Goal: Task Accomplishment & Management: Complete application form

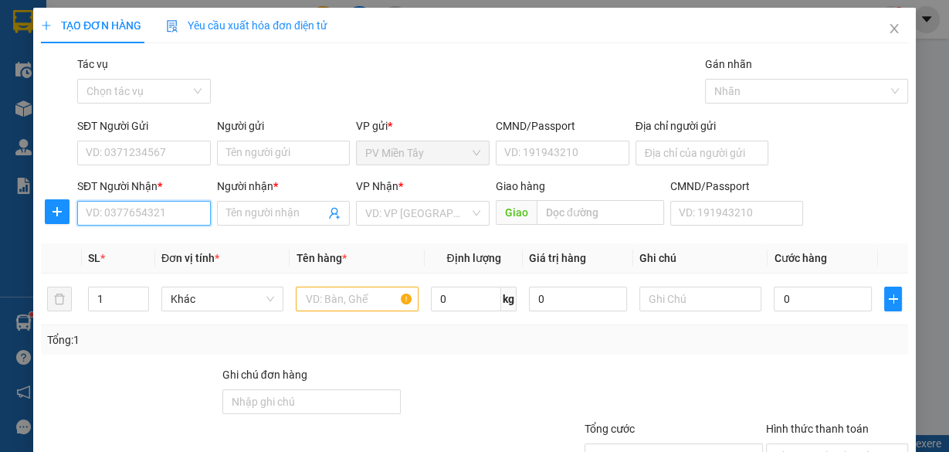
click at [169, 217] on input "SĐT Người Nhận *" at bounding box center [144, 213] width 134 height 25
paste input "0389334272"
type input "0389334272"
click at [159, 239] on div "0389334272 - doanh" at bounding box center [143, 243] width 114 height 17
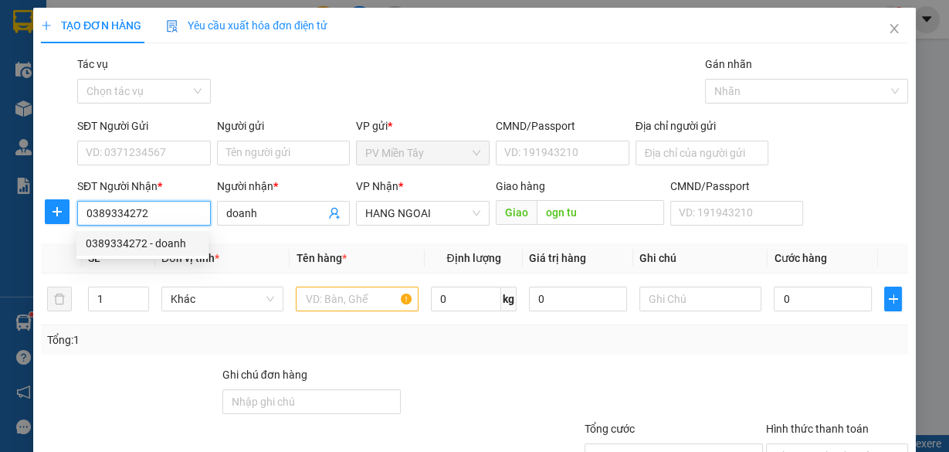
type input "doanh"
type input "ogn tu"
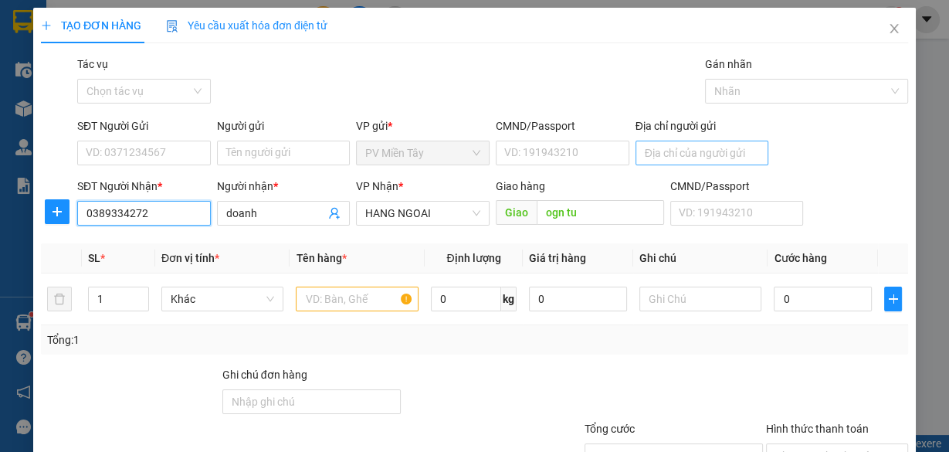
type input "0389334272"
click at [692, 150] on input "Địa chỉ người gửi" at bounding box center [703, 153] width 134 height 25
click at [682, 149] on input "Địa chỉ người gửi" at bounding box center [703, 153] width 134 height 25
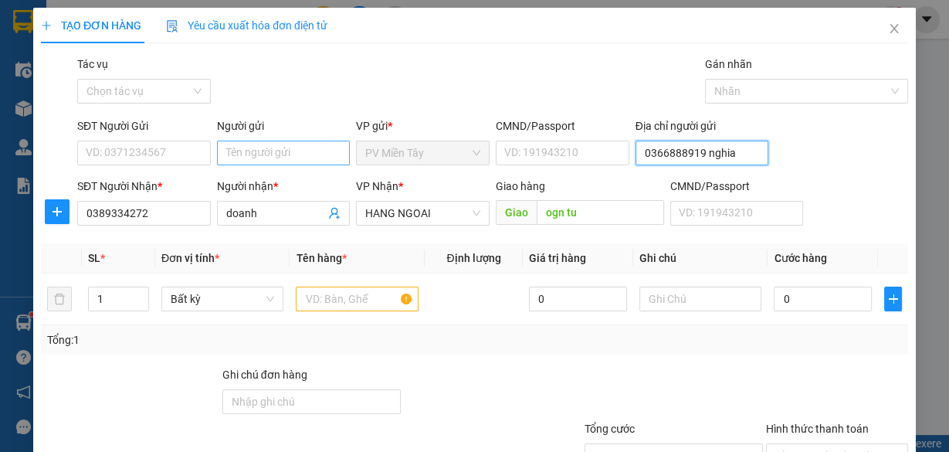
type input "0366888919 nghia"
click at [325, 154] on input "Người gửi" at bounding box center [284, 153] width 134 height 25
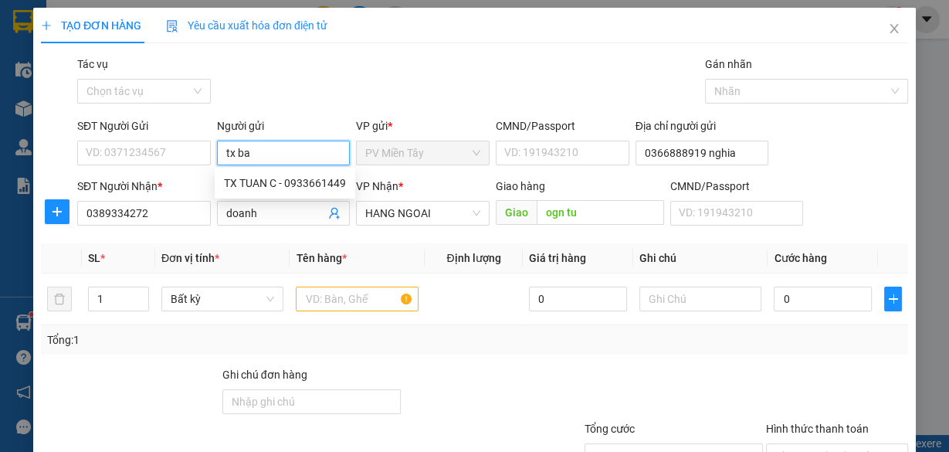
type input "tx bay"
click at [317, 183] on div "TX BAY - 0933229158" at bounding box center [281, 183] width 114 height 17
type input "0933229158"
type input "TX BAY"
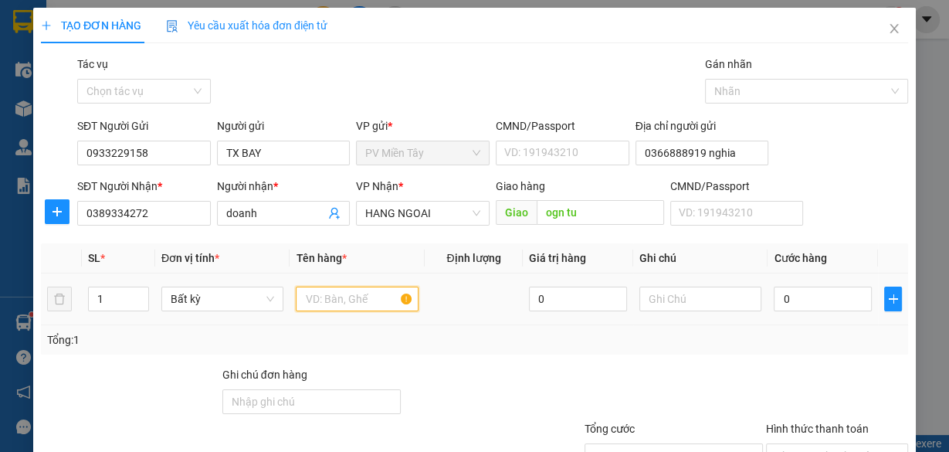
click at [345, 301] on input "text" at bounding box center [357, 299] width 123 height 25
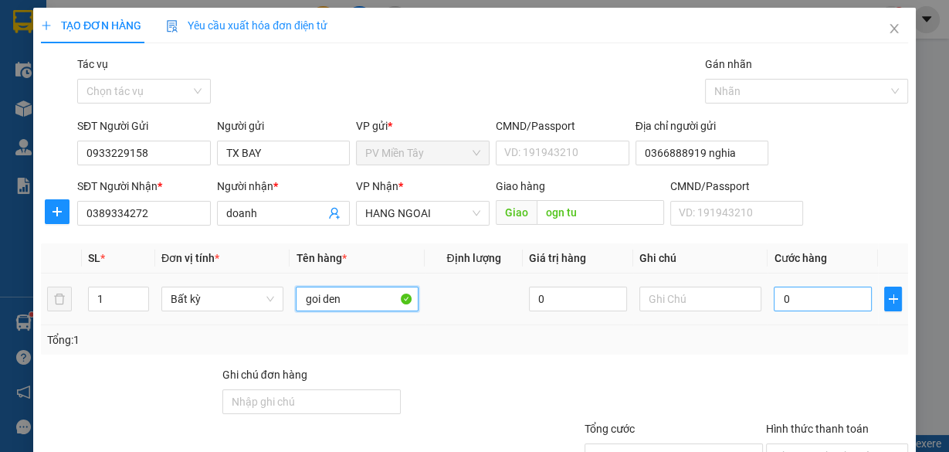
type input "goi den"
click at [800, 293] on input "0" at bounding box center [823, 299] width 98 height 25
type input "4"
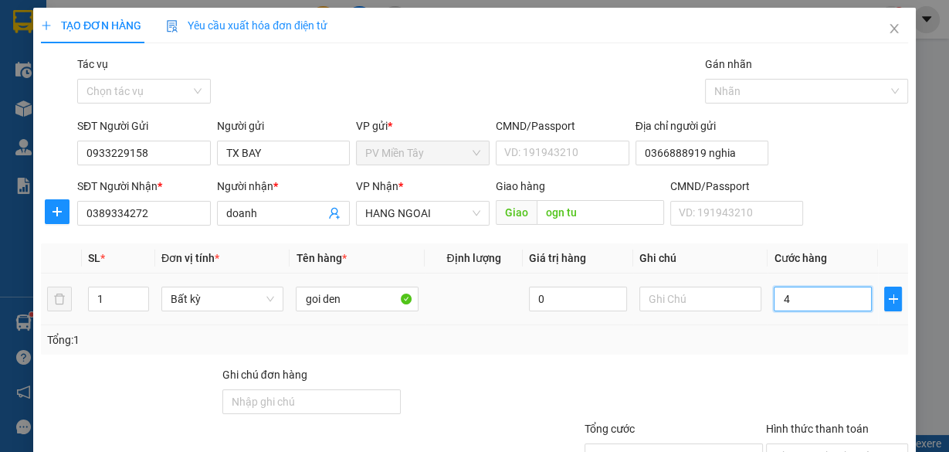
type input "40"
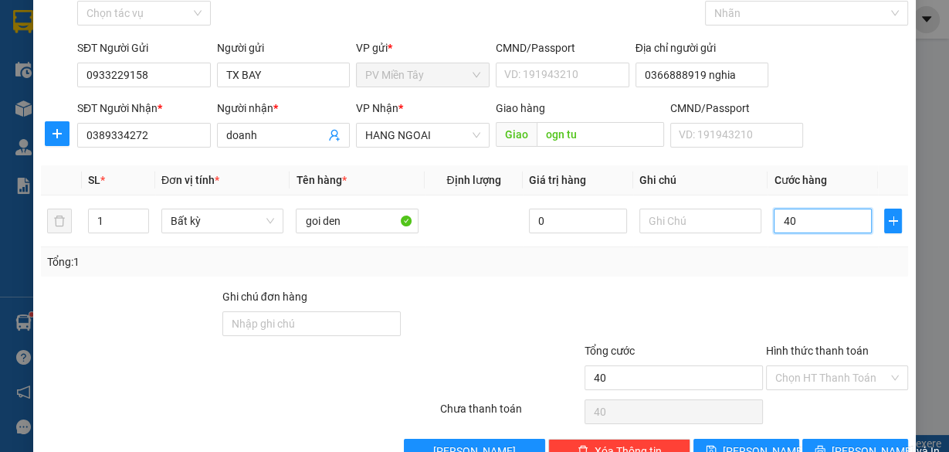
scroll to position [117, 0]
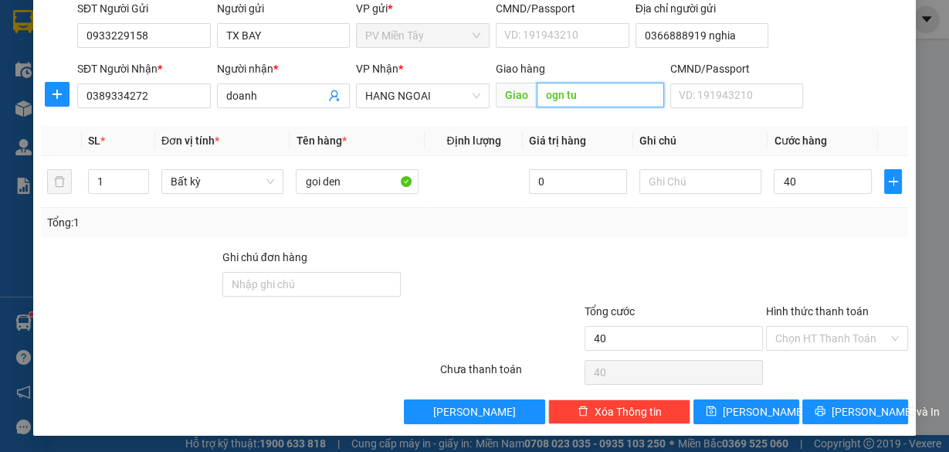
type input "40.000"
click at [552, 87] on input "ogn tu" at bounding box center [600, 95] width 127 height 25
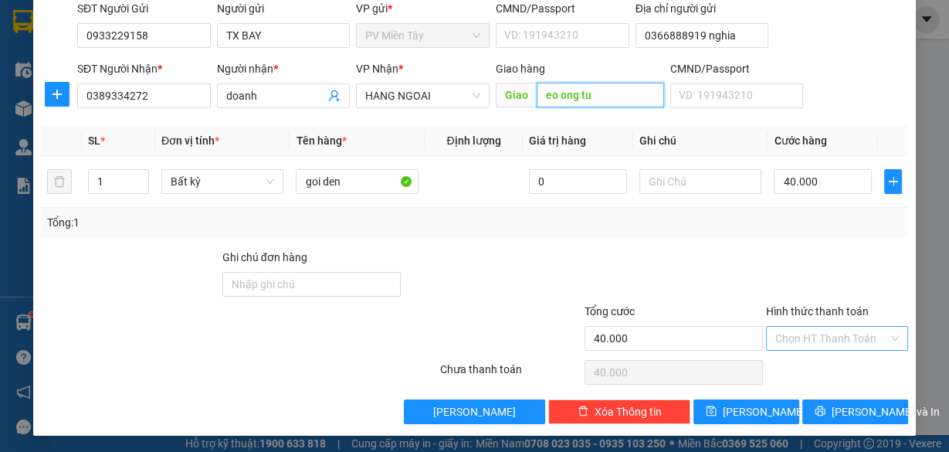
type input "eo ong tu"
click at [827, 334] on input "Hình thức thanh toán" at bounding box center [832, 338] width 113 height 23
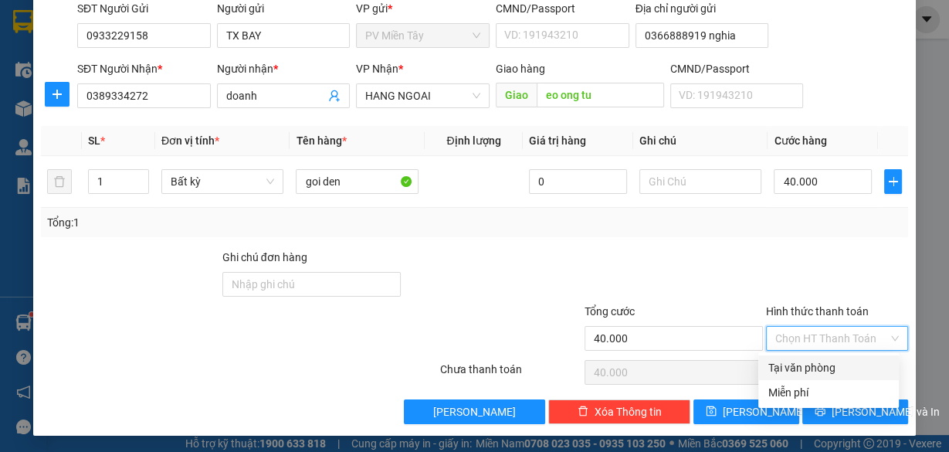
click at [823, 365] on div "Tại văn phòng" at bounding box center [829, 367] width 122 height 17
type input "0"
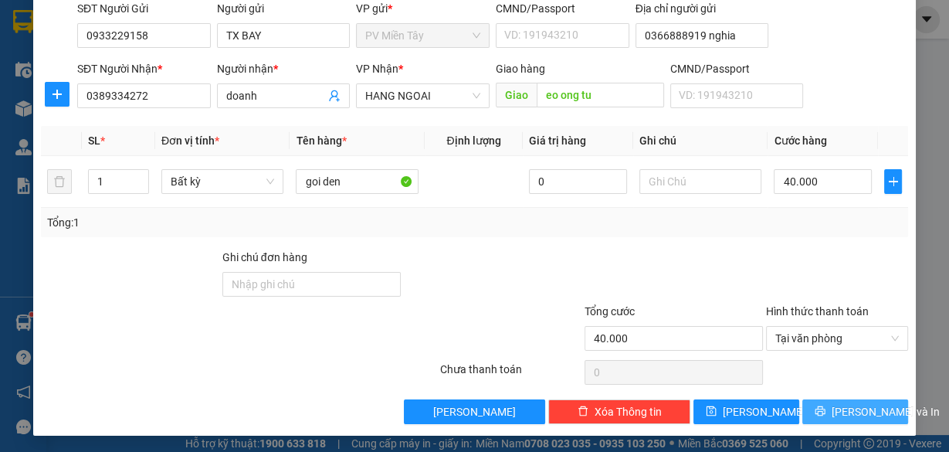
click at [853, 409] on span "[PERSON_NAME] và In" at bounding box center [886, 411] width 108 height 17
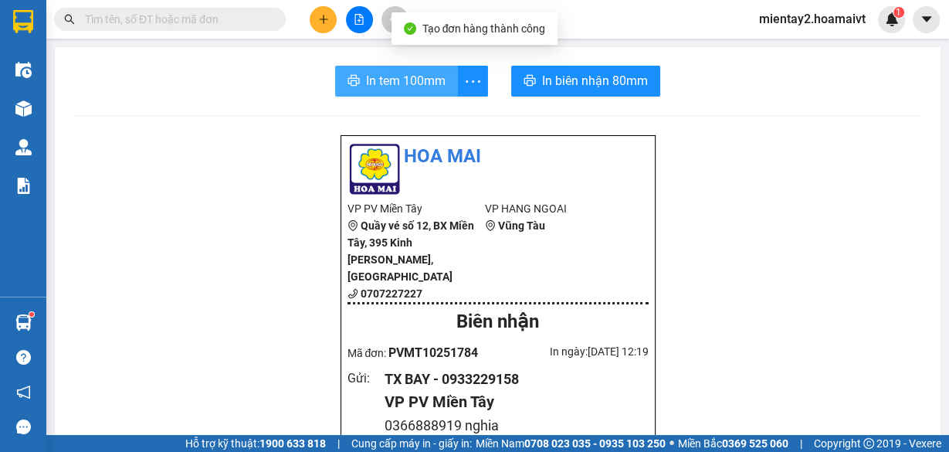
click at [406, 81] on span "In tem 100mm" at bounding box center [406, 80] width 80 height 19
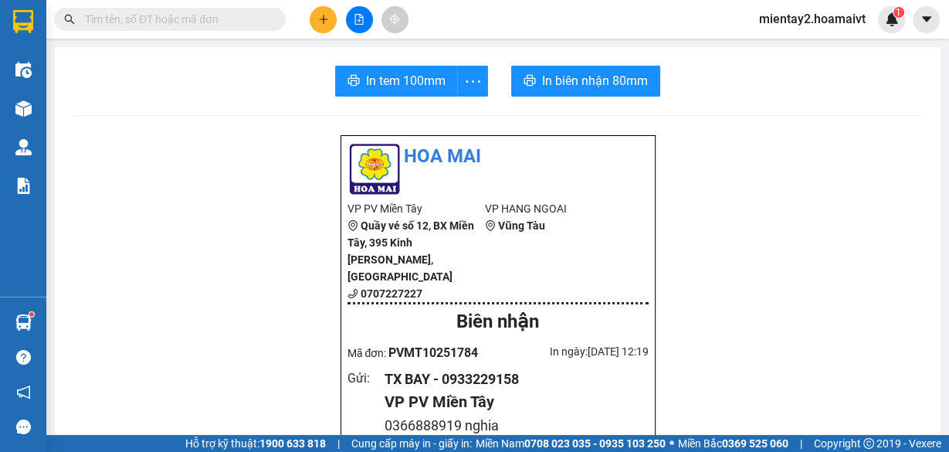
click at [320, 15] on icon "plus" at bounding box center [323, 19] width 11 height 11
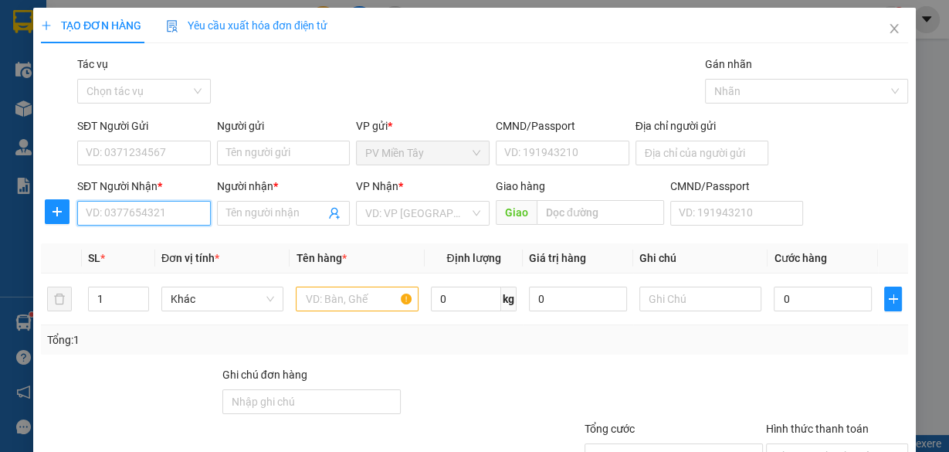
click at [168, 210] on input "SĐT Người Nhận *" at bounding box center [144, 213] width 134 height 25
type input "0932065979"
drag, startPoint x: 147, startPoint y: 240, endPoint x: 150, endPoint y: 226, distance: 15.0
click at [149, 229] on div "0932065979 0932065979 - SƠN" at bounding box center [142, 243] width 132 height 31
click at [154, 240] on div "0932065979 - SƠN" at bounding box center [143, 243] width 114 height 17
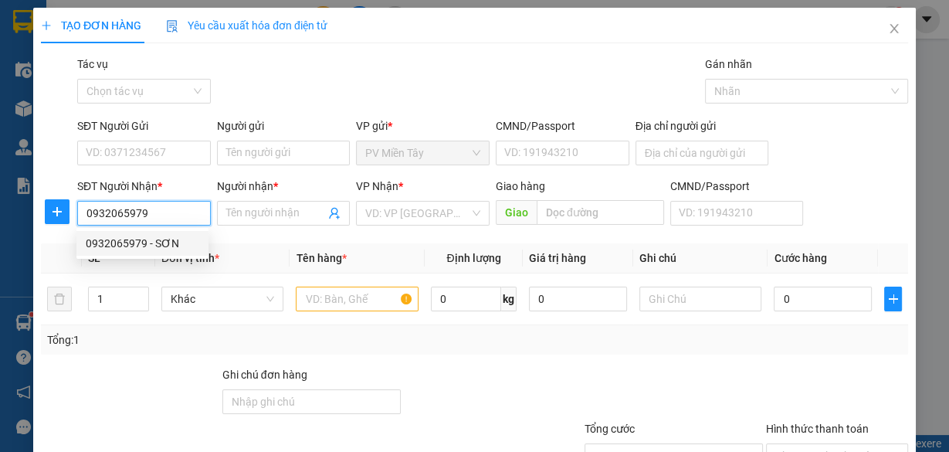
type input "SƠN"
type input "phu my"
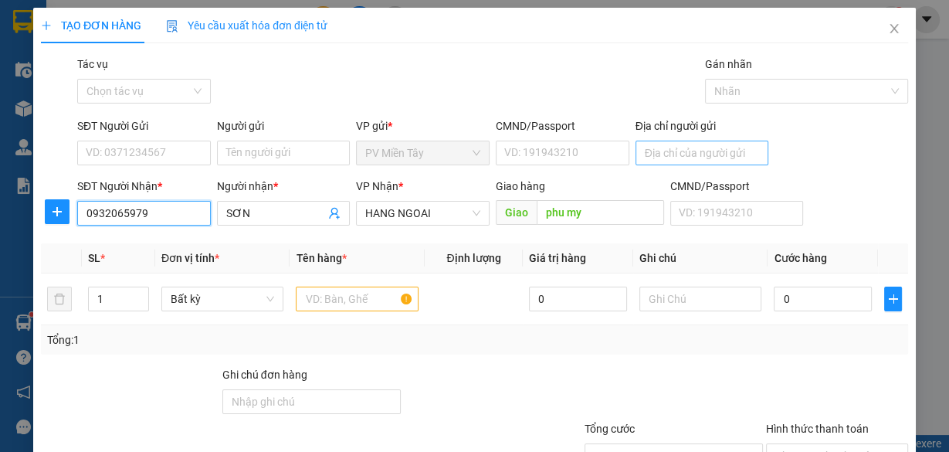
type input "0932065979"
click at [674, 149] on input "Địa chỉ người gửi" at bounding box center [703, 153] width 134 height 25
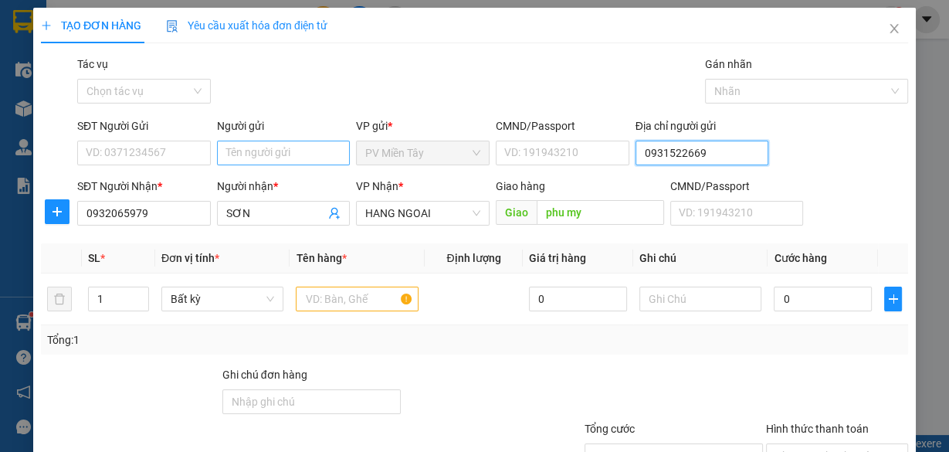
type input "0931522669"
click at [304, 158] on input "Người gửi" at bounding box center [284, 153] width 134 height 25
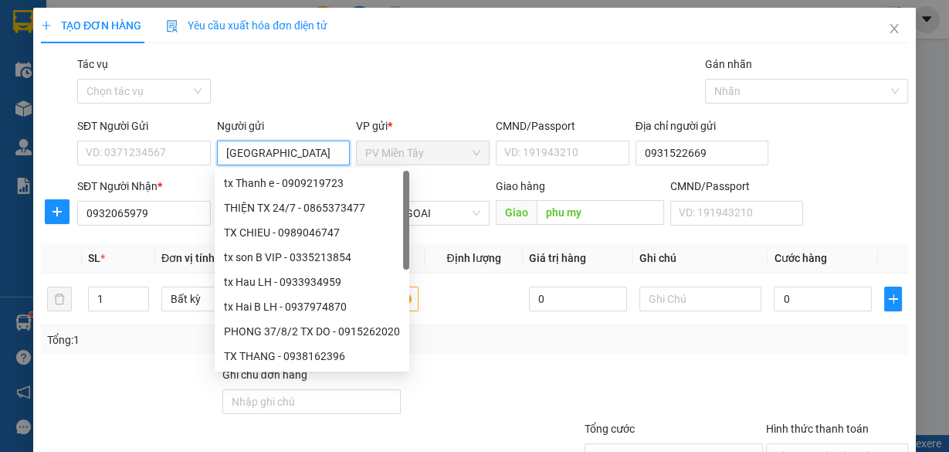
click at [304, 158] on input "TX" at bounding box center [284, 153] width 134 height 25
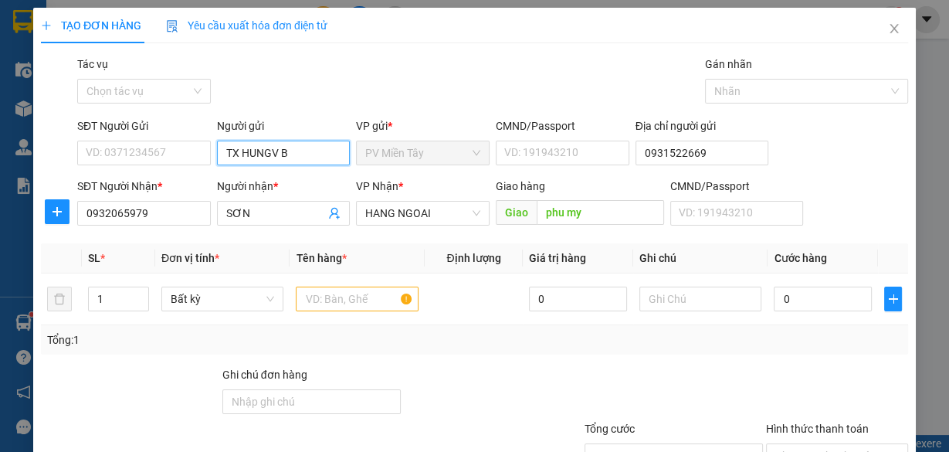
click at [271, 150] on input "TX HUNGV B" at bounding box center [284, 153] width 134 height 25
click at [276, 152] on input "TX HUNGV B" at bounding box center [284, 153] width 134 height 25
type input "TX HUNG B"
click at [268, 185] on div "tx hung B - 0933371072" at bounding box center [281, 183] width 115 height 17
type input "0933371072"
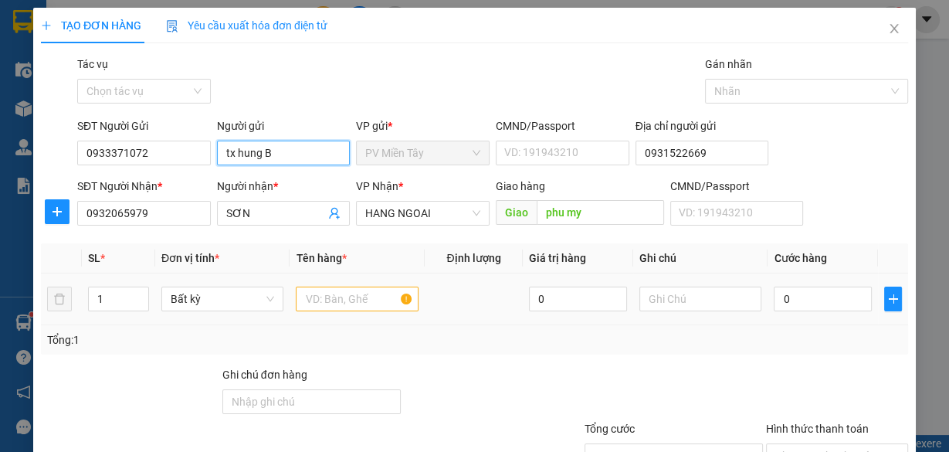
type input "tx hung B"
click at [352, 300] on input "text" at bounding box center [357, 299] width 123 height 25
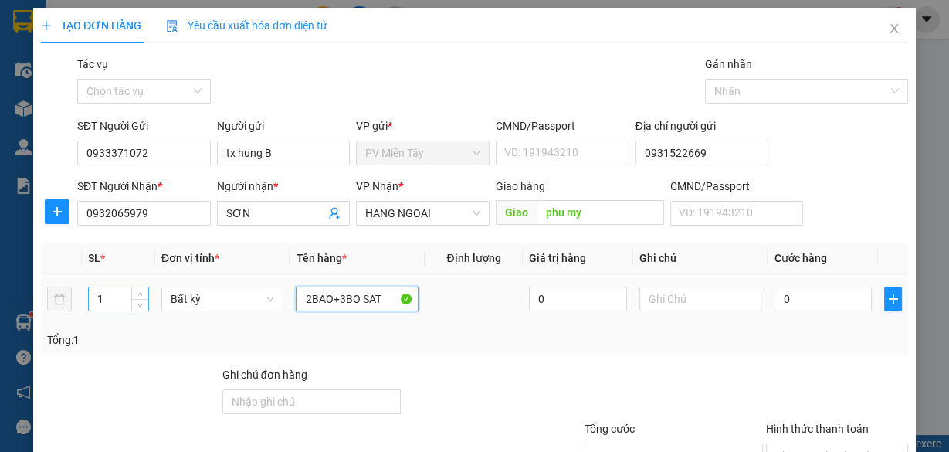
type input "2BAO+3BO SAT"
click at [117, 307] on input "1" at bounding box center [118, 298] width 59 height 23
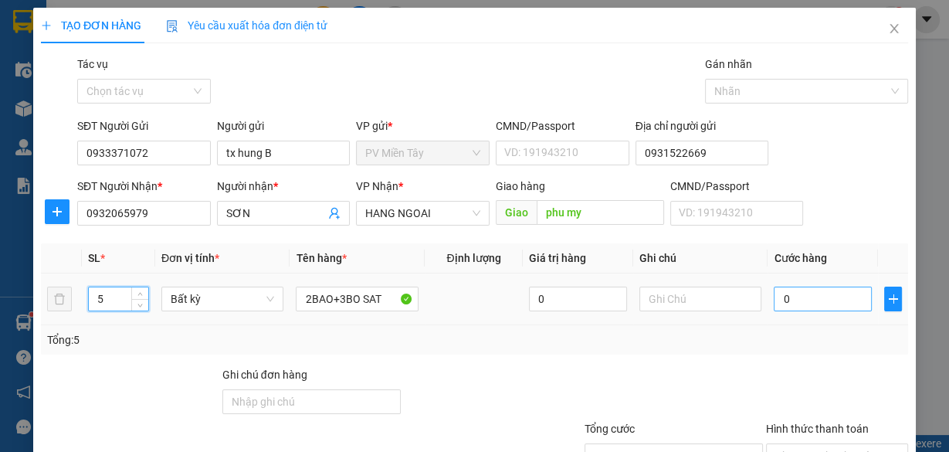
type input "5"
click at [777, 304] on input "0" at bounding box center [823, 299] width 98 height 25
type input "2"
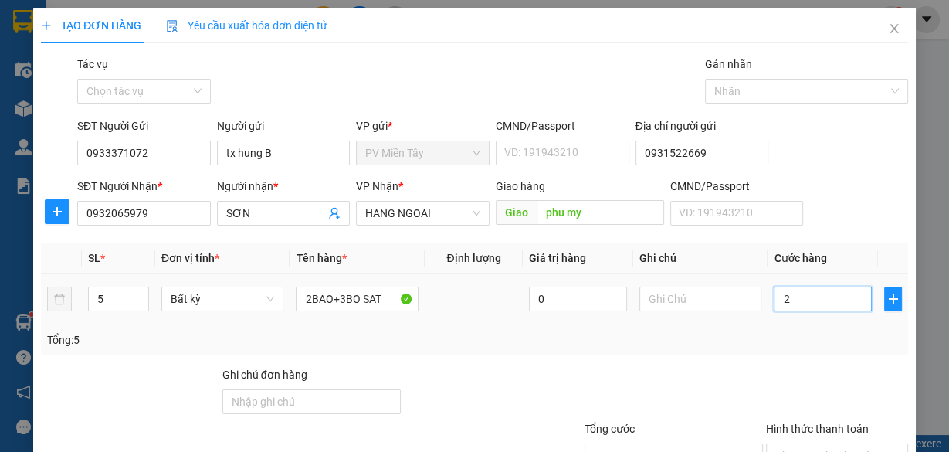
type input "20"
type input "200"
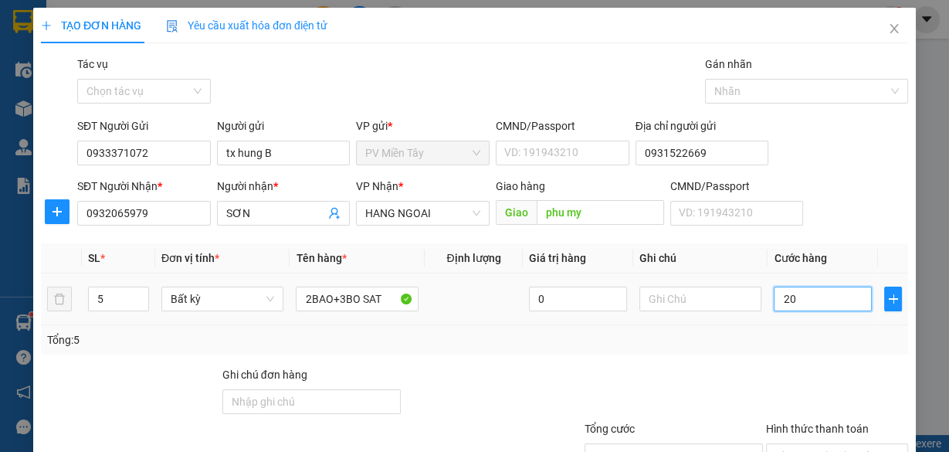
type input "200"
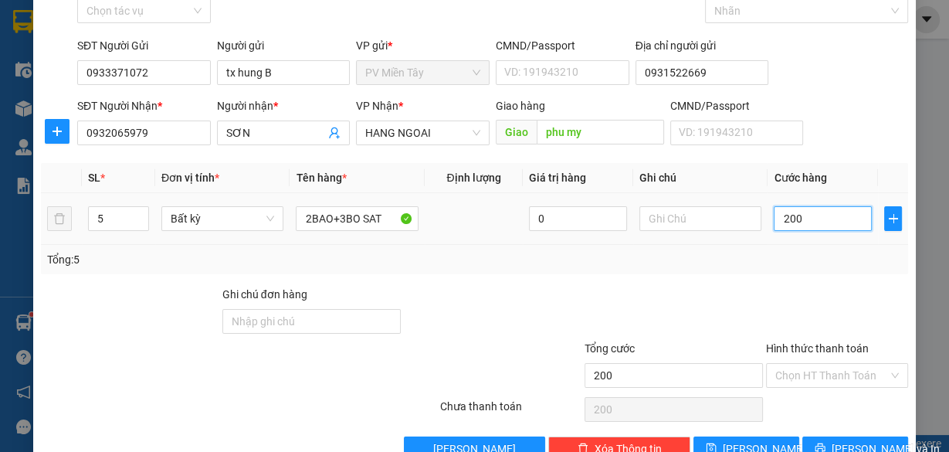
scroll to position [117, 0]
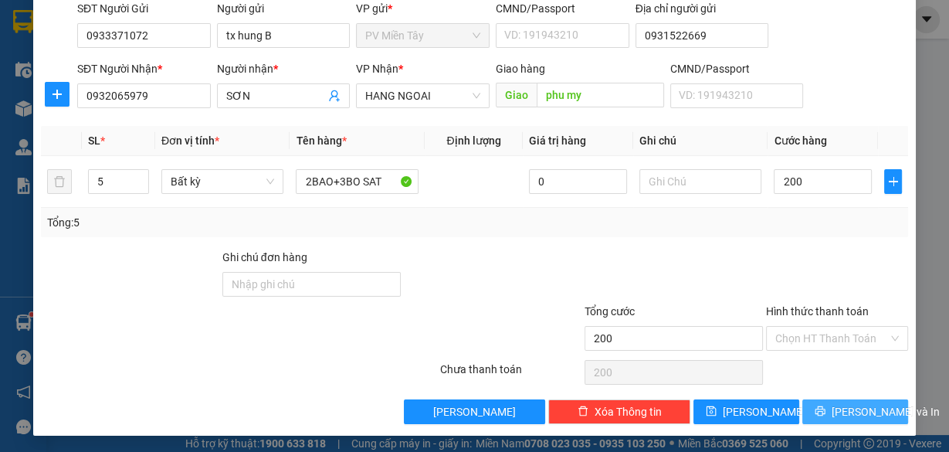
type input "200.000"
click at [837, 409] on span "[PERSON_NAME] và In" at bounding box center [886, 411] width 108 height 17
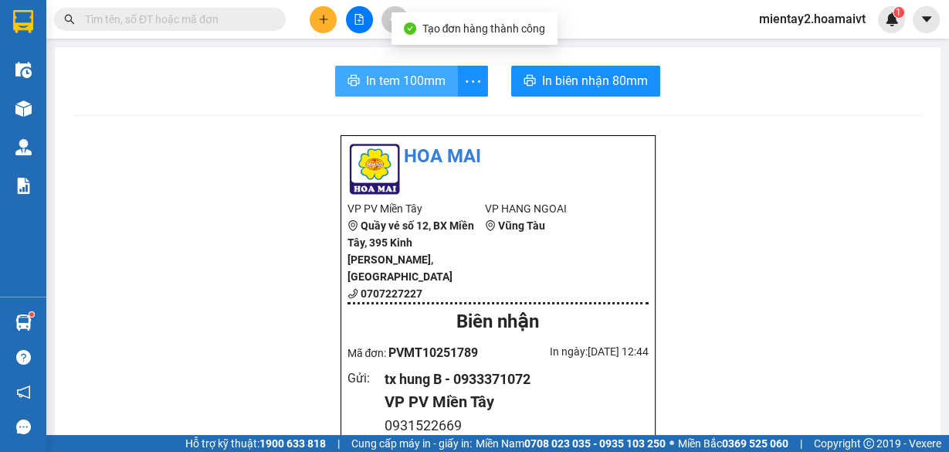
click at [428, 90] on span "In tem 100mm" at bounding box center [406, 80] width 80 height 19
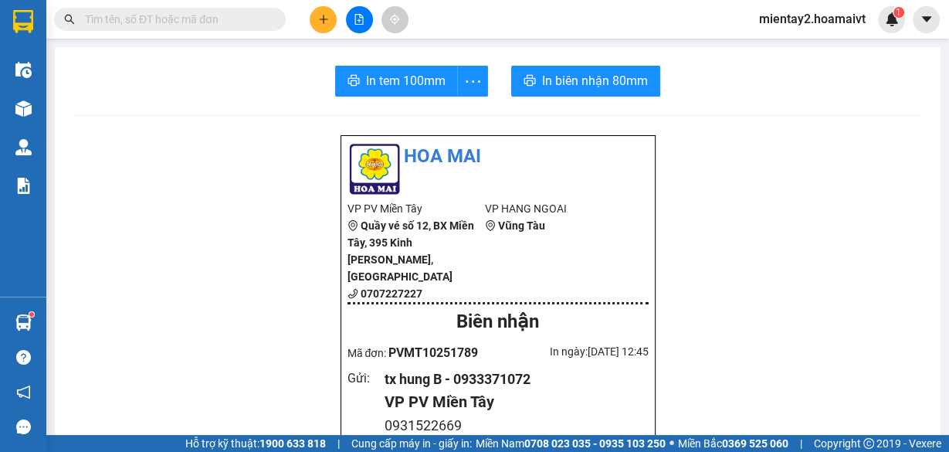
click at [329, 13] on button at bounding box center [323, 19] width 27 height 27
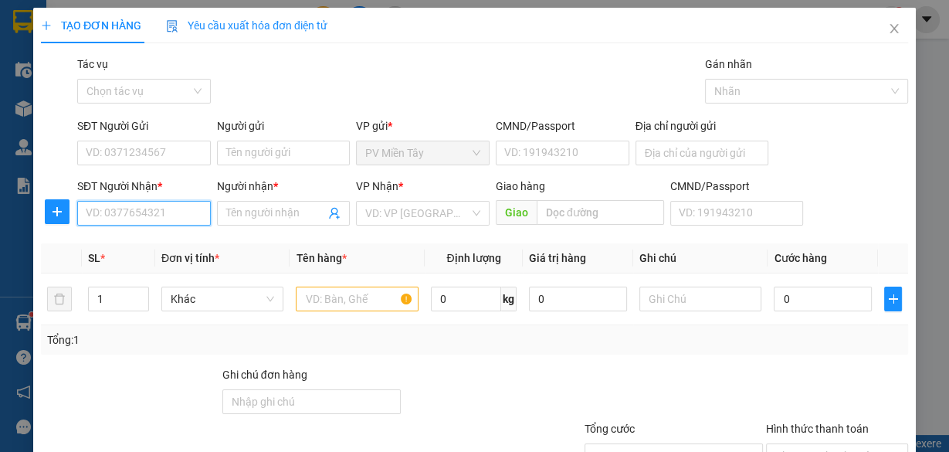
click at [163, 205] on input "SĐT Người Nhận *" at bounding box center [144, 213] width 134 height 25
type input "0363973363"
click at [242, 210] on input "Người nhận *" at bounding box center [276, 213] width 100 height 17
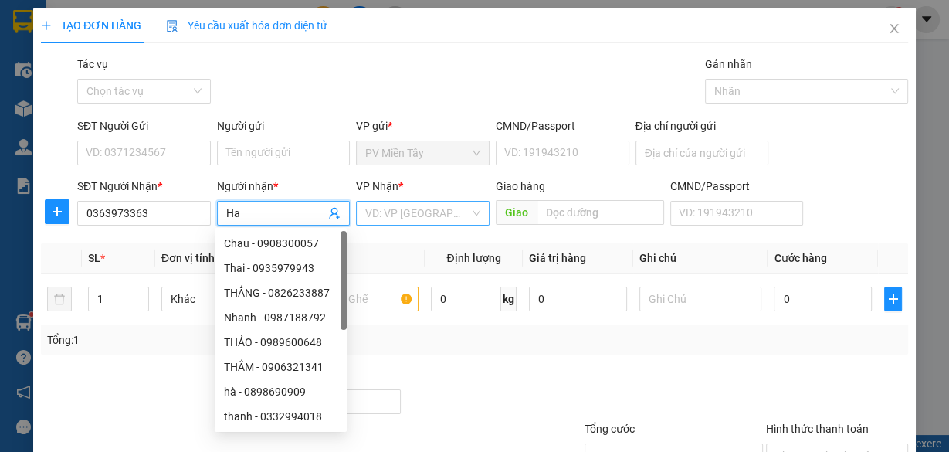
type input "Ha"
click at [463, 212] on input "search" at bounding box center [417, 213] width 104 height 23
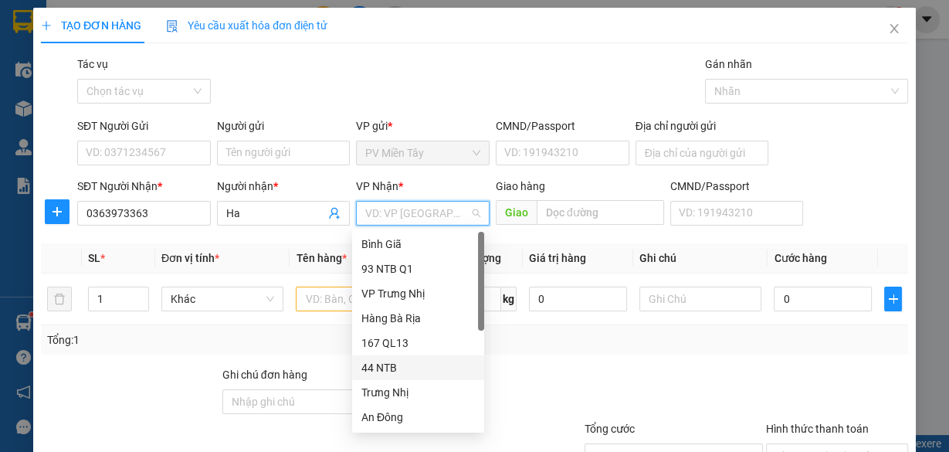
scroll to position [124, 0]
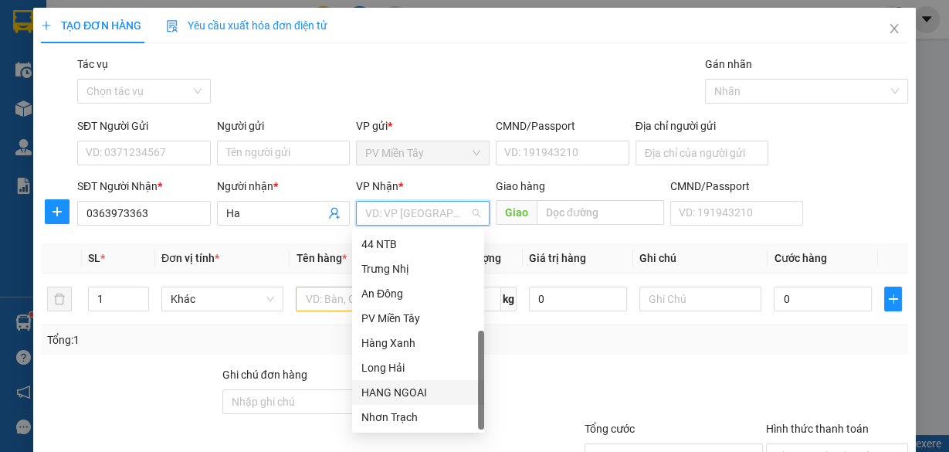
drag, startPoint x: 413, startPoint y: 386, endPoint x: 487, endPoint y: 241, distance: 163.1
click at [420, 375] on div "167 QL13 44 NTB Trưng Nhị An Đông PV Miền Tây Hàng Xanh Long Hải HANG NGOAI Nh…" at bounding box center [418, 318] width 132 height 222
click at [565, 205] on input "text" at bounding box center [600, 212] width 127 height 25
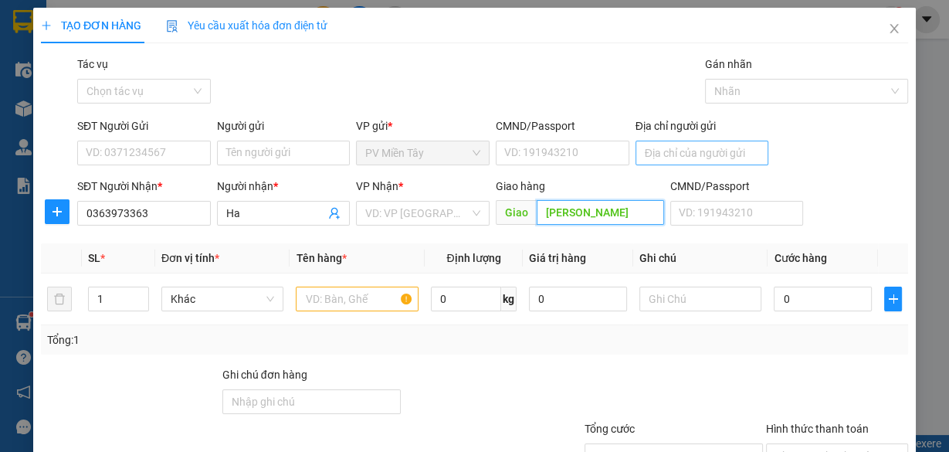
type input "ong trinh"
click at [691, 147] on input "Địa chỉ người gửi" at bounding box center [703, 153] width 134 height 25
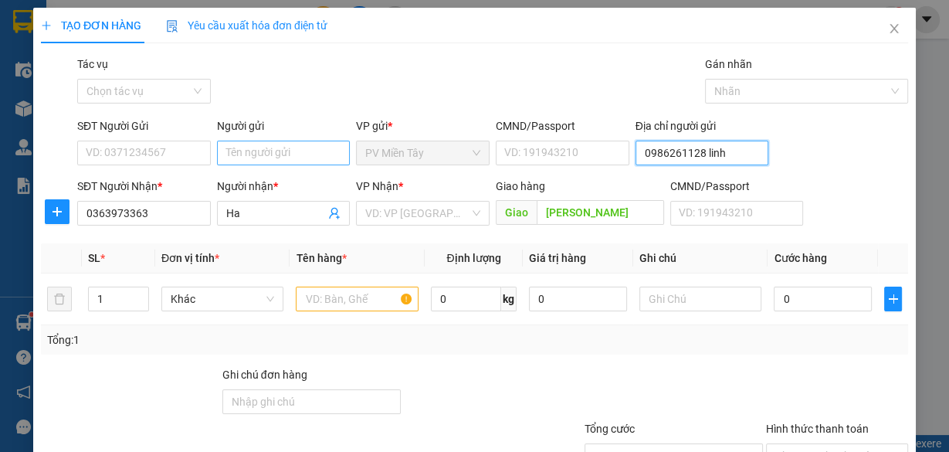
type input "0986261128 linh"
click at [266, 154] on input "Người gửi" at bounding box center [284, 153] width 134 height 25
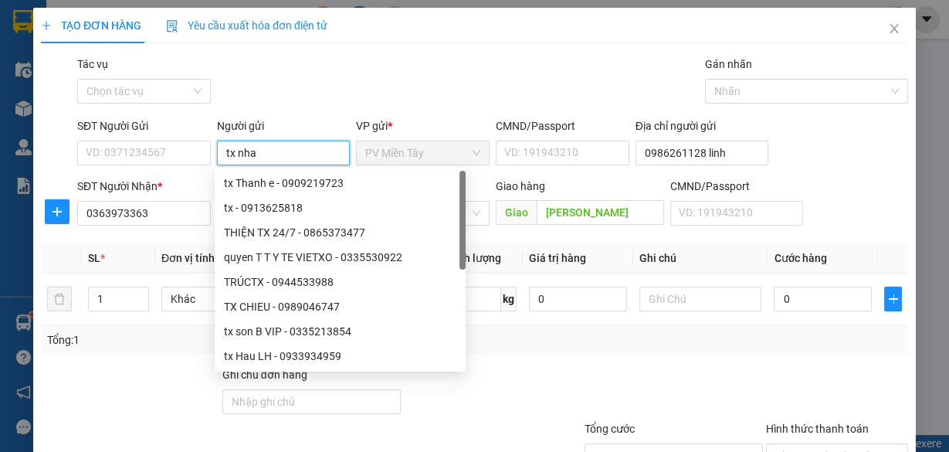
type input "tx nhan"
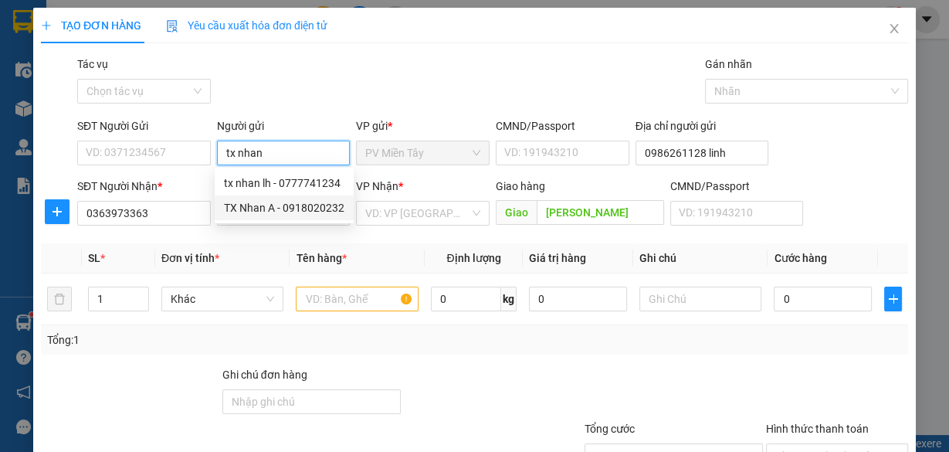
click at [285, 205] on div "TX Nhan A - 0918020232" at bounding box center [284, 207] width 121 height 17
type input "0918020232"
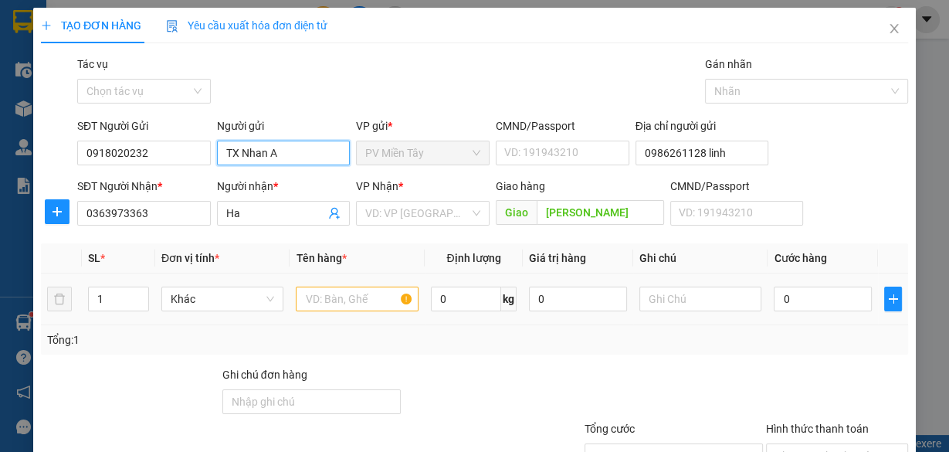
type input "TX Nhan A"
click at [355, 300] on input "text" at bounding box center [357, 299] width 123 height 25
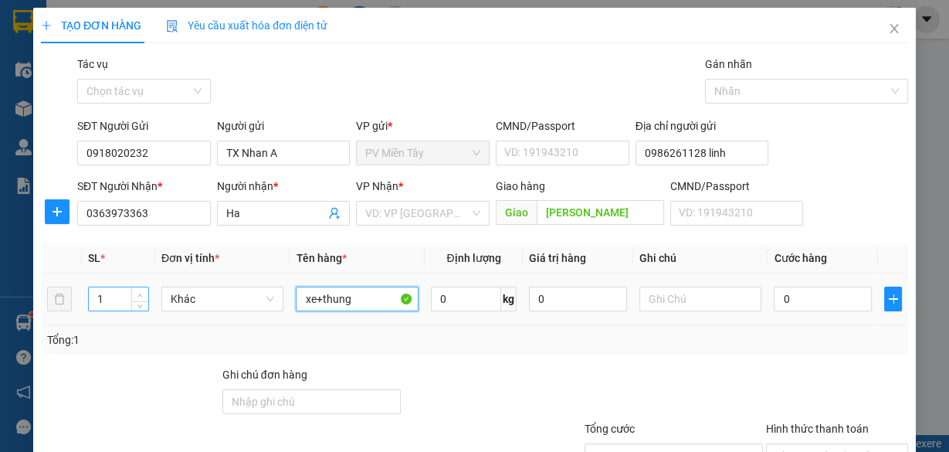
type input "xe+thung"
type input "2"
click at [138, 293] on icon "up" at bounding box center [140, 295] width 5 height 5
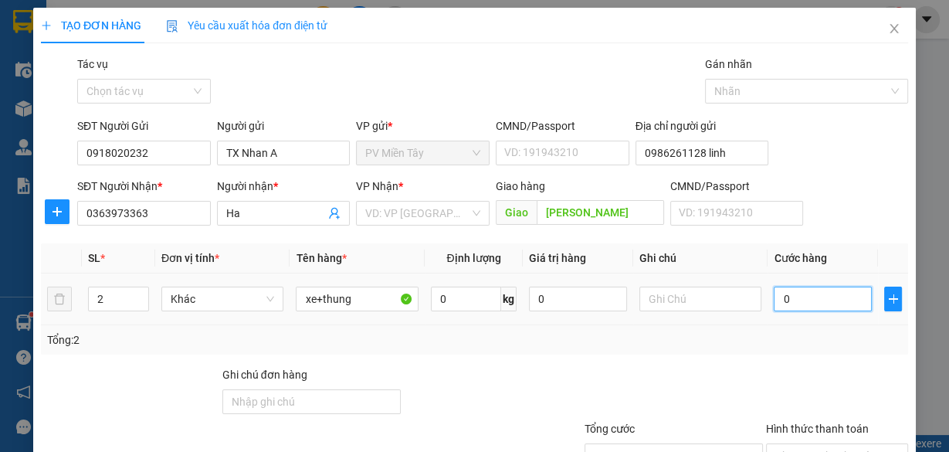
click at [774, 295] on input "0" at bounding box center [823, 299] width 98 height 25
type input "3"
type input "30"
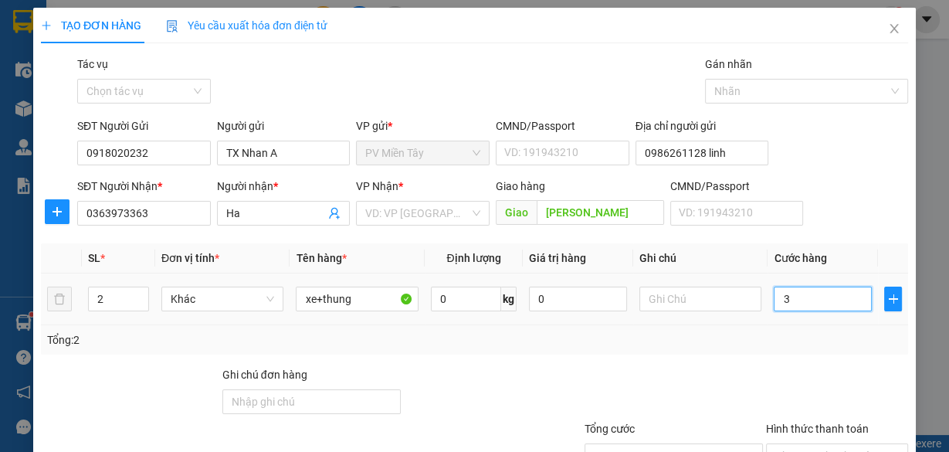
type input "30"
type input "300"
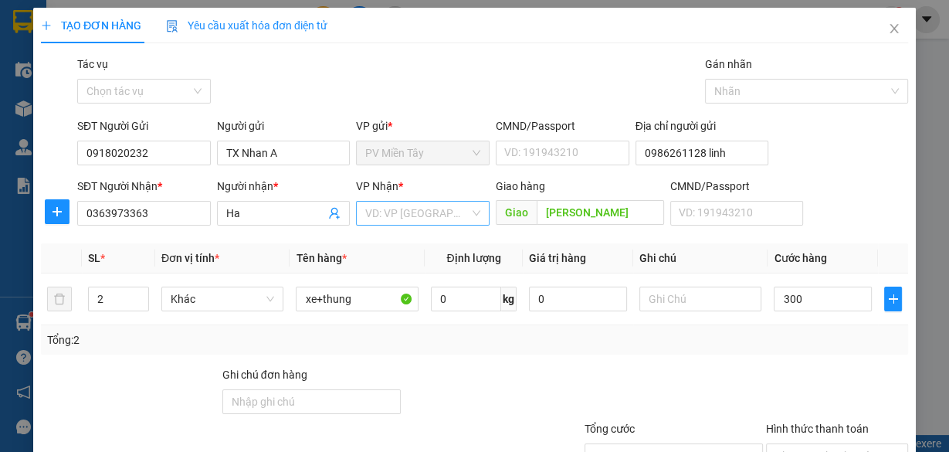
type input "300.000"
click at [432, 211] on input "search" at bounding box center [417, 213] width 104 height 23
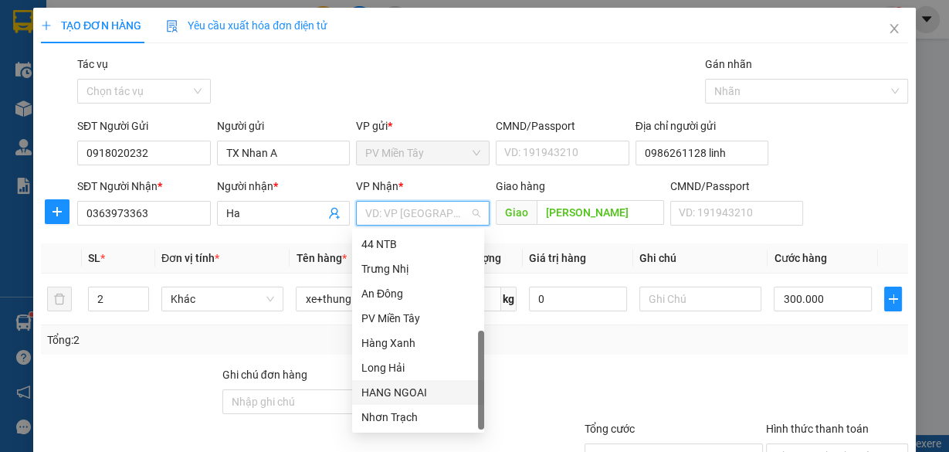
drag, startPoint x: 421, startPoint y: 392, endPoint x: 420, endPoint y: 358, distance: 34.8
click at [420, 392] on div "HANG NGOAI" at bounding box center [419, 392] width 114 height 17
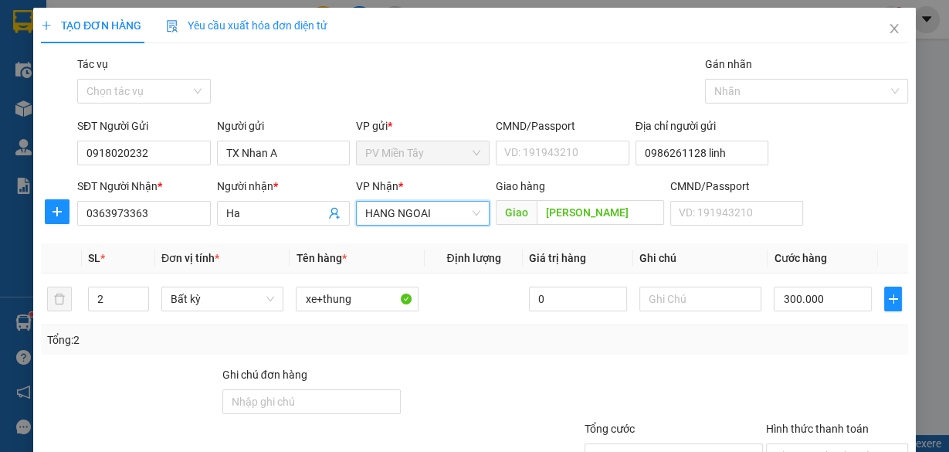
scroll to position [117, 0]
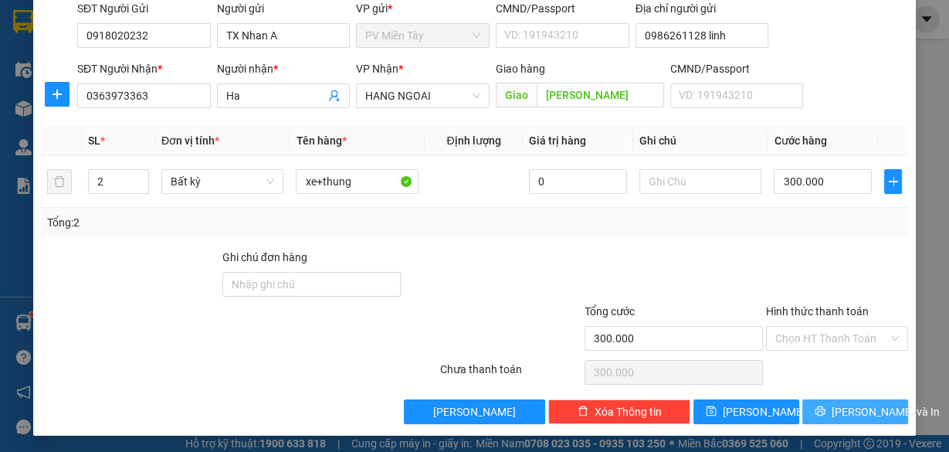
click at [865, 409] on span "[PERSON_NAME] và In" at bounding box center [886, 411] width 108 height 17
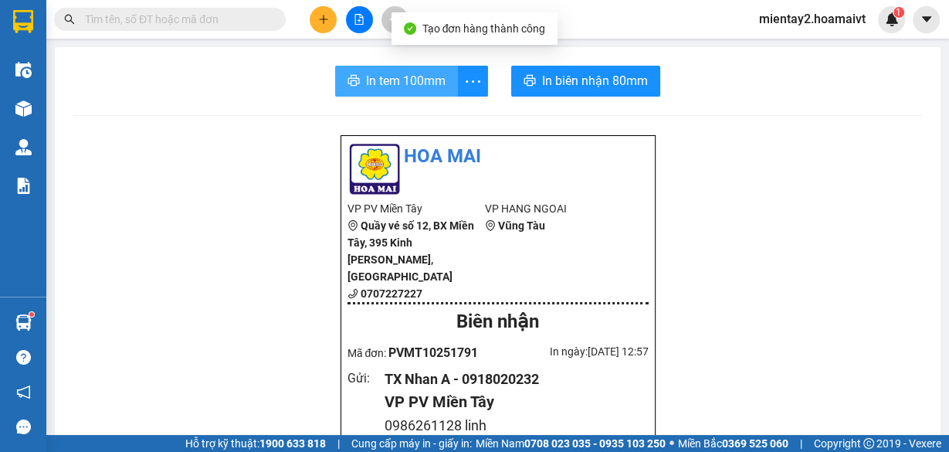
click at [409, 83] on span "In tem 100mm" at bounding box center [406, 80] width 80 height 19
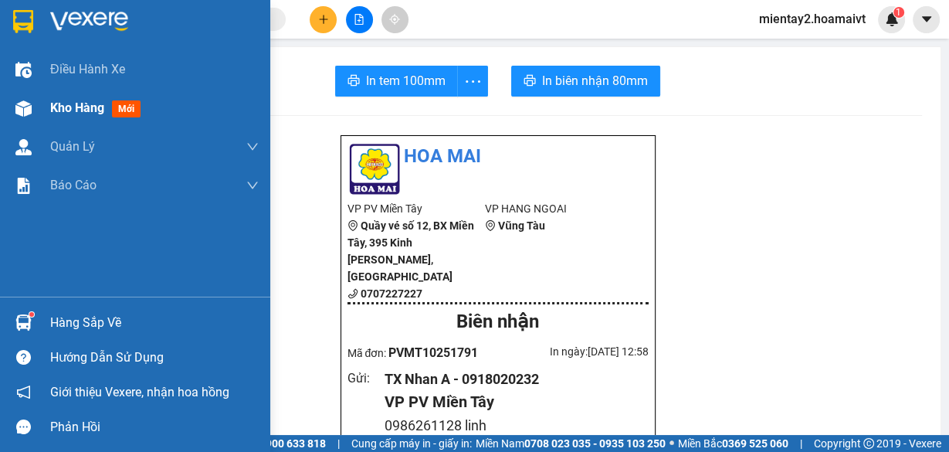
click at [52, 105] on span "Kho hàng" at bounding box center [77, 107] width 54 height 15
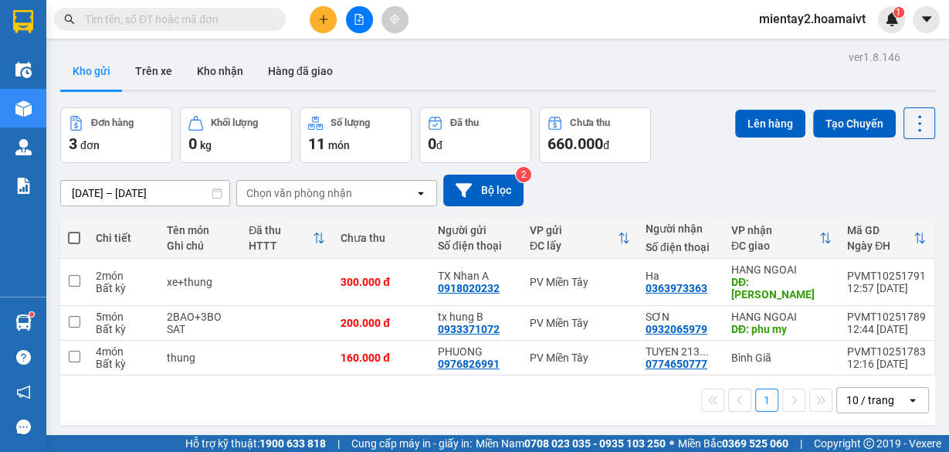
click at [300, 191] on div "Chọn văn phòng nhận" at bounding box center [299, 192] width 106 height 15
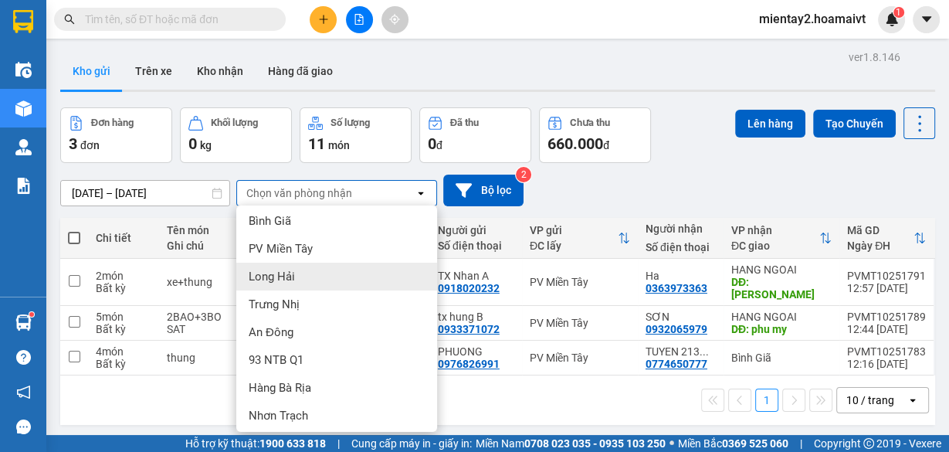
scroll to position [148, 0]
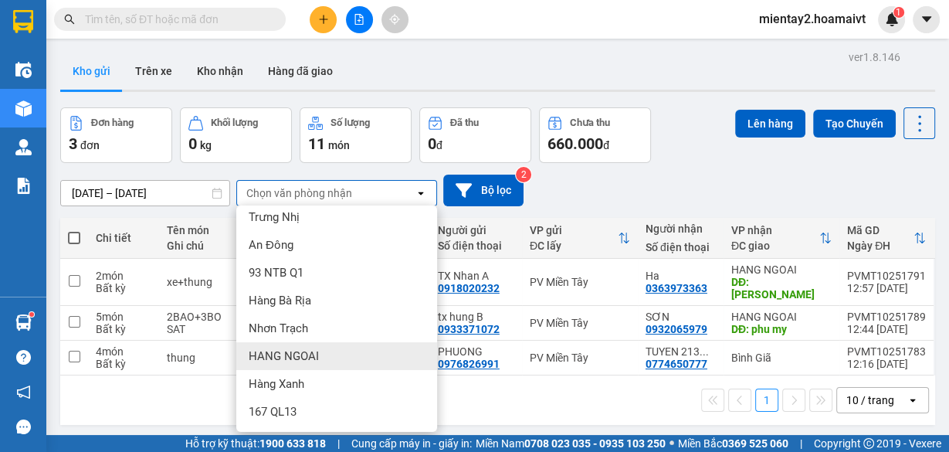
click at [307, 354] on span "HANG NGOAI" at bounding box center [284, 355] width 70 height 15
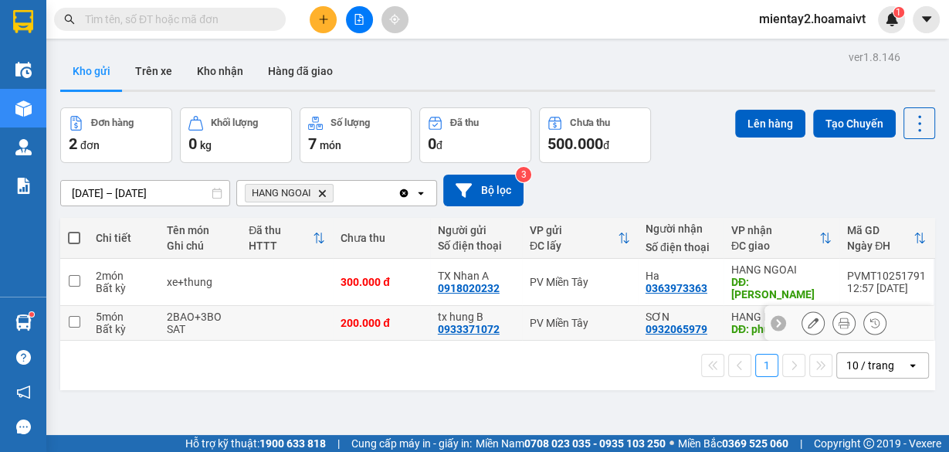
click at [74, 316] on input "checkbox" at bounding box center [75, 322] width 12 height 12
checkbox input "true"
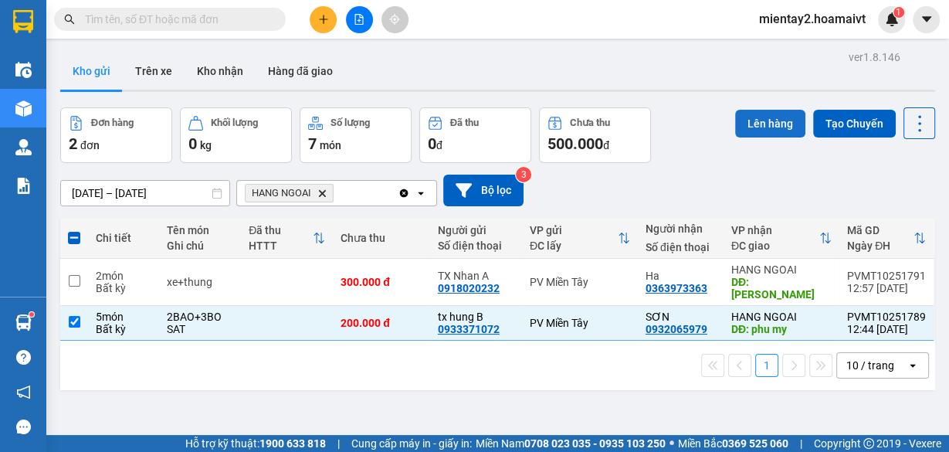
click at [768, 116] on button "Lên hàng" at bounding box center [770, 124] width 70 height 28
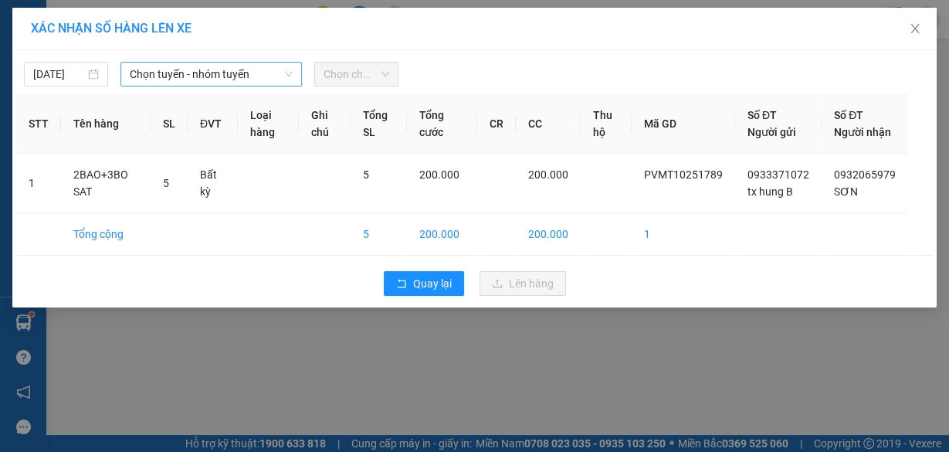
click at [227, 71] on span "Chọn tuyến - nhóm tuyến" at bounding box center [211, 74] width 163 height 23
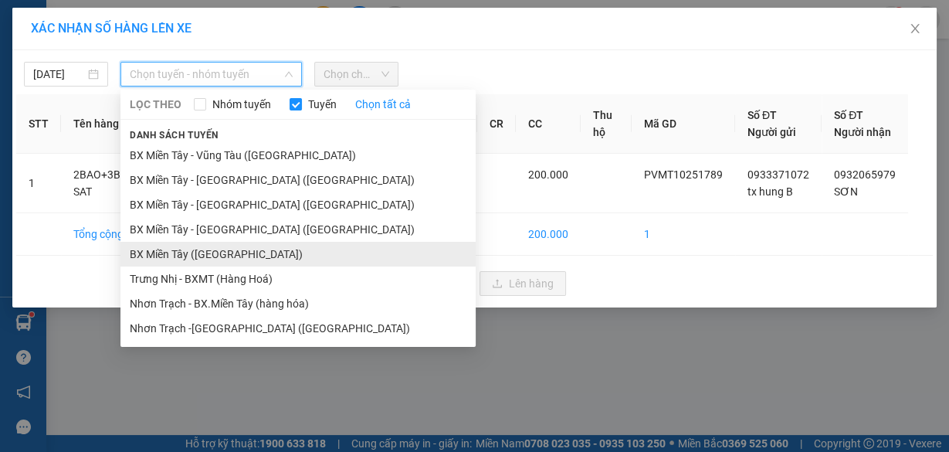
click at [216, 252] on li "BX Miền Tây (Hàng Ngoài)" at bounding box center [298, 254] width 355 height 25
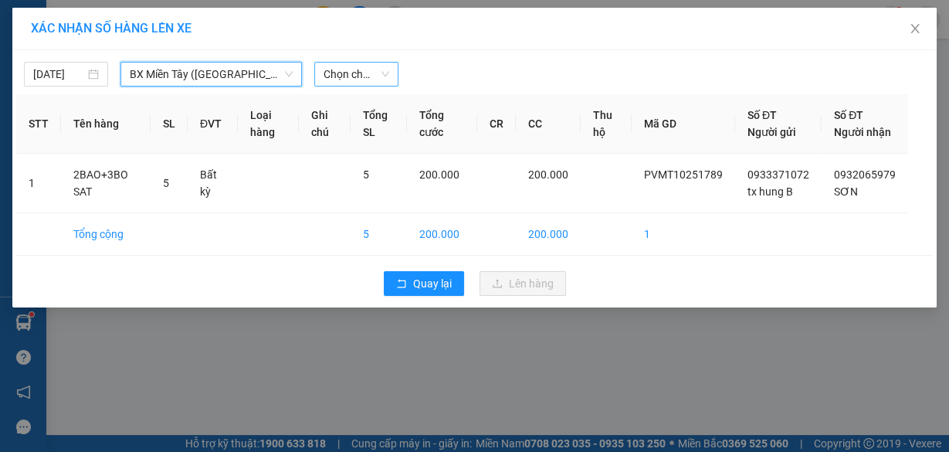
click at [354, 66] on span "Chọn chuyến" at bounding box center [357, 74] width 66 height 23
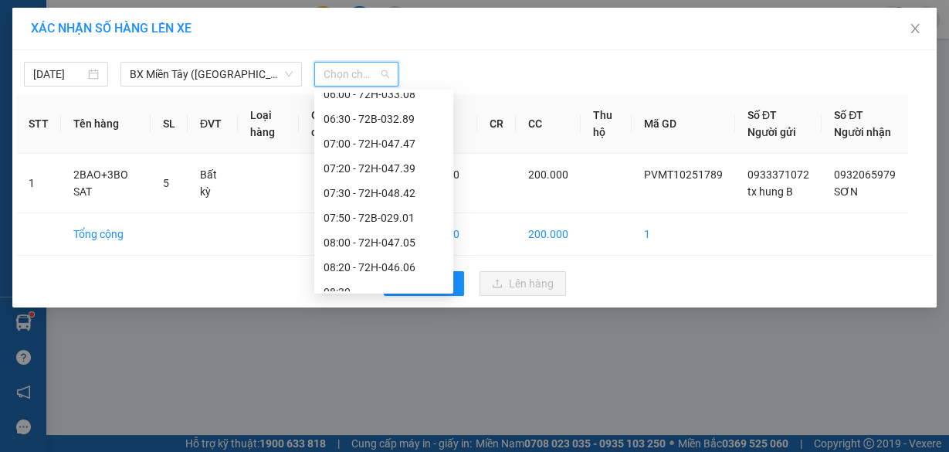
scroll to position [247, 0]
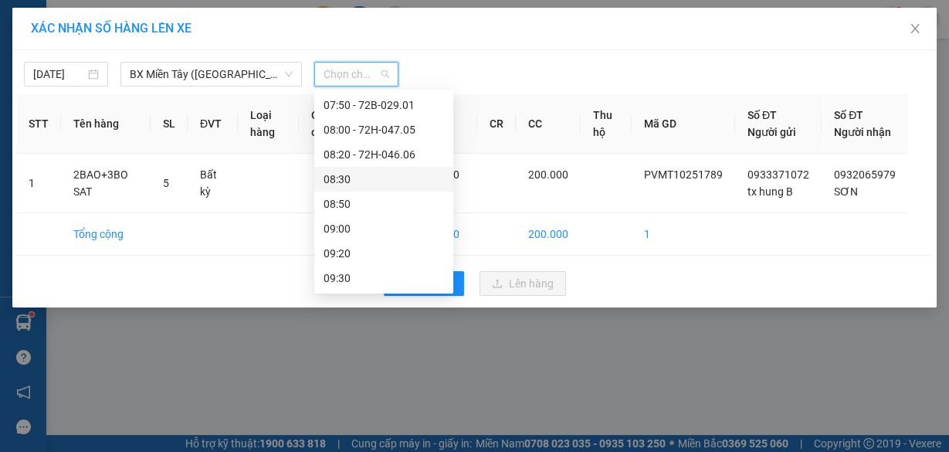
click at [355, 171] on div "08:30" at bounding box center [384, 179] width 121 height 17
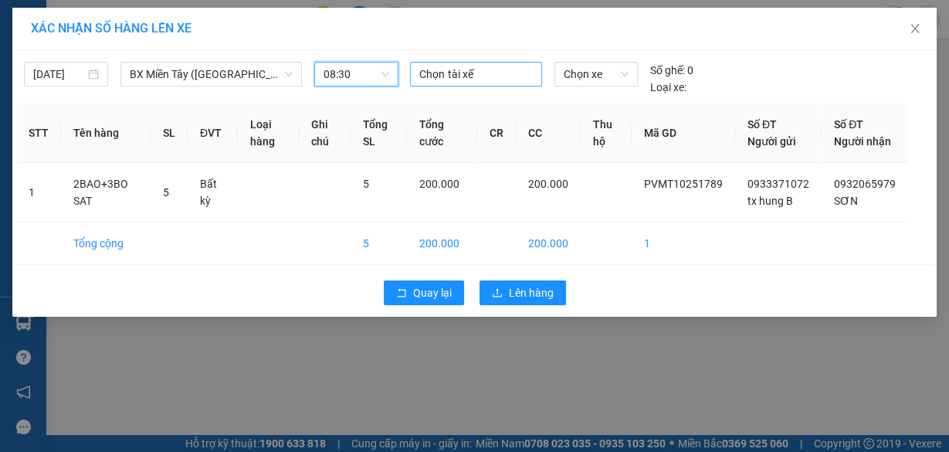
click at [467, 74] on div at bounding box center [476, 74] width 124 height 19
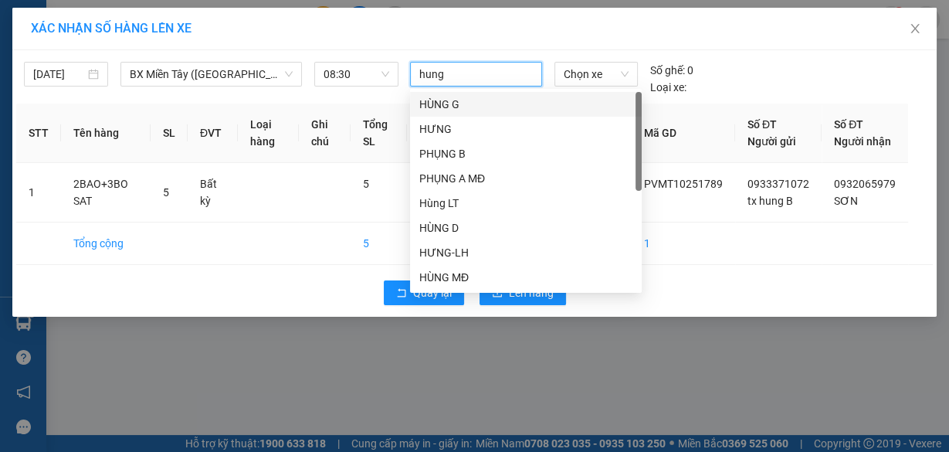
type input "hung b"
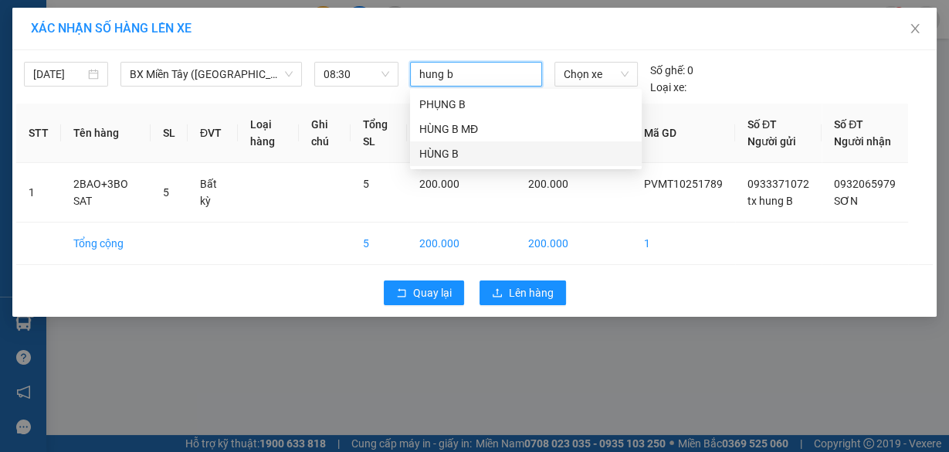
click at [450, 154] on div "HÙNG B" at bounding box center [525, 153] width 213 height 17
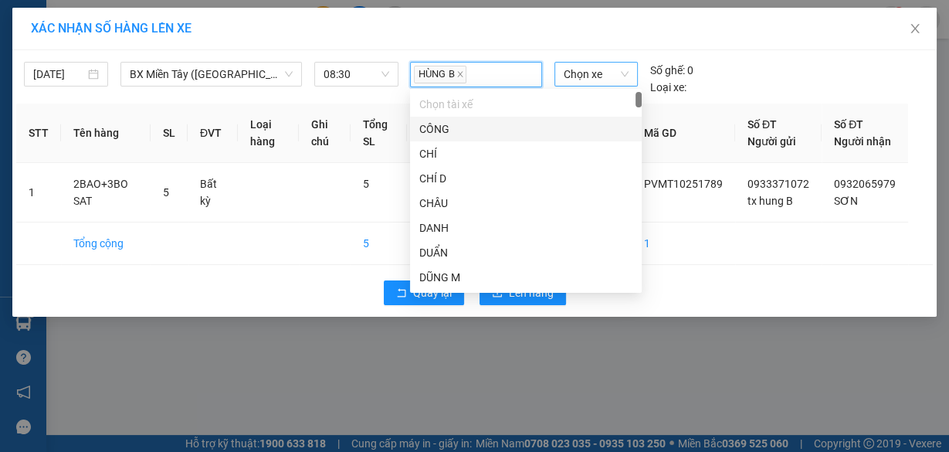
click at [587, 79] on span "Chọn xe" at bounding box center [596, 74] width 65 height 23
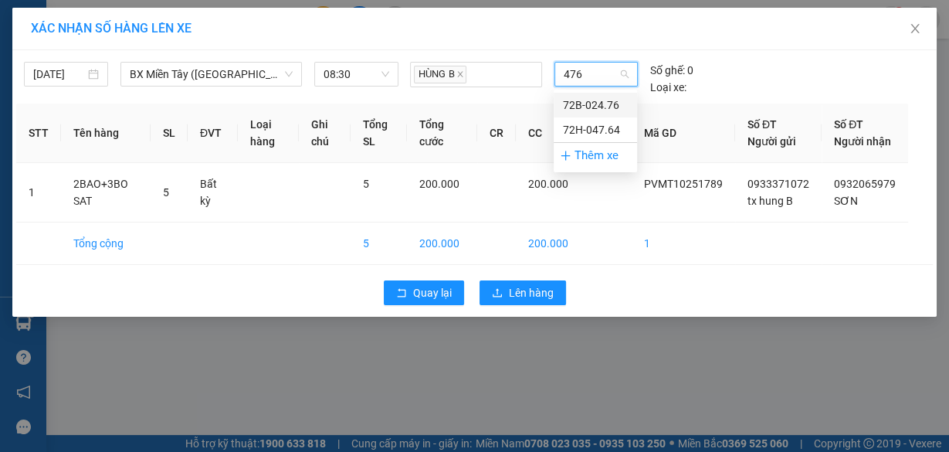
type input "4764"
click at [599, 101] on div "72H-047.64" at bounding box center [595, 105] width 65 height 17
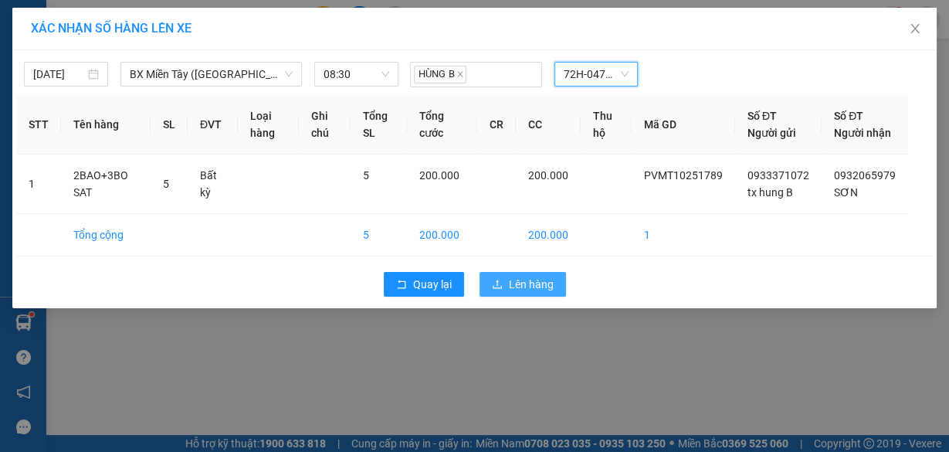
click at [534, 293] on span "Lên hàng" at bounding box center [531, 284] width 45 height 17
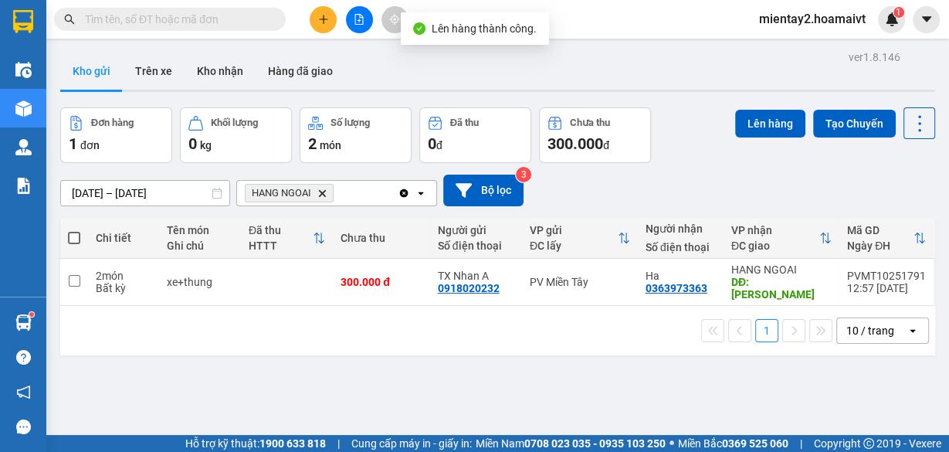
click at [324, 192] on icon "HANG NGOAI, close by backspace" at bounding box center [322, 192] width 7 height 7
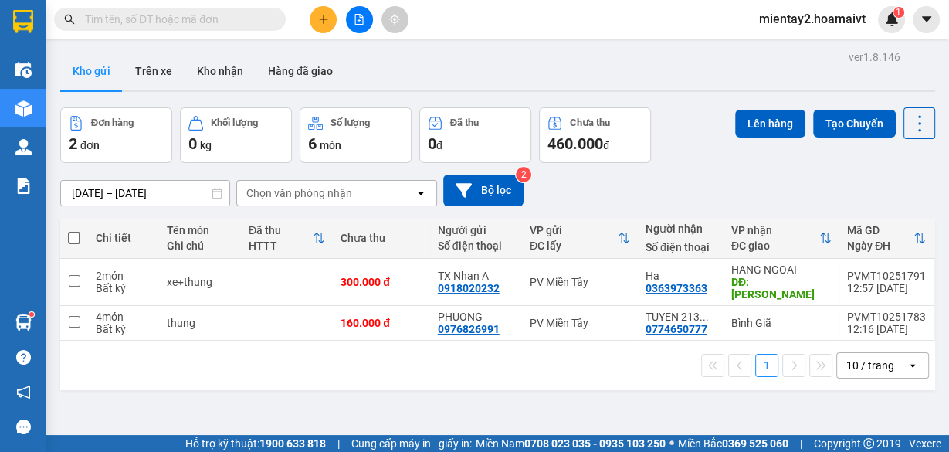
click at [325, 14] on icon "plus" at bounding box center [323, 19] width 11 height 11
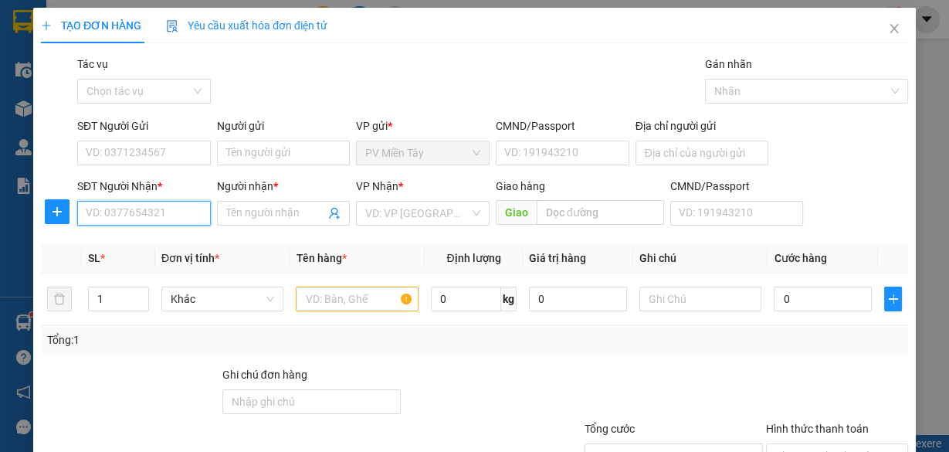
click at [165, 212] on input "SĐT Người Nhận *" at bounding box center [144, 213] width 134 height 25
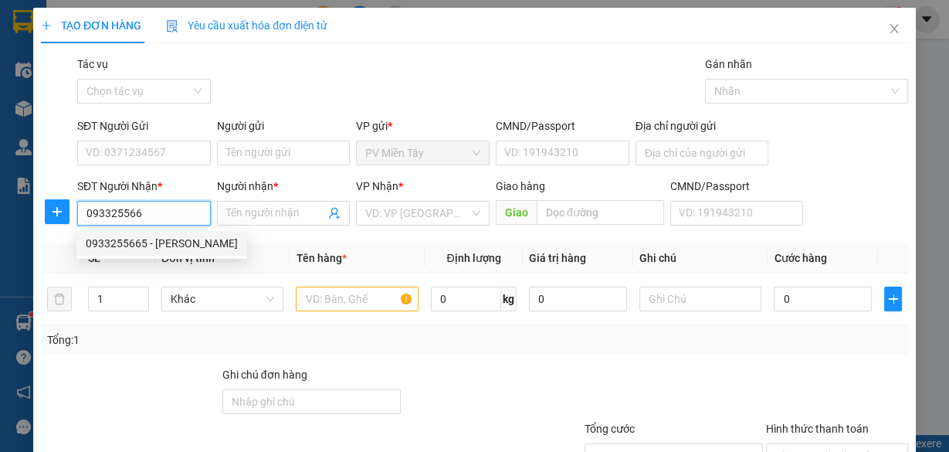
click at [133, 246] on div "0933255665 - VÂN" at bounding box center [162, 243] width 152 height 17
type input "0933255665"
type input "VÂN"
type input "vedan"
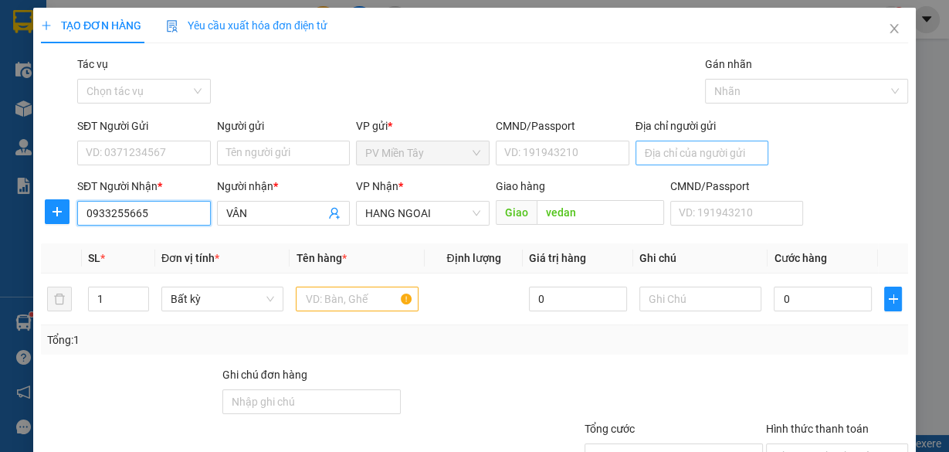
type input "0933255665"
click at [725, 147] on input "Địa chỉ người gửi" at bounding box center [703, 153] width 134 height 25
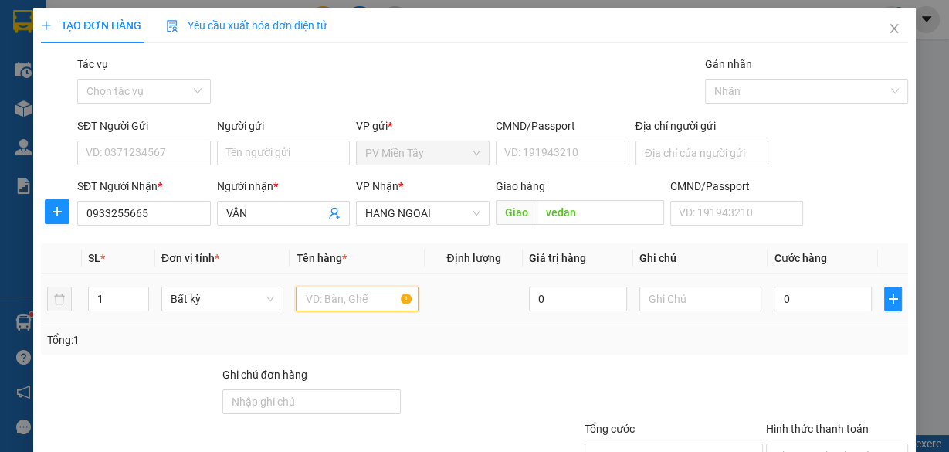
click at [338, 296] on input "text" at bounding box center [357, 299] width 123 height 25
click at [675, 163] on input "Địa chỉ người gửi" at bounding box center [703, 153] width 134 height 25
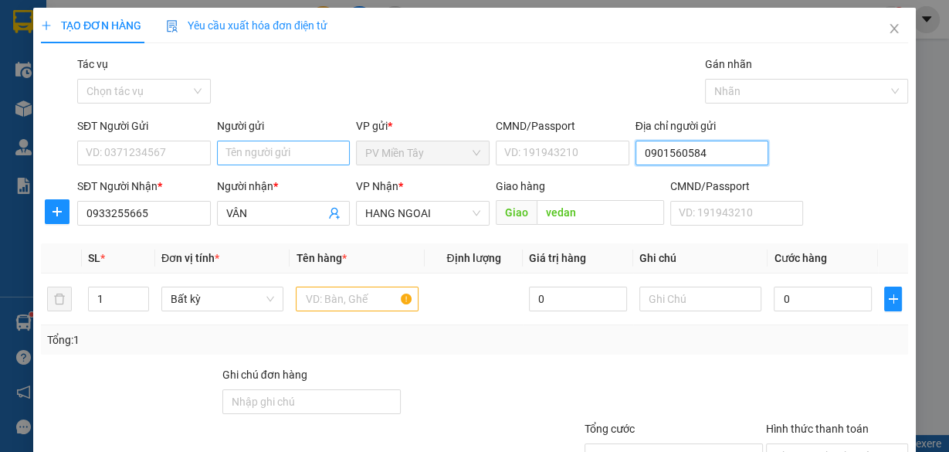
type input "0901560584"
click at [290, 153] on input "Người gửi" at bounding box center [284, 153] width 134 height 25
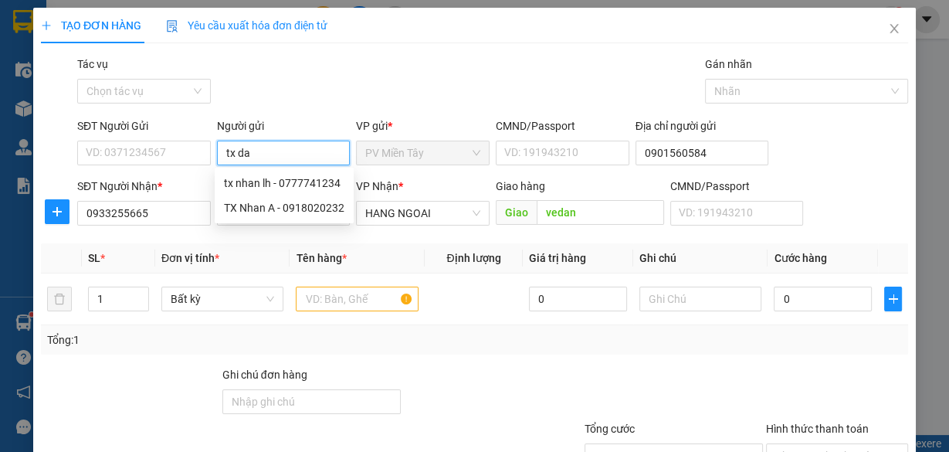
type input "tx dao"
click at [287, 178] on div "tx dao - 0983555151" at bounding box center [281, 183] width 114 height 17
type input "0983555151"
type input "tx dao"
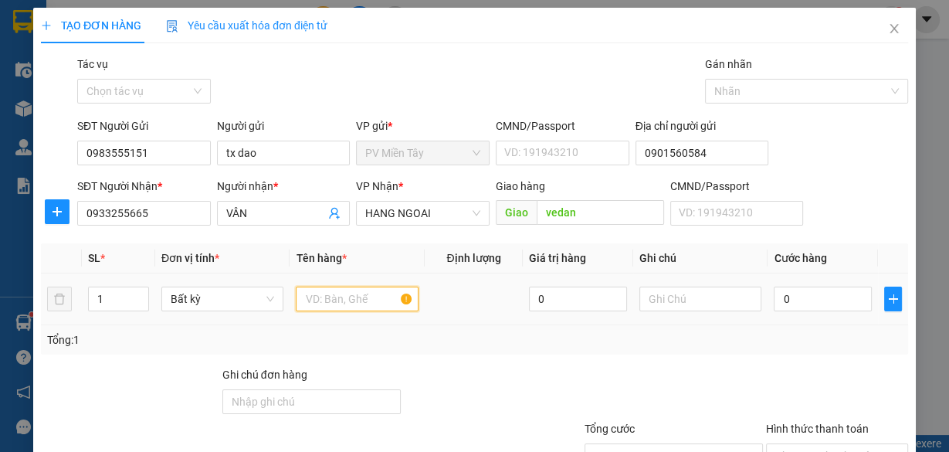
click at [341, 297] on input "text" at bounding box center [357, 299] width 123 height 25
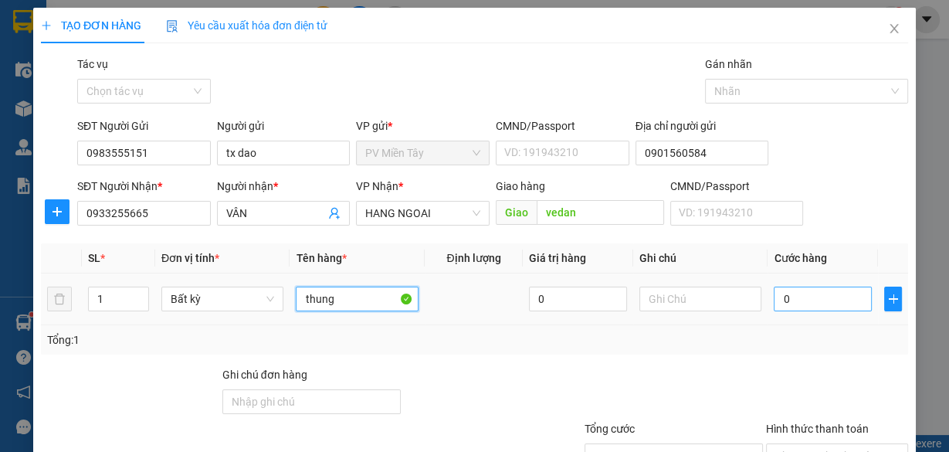
type input "thung"
click at [818, 301] on input "0" at bounding box center [823, 299] width 98 height 25
type input "4"
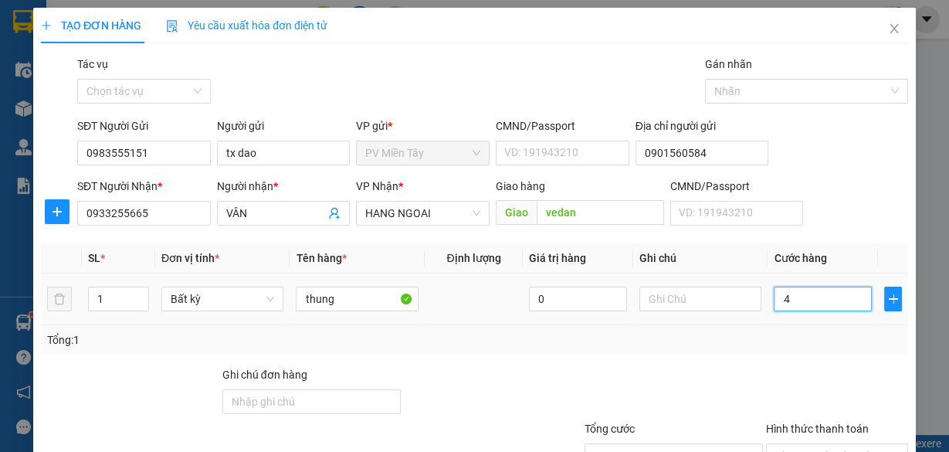
type input "40"
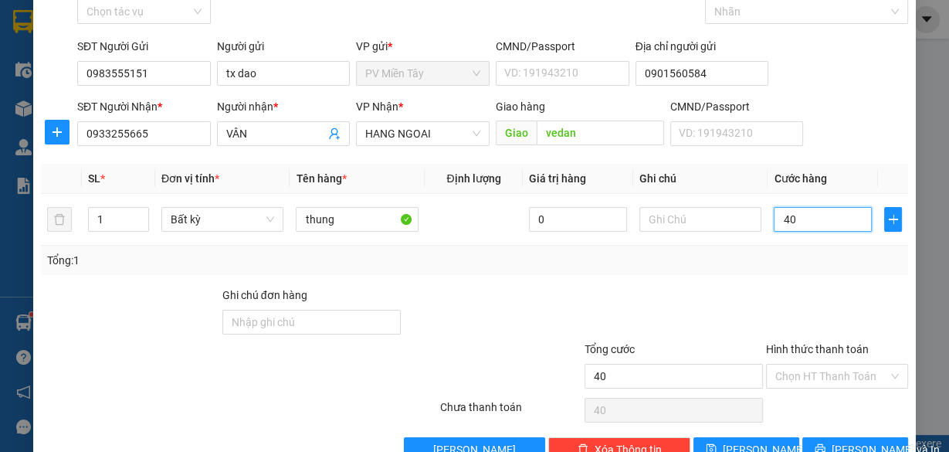
scroll to position [117, 0]
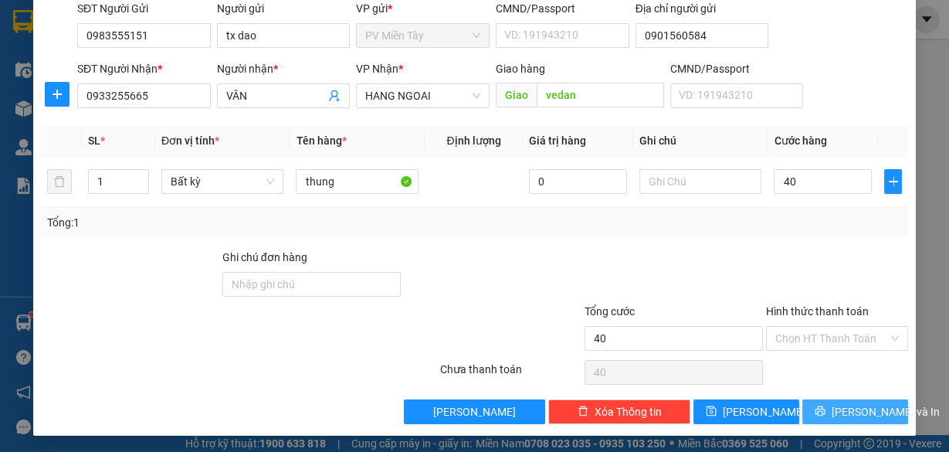
type input "40.000"
drag, startPoint x: 848, startPoint y: 403, endPoint x: 818, endPoint y: 376, distance: 40.5
click at [848, 403] on span "[PERSON_NAME] và In" at bounding box center [886, 411] width 108 height 17
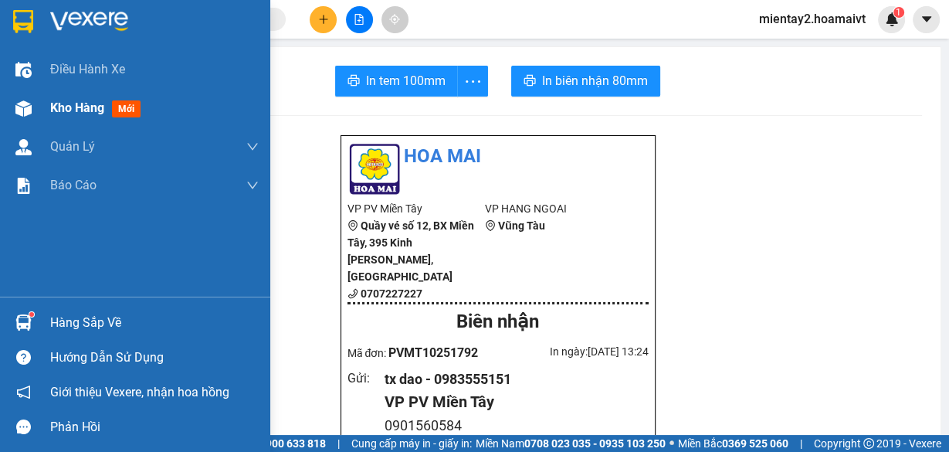
click at [87, 101] on span "Kho hàng" at bounding box center [77, 107] width 54 height 15
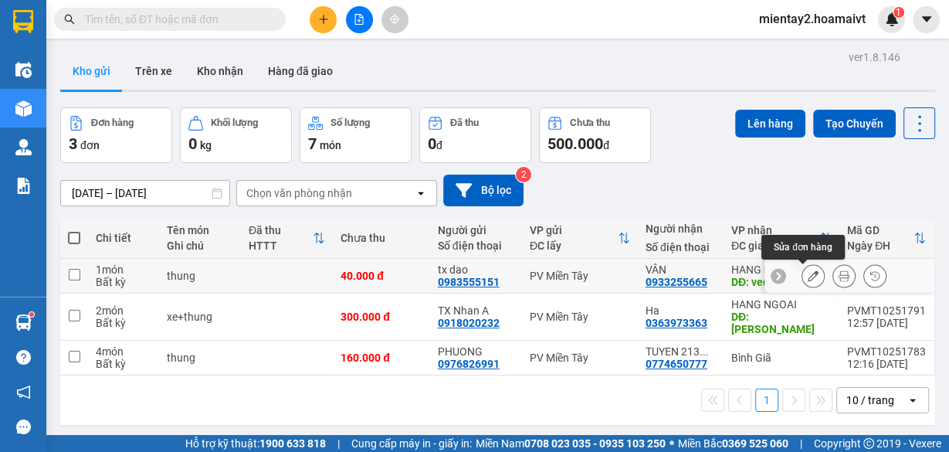
click at [808, 273] on icon at bounding box center [813, 275] width 11 height 11
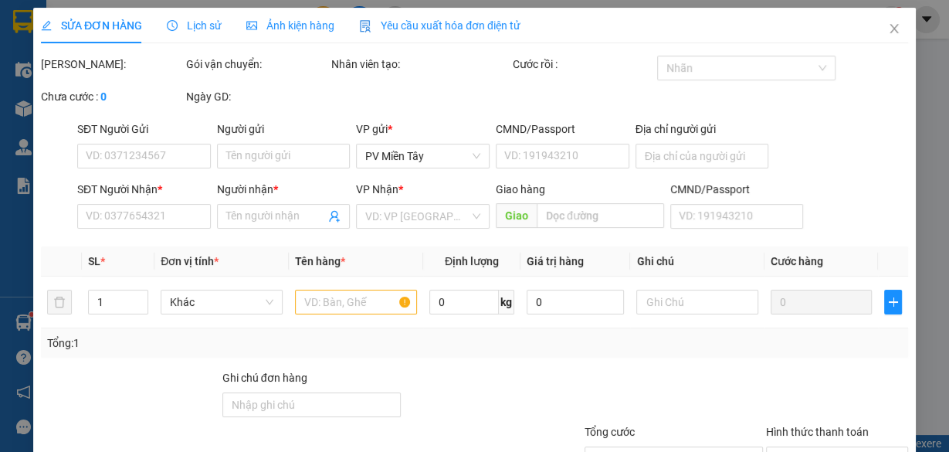
type input "0983555151"
type input "tx dao"
type input "0901560584"
type input "0933255665"
type input "VÂN"
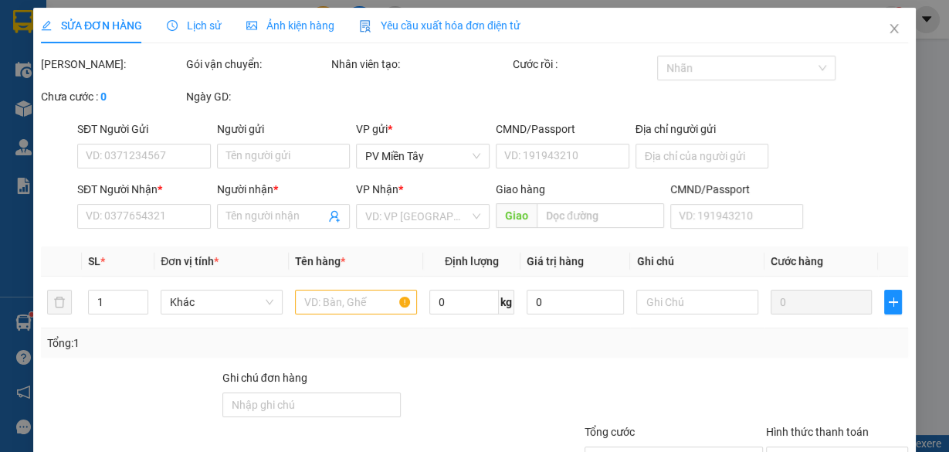
type input "vedan"
type input "40.000"
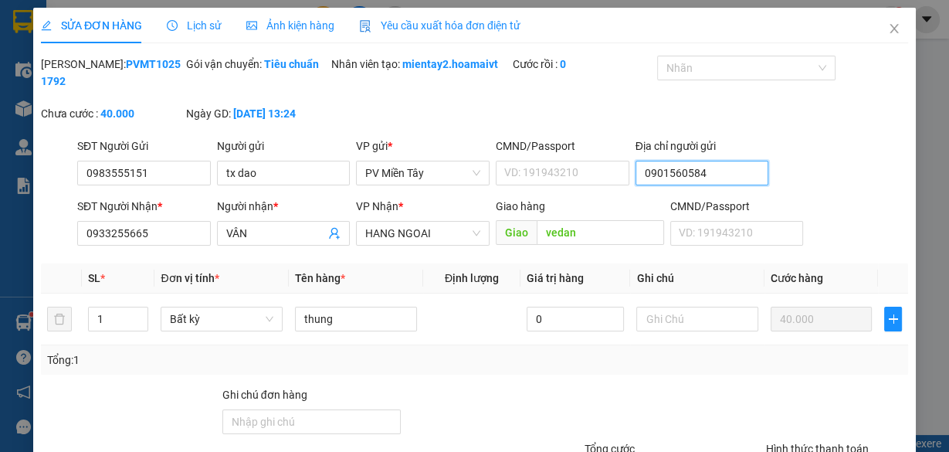
click at [672, 165] on input "0901560584" at bounding box center [703, 173] width 134 height 25
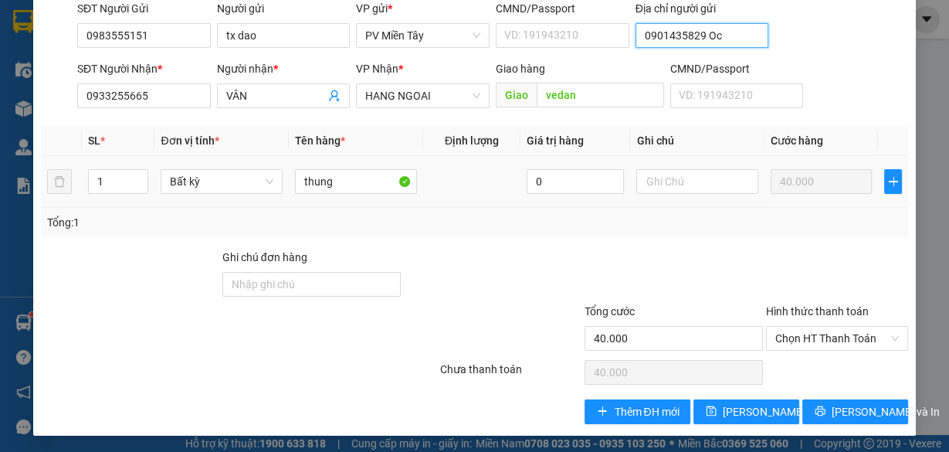
scroll to position [138, 0]
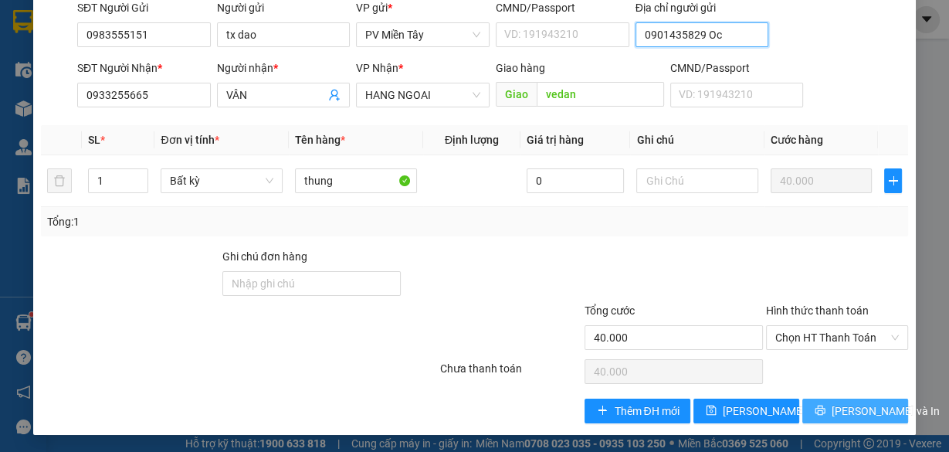
type input "0901435829 Oc"
click at [856, 405] on span "[PERSON_NAME] và In" at bounding box center [886, 410] width 108 height 17
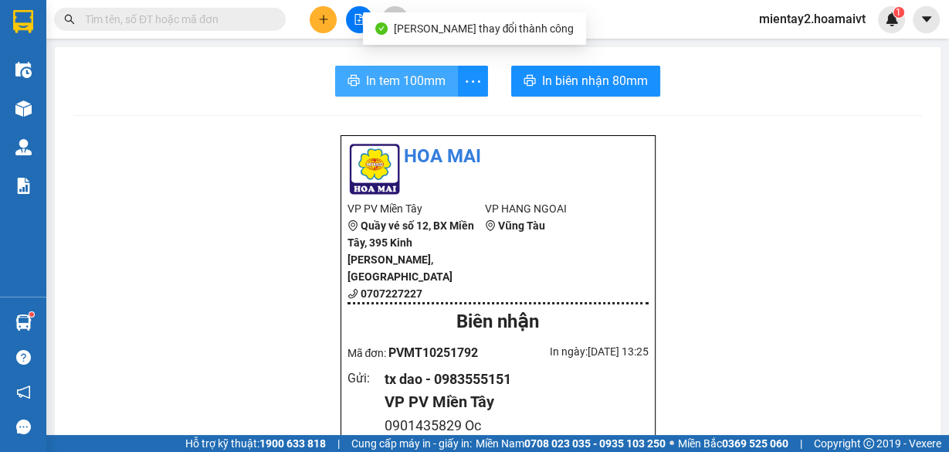
click at [382, 80] on span "In tem 100mm" at bounding box center [406, 80] width 80 height 19
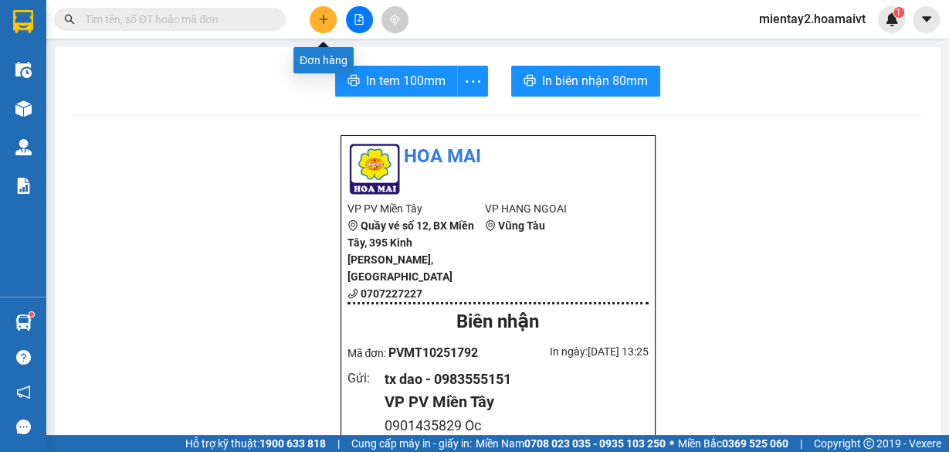
click at [318, 15] on icon "plus" at bounding box center [323, 19] width 11 height 11
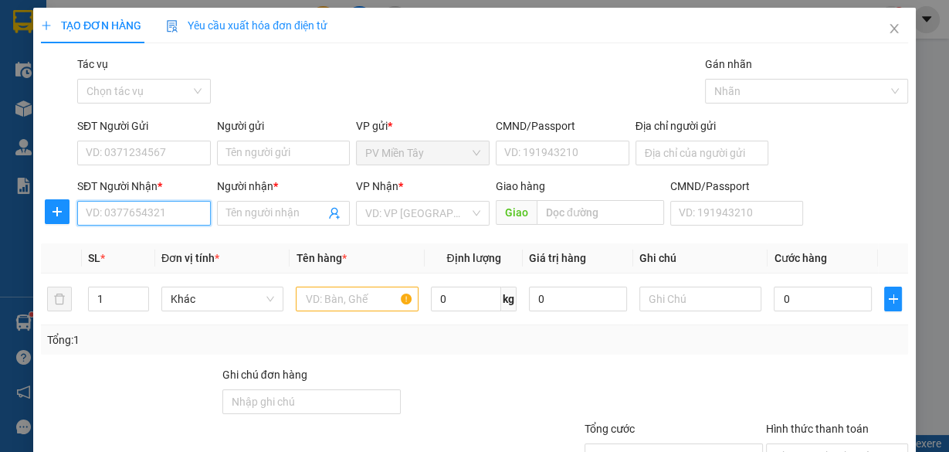
click at [162, 209] on input "SĐT Người Nhận *" at bounding box center [144, 213] width 134 height 25
type input "6773"
click at [160, 243] on div "0932176773 - HÙNG" at bounding box center [143, 243] width 114 height 17
type input "0773998393 phuoc"
type input "0932176773"
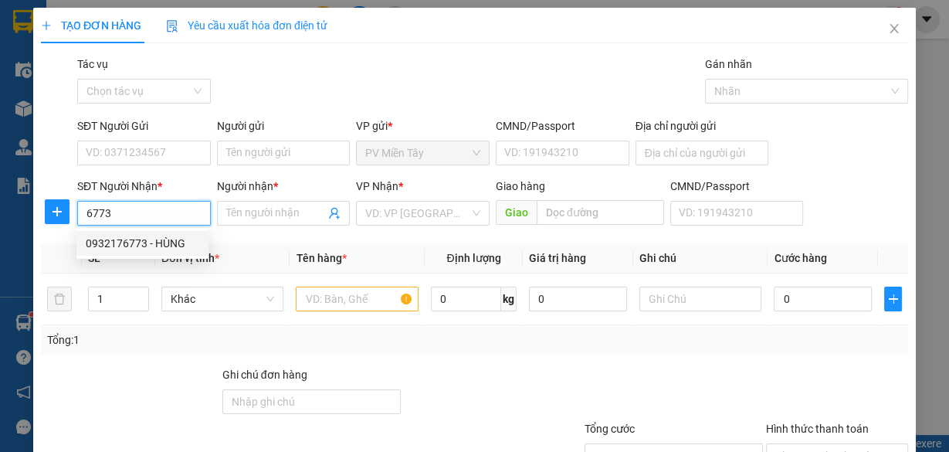
type input "HÙNG"
type input "67"
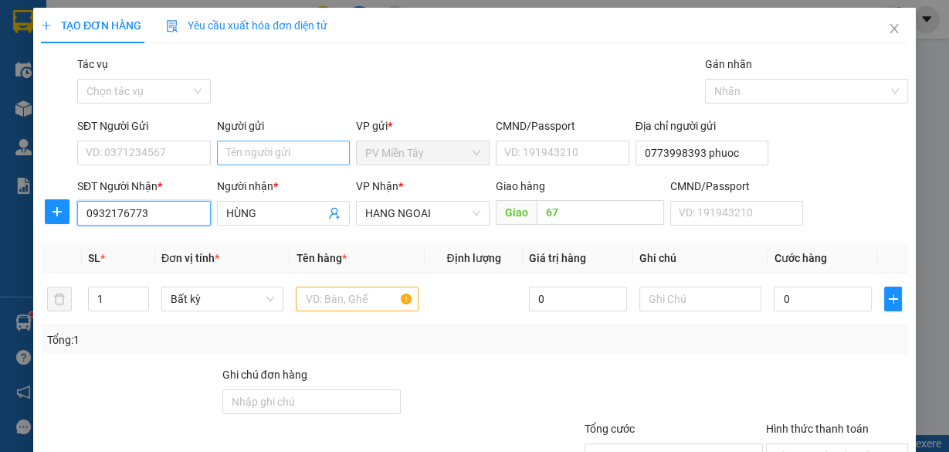
type input "0932176773"
click at [237, 158] on input "Người gửi" at bounding box center [284, 153] width 134 height 25
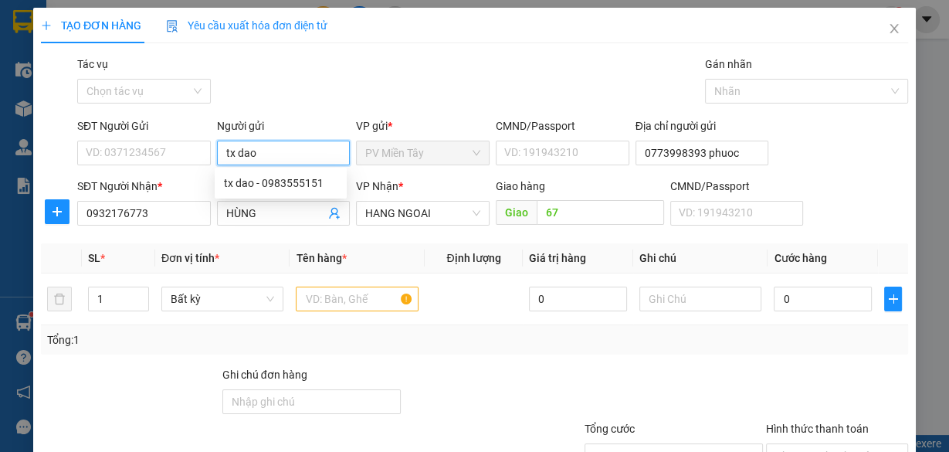
type input "tx daoi"
click at [263, 179] on div "tx dao - 0983555151" at bounding box center [281, 183] width 114 height 17
type input "0983555151"
type input "tx dao"
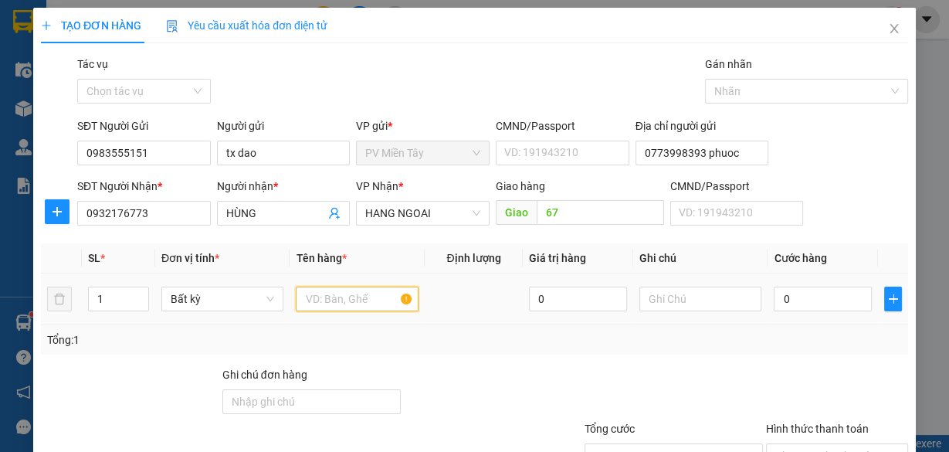
click at [328, 298] on input "text" at bounding box center [357, 299] width 123 height 25
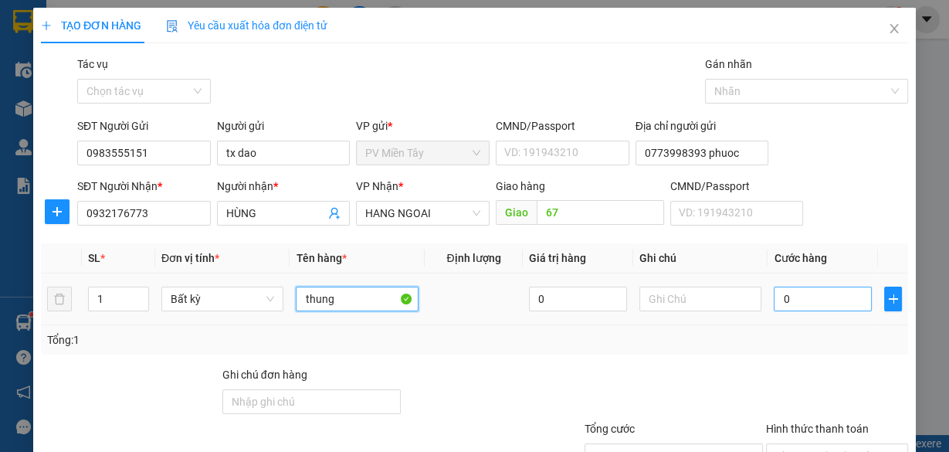
type input "thung"
click at [799, 297] on input "0" at bounding box center [823, 299] width 98 height 25
type input "4"
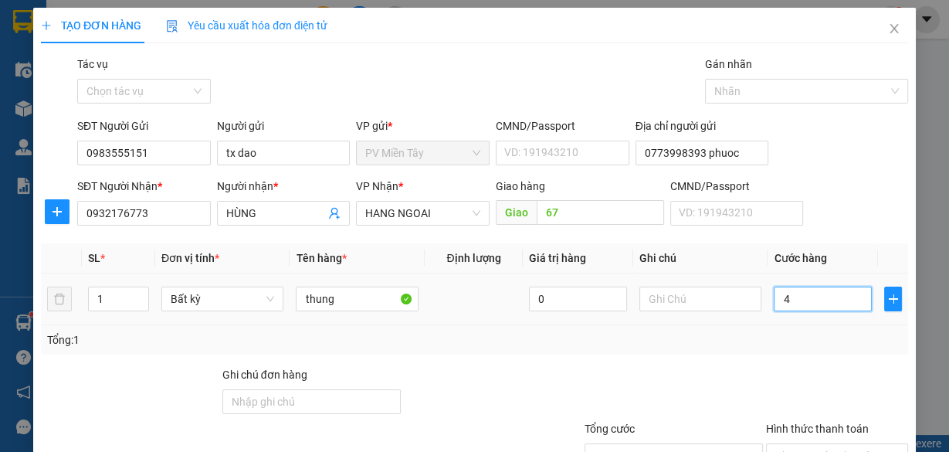
type input "40"
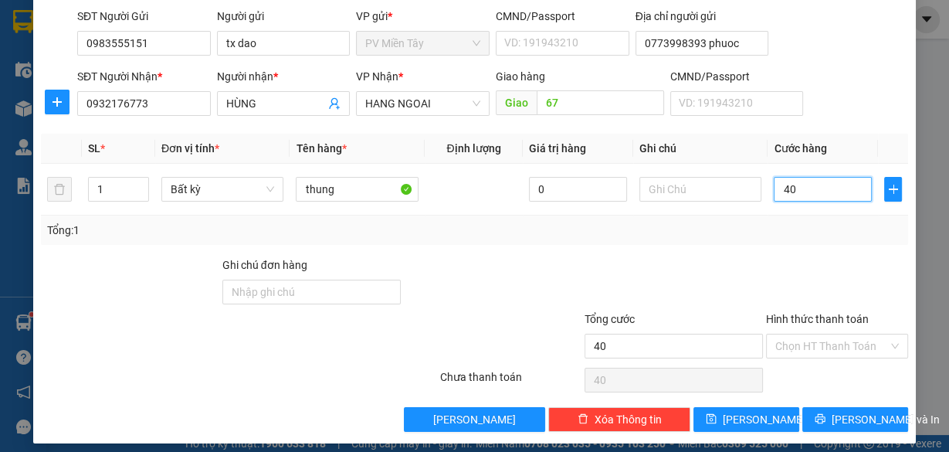
scroll to position [117, 0]
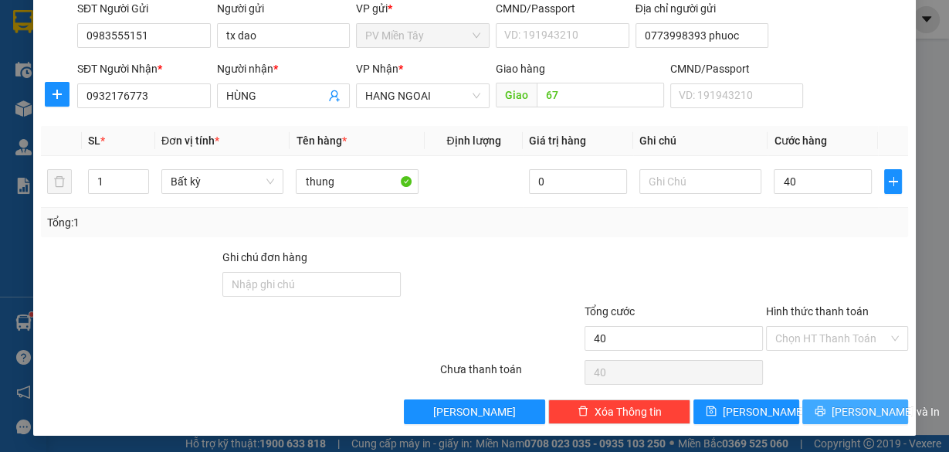
type input "40.000"
click at [834, 411] on span "[PERSON_NAME] và In" at bounding box center [886, 411] width 108 height 17
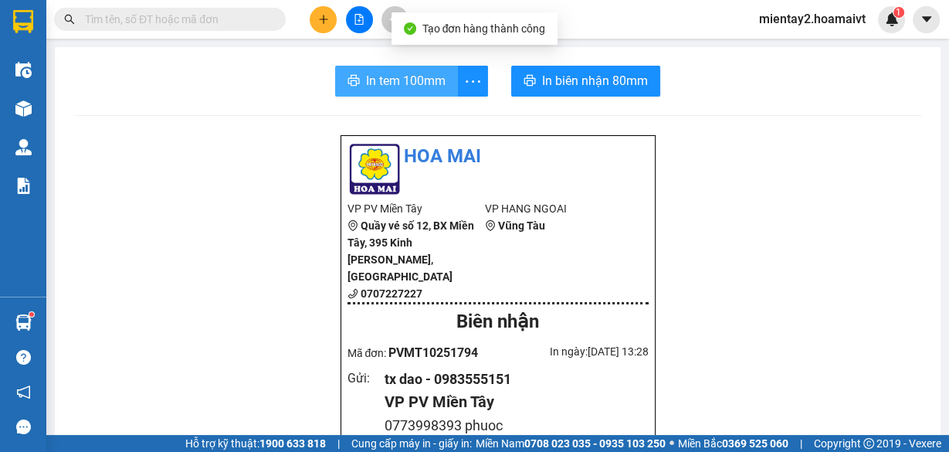
click at [391, 76] on span "In tem 100mm" at bounding box center [406, 80] width 80 height 19
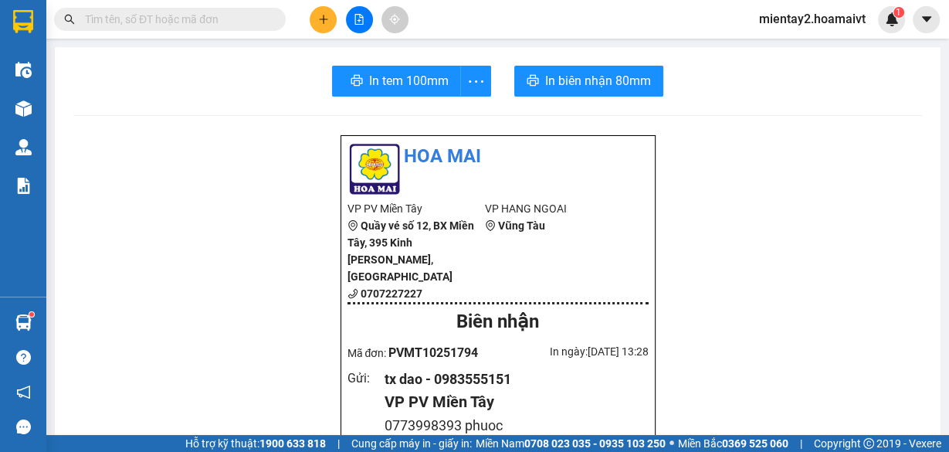
click at [325, 19] on icon "plus" at bounding box center [323, 19] width 8 height 1
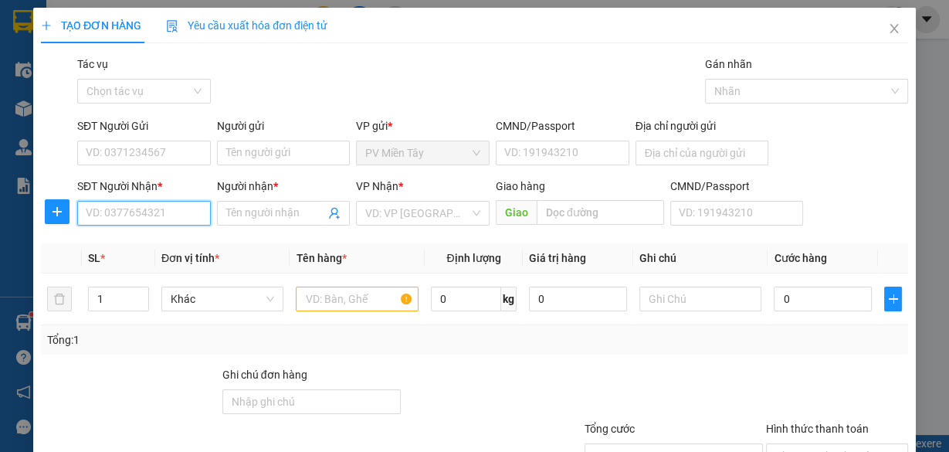
click at [141, 207] on input "SĐT Người Nhận *" at bounding box center [144, 213] width 134 height 25
type input "11303"
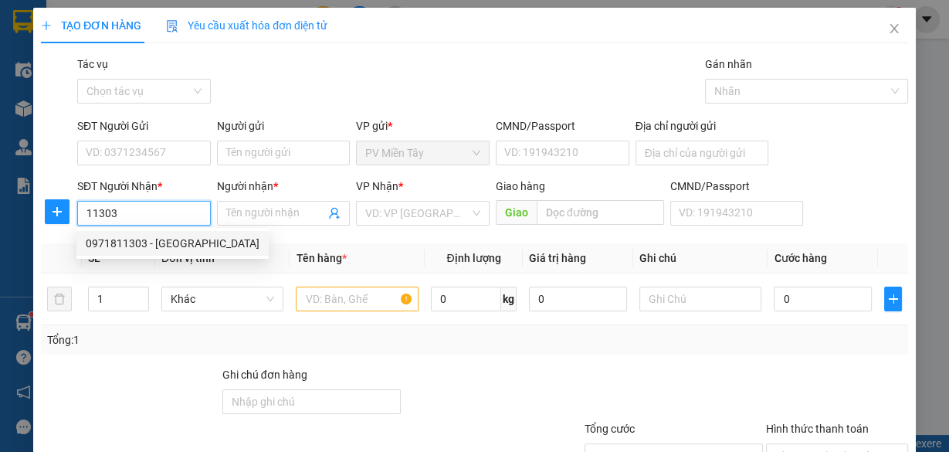
click at [153, 237] on div "0971811303 - [PERSON_NAME]" at bounding box center [173, 243] width 174 height 17
type input "0773998393 phuoc"
type input "0971811303"
type input "[PERSON_NAME]"
type input "lthanh"
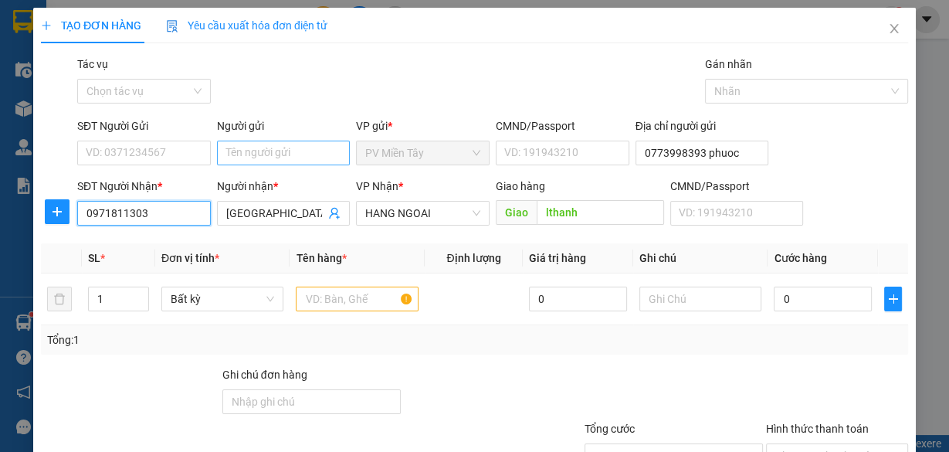
type input "0971811303"
click at [263, 153] on input "Người gửi" at bounding box center [284, 153] width 134 height 25
type input "tx dao"
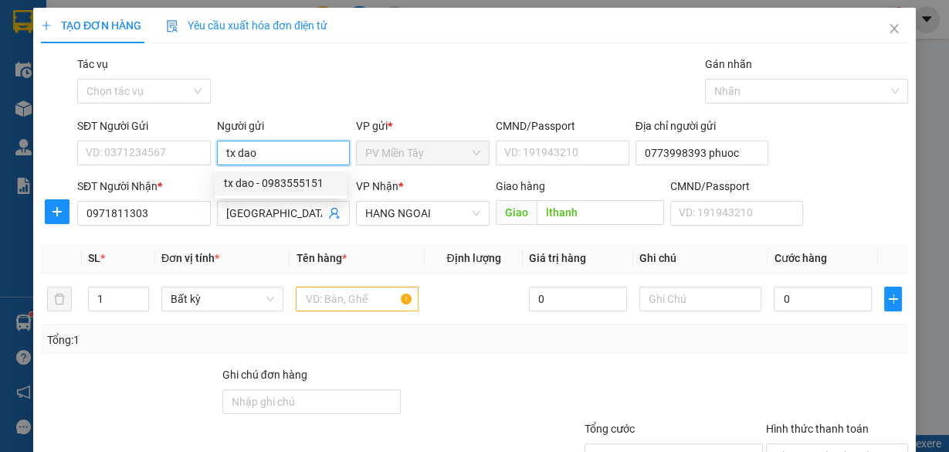
click at [274, 182] on div "tx dao - 0983555151" at bounding box center [281, 183] width 114 height 17
type input "0983555151"
type input "tx dao"
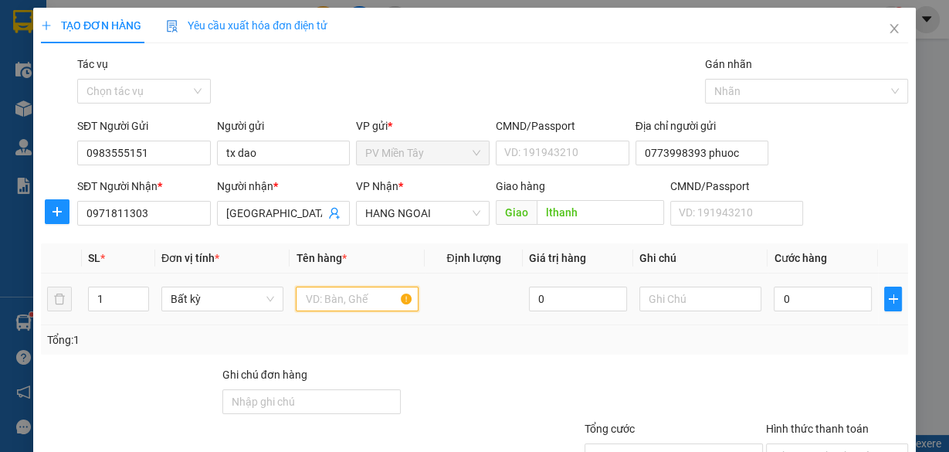
click at [338, 294] on input "text" at bounding box center [357, 299] width 123 height 25
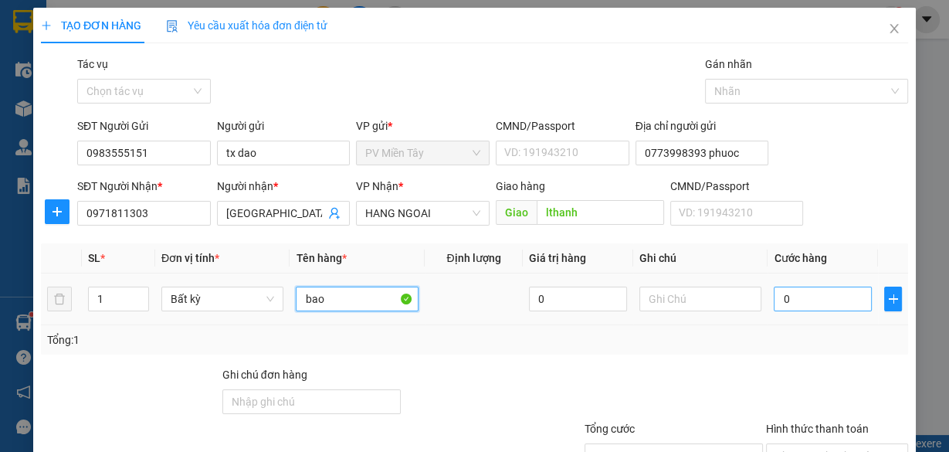
type input "bao"
click at [778, 301] on input "0" at bounding box center [823, 299] width 98 height 25
type input "4"
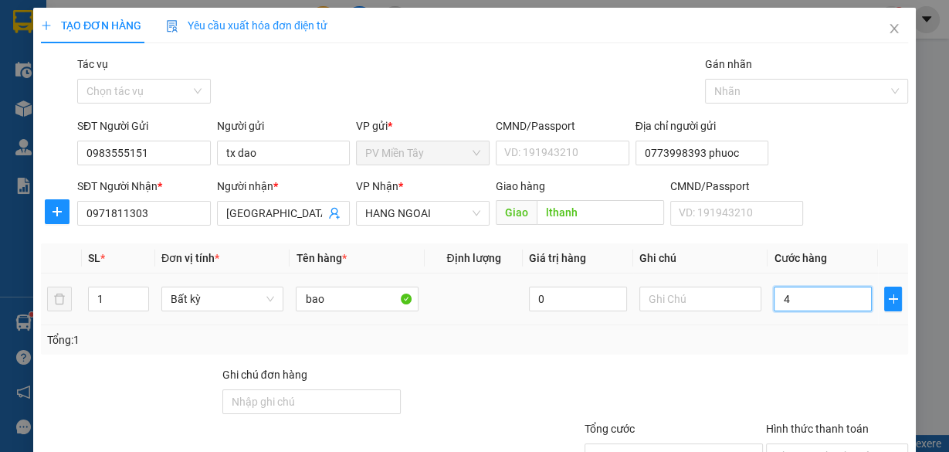
type input "40"
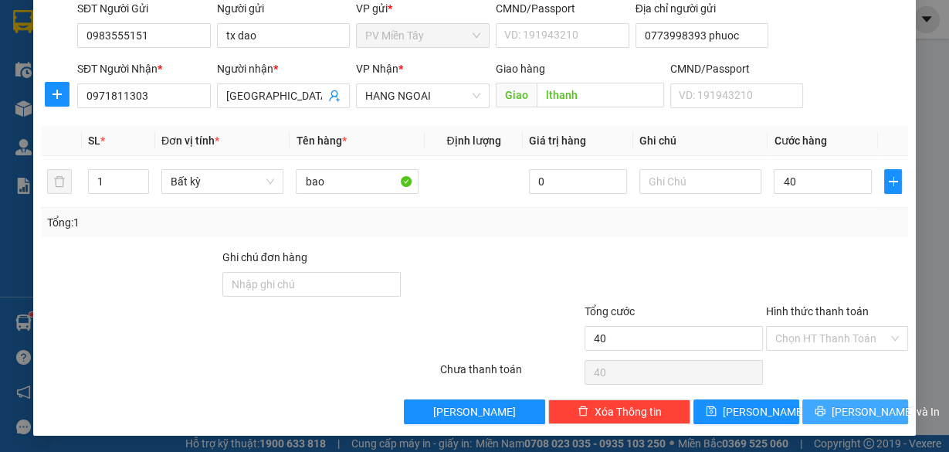
type input "40.000"
click at [842, 408] on span "[PERSON_NAME] và In" at bounding box center [886, 411] width 108 height 17
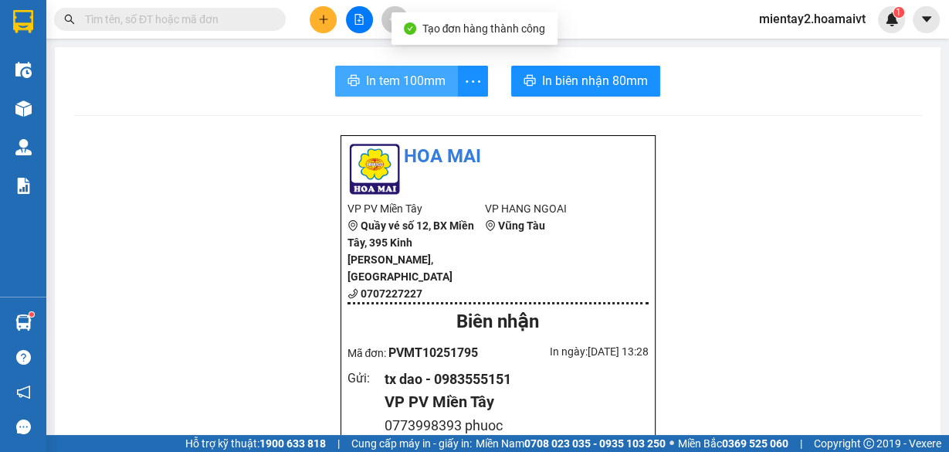
click at [425, 79] on span "In tem 100mm" at bounding box center [406, 80] width 80 height 19
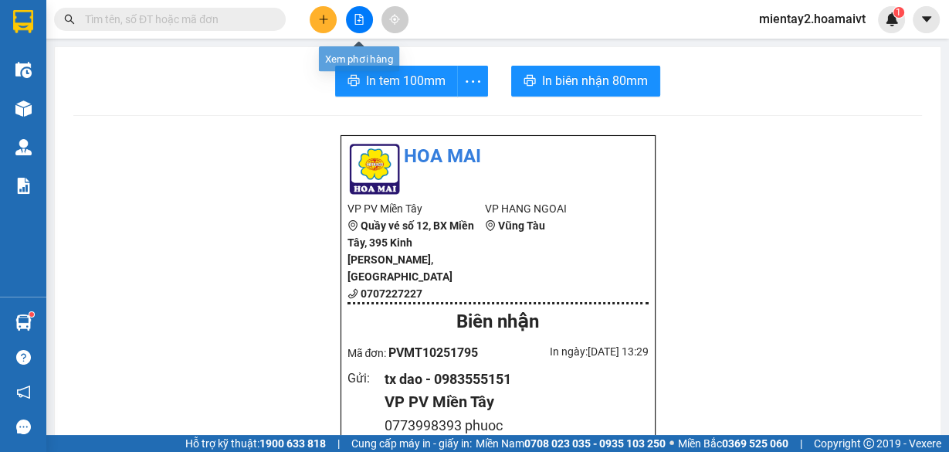
click at [328, 15] on icon "plus" at bounding box center [323, 19] width 11 height 11
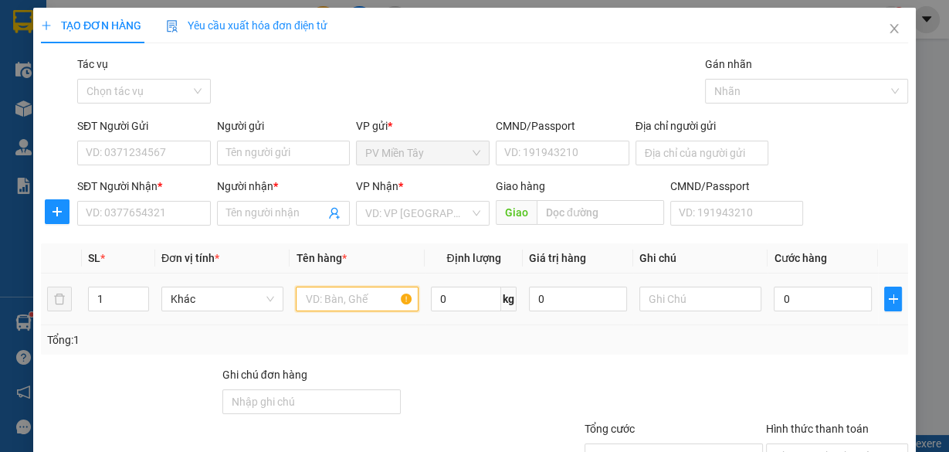
click at [351, 301] on input "text" at bounding box center [357, 299] width 123 height 25
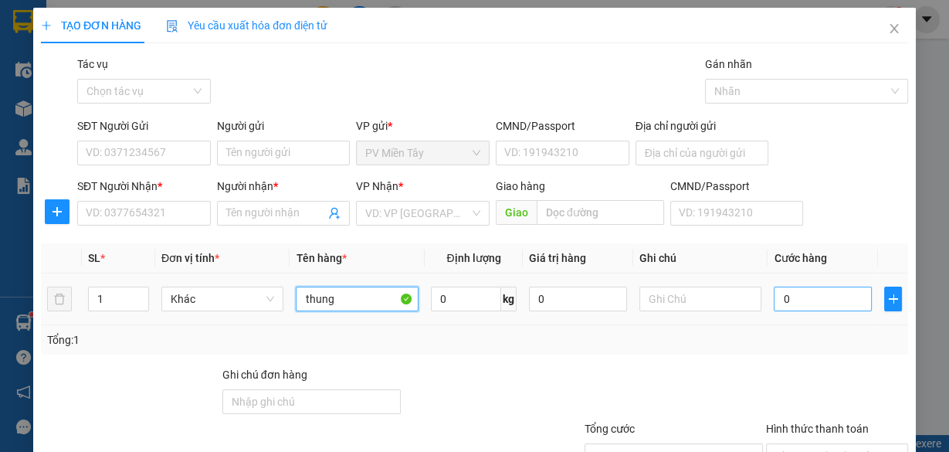
type input "thung"
click at [820, 303] on input "0" at bounding box center [823, 299] width 98 height 25
type input "4"
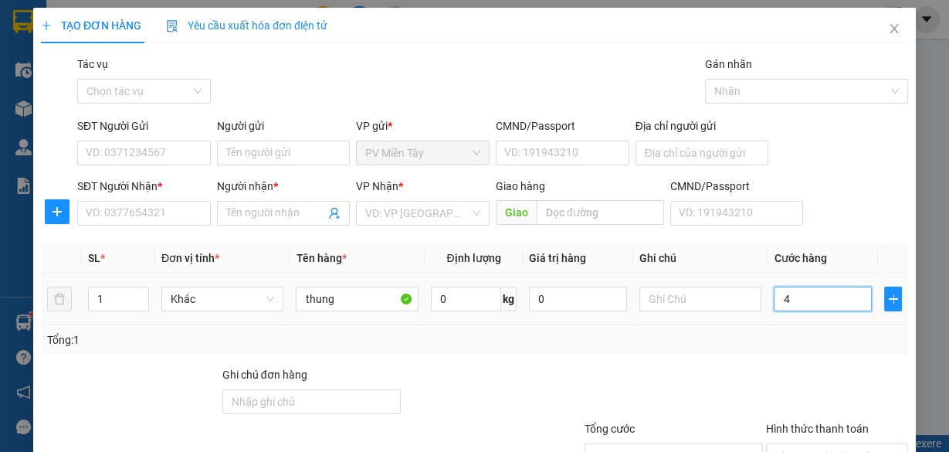
type input "40"
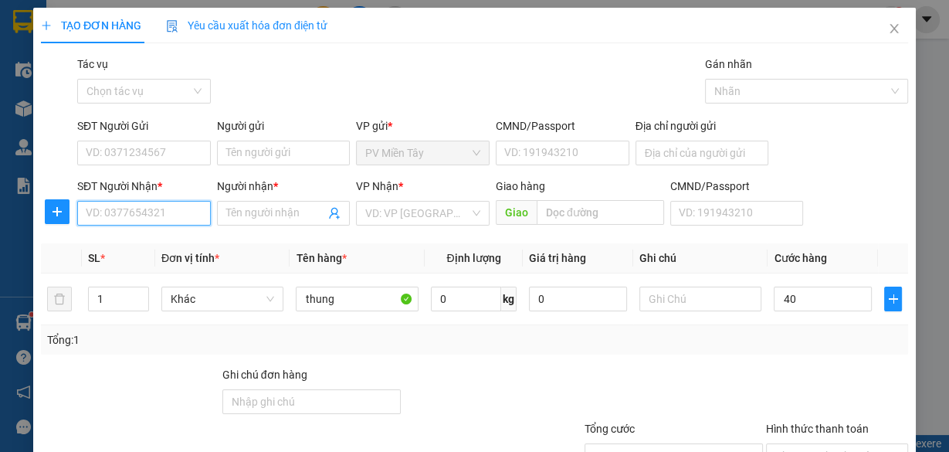
type input "40.000"
click at [137, 209] on input "SĐT Người Nhận *" at bounding box center [144, 213] width 134 height 25
type input "0904188112"
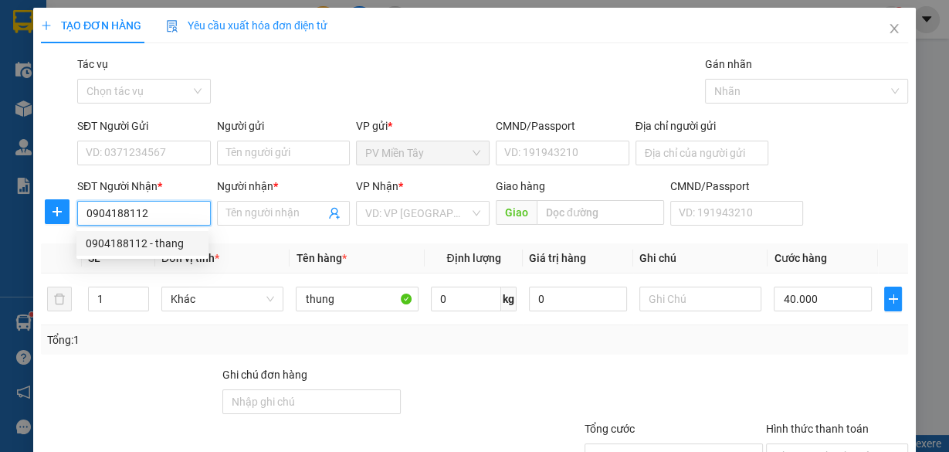
click at [124, 247] on div "0904188112 - thang" at bounding box center [143, 243] width 114 height 17
type input "0906331382 Lan Phuong BTD BTan"
type input "thang"
type input "my xuan"
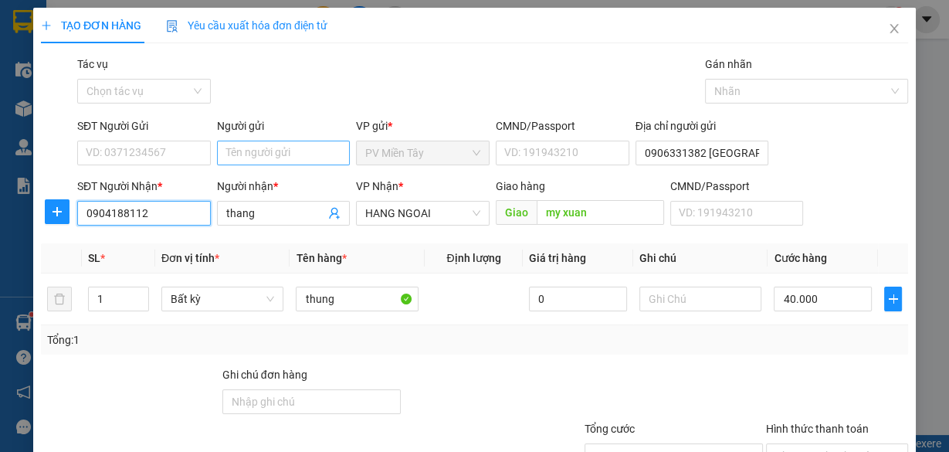
type input "0904188112"
click at [243, 159] on input "Người gửi" at bounding box center [284, 153] width 134 height 25
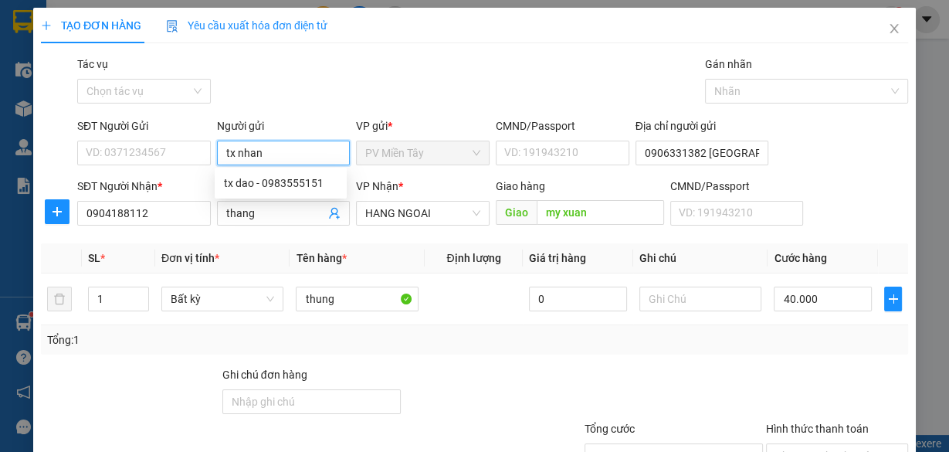
type input "tx nhan a"
click at [270, 178] on div "TX Nhan A - 0918020232" at bounding box center [284, 183] width 121 height 17
type input "0918020232"
type input "TX Nhan A"
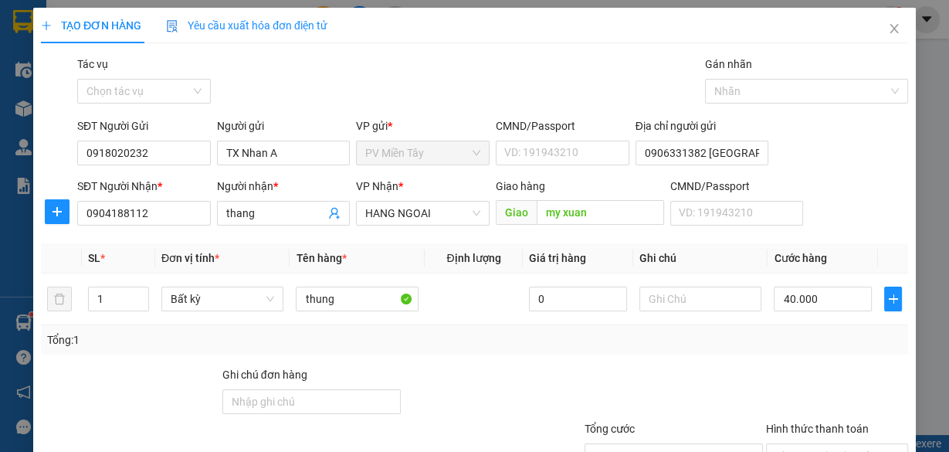
click at [699, 347] on div "Tổng: 1" at bounding box center [474, 339] width 855 height 17
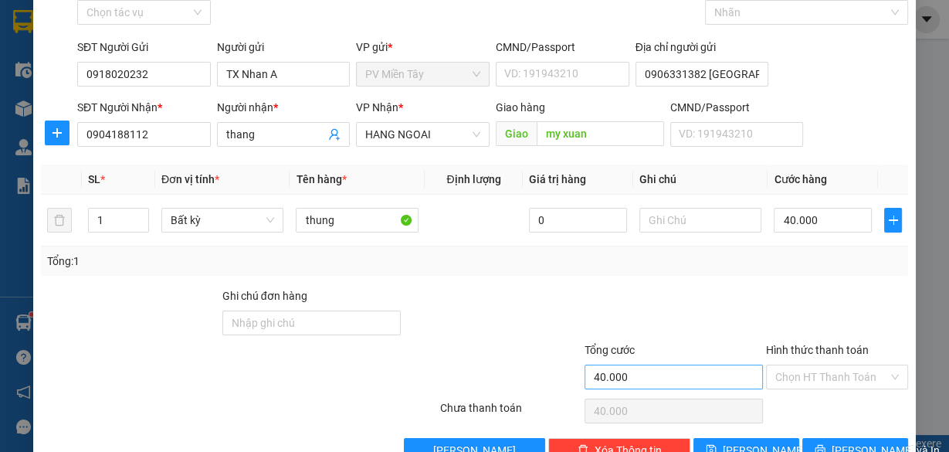
scroll to position [117, 0]
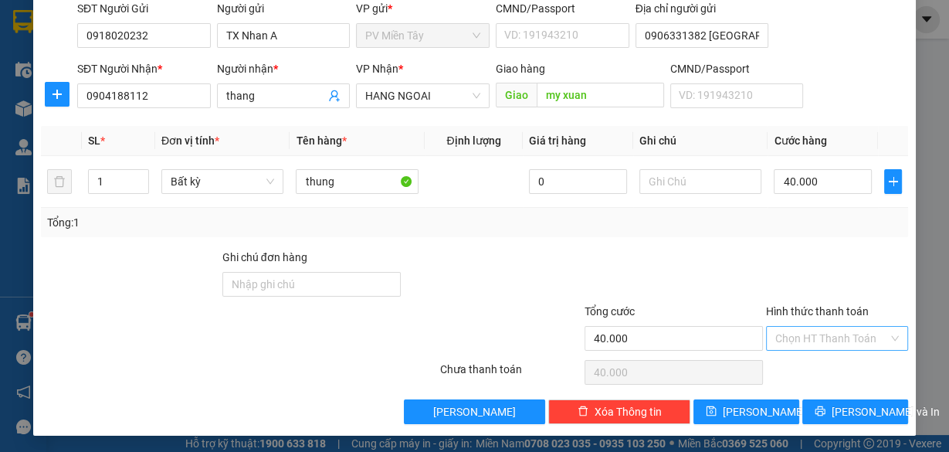
click at [833, 332] on input "Hình thức thanh toán" at bounding box center [832, 338] width 113 height 23
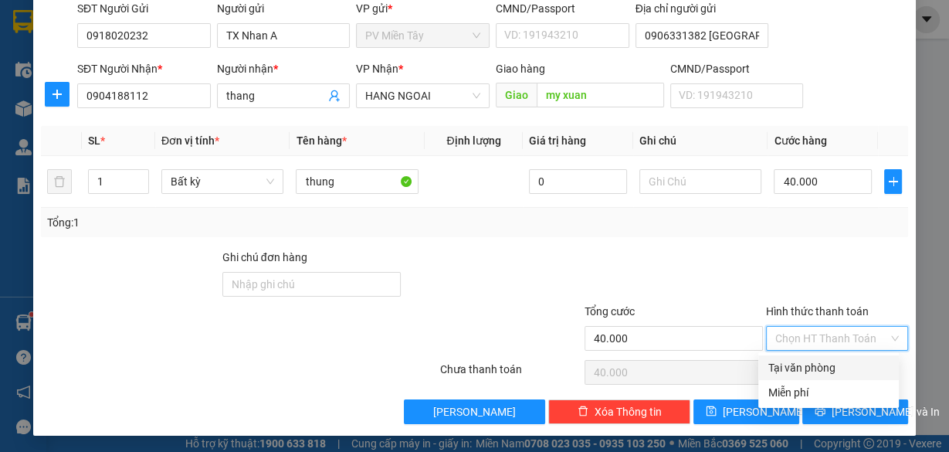
click at [823, 361] on div "Tại văn phòng" at bounding box center [829, 367] width 122 height 17
type input "0"
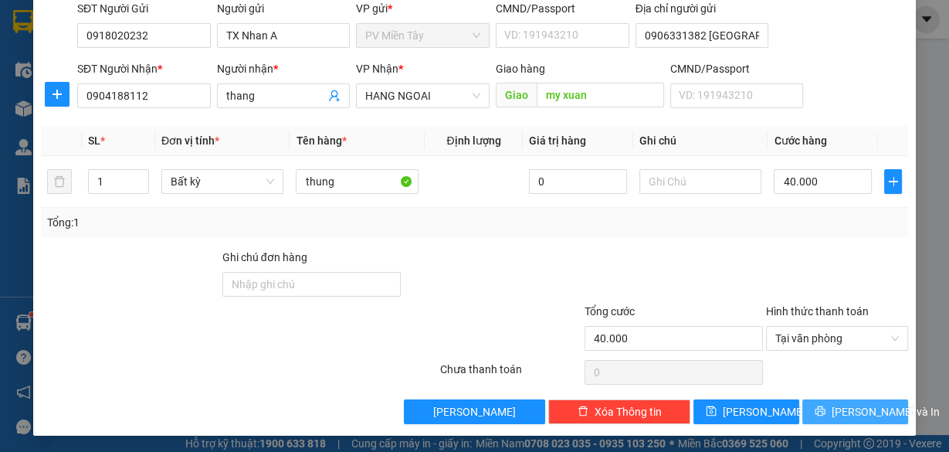
click at [848, 414] on span "[PERSON_NAME] và In" at bounding box center [886, 411] width 108 height 17
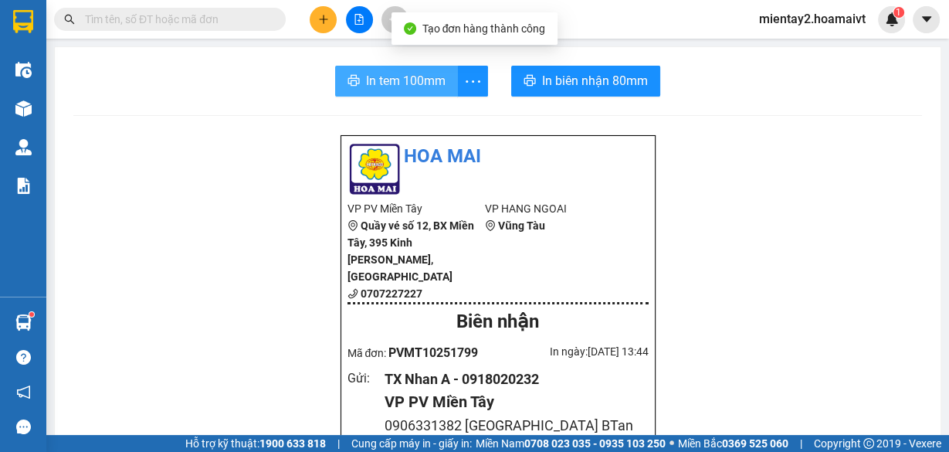
click at [412, 66] on button "In tem 100mm" at bounding box center [396, 81] width 123 height 31
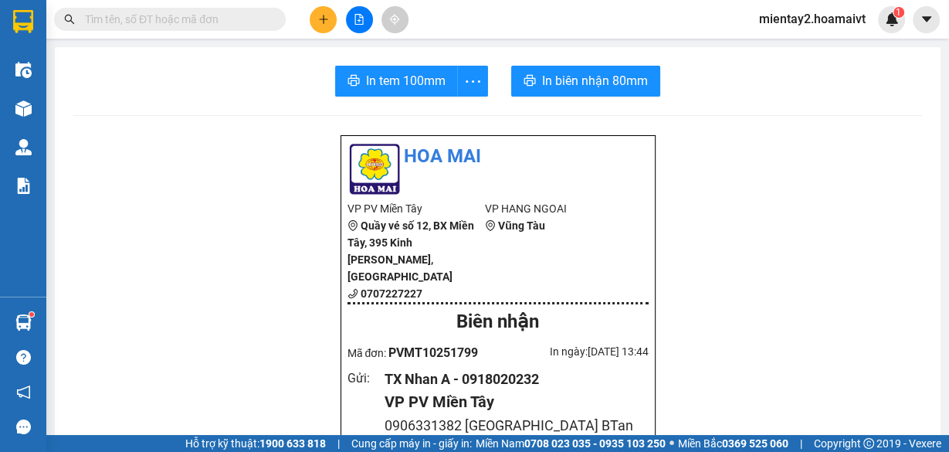
click at [318, 17] on icon "plus" at bounding box center [323, 19] width 11 height 11
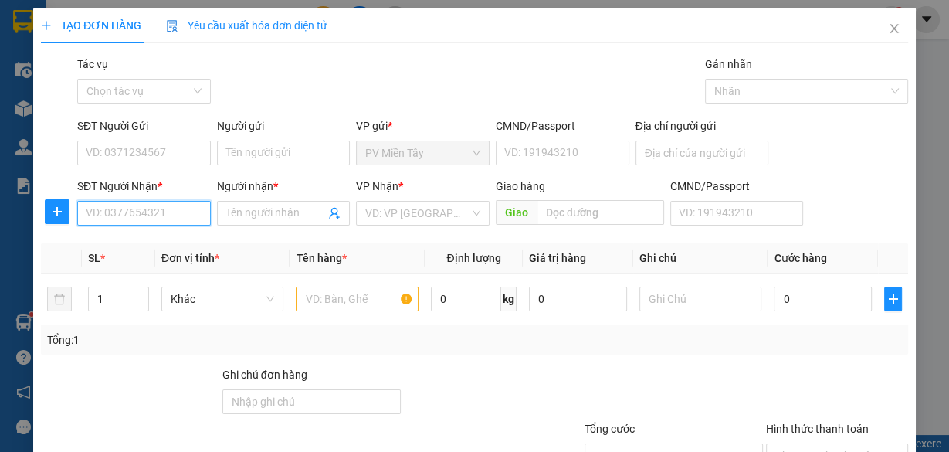
click at [151, 218] on input "SĐT Người Nhận *" at bounding box center [144, 213] width 134 height 25
type input "0328612"
click at [143, 248] on div "0328612663 - PHÚC THÁI" at bounding box center [148, 243] width 124 height 17
type input "0931345680 toan"
type input "0328612663"
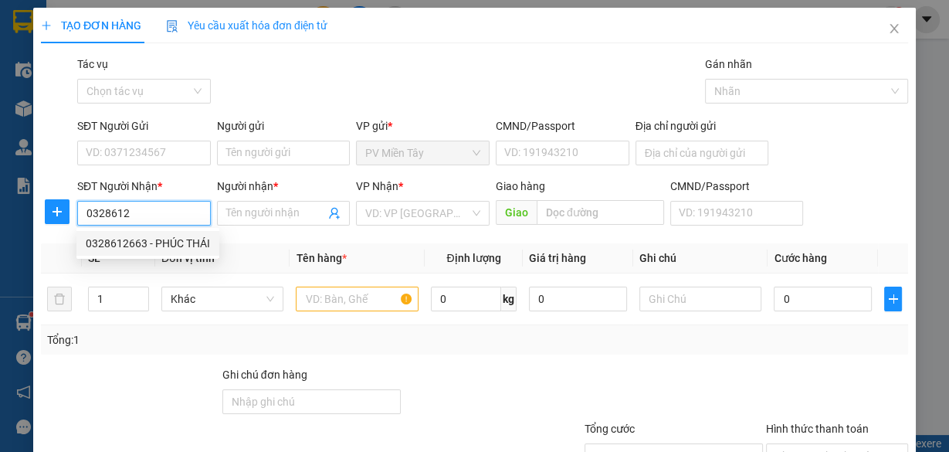
type input "PHÚC THÁI"
type input "67"
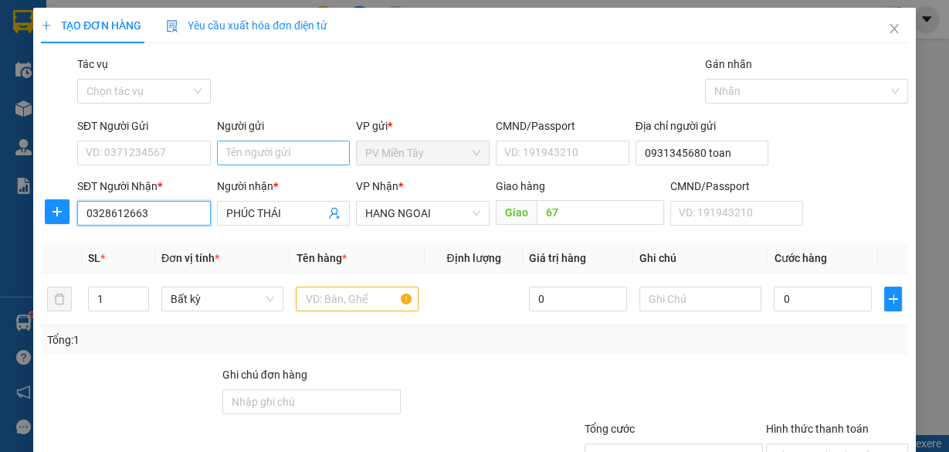
type input "0328612663"
click at [307, 154] on input "Người gửi" at bounding box center [284, 153] width 134 height 25
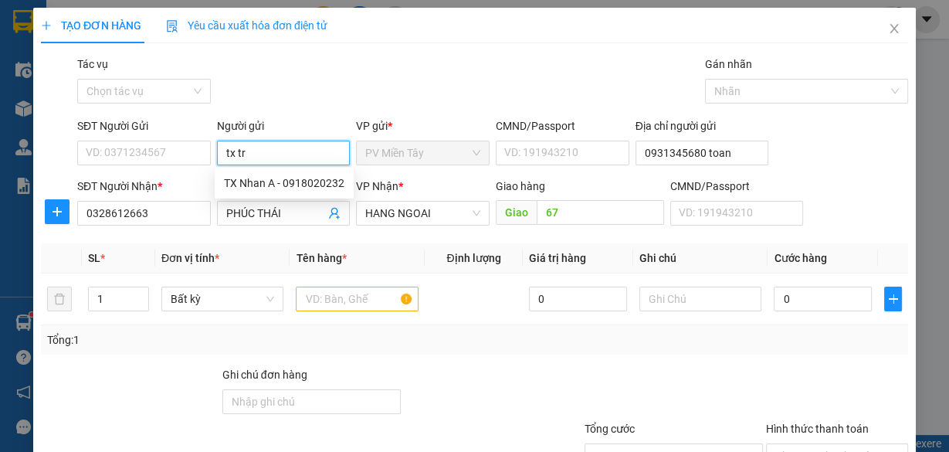
type input "tx tri"
click at [287, 181] on div "TX TRI - 0917778378" at bounding box center [281, 183] width 114 height 17
type input "0917778378"
type input "TX TRI"
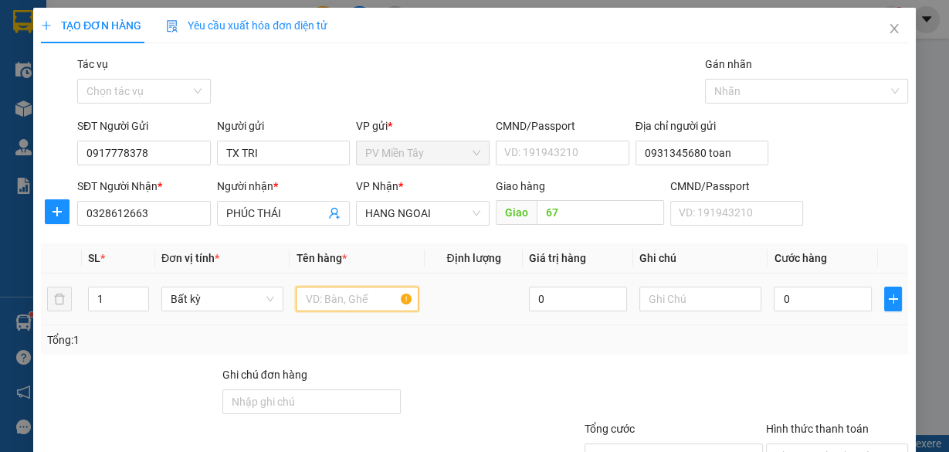
click at [339, 292] on input "text" at bounding box center [357, 299] width 123 height 25
type input "h"
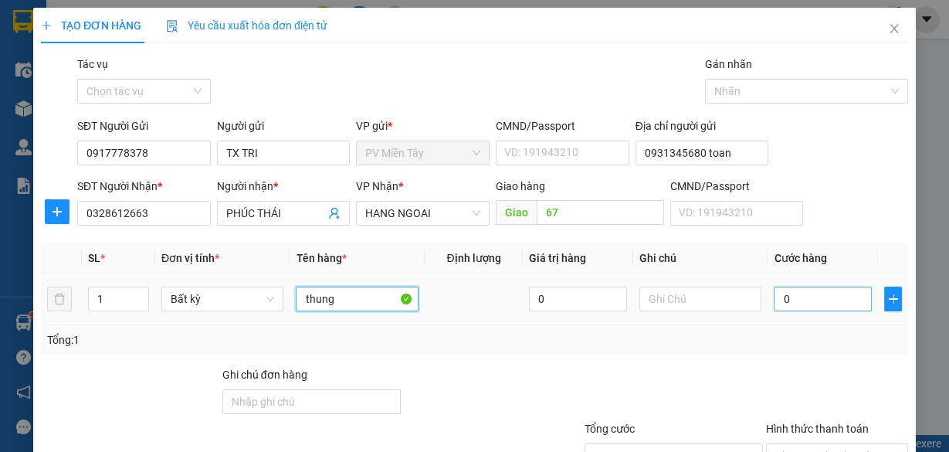
type input "thung"
click at [791, 306] on input "0" at bounding box center [823, 299] width 98 height 25
type input "5"
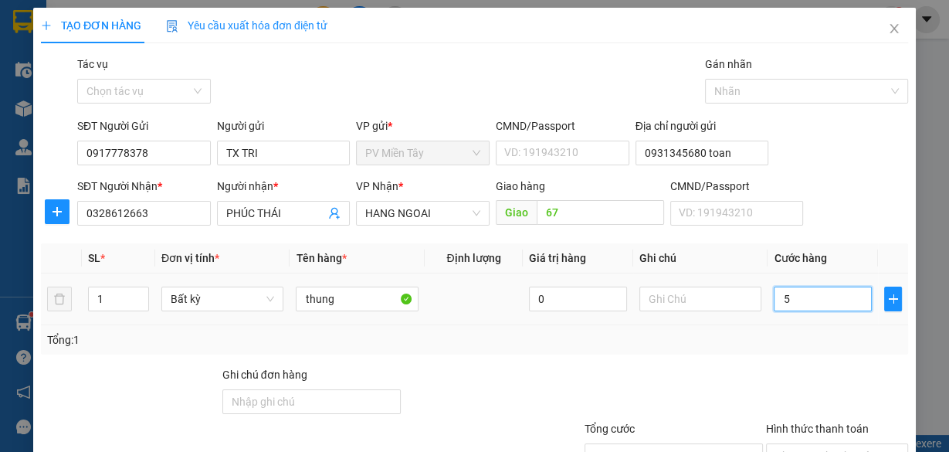
type input "50"
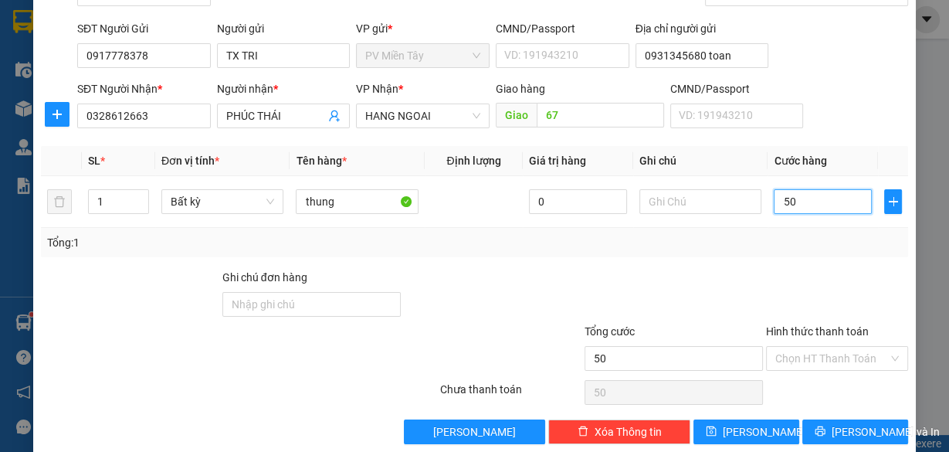
scroll to position [117, 0]
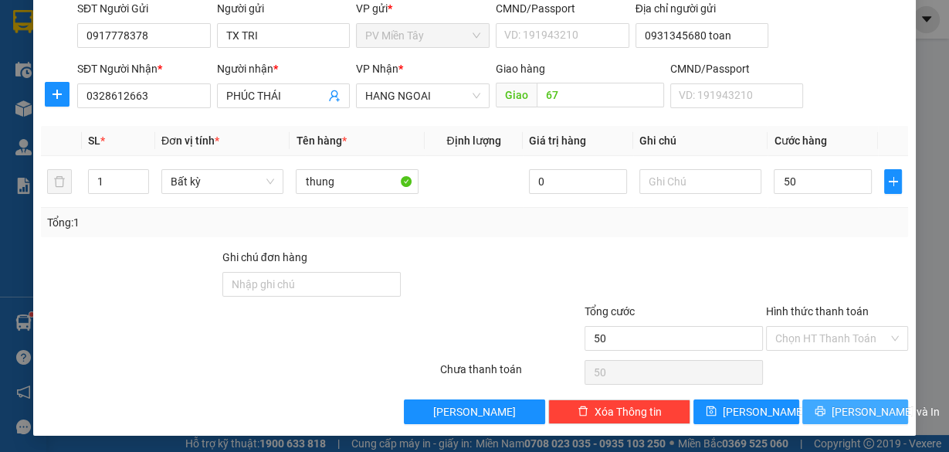
type input "50.000"
click at [850, 406] on span "[PERSON_NAME] và In" at bounding box center [886, 411] width 108 height 17
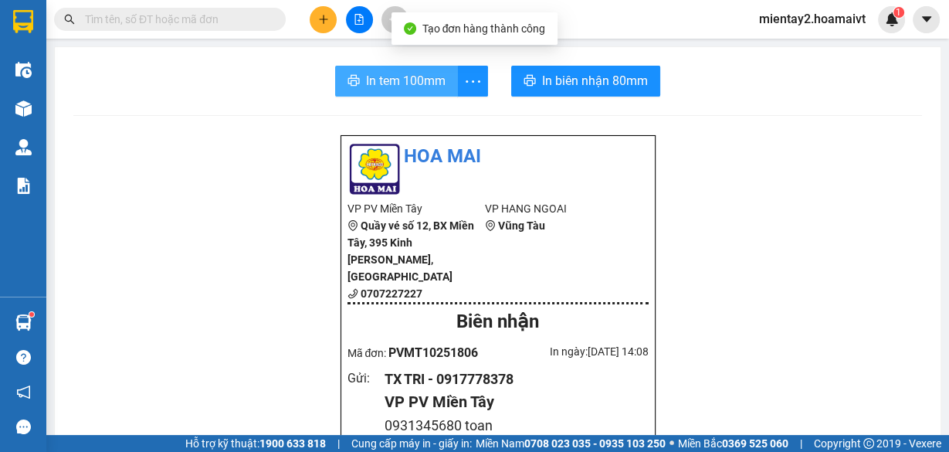
click at [433, 81] on span "In tem 100mm" at bounding box center [406, 80] width 80 height 19
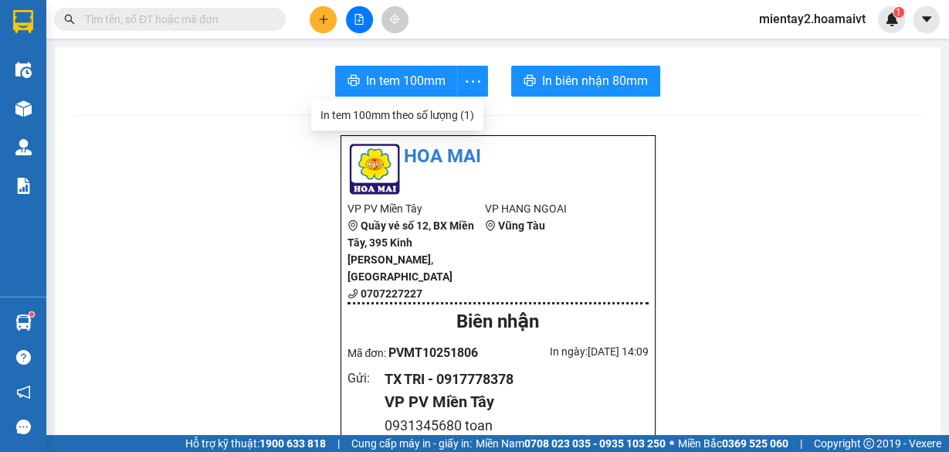
click at [327, 25] on button at bounding box center [323, 19] width 27 height 27
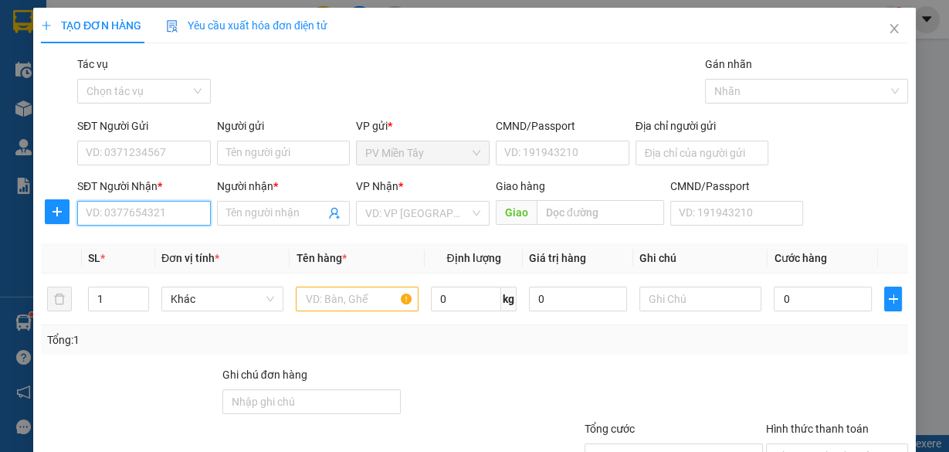
click at [154, 209] on input "SĐT Người Nhận *" at bounding box center [144, 213] width 134 height 25
type input "0777707201"
click at [147, 239] on div "0777707201 - nghĩa" at bounding box center [143, 243] width 114 height 17
type input "Nghia 0901636227"
type input "nghĩa"
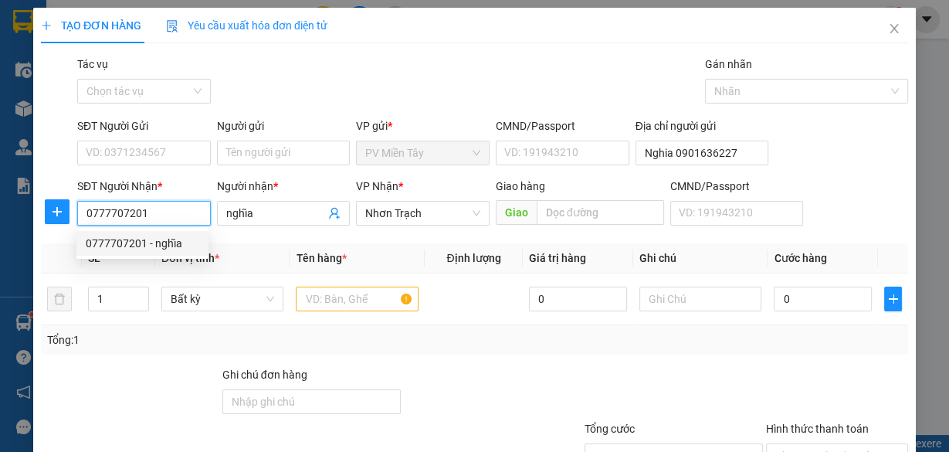
drag, startPoint x: 154, startPoint y: 209, endPoint x: 76, endPoint y: 212, distance: 77.3
click at [78, 211] on input "0777707201" at bounding box center [144, 213] width 134 height 25
type input "0777707201"
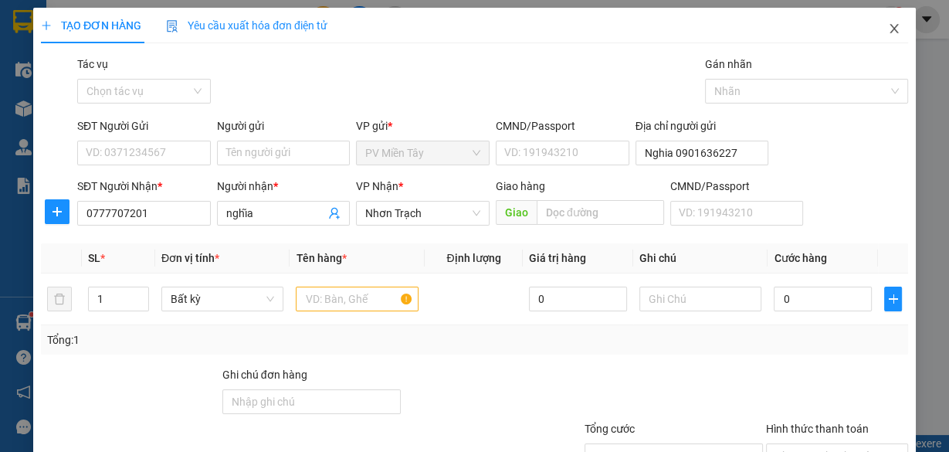
click at [890, 28] on icon "close" at bounding box center [894, 28] width 8 height 9
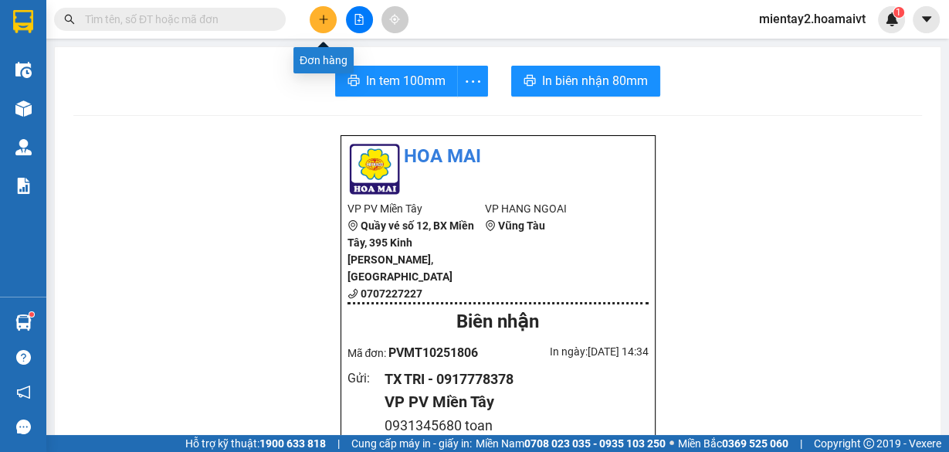
click at [324, 16] on icon "plus" at bounding box center [323, 19] width 11 height 11
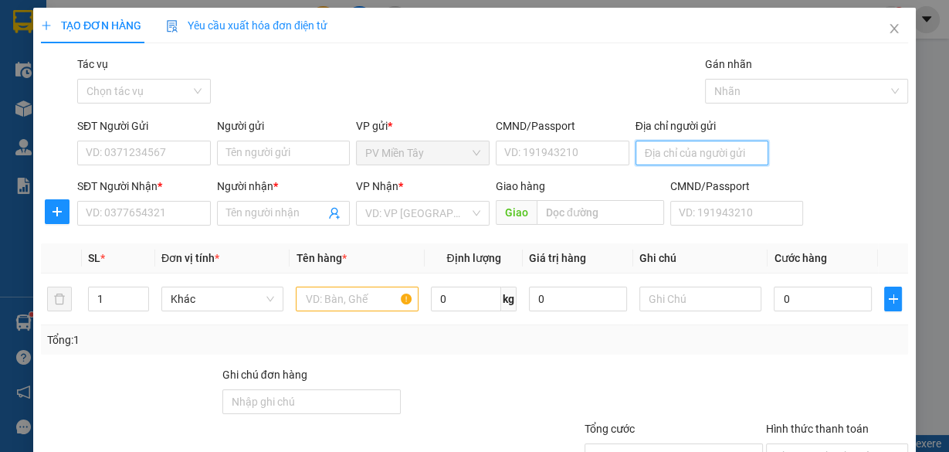
click at [670, 151] on input "Địa chỉ người gửi" at bounding box center [703, 153] width 134 height 25
type input "0704724969 lieu"
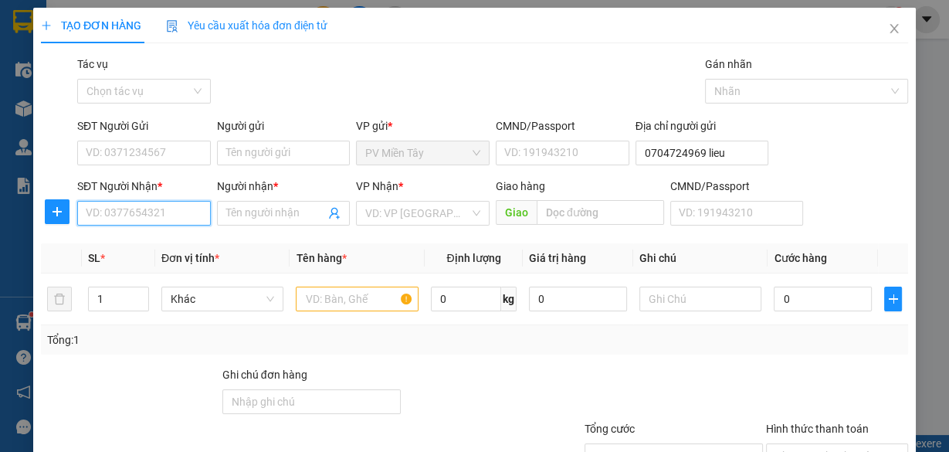
click at [180, 209] on input "SĐT Người Nhận *" at bounding box center [144, 213] width 134 height 25
paste input "0886934631"
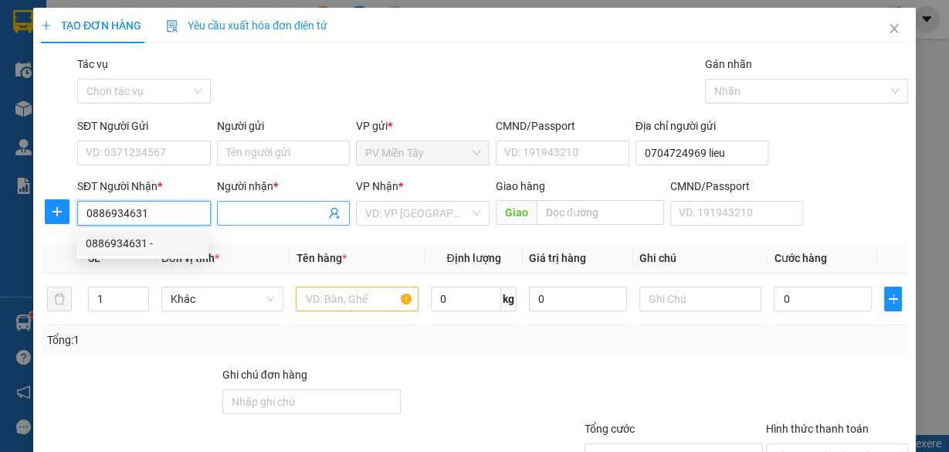
type input "0886934631"
click at [247, 218] on input "Người nhận *" at bounding box center [276, 213] width 100 height 17
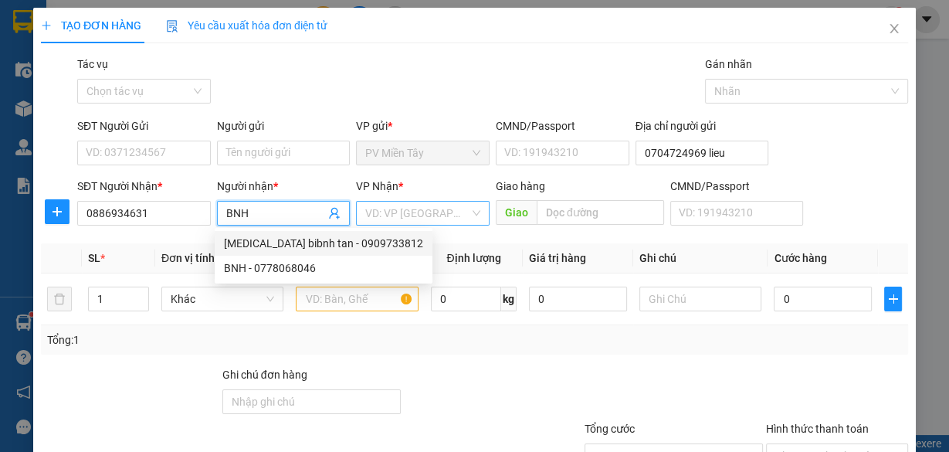
type input "BNH"
drag, startPoint x: 398, startPoint y: 209, endPoint x: 419, endPoint y: 165, distance: 48.7
click at [400, 204] on input "search" at bounding box center [417, 213] width 104 height 23
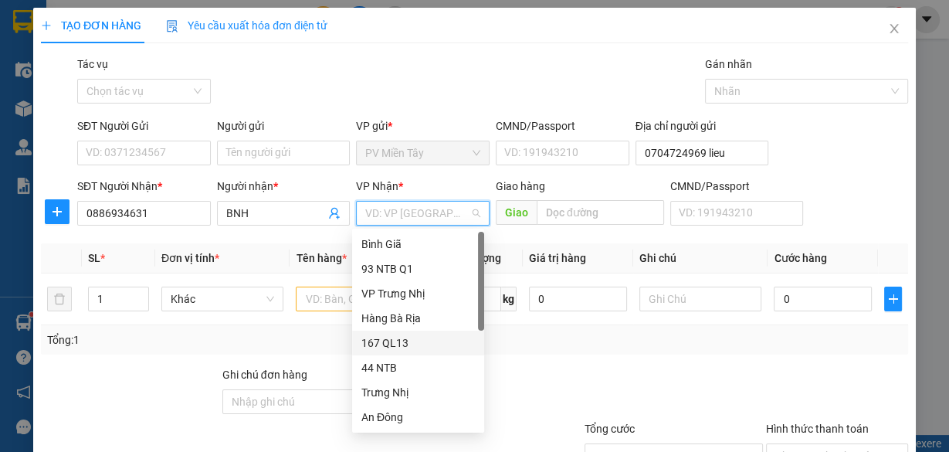
scroll to position [124, 0]
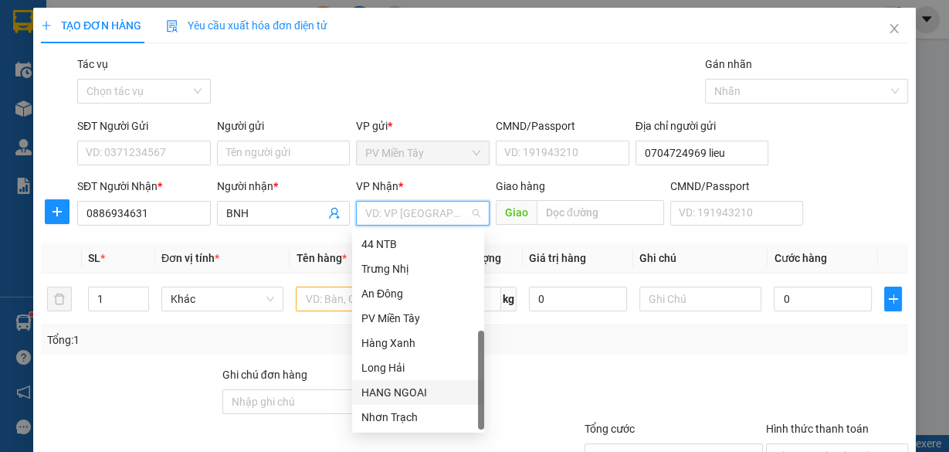
drag, startPoint x: 425, startPoint y: 392, endPoint x: 604, endPoint y: 241, distance: 234.1
click at [429, 385] on div "HANG NGOAI" at bounding box center [419, 392] width 114 height 17
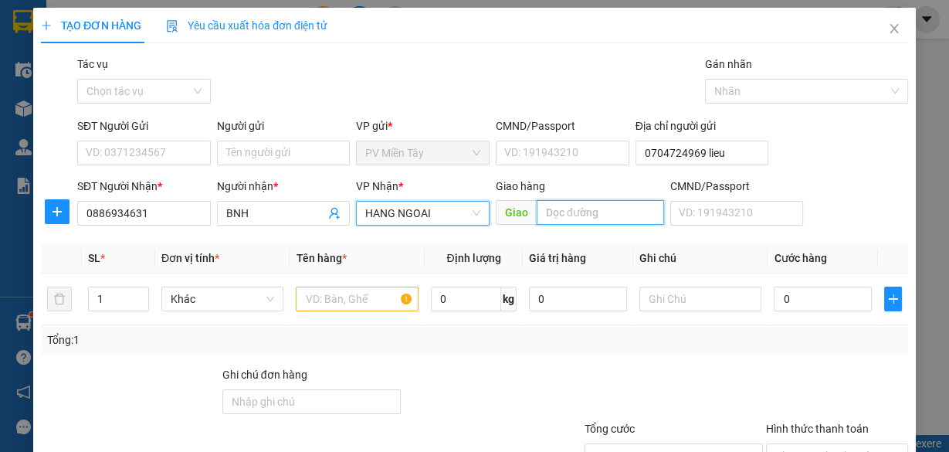
click at [603, 210] on input "text" at bounding box center [600, 212] width 127 height 25
click at [556, 209] on input "text" at bounding box center [600, 212] width 127 height 25
click at [555, 211] on input "text" at bounding box center [600, 212] width 127 height 25
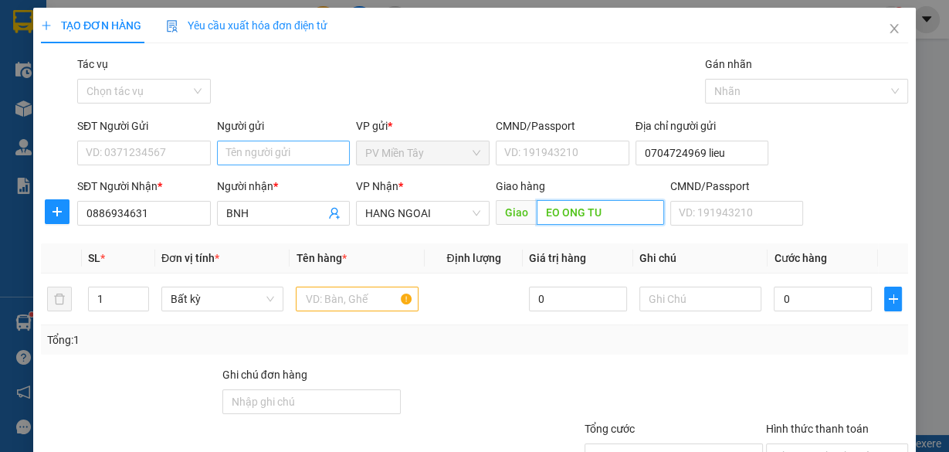
type input "EO ONG TU"
click at [330, 164] on input "Người gửi" at bounding box center [284, 153] width 134 height 25
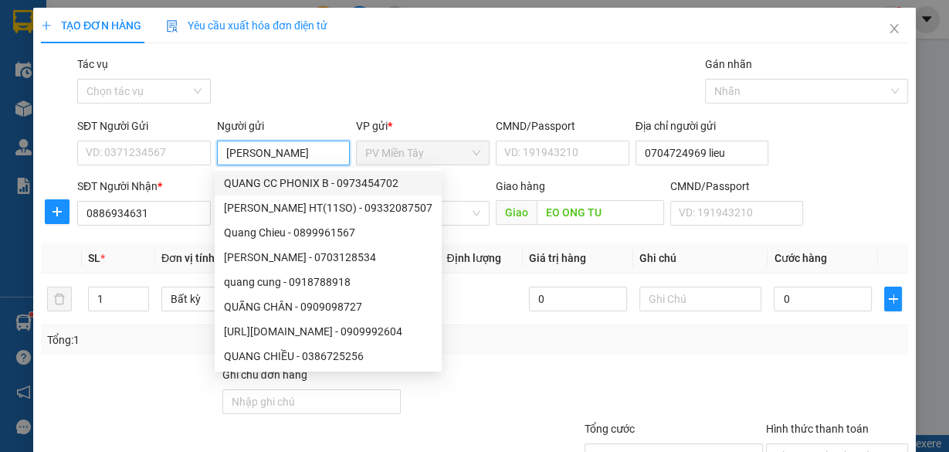
click at [222, 154] on input "QUANG C" at bounding box center [284, 153] width 134 height 25
type input "TX QUANG C"
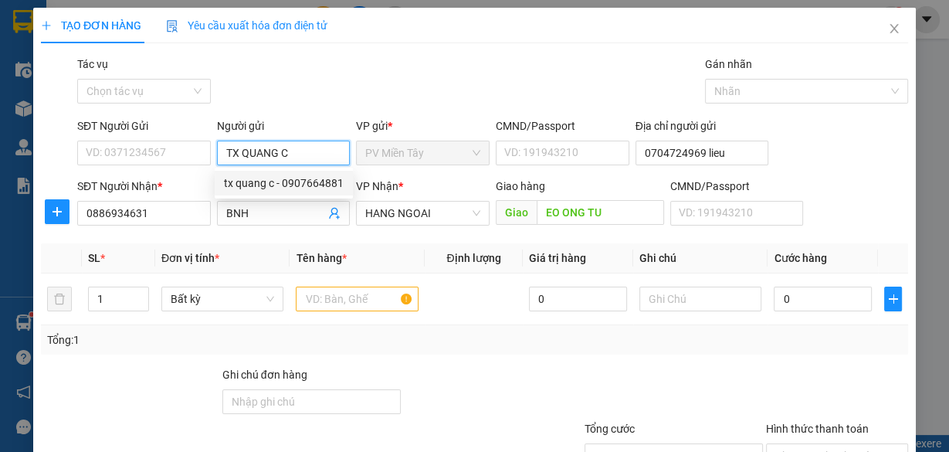
click at [309, 158] on input "TX QUANG C" at bounding box center [284, 153] width 134 height 25
click at [298, 182] on div "tx quang c - 0907664881" at bounding box center [284, 183] width 120 height 17
type input "0907664881"
type input "tx quang c"
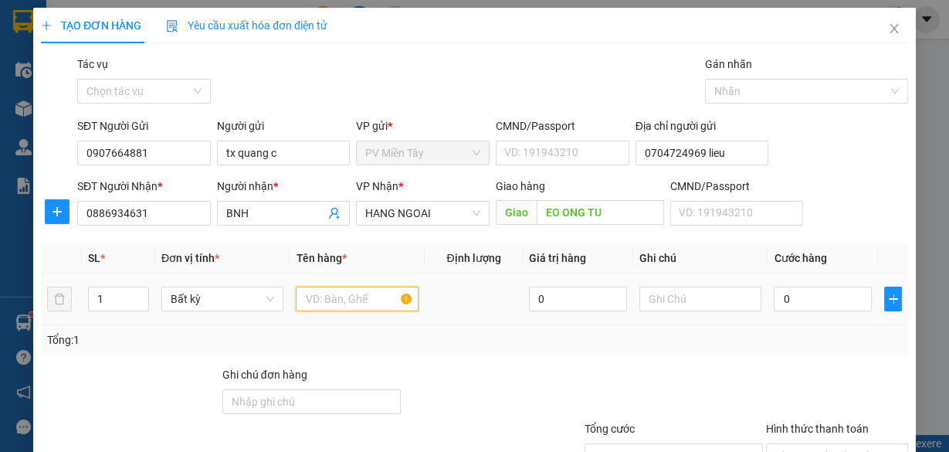
click at [336, 299] on input "text" at bounding box center [357, 299] width 123 height 25
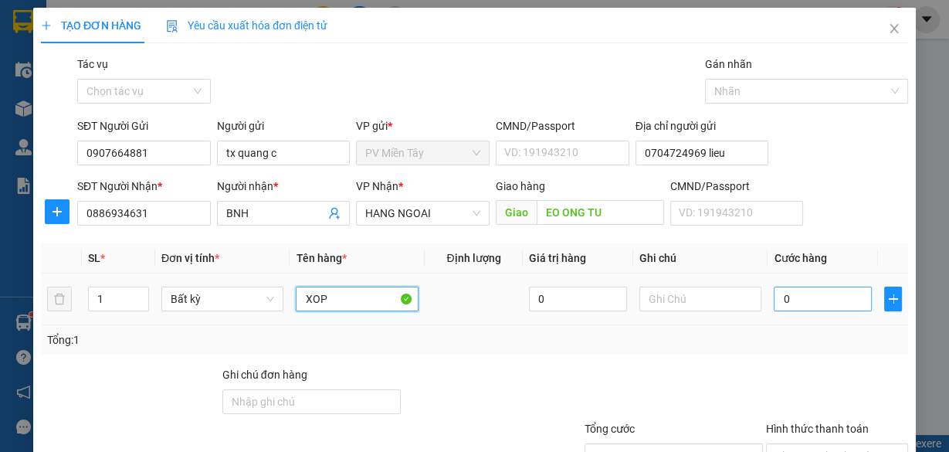
type input "XOP"
click at [786, 305] on input "0" at bounding box center [823, 299] width 98 height 25
type input "4"
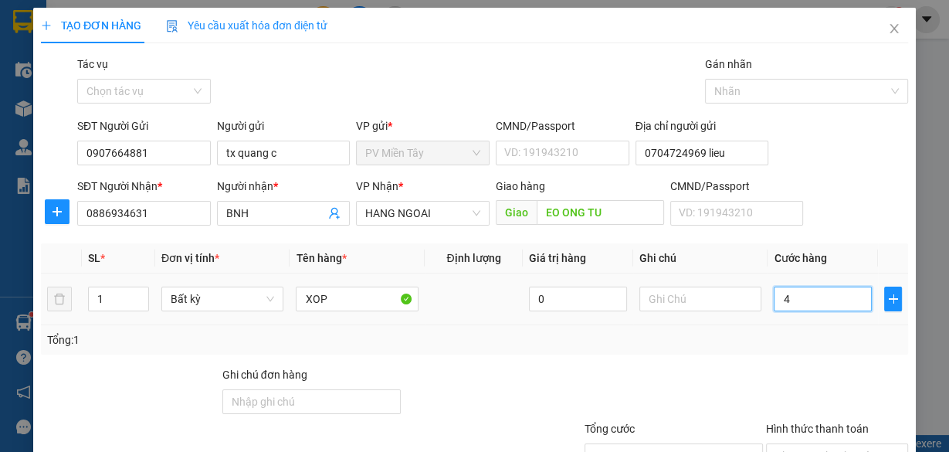
type input "40"
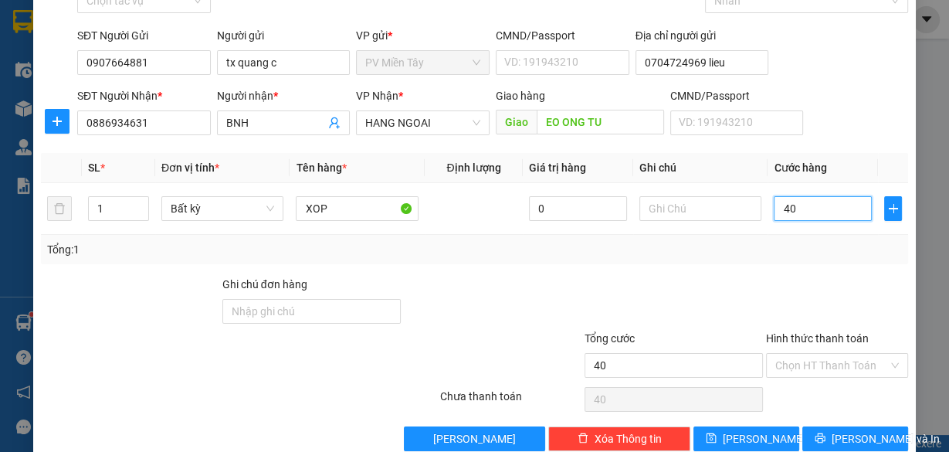
scroll to position [117, 0]
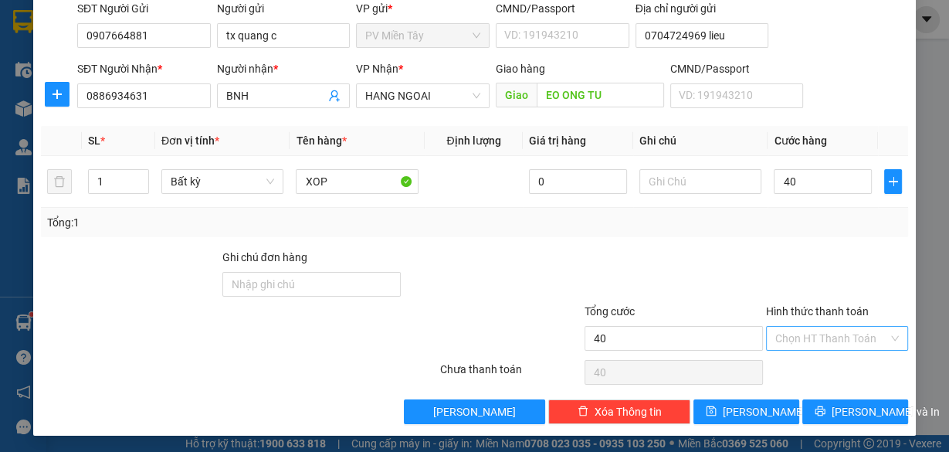
type input "40.000"
click at [823, 329] on input "Hình thức thanh toán" at bounding box center [832, 338] width 113 height 23
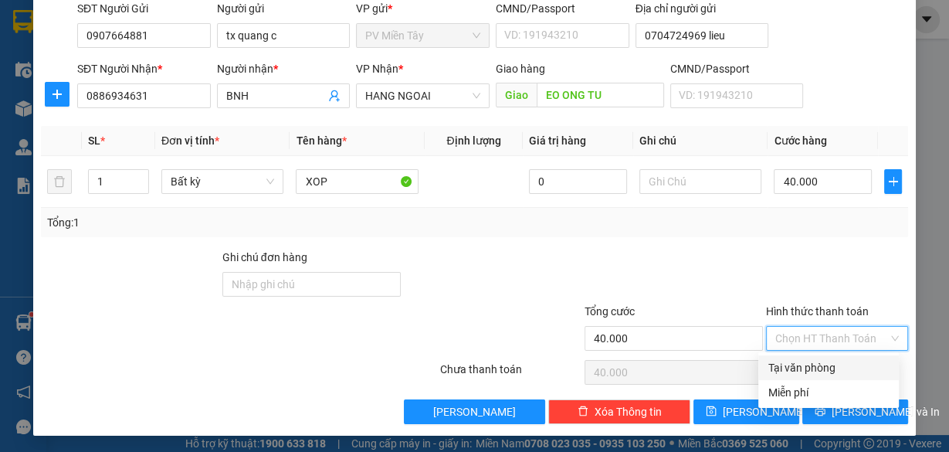
click at [822, 362] on div "Tại văn phòng" at bounding box center [829, 367] width 122 height 17
type input "0"
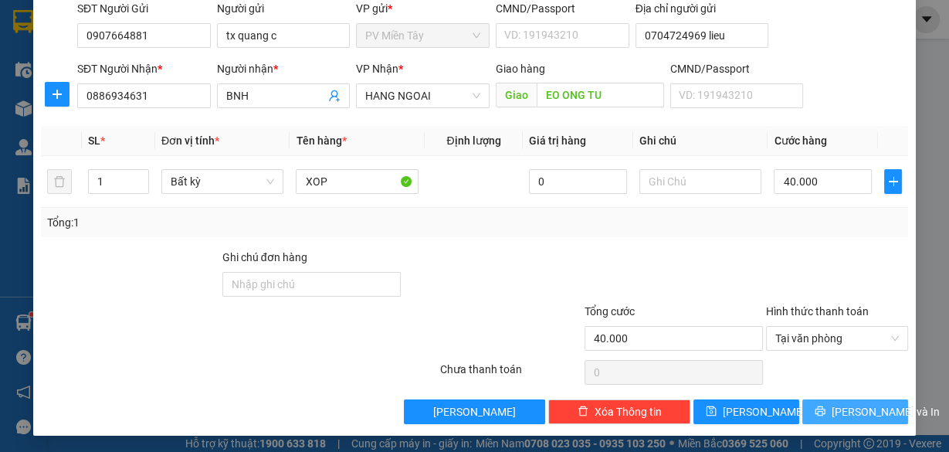
click at [856, 408] on span "[PERSON_NAME] và In" at bounding box center [886, 411] width 108 height 17
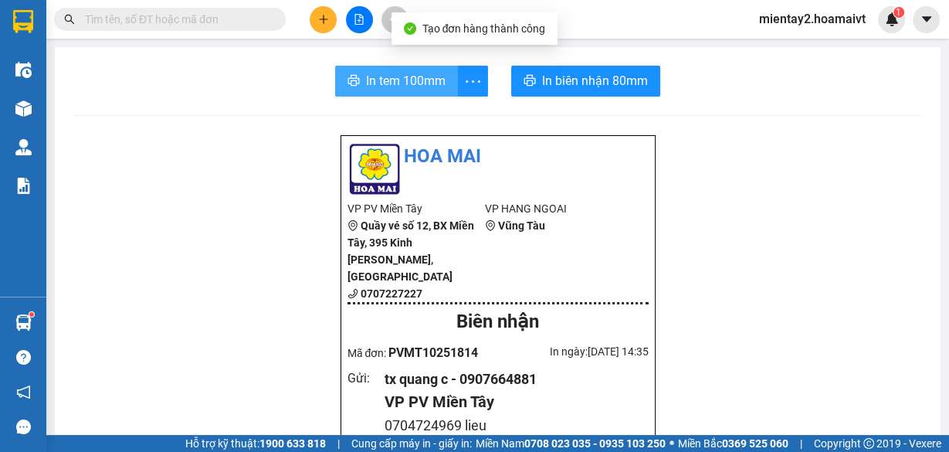
click at [431, 82] on span "In tem 100mm" at bounding box center [406, 80] width 80 height 19
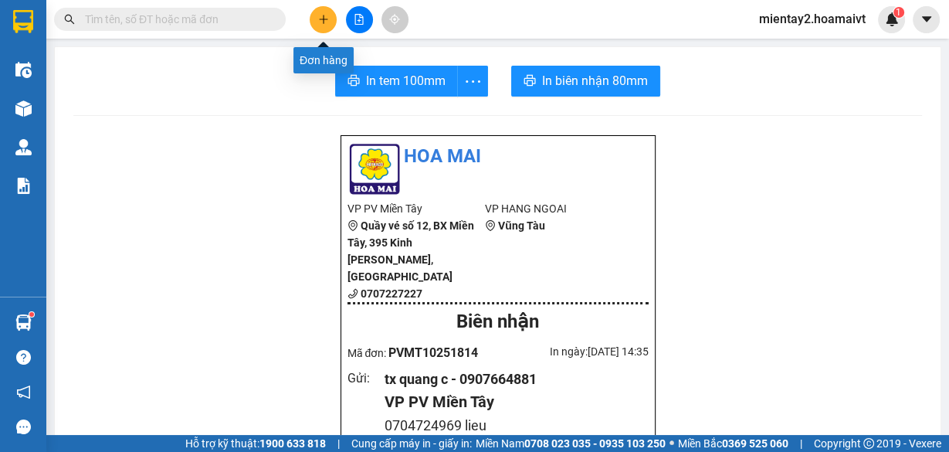
click at [321, 25] on button at bounding box center [323, 19] width 27 height 27
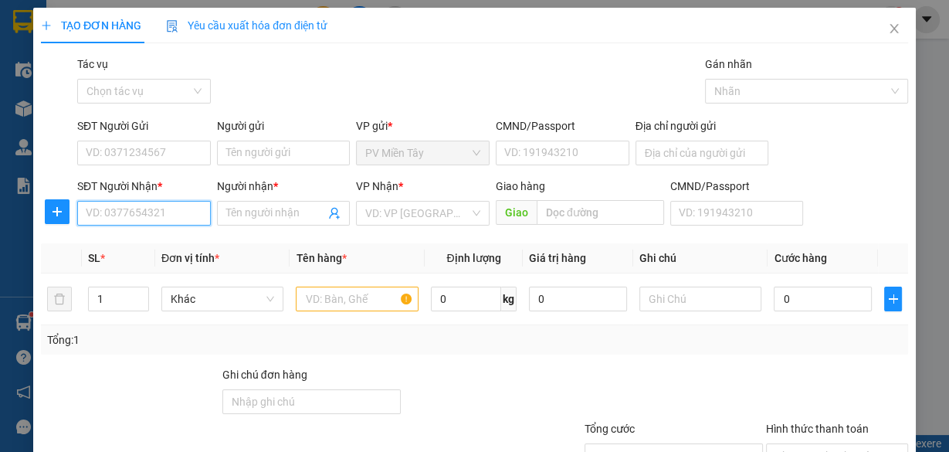
click at [174, 209] on input "SĐT Người Nhận *" at bounding box center [144, 213] width 134 height 25
type input "0978550079"
click at [158, 244] on div "0978550079 - Tuyền" at bounding box center [143, 243] width 114 height 17
type input "Heng Yi"
type input "Tuyền"
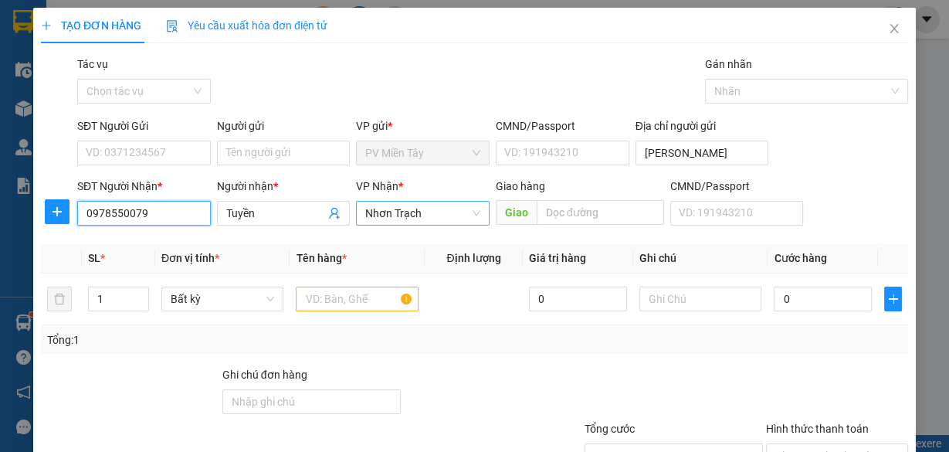
click at [407, 212] on span "Nhơn Trạch" at bounding box center [422, 213] width 115 height 23
type input "0978550079"
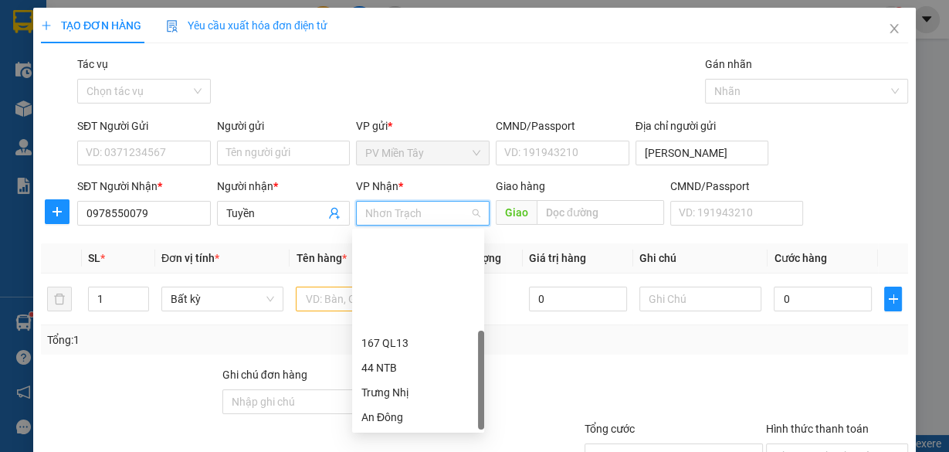
click at [407, 212] on span "Nhơn Trạch" at bounding box center [422, 213] width 115 height 23
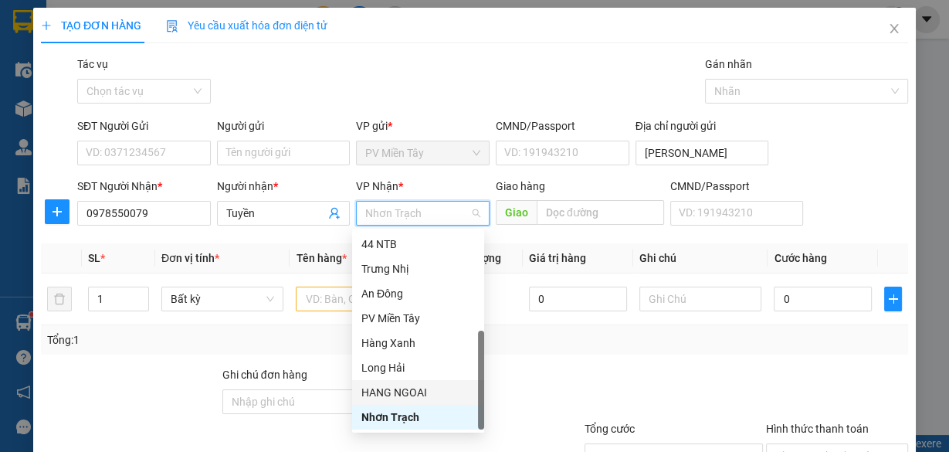
click at [419, 392] on div "HANG NGOAI" at bounding box center [419, 392] width 114 height 17
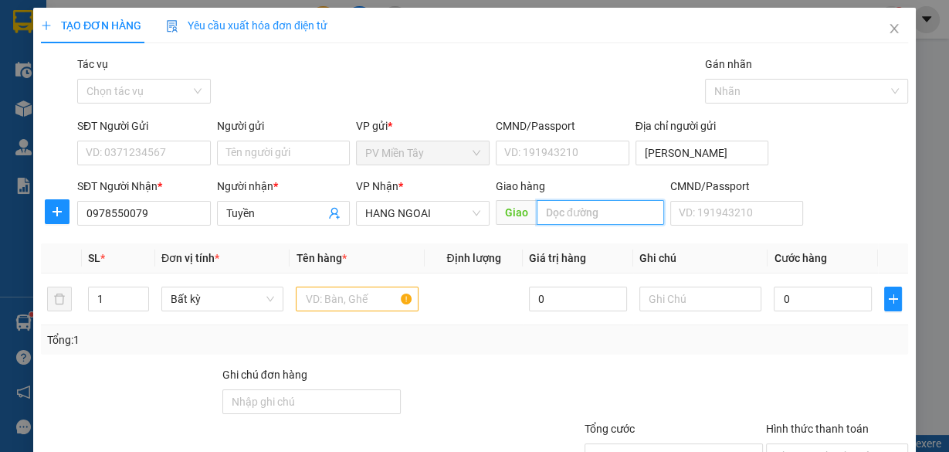
click at [577, 211] on input "text" at bounding box center [600, 212] width 127 height 25
type input "CAPHE ANH THU"
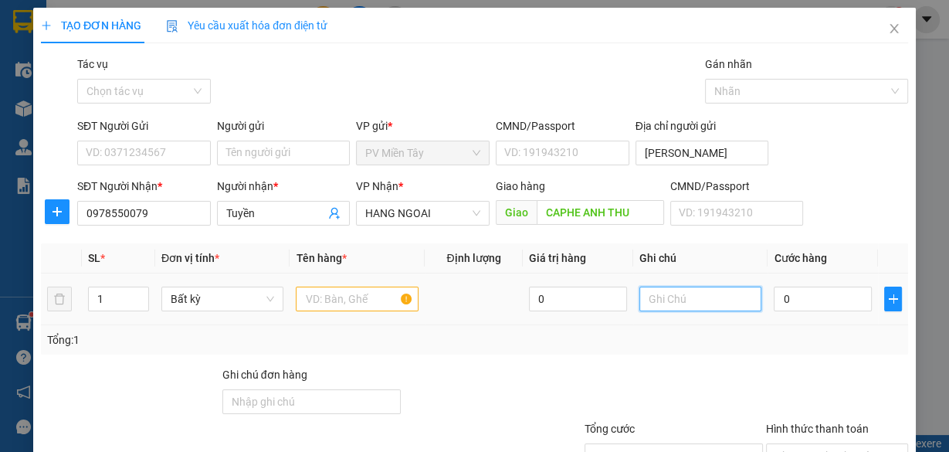
click at [664, 297] on input "text" at bounding box center [701, 299] width 123 height 25
type input "KYC"
click at [357, 290] on input "text" at bounding box center [357, 299] width 123 height 25
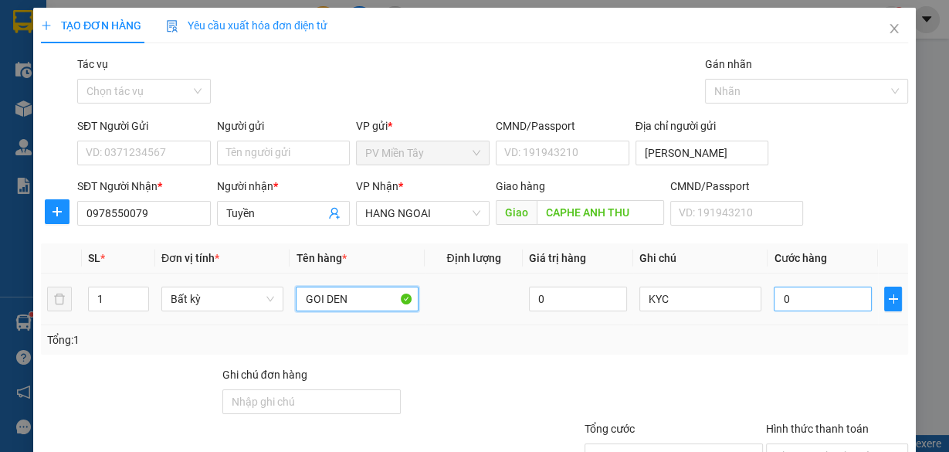
type input "GOI DEN"
click at [814, 310] on input "0" at bounding box center [823, 299] width 98 height 25
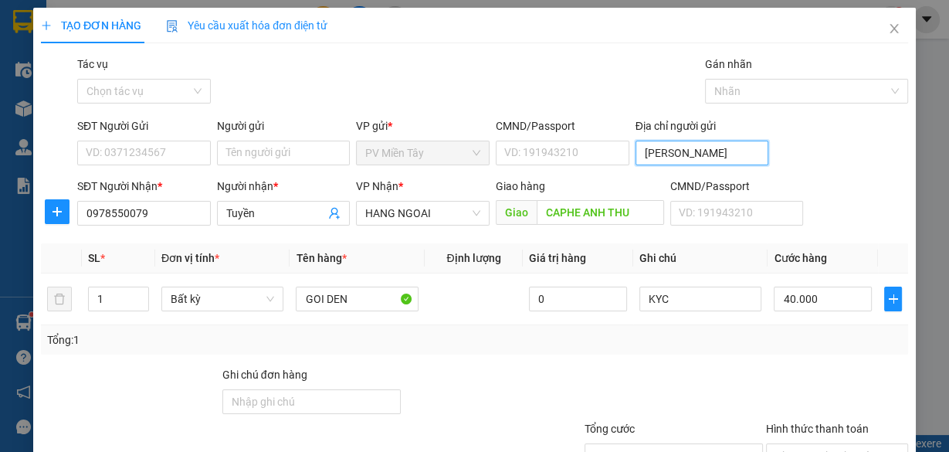
click at [697, 154] on input "Heng Yi" at bounding box center [703, 153] width 134 height 25
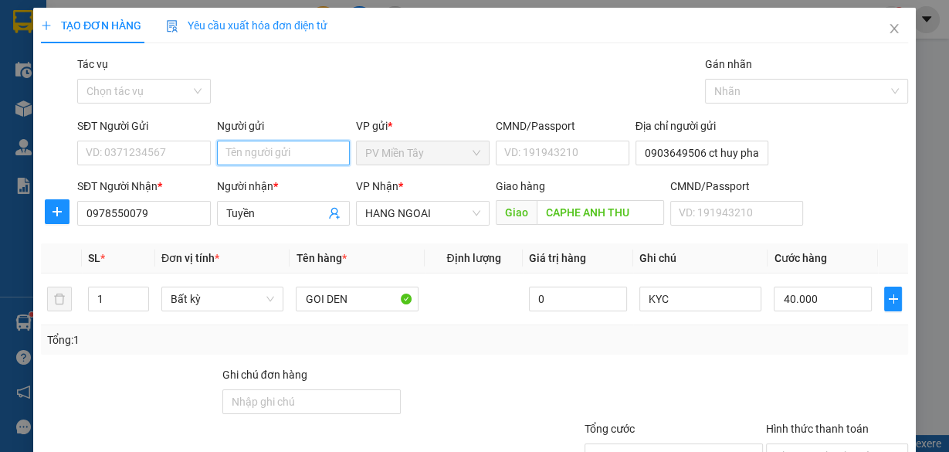
click at [260, 141] on input "Người gửi" at bounding box center [284, 153] width 134 height 25
click at [287, 178] on div "tx quang c - 0907664881" at bounding box center [284, 183] width 120 height 17
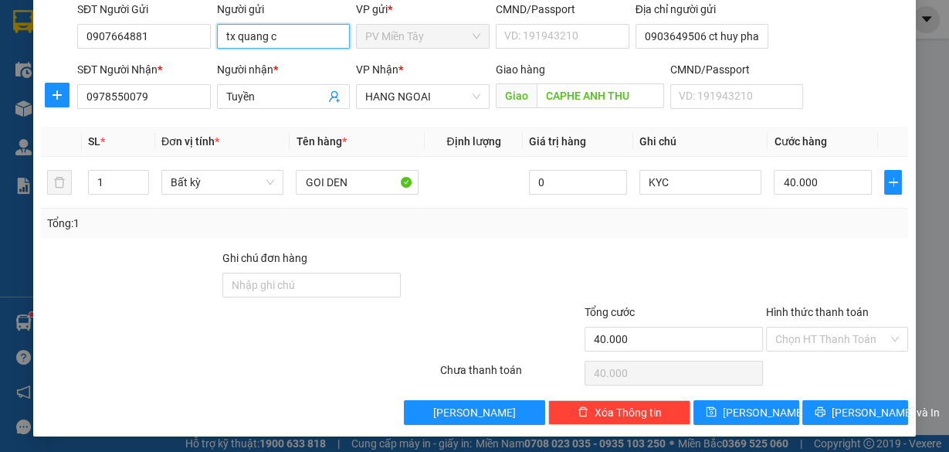
scroll to position [117, 0]
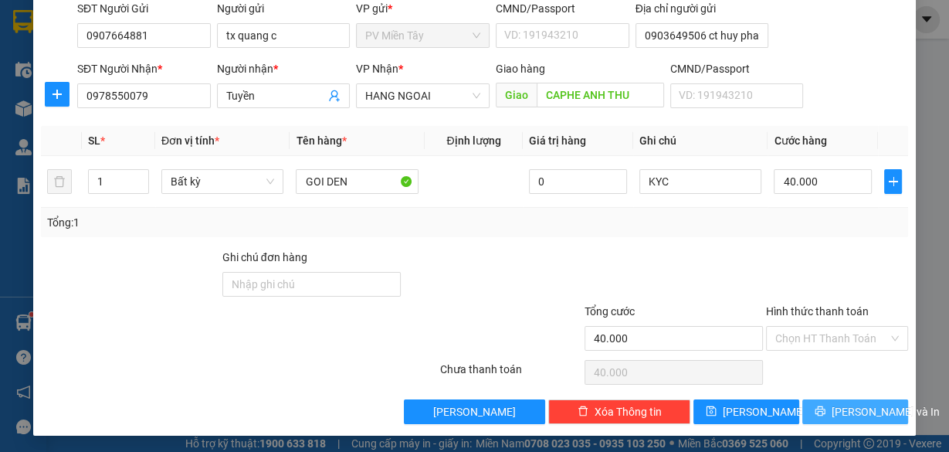
click at [844, 409] on span "[PERSON_NAME] và In" at bounding box center [886, 411] width 108 height 17
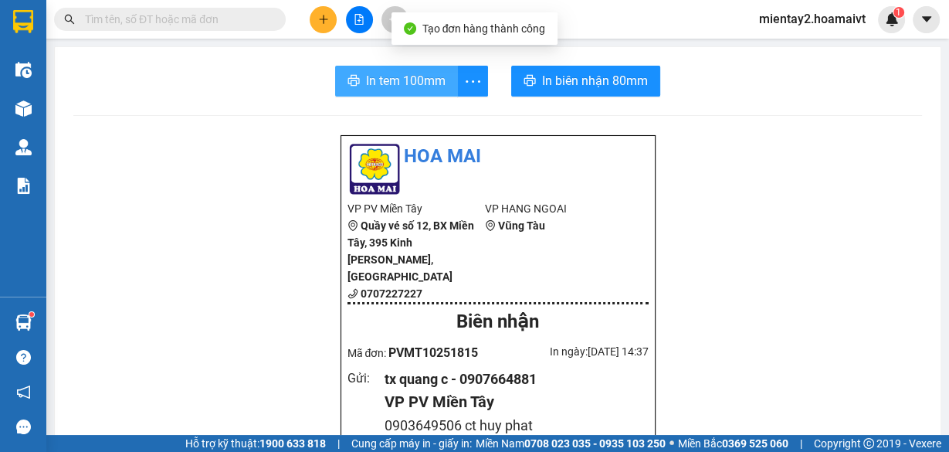
click at [409, 77] on span "In tem 100mm" at bounding box center [406, 80] width 80 height 19
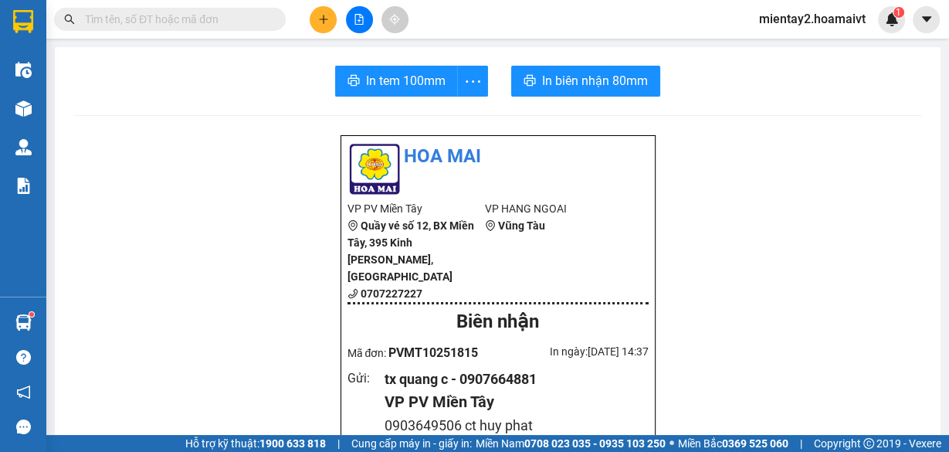
click at [318, 32] on div at bounding box center [359, 19] width 116 height 27
click at [318, 25] on button at bounding box center [323, 19] width 27 height 27
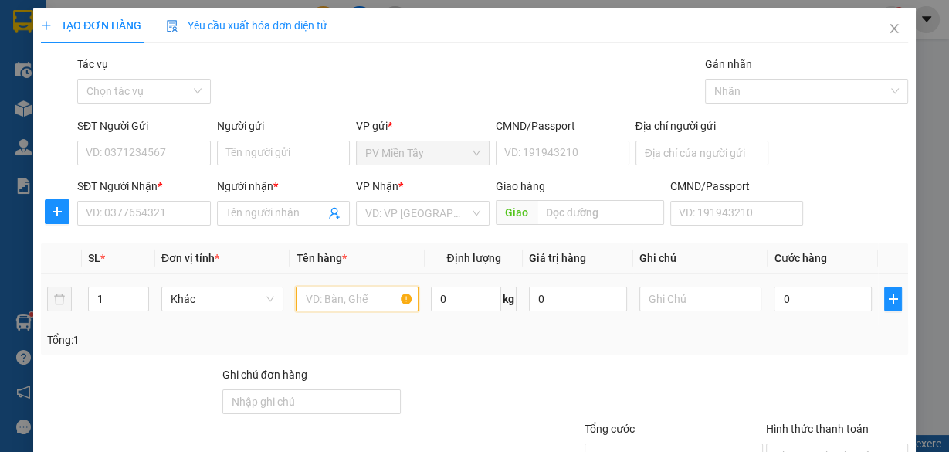
click at [328, 297] on input "text" at bounding box center [357, 299] width 123 height 25
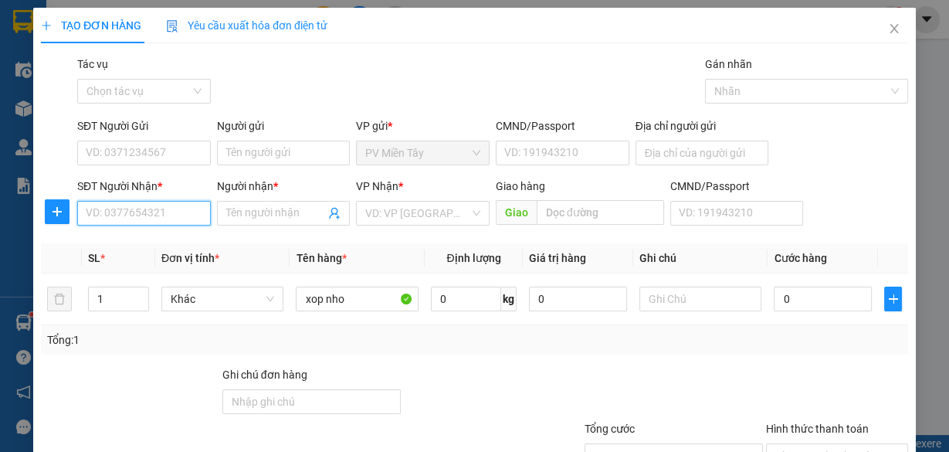
click at [108, 210] on input "SĐT Người Nhận *" at bounding box center [144, 213] width 134 height 25
click at [120, 250] on div "0398344382 - Bao" at bounding box center [143, 243] width 114 height 17
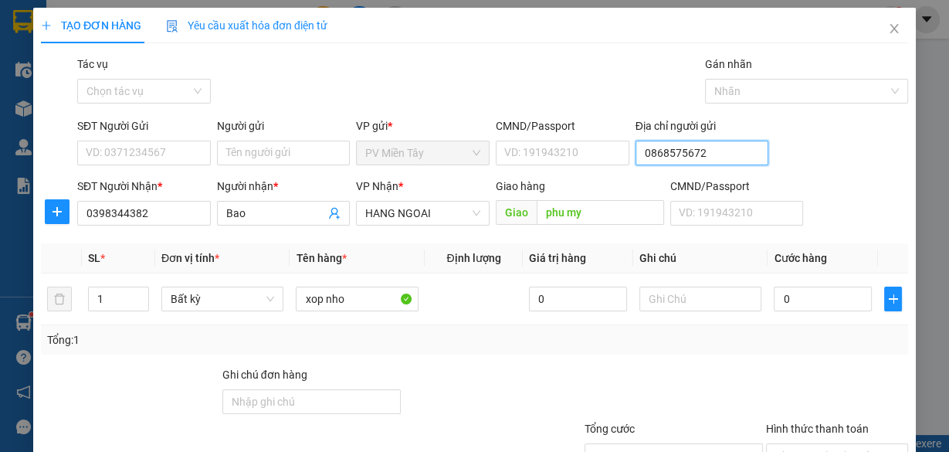
click at [636, 155] on input "0868575672" at bounding box center [703, 153] width 134 height 25
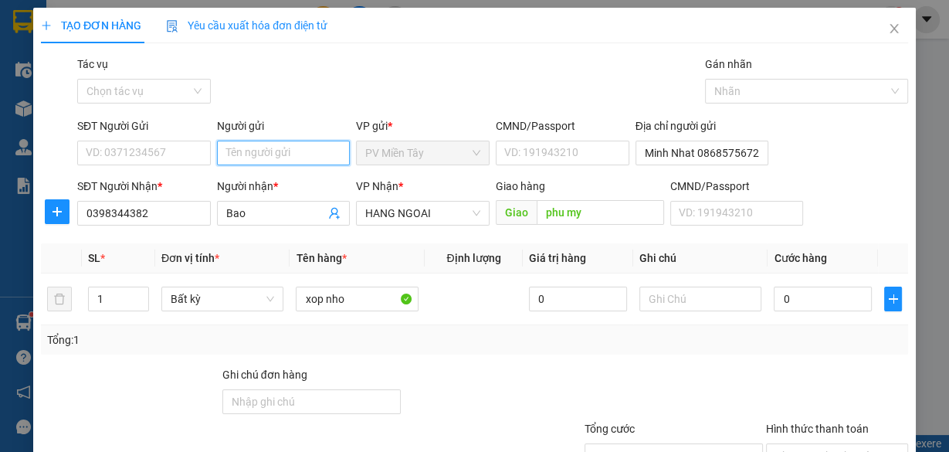
click at [295, 149] on input "Người gửi" at bounding box center [284, 153] width 134 height 25
click at [290, 185] on div "tx quang c - 0907664881" at bounding box center [284, 183] width 120 height 17
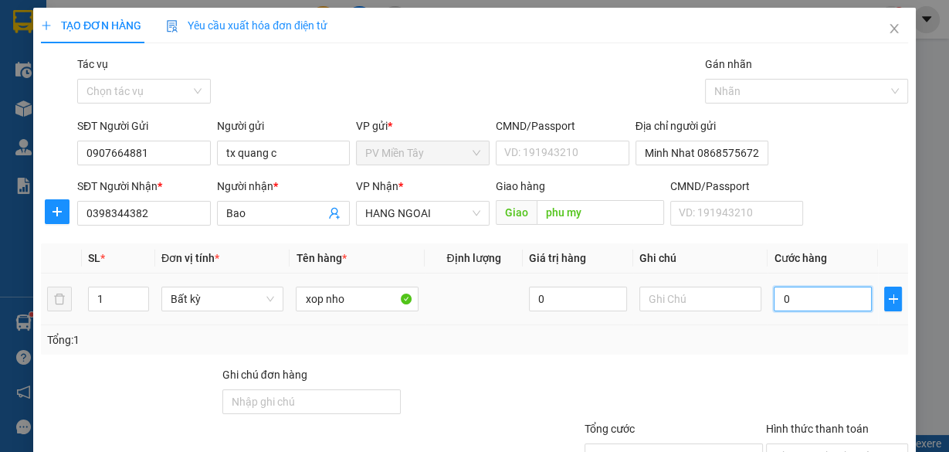
click at [800, 302] on input "0" at bounding box center [823, 299] width 98 height 25
click at [777, 341] on div "Tổng: 1" at bounding box center [474, 339] width 855 height 17
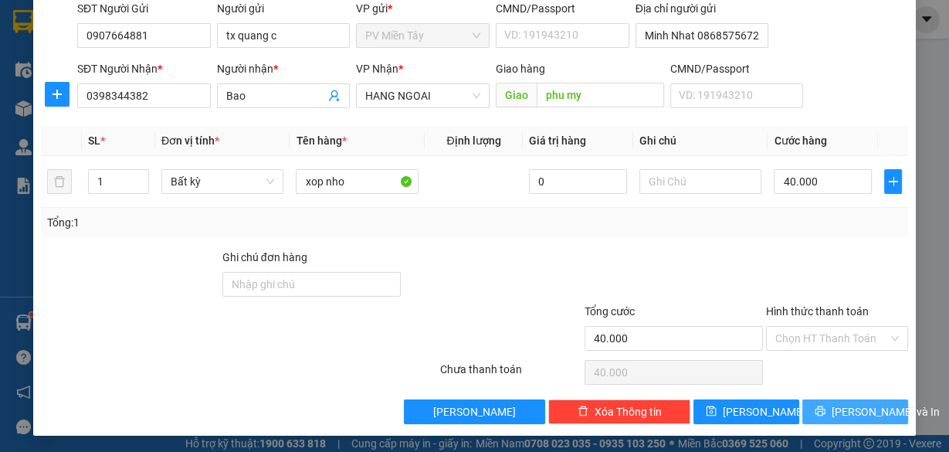
click at [831, 402] on button "[PERSON_NAME] và In" at bounding box center [856, 411] width 106 height 25
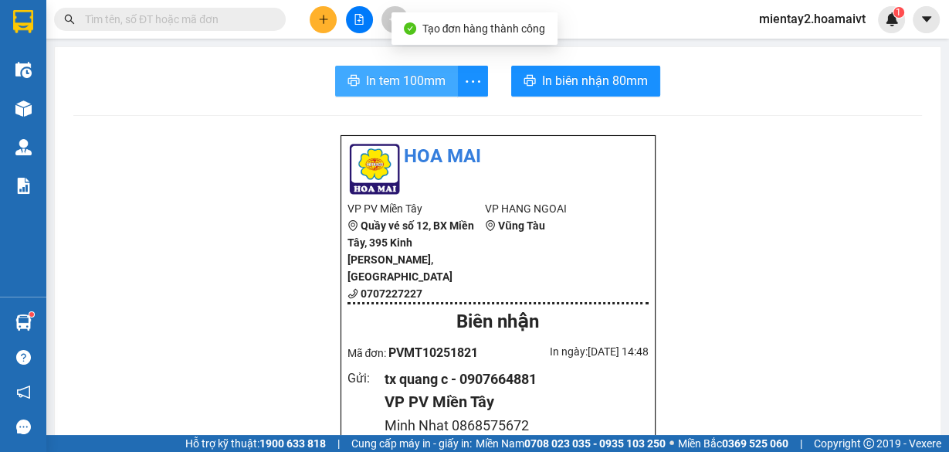
click at [426, 73] on span "In tem 100mm" at bounding box center [406, 80] width 80 height 19
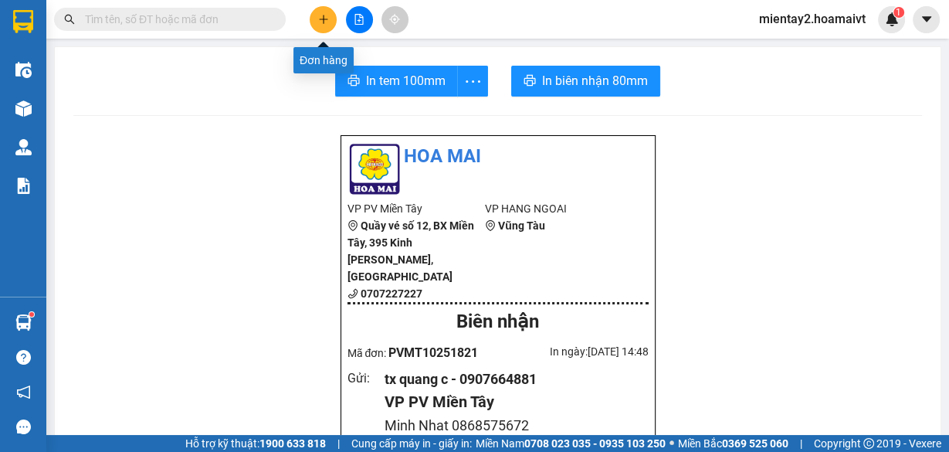
click at [322, 12] on button at bounding box center [323, 19] width 27 height 27
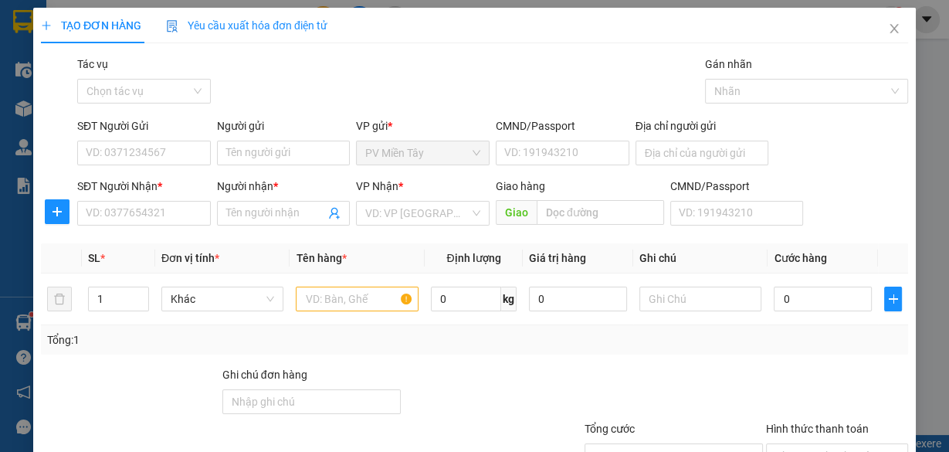
click at [253, 198] on div "Người nhận *" at bounding box center [284, 189] width 134 height 23
click at [253, 202] on span at bounding box center [284, 213] width 134 height 25
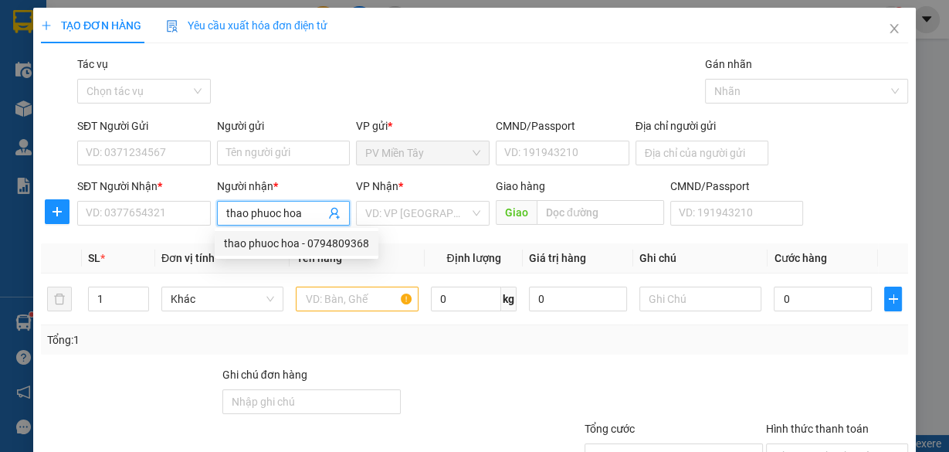
click at [306, 236] on div "thao phuoc hoa - 0794809368" at bounding box center [296, 243] width 145 height 17
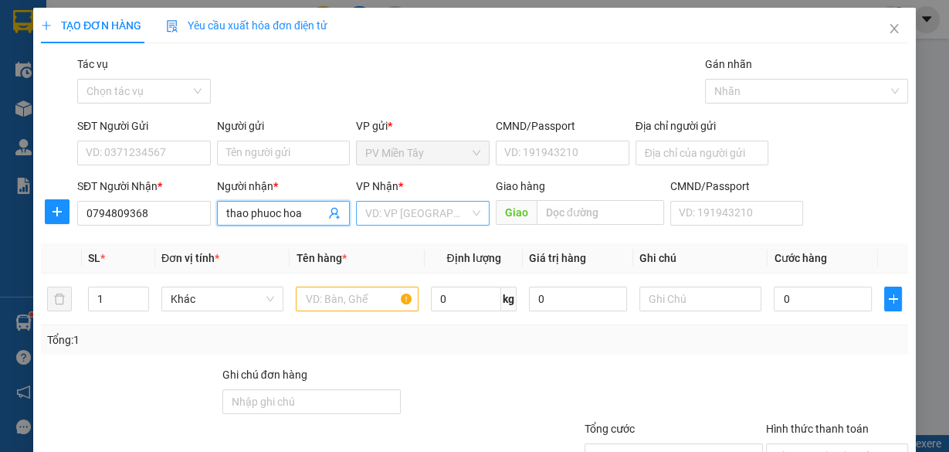
click at [393, 208] on input "search" at bounding box center [417, 213] width 104 height 23
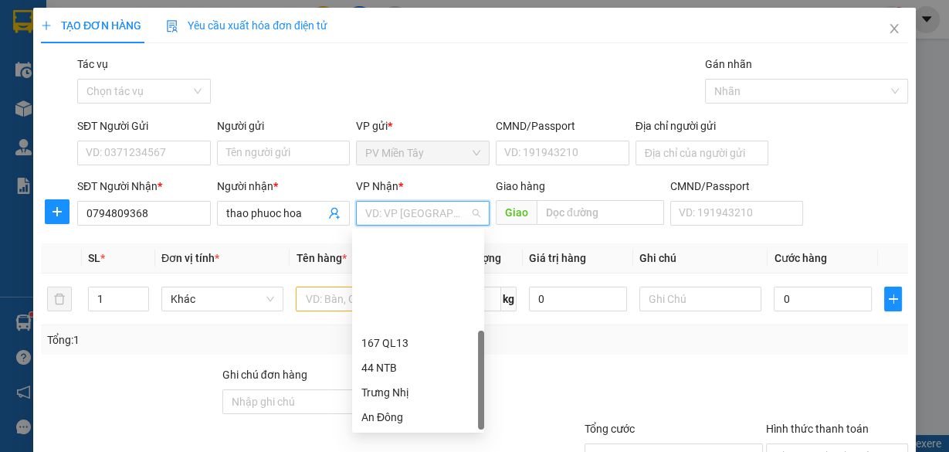
scroll to position [124, 0]
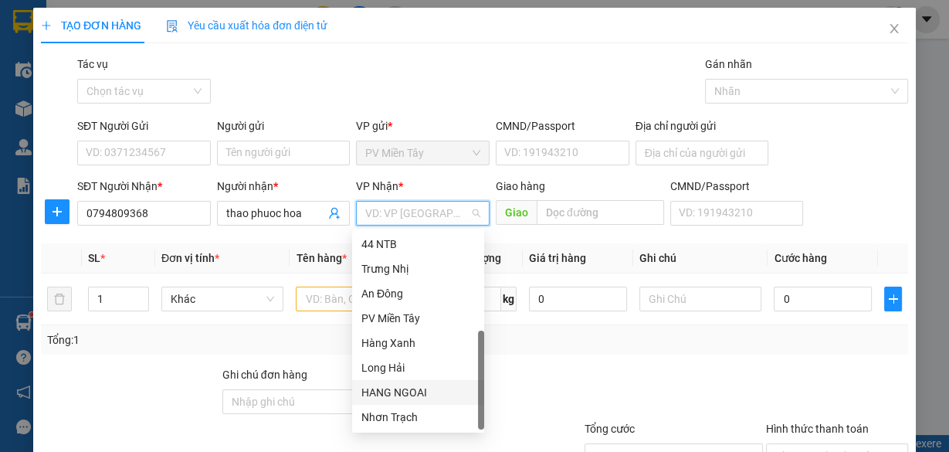
click at [389, 388] on div "HANG NGOAI" at bounding box center [419, 392] width 114 height 17
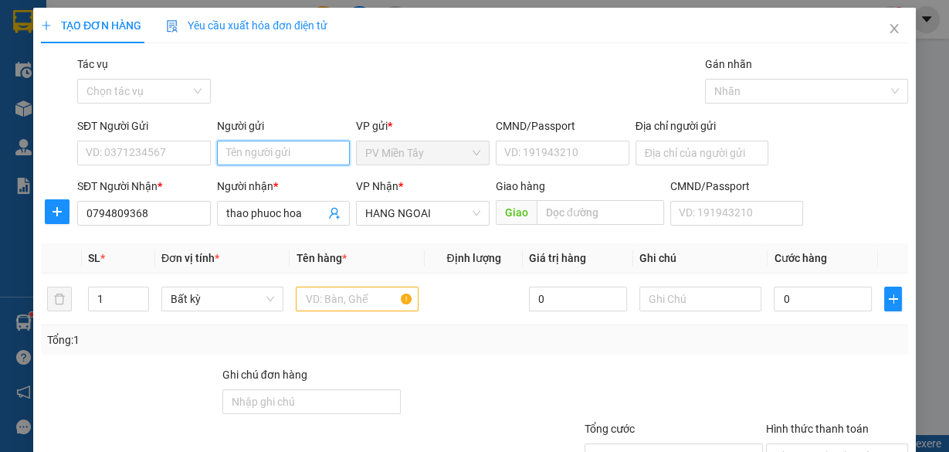
click at [278, 154] on input "Người gửi" at bounding box center [284, 153] width 134 height 25
click at [229, 153] on input "txquang c" at bounding box center [284, 153] width 134 height 25
click at [253, 182] on div "tx quang c - 0907664881" at bounding box center [284, 183] width 120 height 17
click at [345, 299] on input "text" at bounding box center [357, 299] width 123 height 25
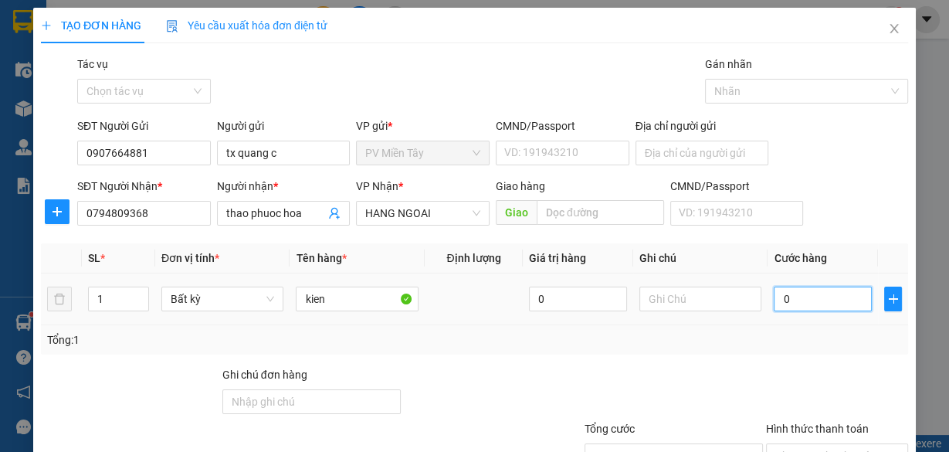
click at [827, 296] on input "0" at bounding box center [823, 299] width 98 height 25
click at [776, 340] on div "Tổng: 1" at bounding box center [474, 339] width 855 height 17
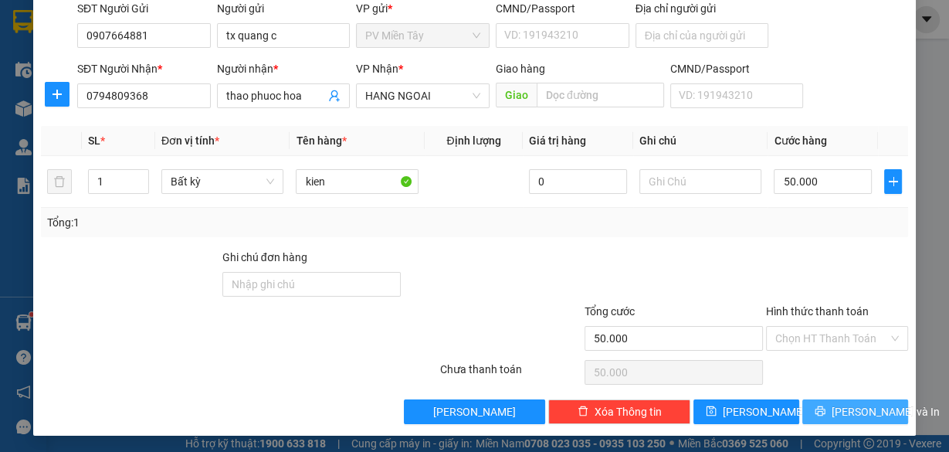
click at [843, 405] on span "[PERSON_NAME] và In" at bounding box center [886, 411] width 108 height 17
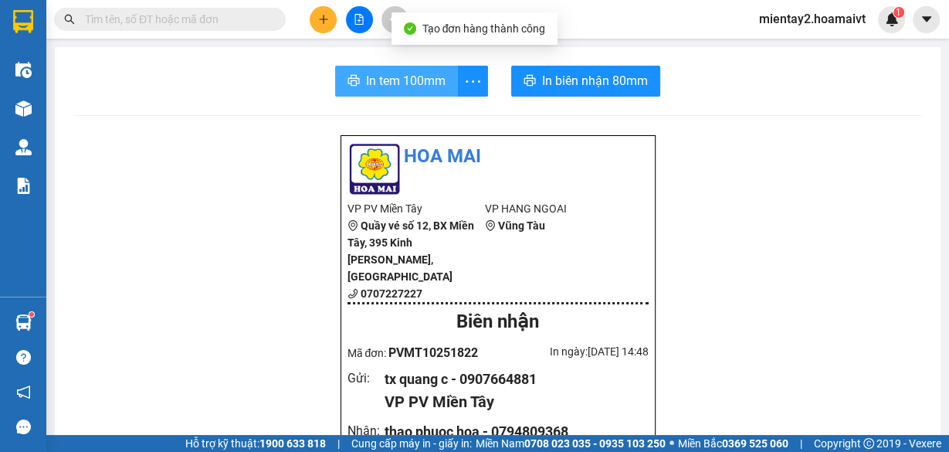
click at [406, 79] on span "In tem 100mm" at bounding box center [406, 80] width 80 height 19
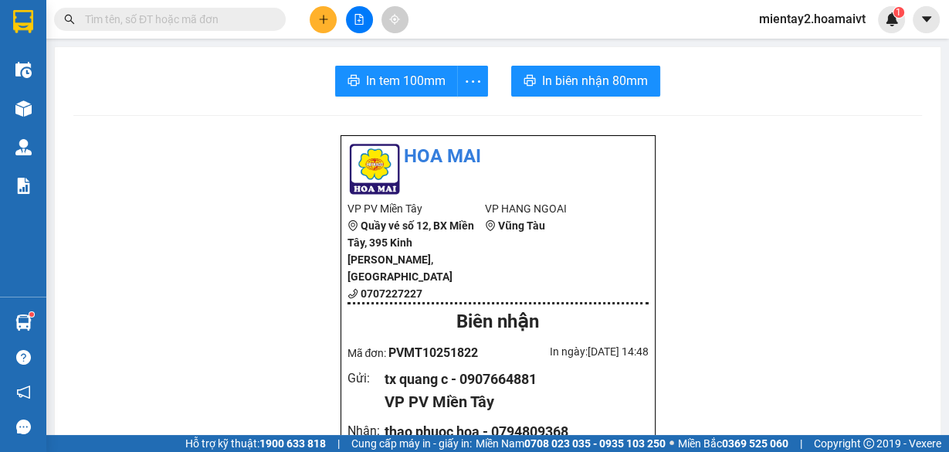
click at [317, 13] on button at bounding box center [323, 19] width 27 height 27
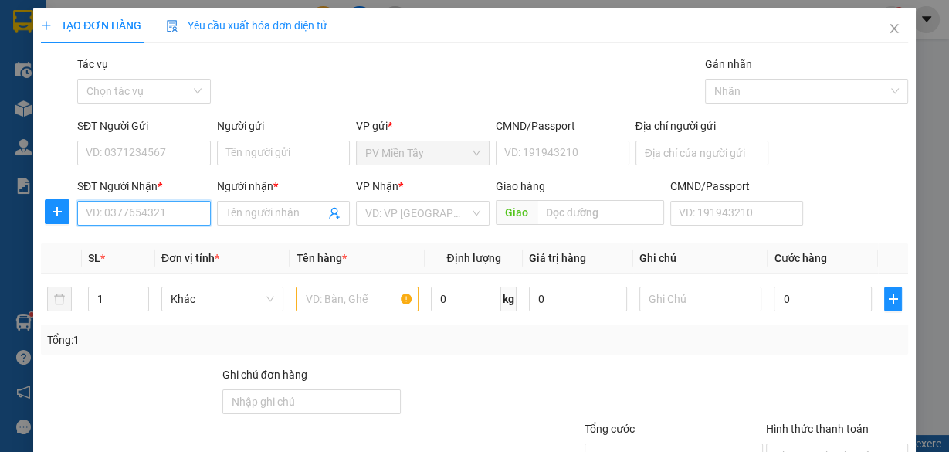
click at [146, 207] on input "SĐT Người Nhận *" at bounding box center [144, 213] width 134 height 25
click at [165, 248] on div "0963898054 - A BINH" at bounding box center [143, 243] width 114 height 17
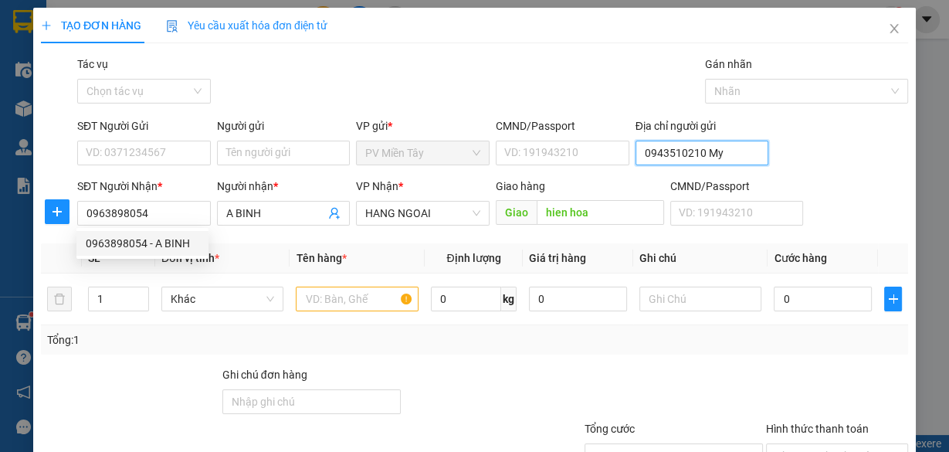
click at [668, 149] on input "0943510210 My" at bounding box center [703, 153] width 134 height 25
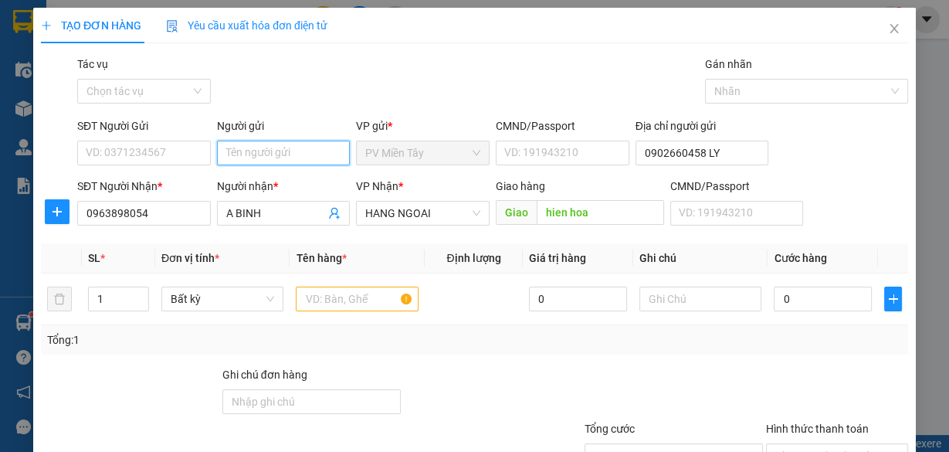
click at [273, 158] on input "Người gửi" at bounding box center [284, 153] width 134 height 25
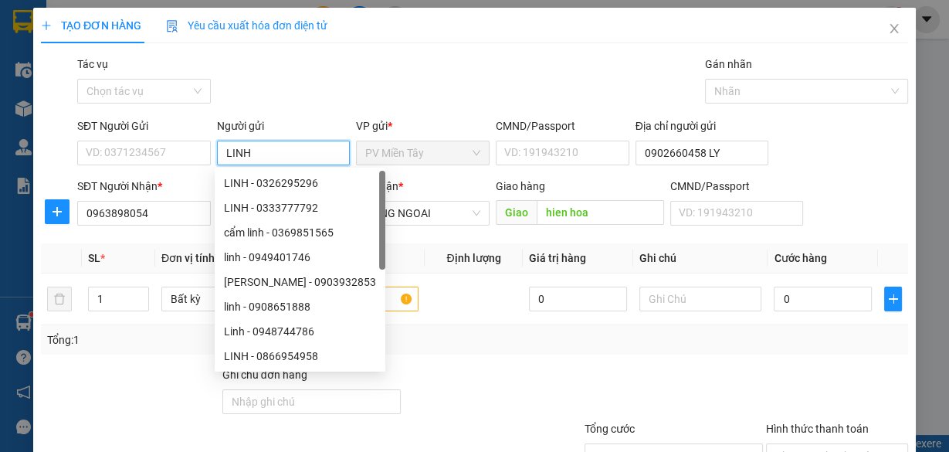
click at [273, 158] on input "LINH" at bounding box center [284, 153] width 134 height 25
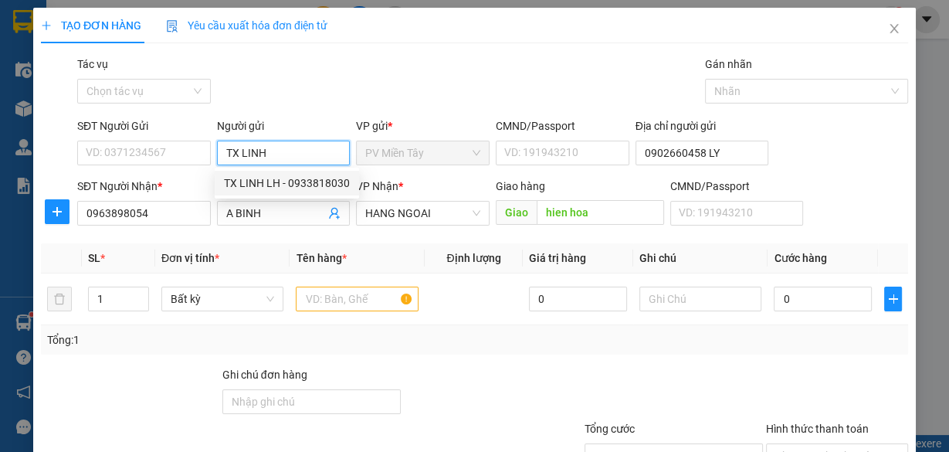
click at [276, 152] on input "TX LINH" at bounding box center [284, 153] width 134 height 25
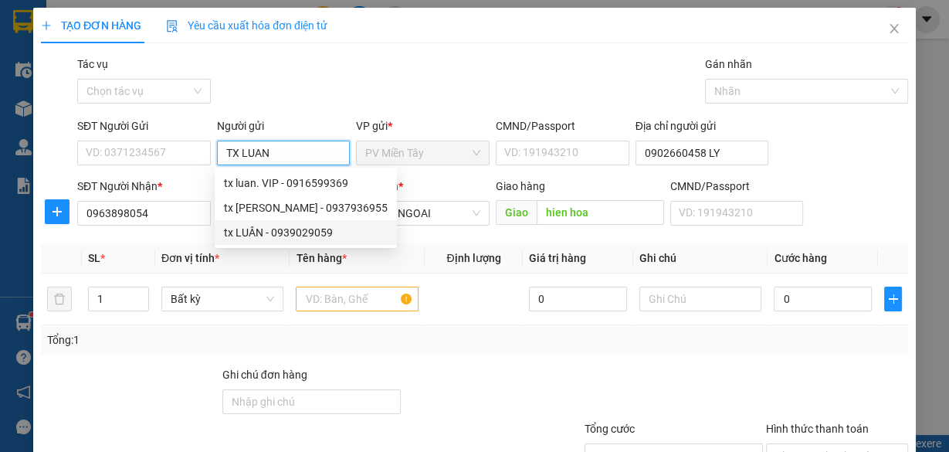
click at [264, 230] on div "tx LUÂN - 0939029059" at bounding box center [306, 232] width 164 height 17
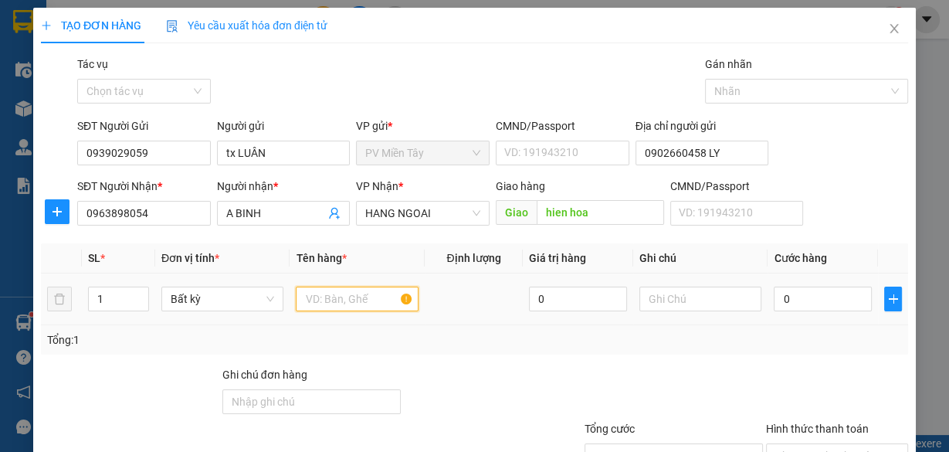
click at [343, 300] on input "text" at bounding box center [357, 299] width 123 height 25
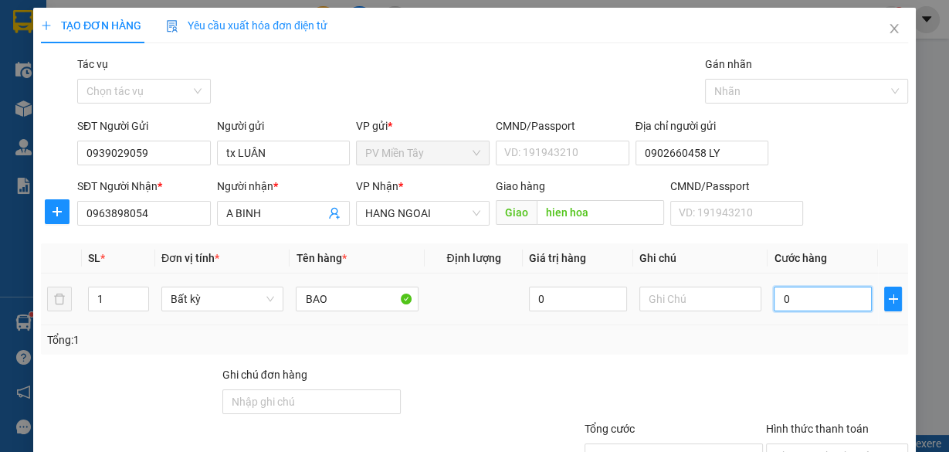
click at [791, 294] on input "0" at bounding box center [823, 299] width 98 height 25
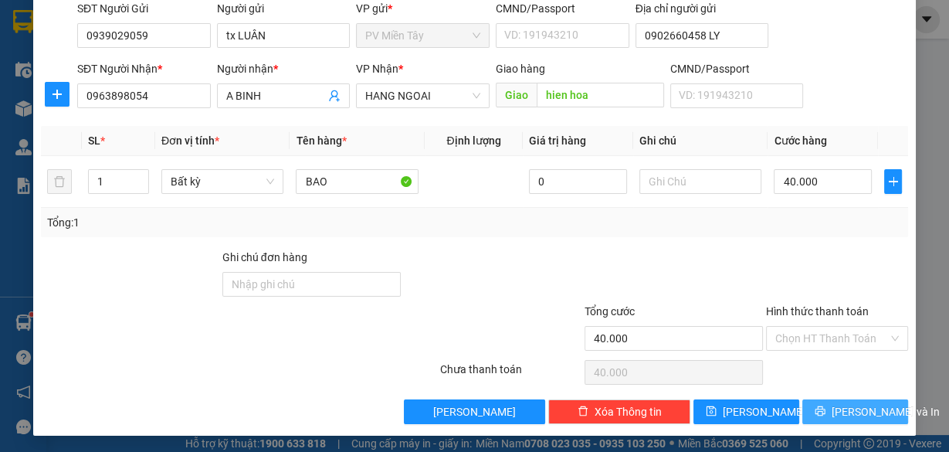
click at [850, 408] on span "[PERSON_NAME] và In" at bounding box center [886, 411] width 108 height 17
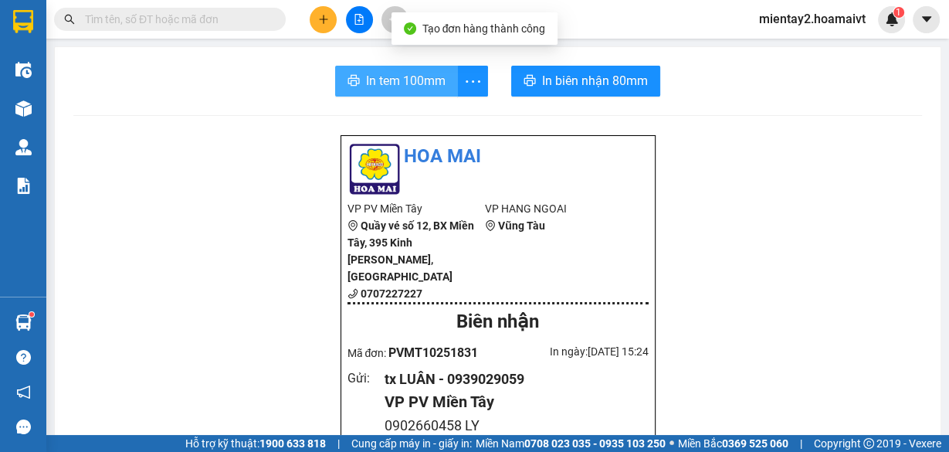
click at [433, 77] on span "In tem 100mm" at bounding box center [406, 80] width 80 height 19
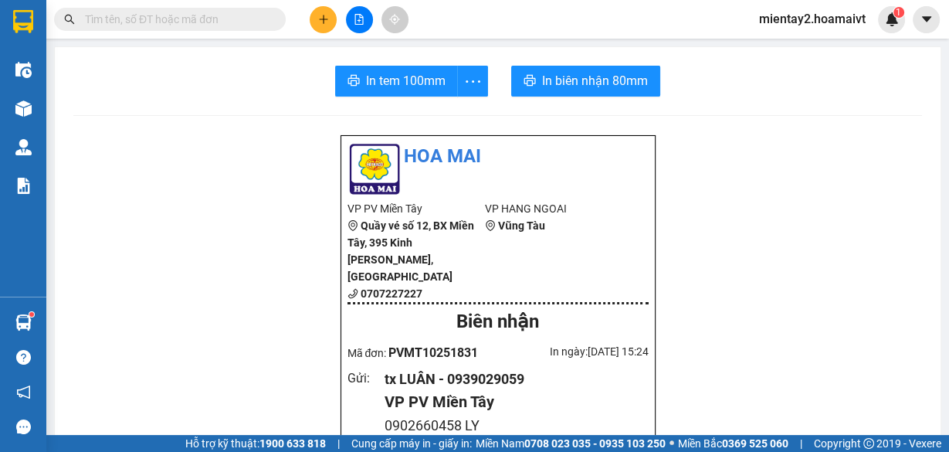
click at [328, 22] on icon "plus" at bounding box center [323, 19] width 11 height 11
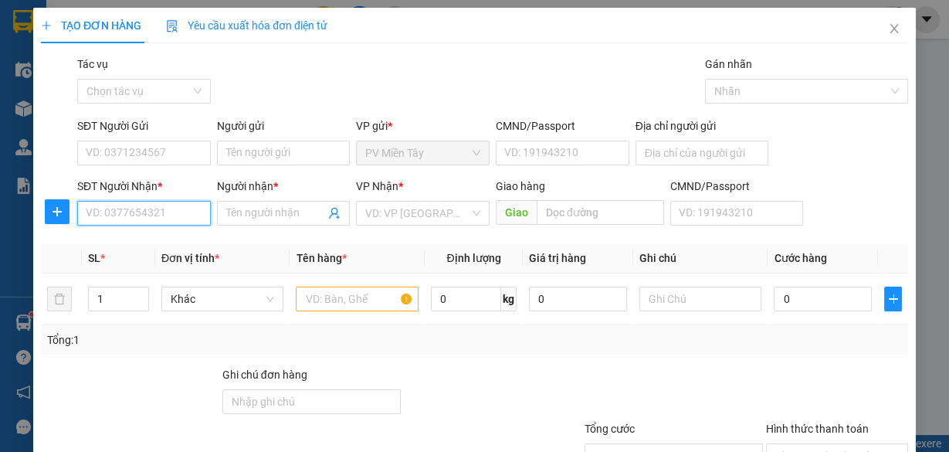
click at [198, 212] on input "SĐT Người Nhận *" at bounding box center [144, 213] width 134 height 25
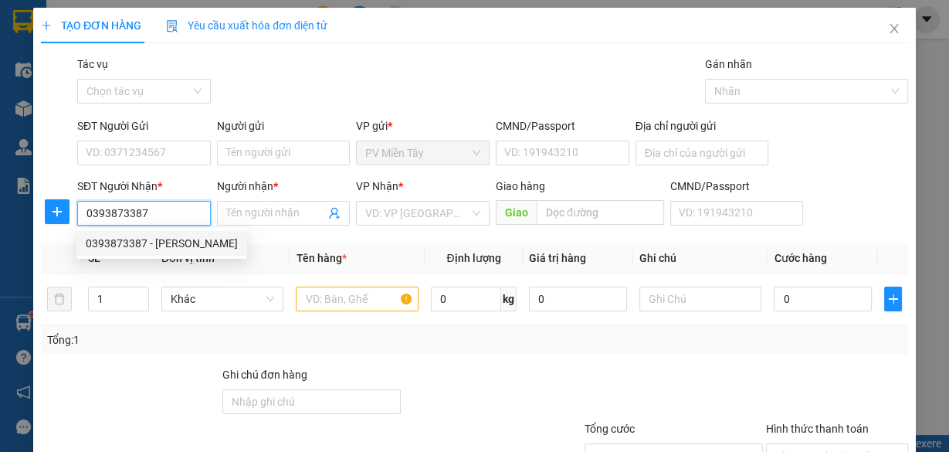
drag, startPoint x: 171, startPoint y: 236, endPoint x: 182, endPoint y: 195, distance: 41.6
click at [178, 205] on body "Kết quả tìm kiếm ( 0 ) Bộ lọc No Data mientay2.hoamaivt 1 Điều hành xe Kho hàng…" at bounding box center [474, 226] width 949 height 452
click at [171, 241] on div "0393873387 - KHÁNH" at bounding box center [162, 243] width 152 height 17
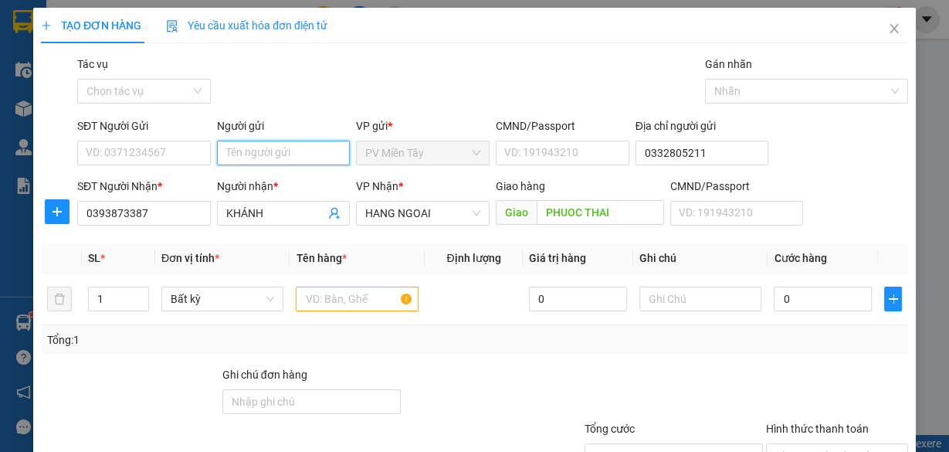
click at [270, 156] on input "Người gửi" at bounding box center [284, 153] width 134 height 25
click at [297, 181] on div "tx duy - 0907474768" at bounding box center [281, 183] width 114 height 17
click at [330, 300] on input "text" at bounding box center [357, 299] width 123 height 25
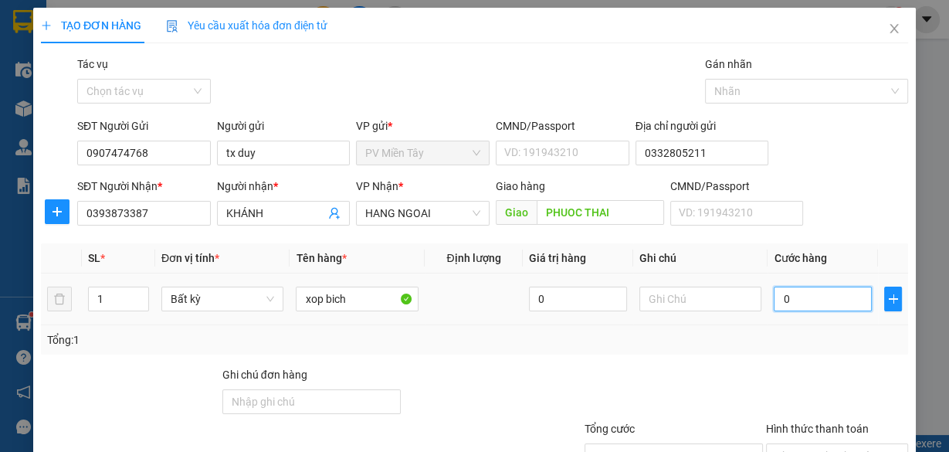
click at [802, 297] on input "0" at bounding box center [823, 299] width 98 height 25
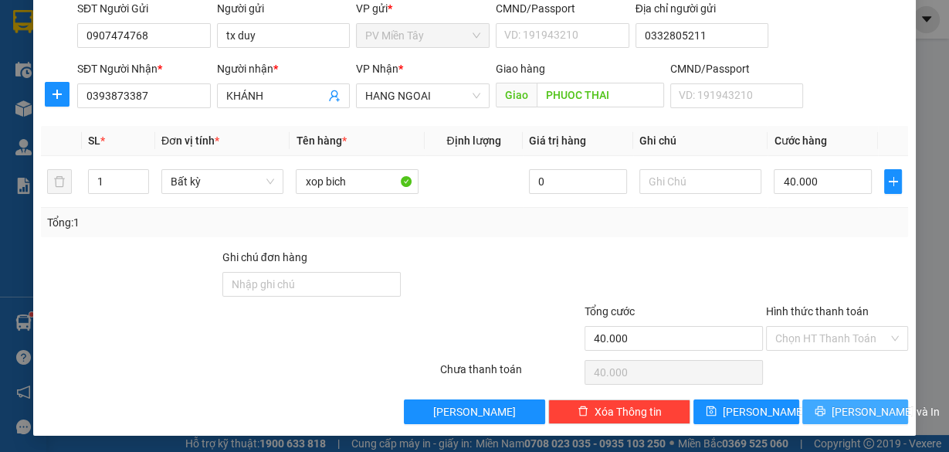
click at [862, 409] on span "[PERSON_NAME] và In" at bounding box center [886, 411] width 108 height 17
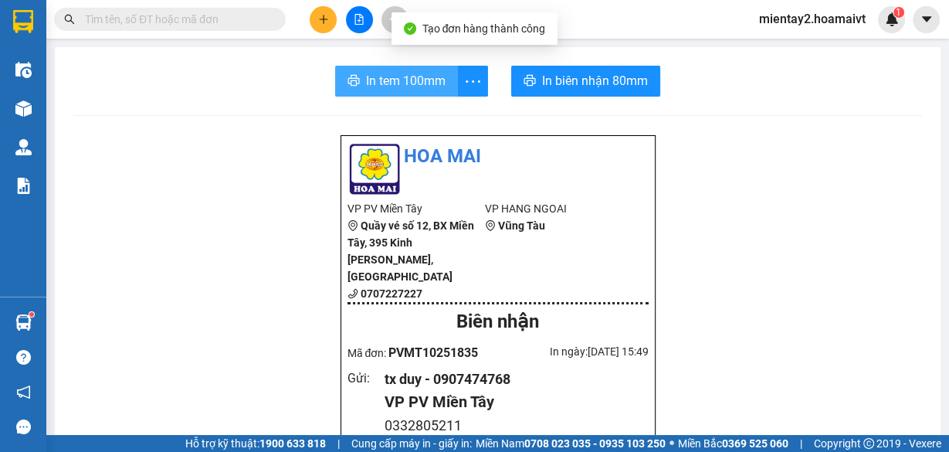
click at [408, 90] on button "In tem 100mm" at bounding box center [396, 81] width 123 height 31
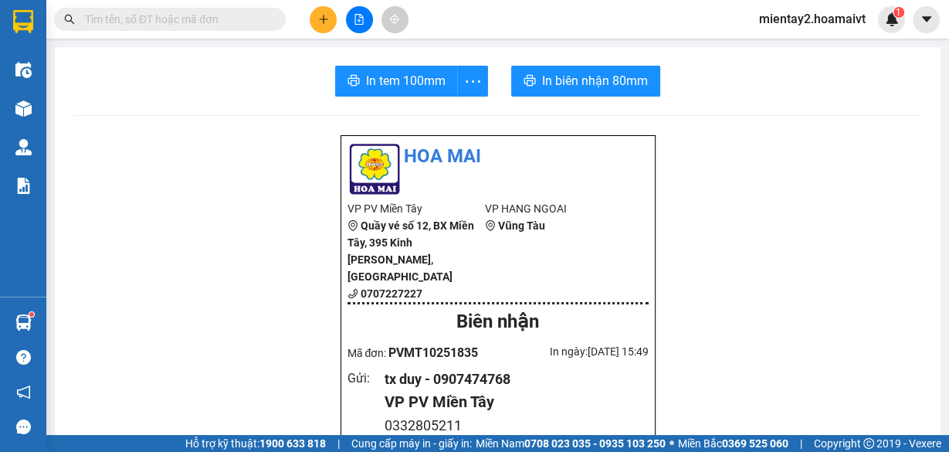
click at [321, 14] on icon "plus" at bounding box center [323, 19] width 11 height 11
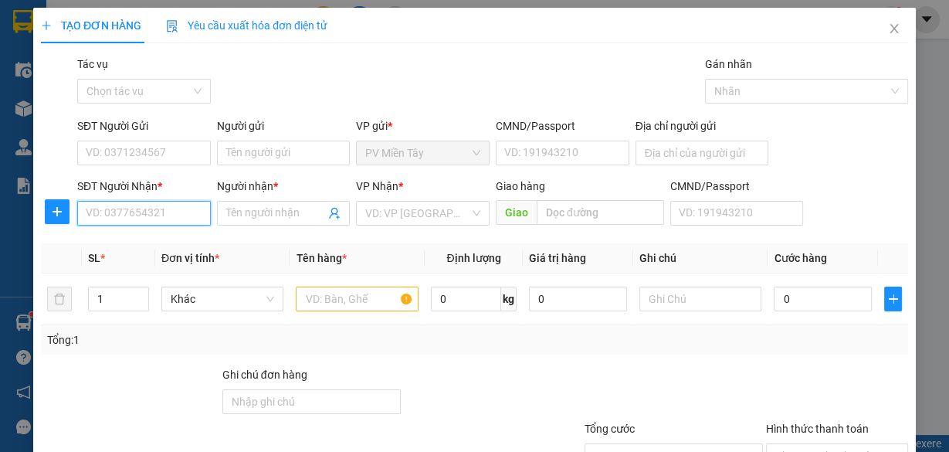
click at [151, 212] on input "SĐT Người Nhận *" at bounding box center [144, 213] width 134 height 25
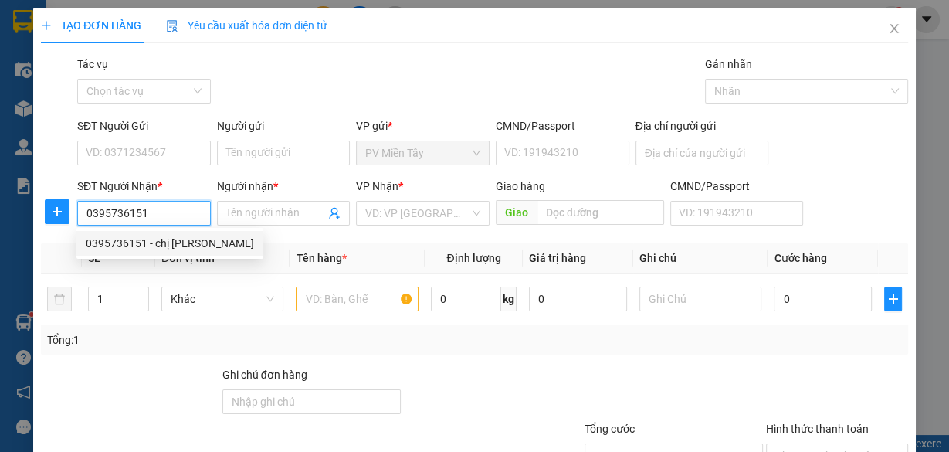
click at [171, 238] on div "0395736151 - chị MINH" at bounding box center [170, 243] width 168 height 17
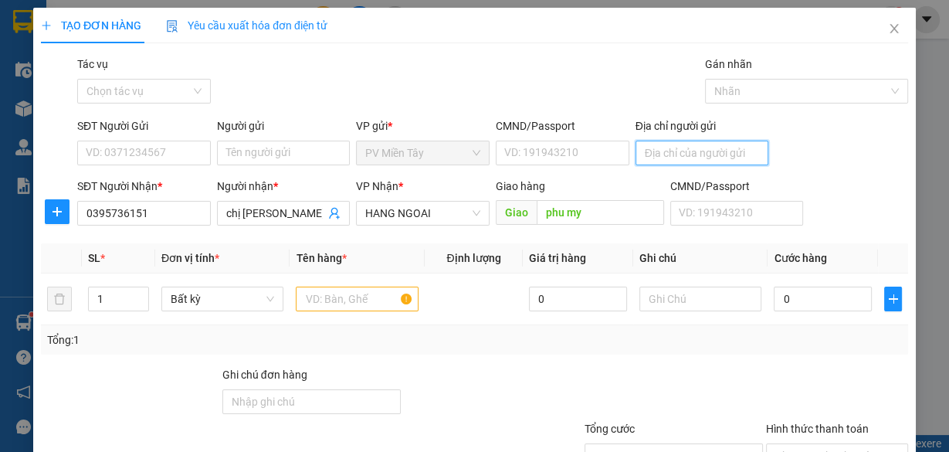
click at [661, 155] on input "Địa chỉ người gửi" at bounding box center [703, 153] width 134 height 25
click at [660, 153] on input "09199658" at bounding box center [703, 153] width 134 height 25
click at [687, 153] on input "0919658" at bounding box center [703, 153] width 134 height 25
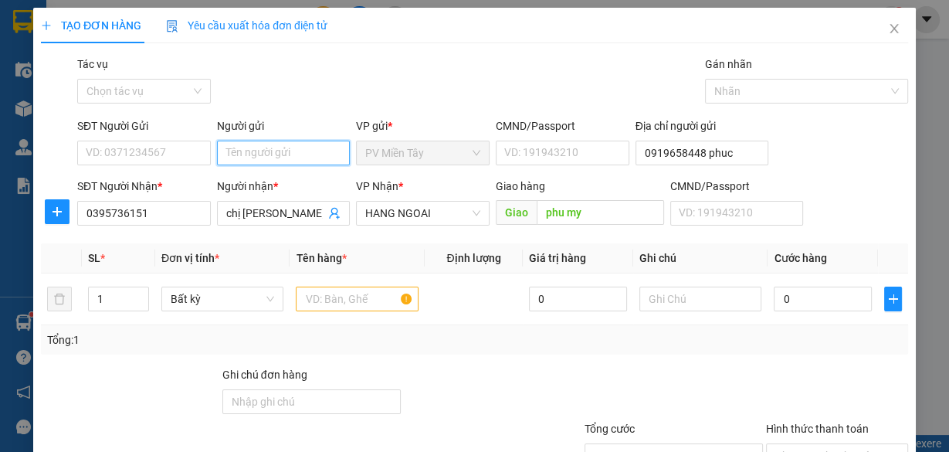
click at [267, 157] on input "Người gửi" at bounding box center [284, 153] width 134 height 25
click at [274, 179] on div "tx duy - 0907474768" at bounding box center [281, 183] width 114 height 17
click at [350, 296] on input "text" at bounding box center [357, 299] width 123 height 25
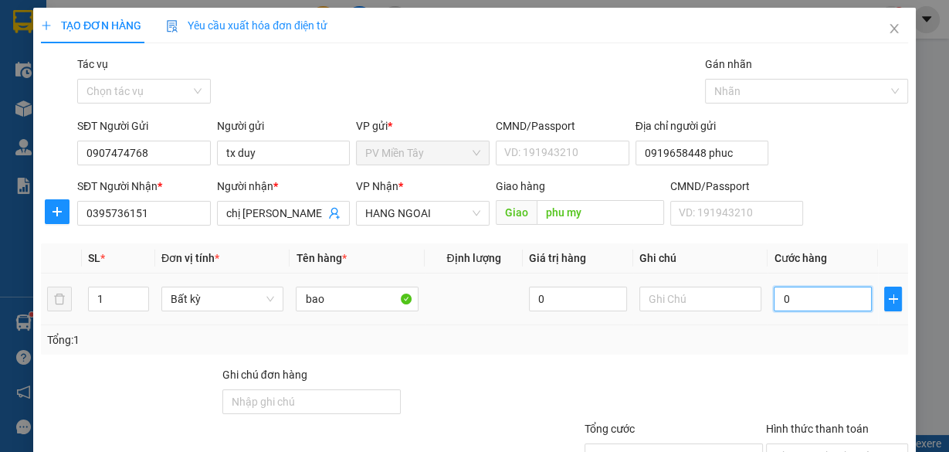
click at [814, 287] on input "0" at bounding box center [823, 299] width 98 height 25
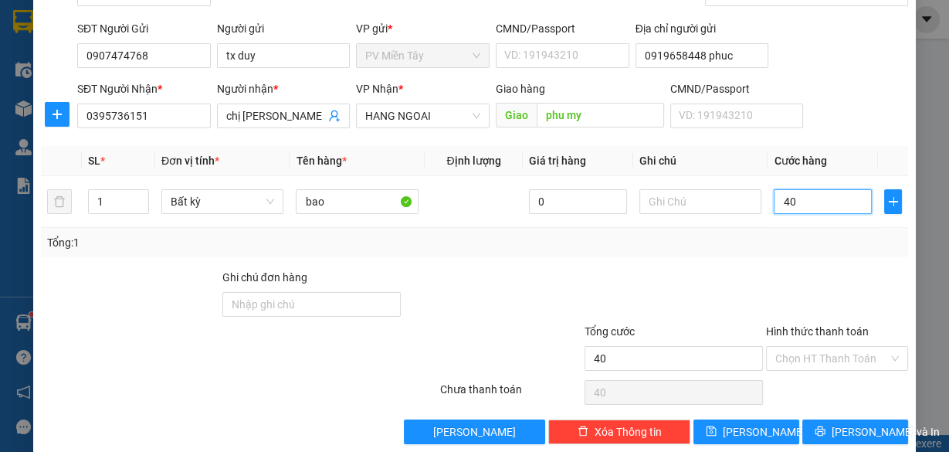
scroll to position [117, 0]
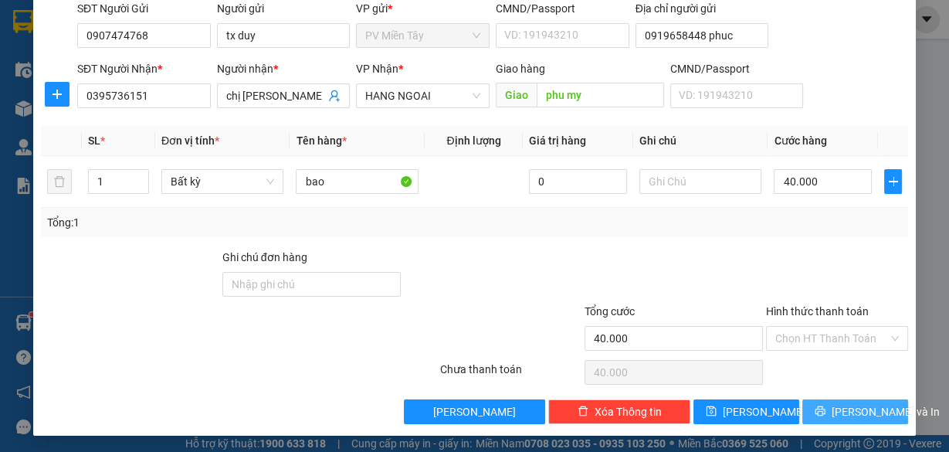
click at [848, 409] on span "[PERSON_NAME] và In" at bounding box center [886, 411] width 108 height 17
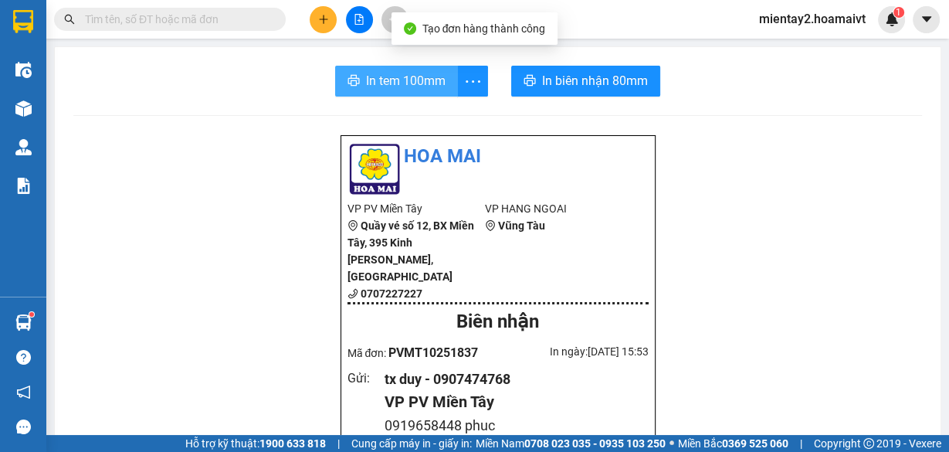
click at [403, 79] on span "In tem 100mm" at bounding box center [406, 80] width 80 height 19
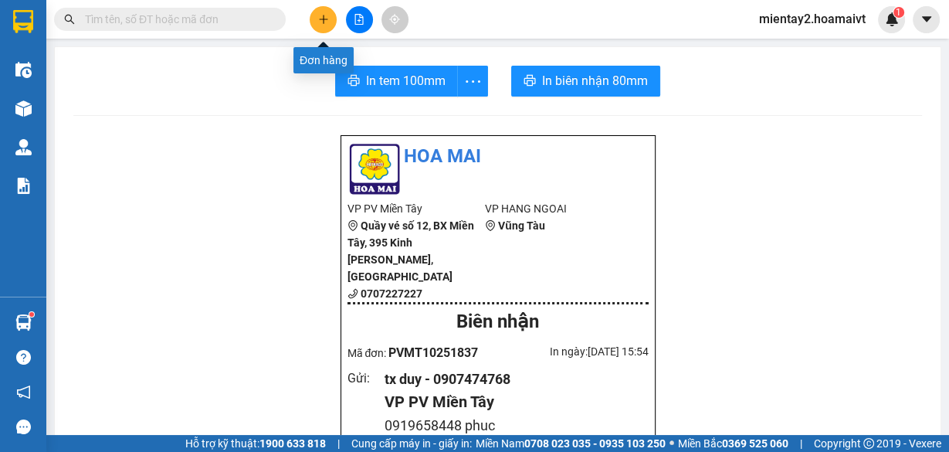
click at [327, 28] on button at bounding box center [323, 19] width 27 height 27
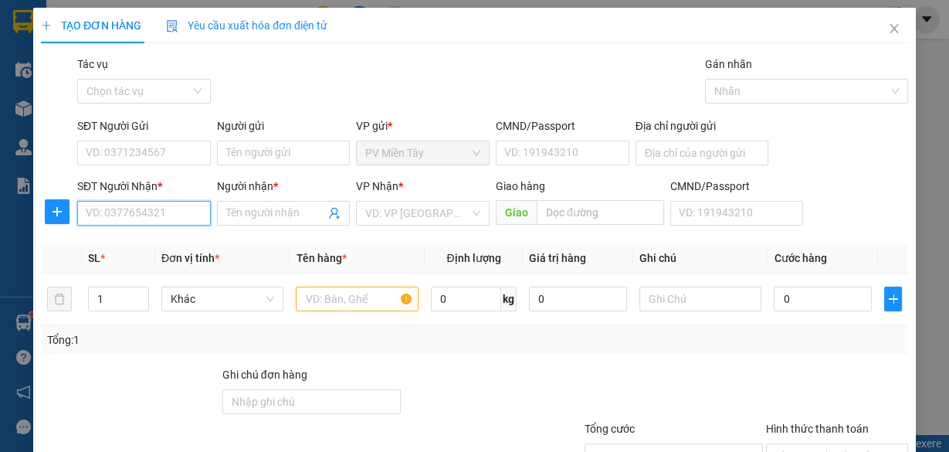
click at [184, 208] on input "SĐT Người Nhận *" at bounding box center [144, 213] width 134 height 25
click at [175, 212] on input "0906704509" at bounding box center [144, 213] width 134 height 25
click at [888, 28] on icon "close" at bounding box center [894, 28] width 12 height 12
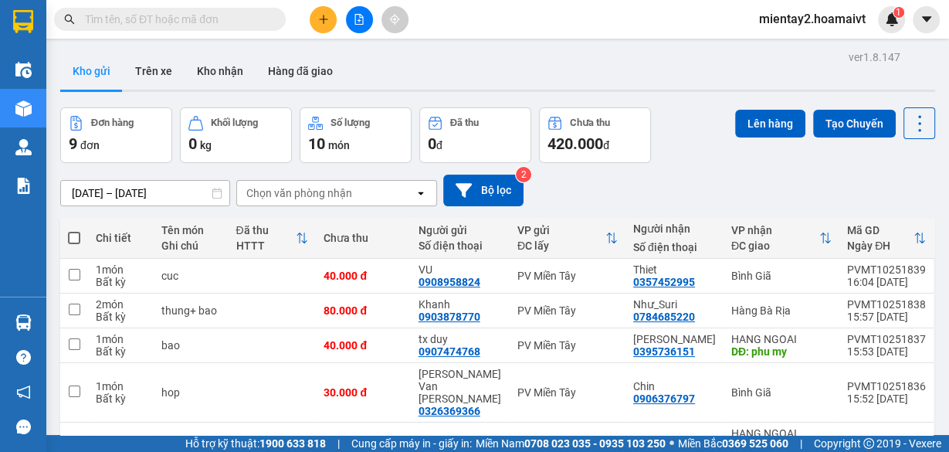
click at [325, 19] on icon "plus" at bounding box center [323, 19] width 8 height 1
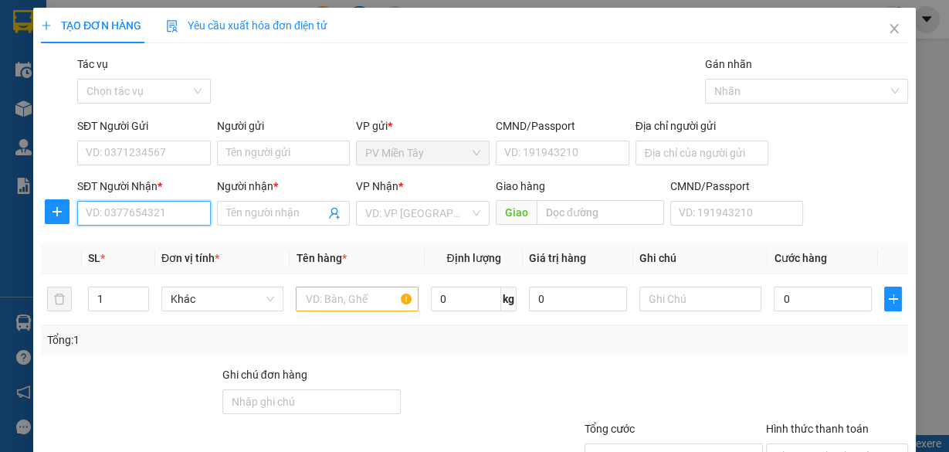
click at [138, 201] on input "SĐT Người Nhận *" at bounding box center [144, 213] width 134 height 25
type input "0707070001"
click at [138, 239] on div "0707070001 - D.HOME" at bounding box center [143, 243] width 114 height 17
type input "D.HOME"
type input "phu my"
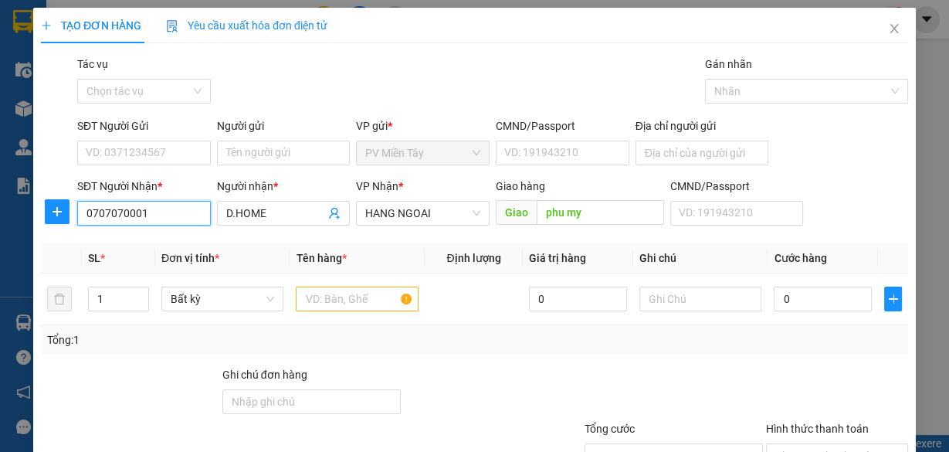
type input "0707070001"
click at [661, 155] on input "Địa chỉ người gửi" at bounding box center [703, 153] width 134 height 25
click at [653, 148] on input "Địa chỉ người gửi" at bounding box center [703, 153] width 134 height 25
click at [665, 155] on input "Địa chỉ người gửi" at bounding box center [703, 153] width 134 height 25
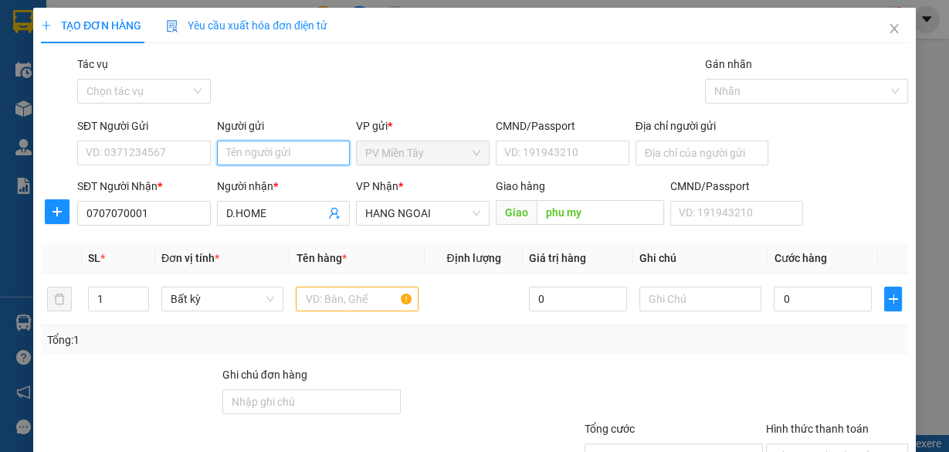
click at [328, 156] on input "Người gửi" at bounding box center [284, 153] width 134 height 25
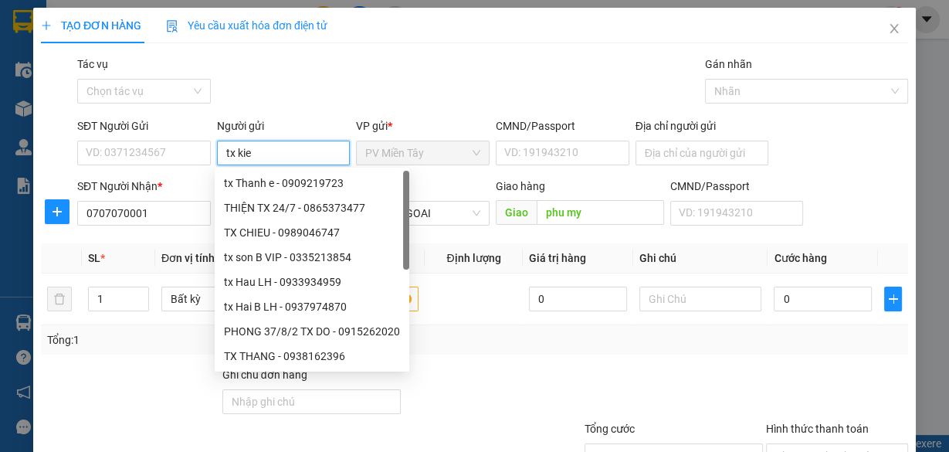
type input "tx kiet"
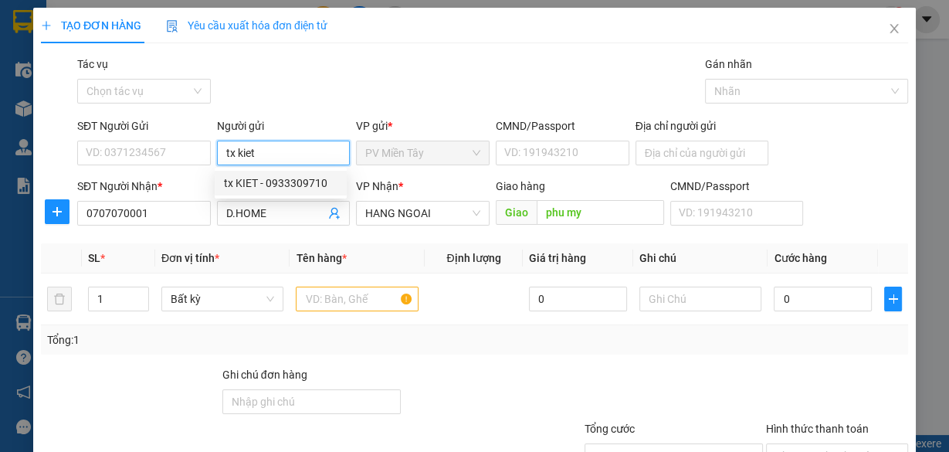
click at [304, 176] on div "tx KIET - 0933309710" at bounding box center [281, 183] width 114 height 17
type input "0933309710"
type input "tx KIET"
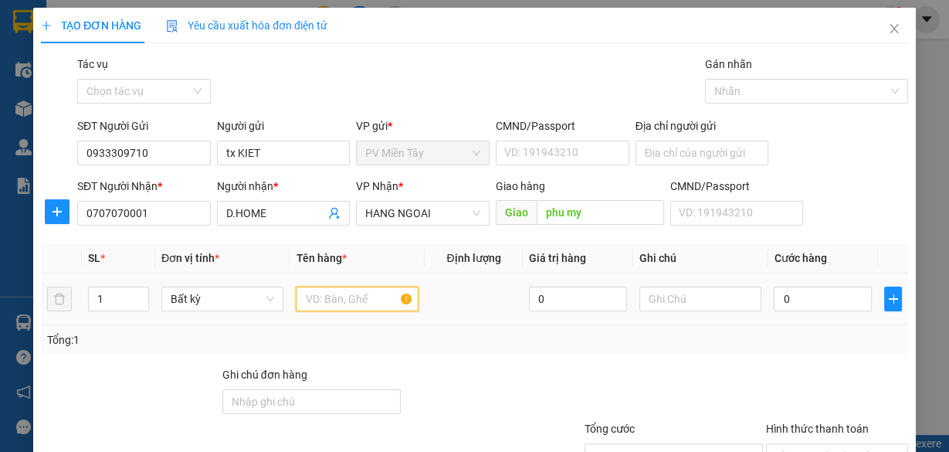
click at [331, 287] on input "text" at bounding box center [357, 299] width 123 height 25
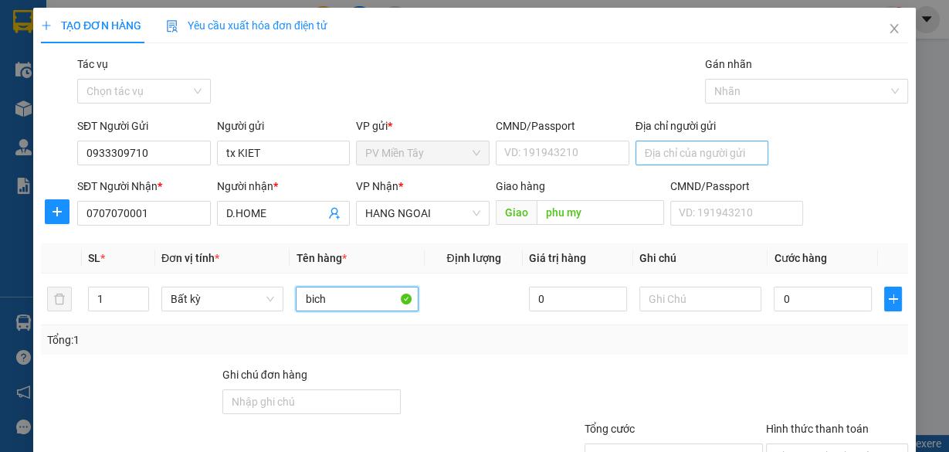
type input "bich"
click at [662, 160] on input "Địa chỉ người gửi" at bounding box center [703, 153] width 134 height 25
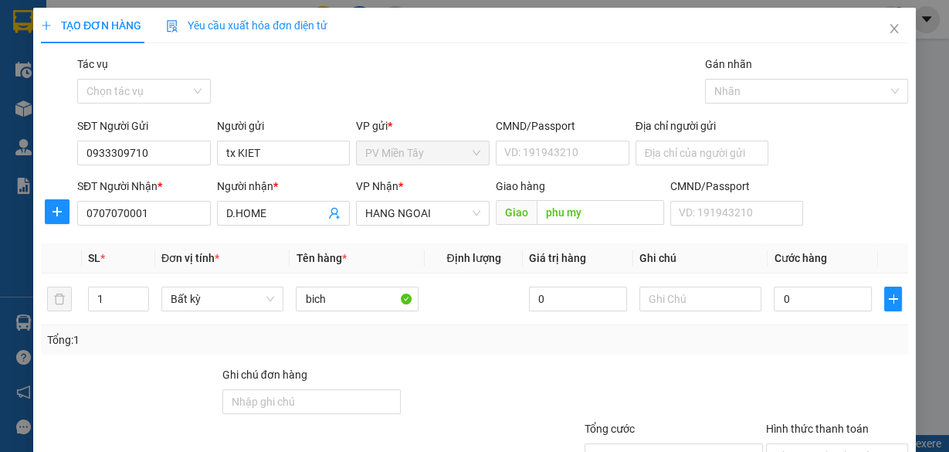
click at [684, 337] on div "Tổng: 1" at bounding box center [474, 339] width 855 height 17
click at [791, 294] on input "0" at bounding box center [823, 299] width 98 height 25
type input "40"
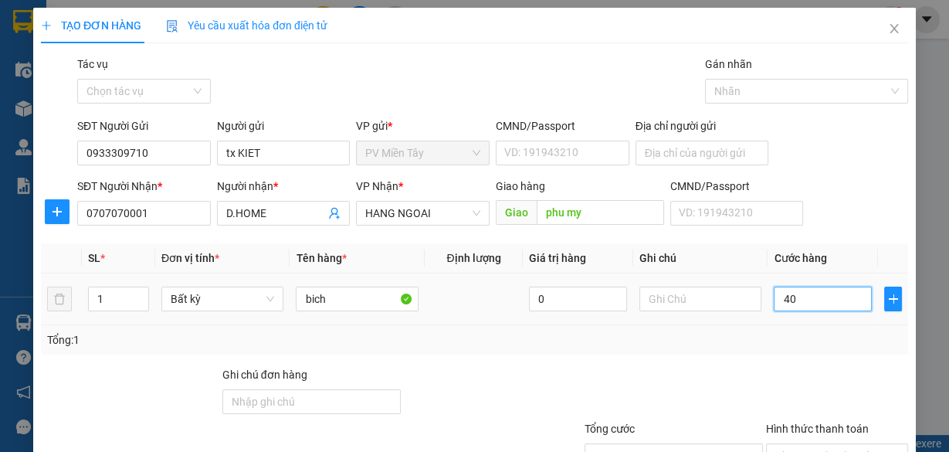
type input "400"
type input "4.009"
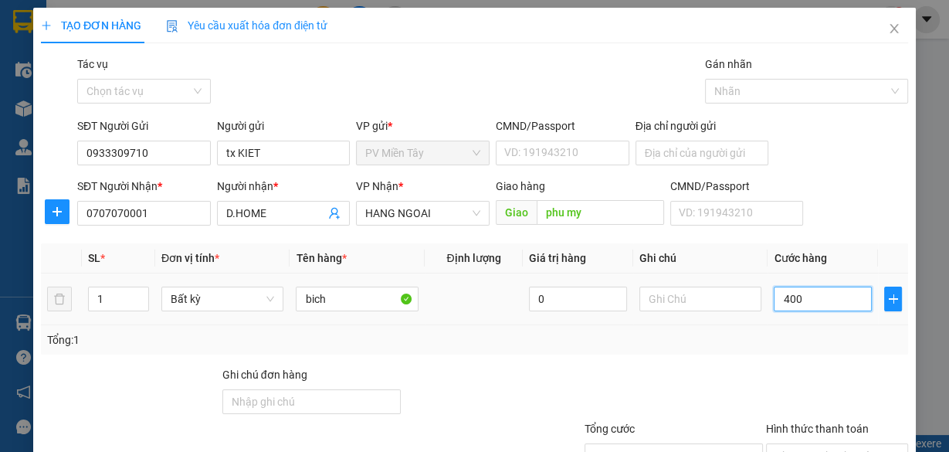
type input "4.009"
type input "40.098"
type input "400.981"
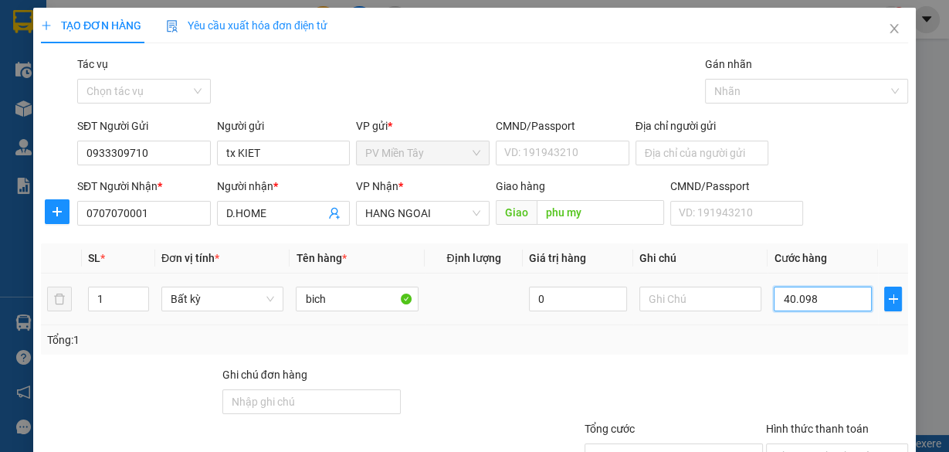
type input "400.981"
type input "4.009.811"
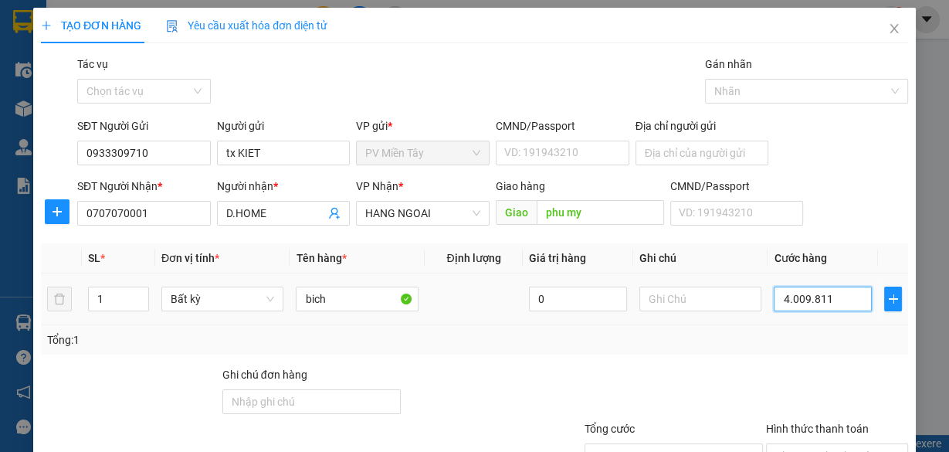
type input "40.098.117"
type input "400.981.175"
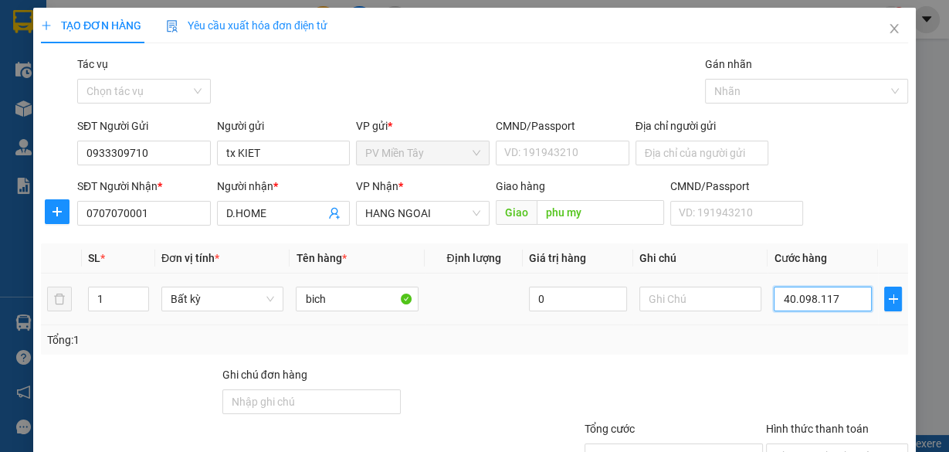
type input "400.981.175"
type input "4.009.811.755"
type input "[PHONE_NUMBER]"
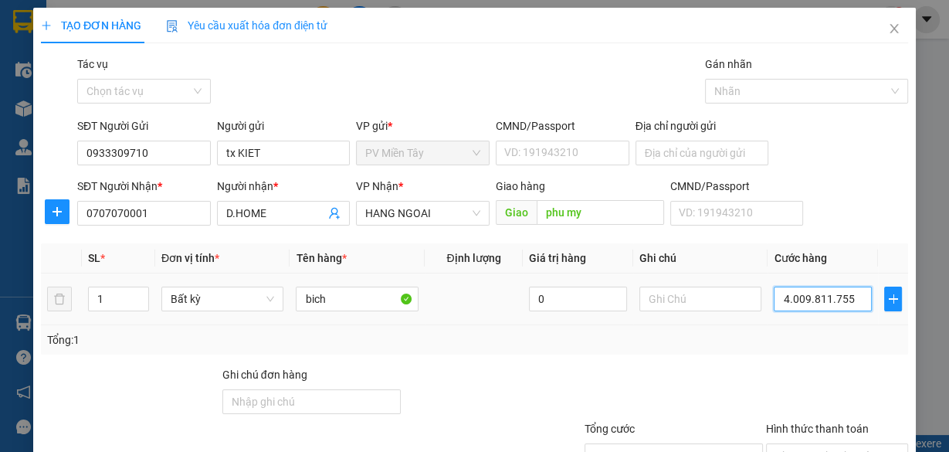
type input "[PHONE_NUMBER]"
type input "400.981.175.557"
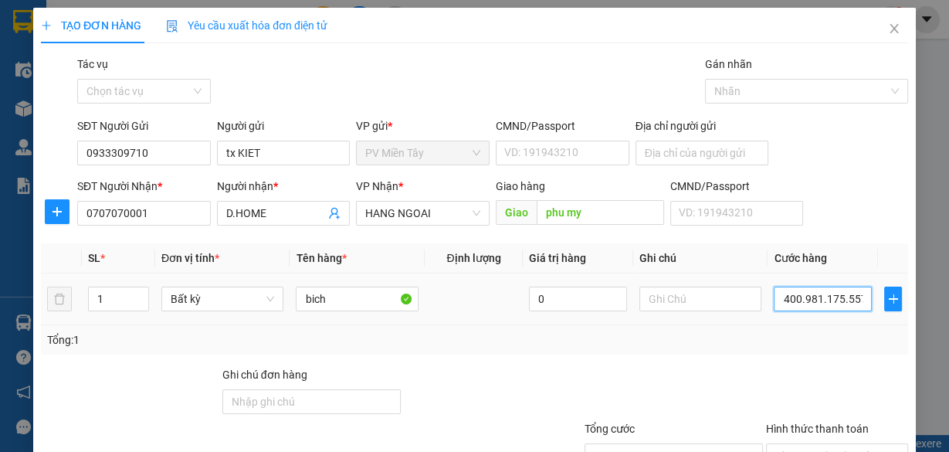
click at [827, 297] on input "400.981.175.557" at bounding box center [823, 299] width 98 height 25
type input "0"
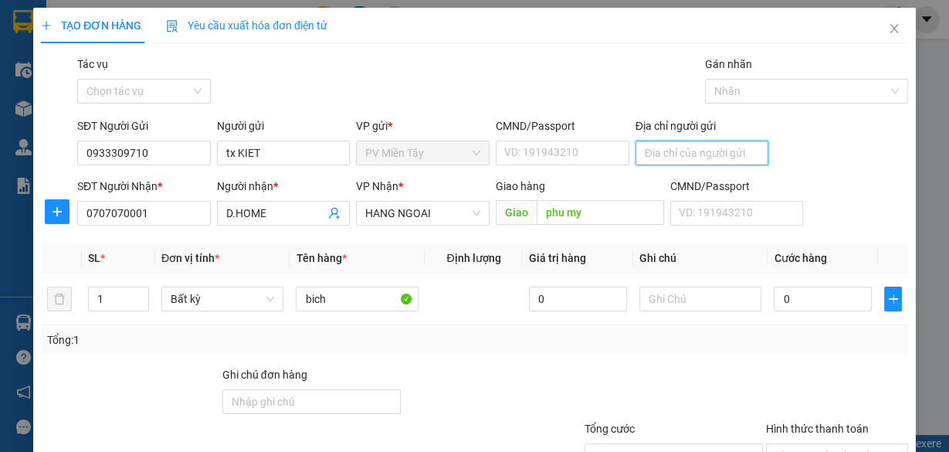
click at [703, 161] on input "Địa chỉ người gửi" at bounding box center [703, 153] width 134 height 25
type input "0981175557"
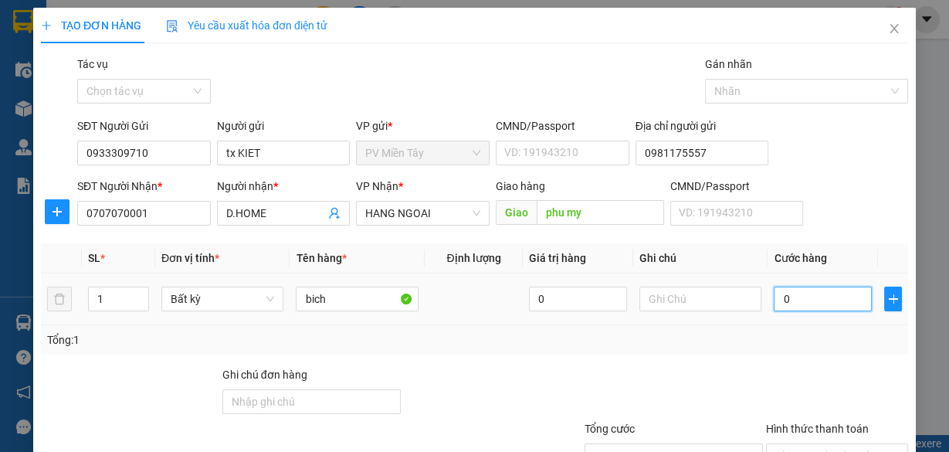
click at [789, 294] on input "0" at bounding box center [823, 299] width 98 height 25
type input "4"
type input "40"
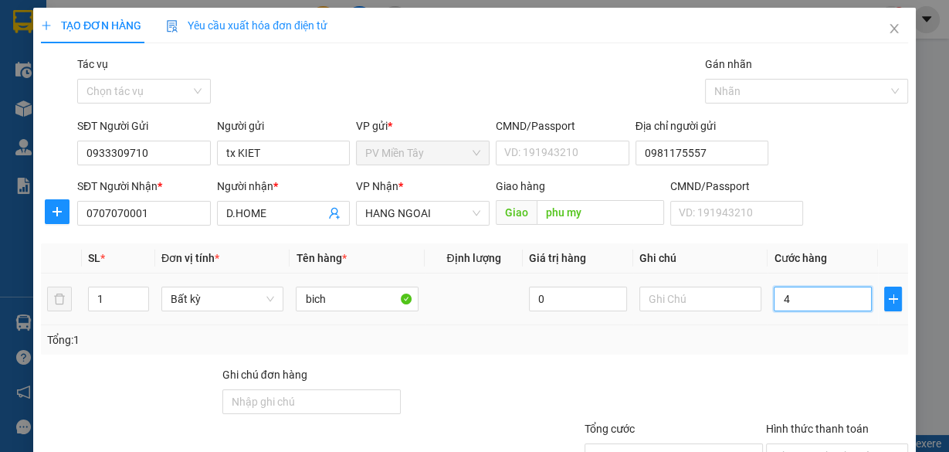
type input "40"
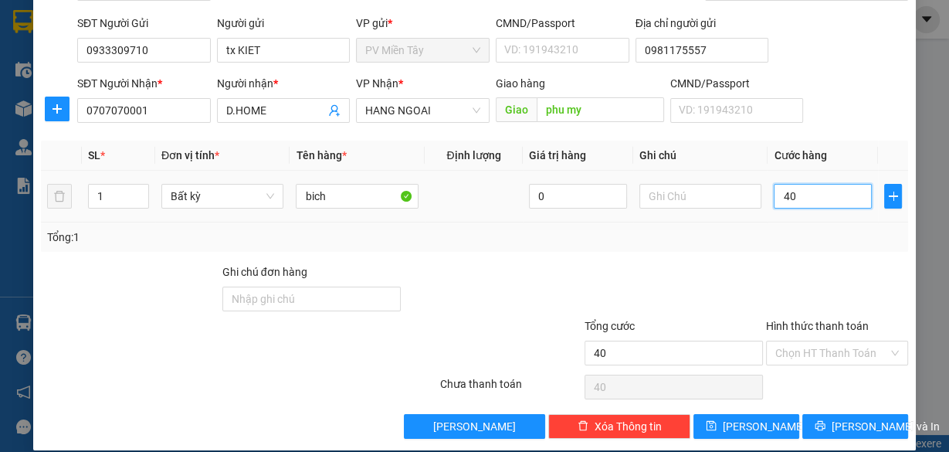
scroll to position [117, 0]
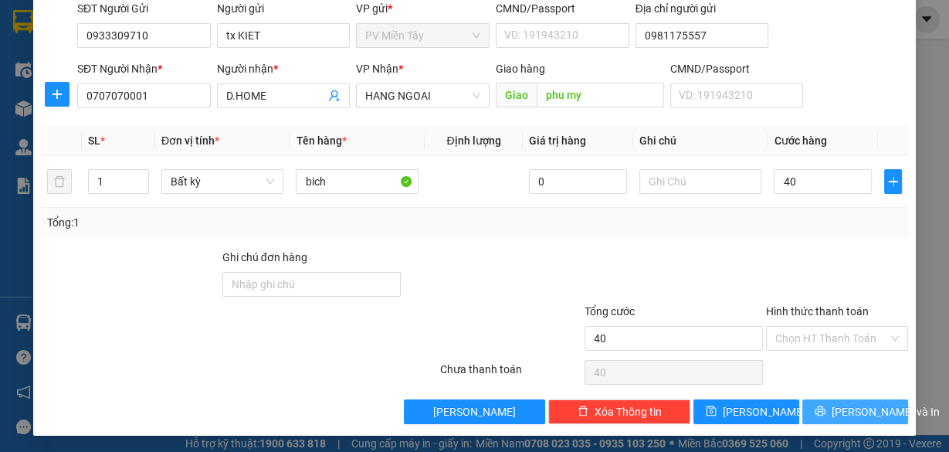
type input "40.000"
click at [847, 407] on span "[PERSON_NAME] và In" at bounding box center [886, 411] width 108 height 17
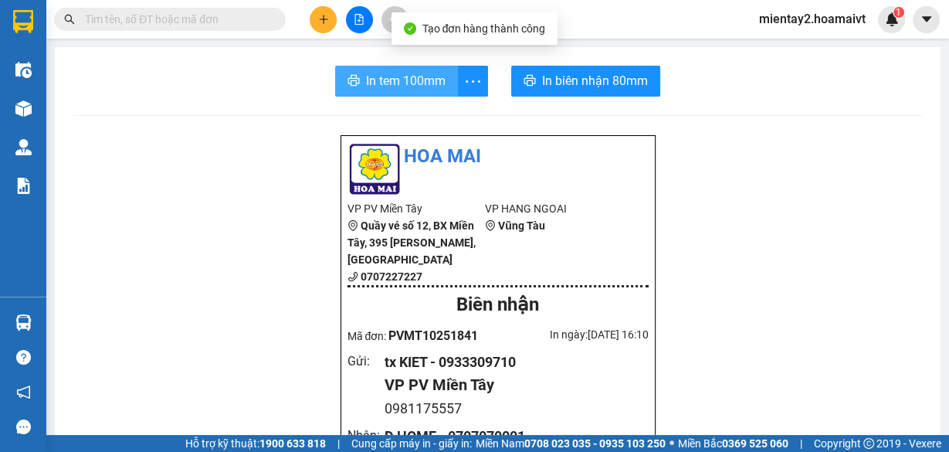
click at [429, 80] on span "In tem 100mm" at bounding box center [406, 80] width 80 height 19
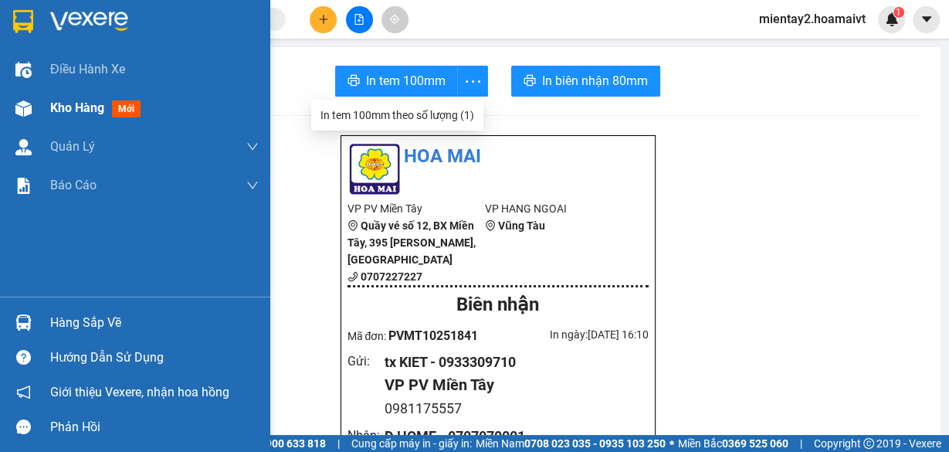
click at [66, 97] on div "Kho hàng mới" at bounding box center [154, 108] width 209 height 39
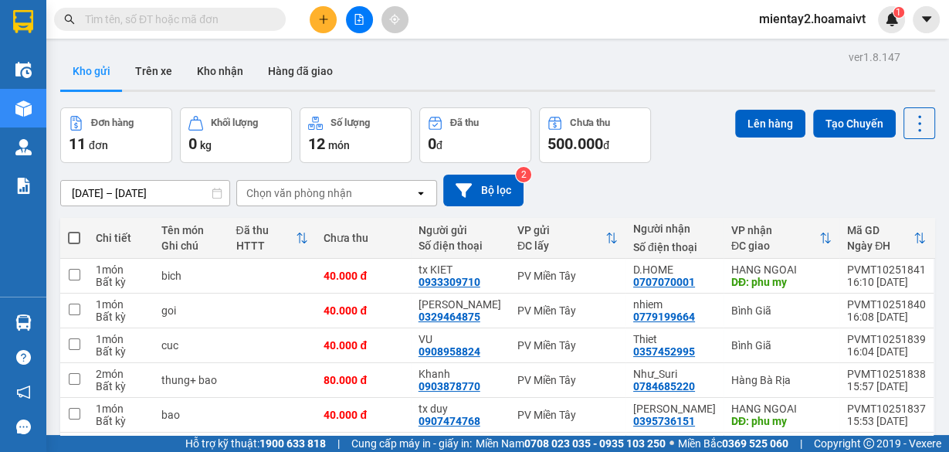
click at [273, 185] on div "Chọn văn phòng nhận" at bounding box center [299, 192] width 106 height 15
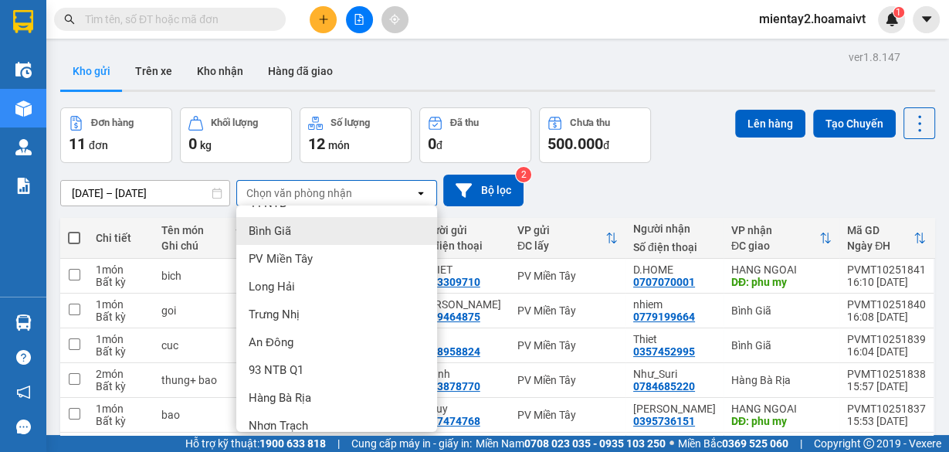
scroll to position [148, 0]
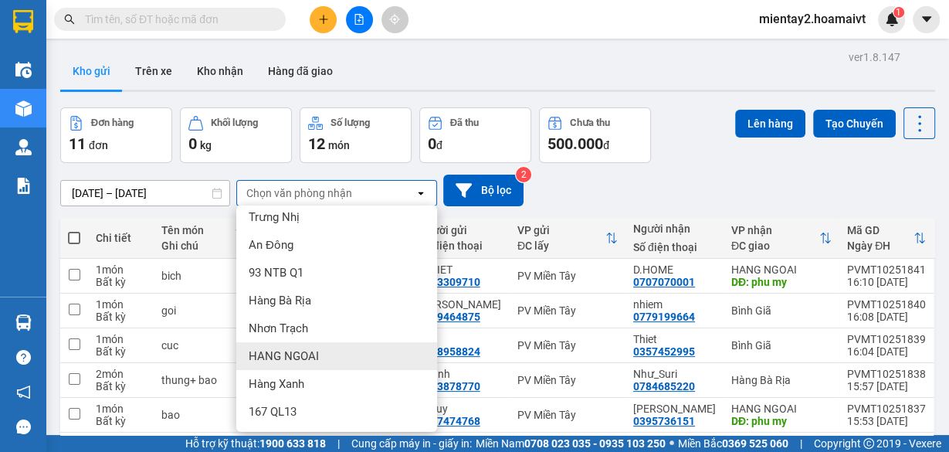
click at [308, 348] on span "HANG NGOAI" at bounding box center [284, 355] width 70 height 15
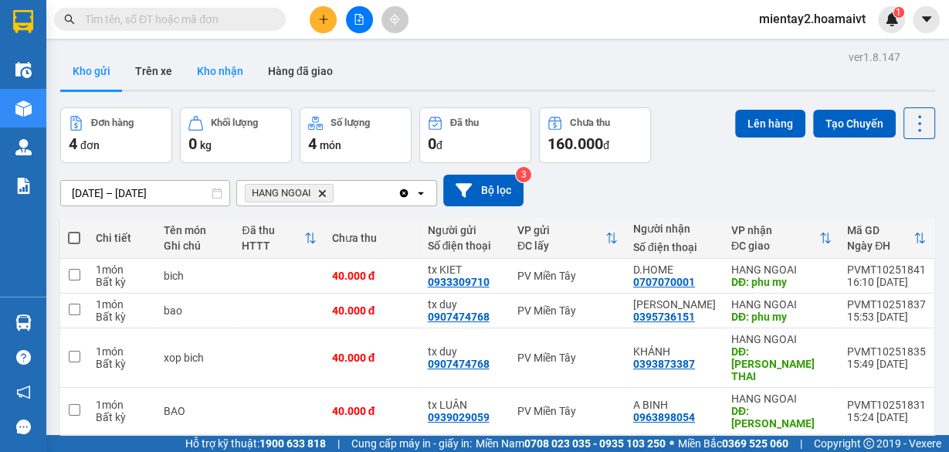
click at [230, 68] on button "Kho nhận" at bounding box center [220, 71] width 71 height 37
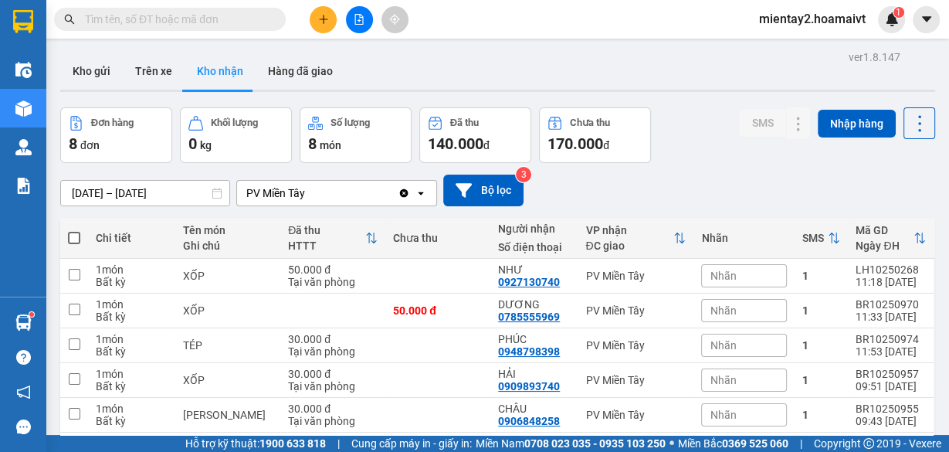
click at [321, 15] on icon "plus" at bounding box center [323, 19] width 11 height 11
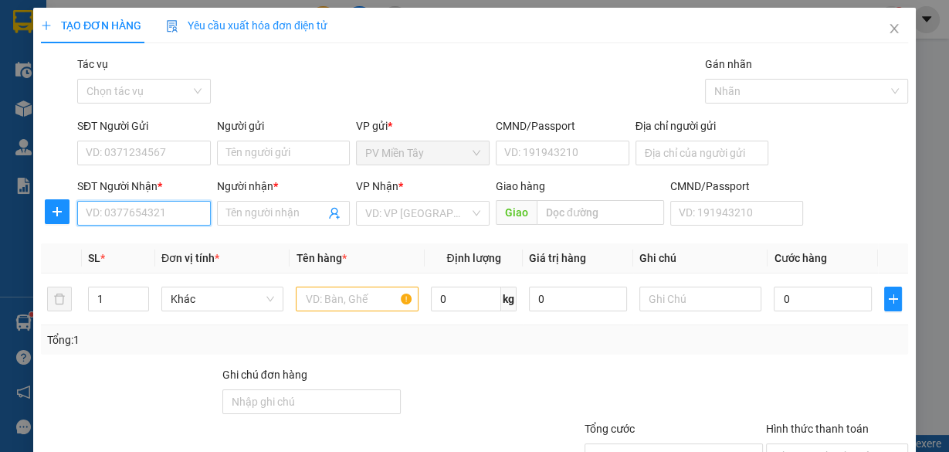
click at [123, 204] on input "SĐT Người Nhận *" at bounding box center [144, 213] width 134 height 25
type input "1303"
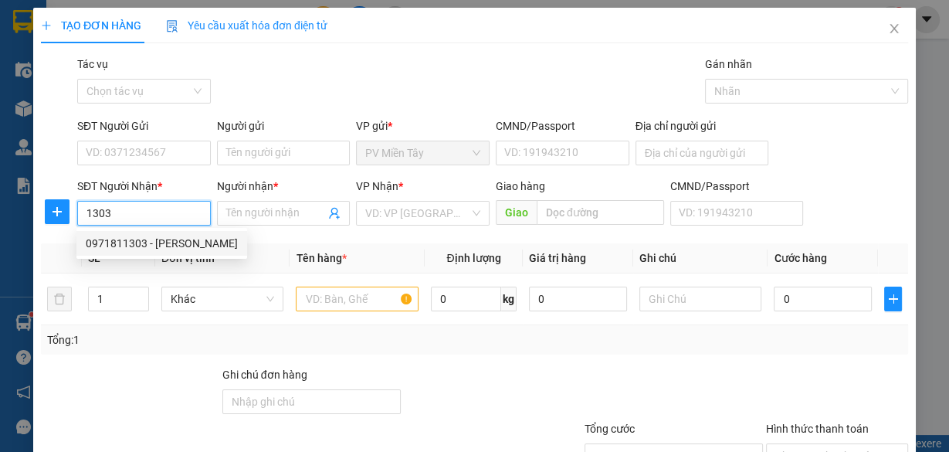
click at [114, 236] on div "0971811303 - [PERSON_NAME]" at bounding box center [162, 243] width 152 height 17
type input "0773998393 phuoc"
type input "0971811303"
type input "[PERSON_NAME]"
type input "lthanh"
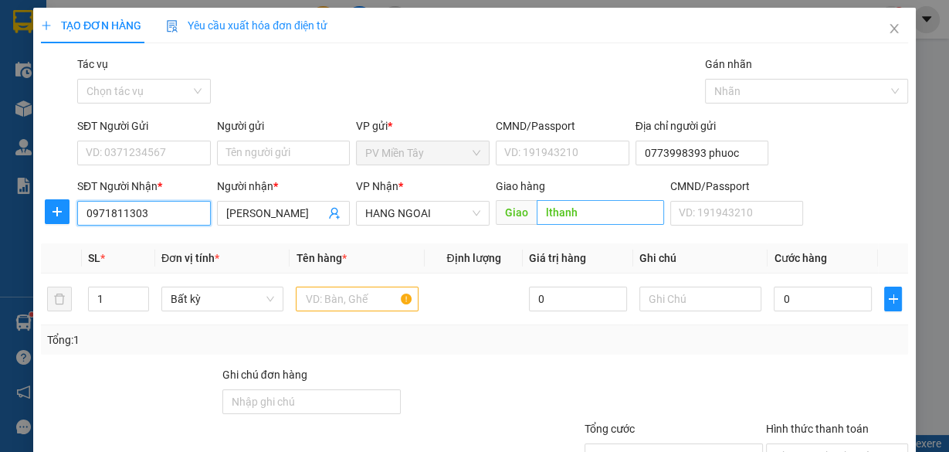
type input "0971811303"
click at [583, 211] on input "lthanh" at bounding box center [600, 212] width 127 height 25
type input "My Xuan"
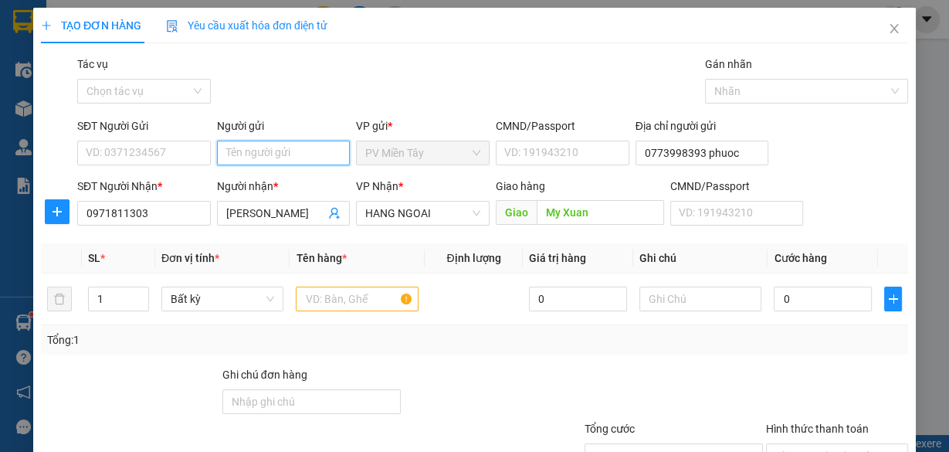
click at [297, 160] on input "Người gửi" at bounding box center [284, 153] width 134 height 25
click at [297, 179] on div "tx KIET - 0933309710" at bounding box center [281, 183] width 114 height 17
type input "0933309710"
type input "tx KIET"
click at [358, 301] on input "text" at bounding box center [357, 299] width 123 height 25
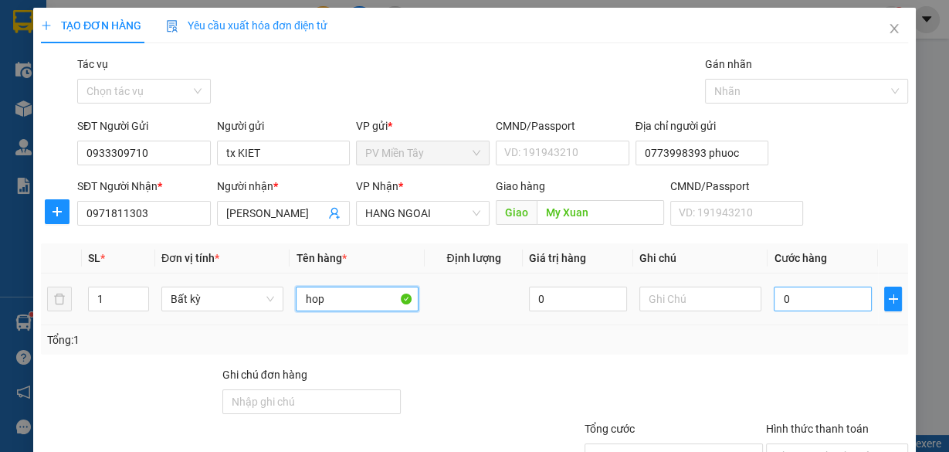
type input "hop"
click at [786, 304] on input "0" at bounding box center [823, 299] width 98 height 25
type input "4"
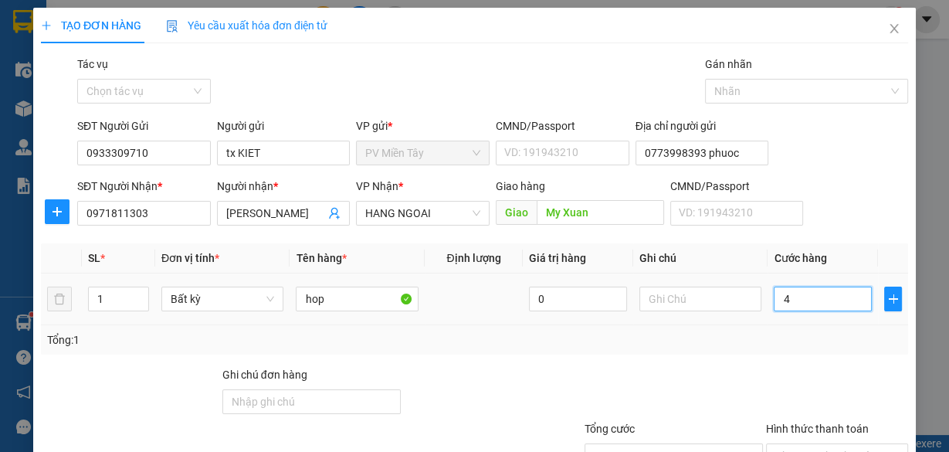
type input "40"
type input "40.000"
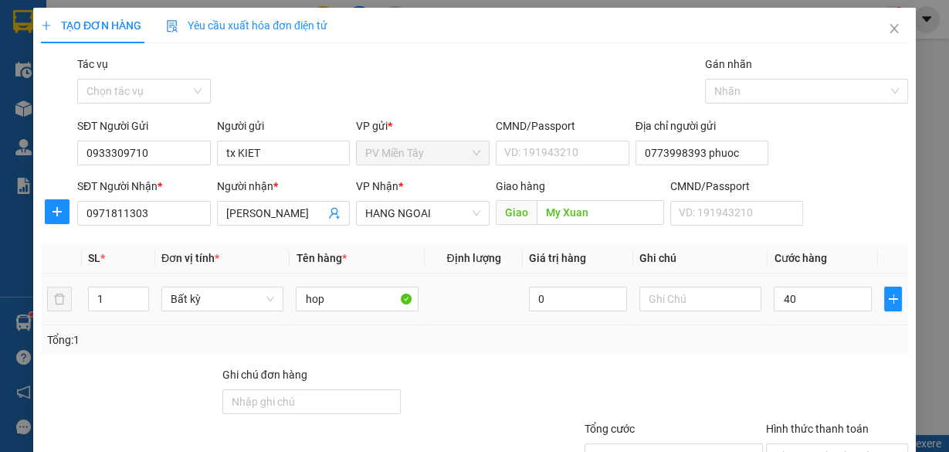
type input "40.000"
click at [791, 332] on div "Tổng: 1" at bounding box center [474, 339] width 855 height 17
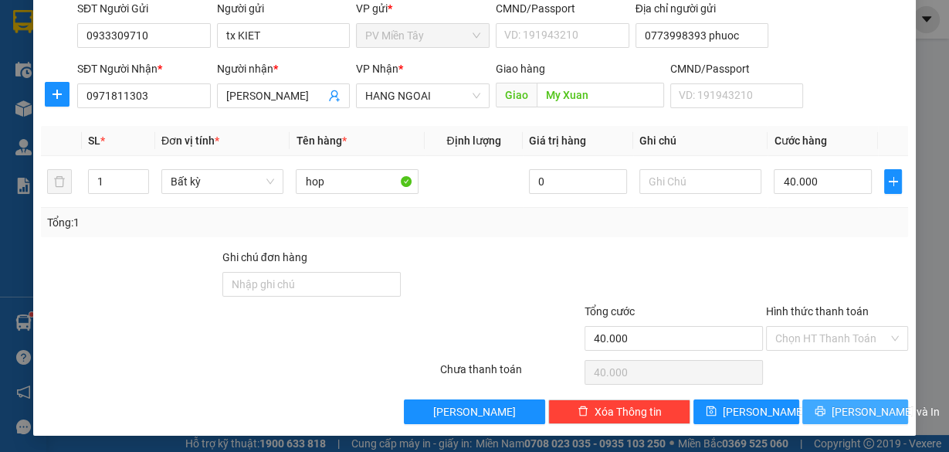
click at [843, 405] on span "[PERSON_NAME] và In" at bounding box center [886, 411] width 108 height 17
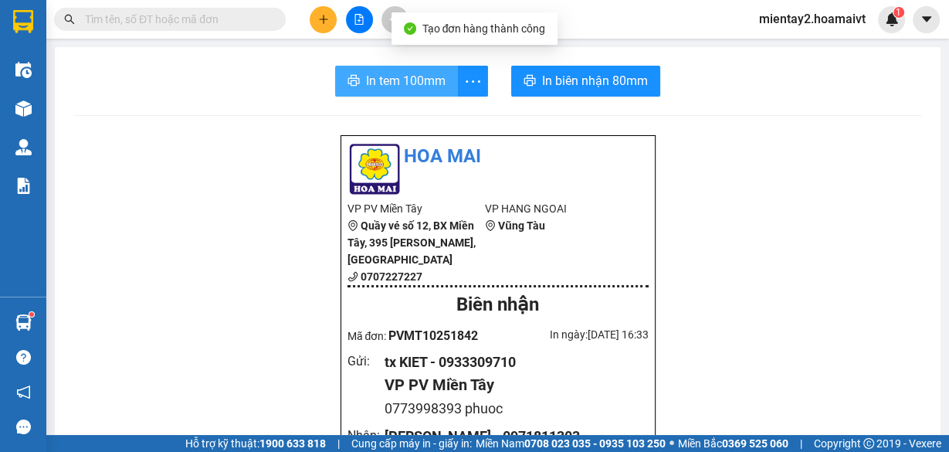
click at [426, 76] on span "In tem 100mm" at bounding box center [406, 80] width 80 height 19
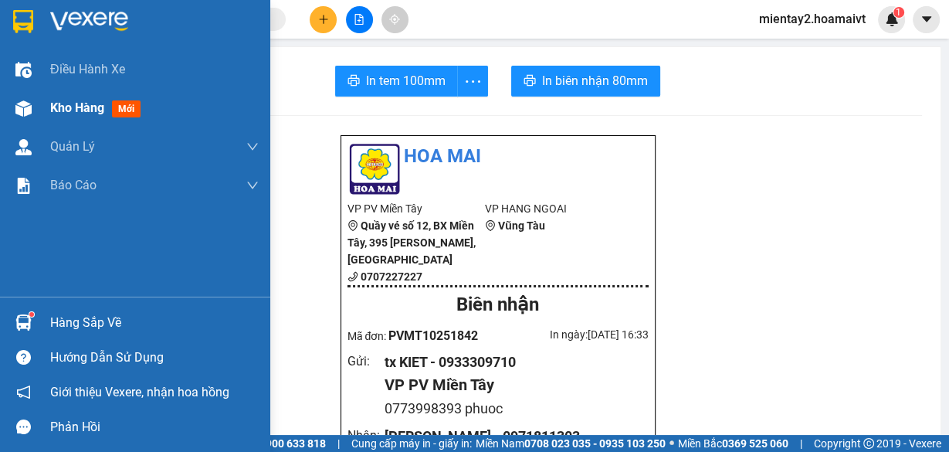
click at [59, 100] on span "Kho hàng" at bounding box center [77, 107] width 54 height 15
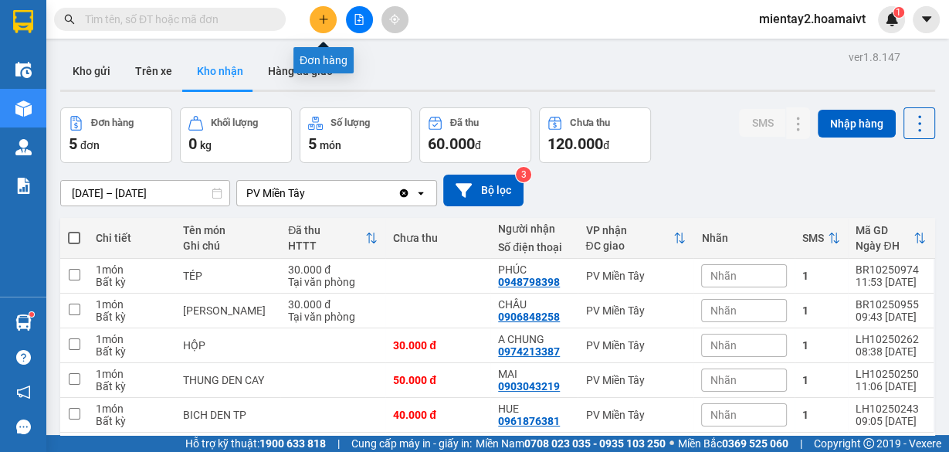
click at [328, 22] on icon "plus" at bounding box center [323, 19] width 11 height 11
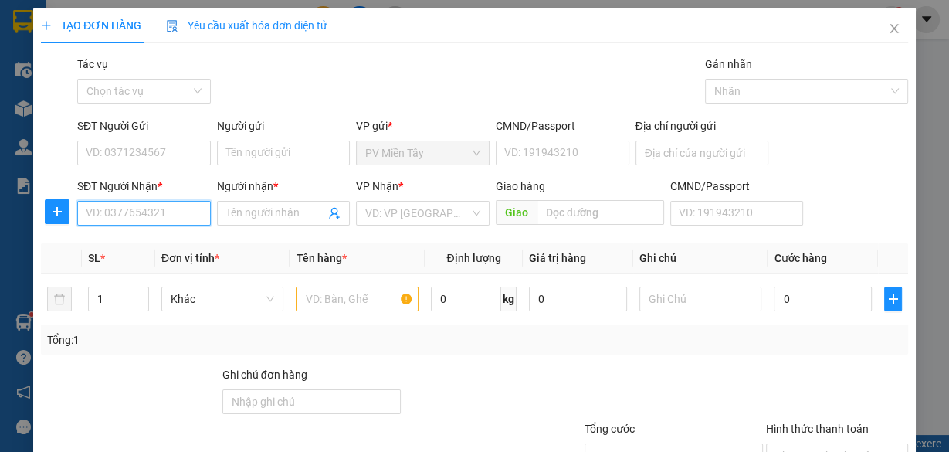
click at [140, 212] on input "SĐT Người Nhận *" at bounding box center [144, 213] width 134 height 25
type input "0907765854"
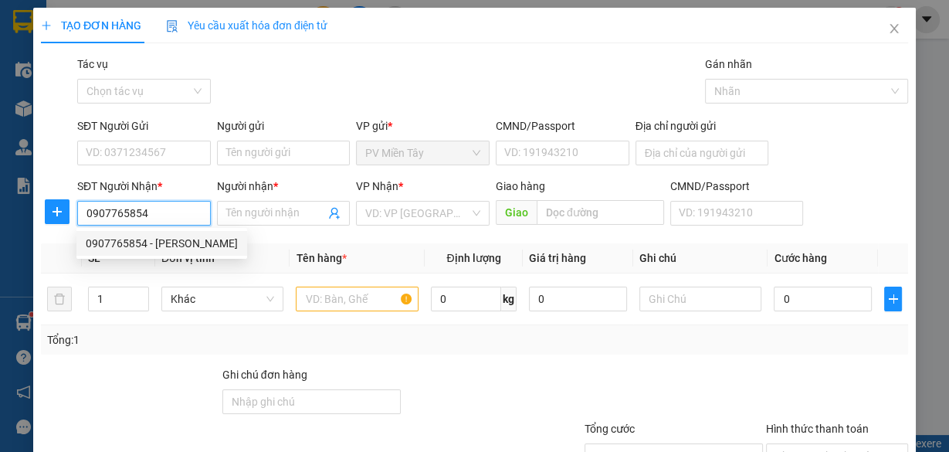
click at [118, 240] on div "0907765854 - [PERSON_NAME]" at bounding box center [162, 243] width 152 height 17
type input "[PERSON_NAME]"
type input "HIEU"
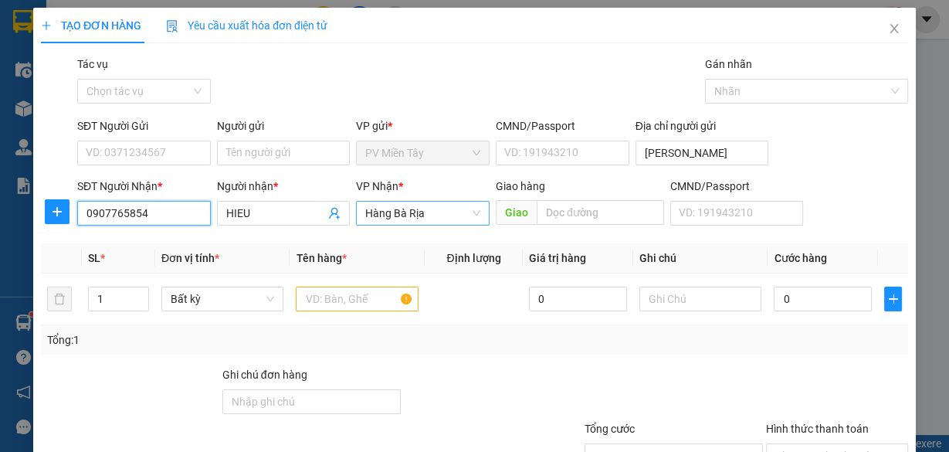
click at [390, 204] on span "Hàng Bà Rịa" at bounding box center [422, 213] width 115 height 23
type input "0907765854"
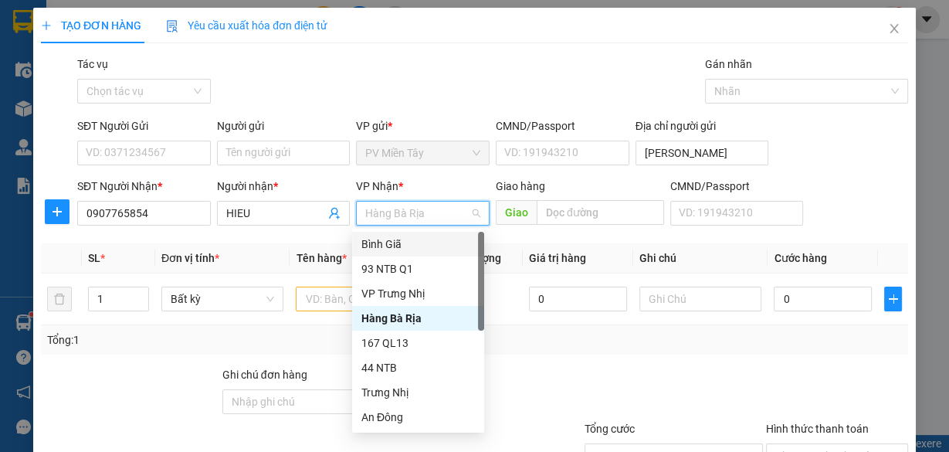
scroll to position [124, 0]
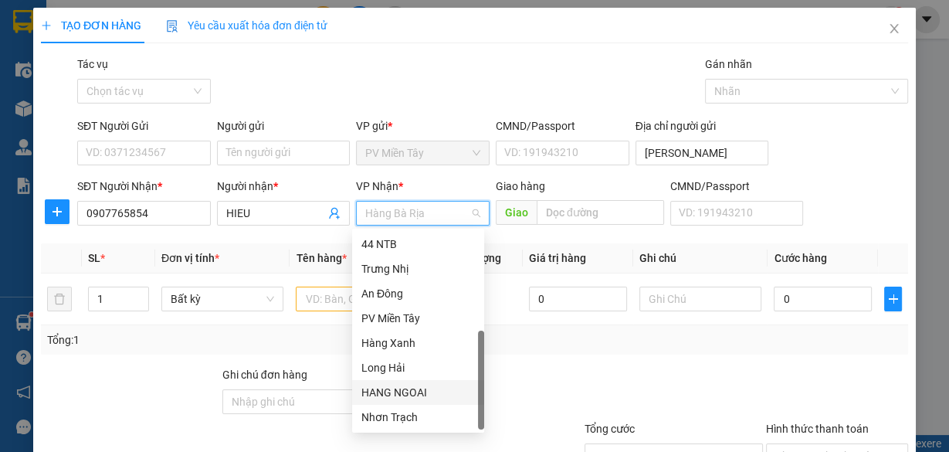
click at [410, 392] on div "HANG NGOAI" at bounding box center [419, 392] width 114 height 17
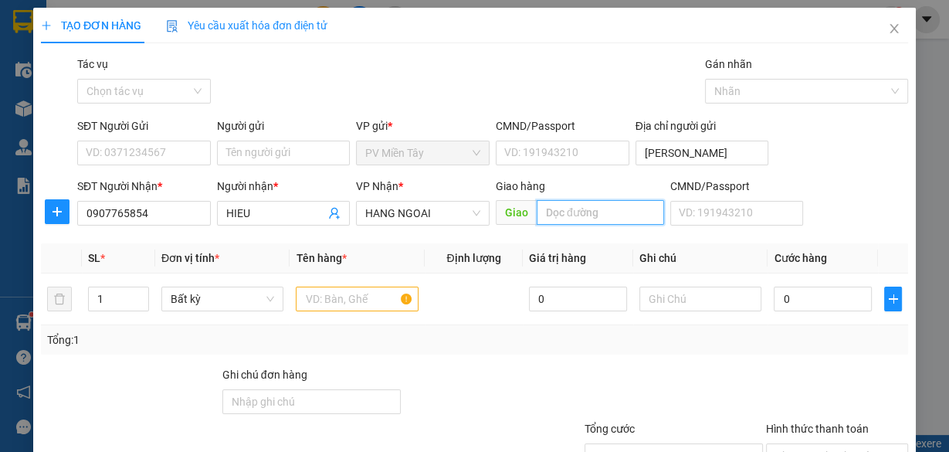
click at [558, 213] on input "text" at bounding box center [600, 212] width 127 height 25
type input "L Son"
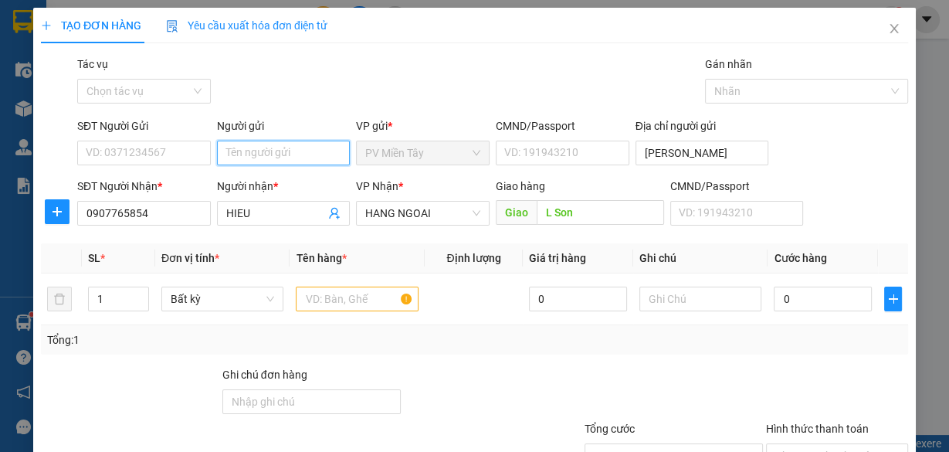
click at [317, 158] on input "Người gửi" at bounding box center [284, 153] width 134 height 25
click at [253, 183] on div "tx KIET - 0933309710" at bounding box center [281, 183] width 114 height 17
type input "0933309710"
type input "tx KIET"
click at [329, 294] on input "text" at bounding box center [357, 299] width 123 height 25
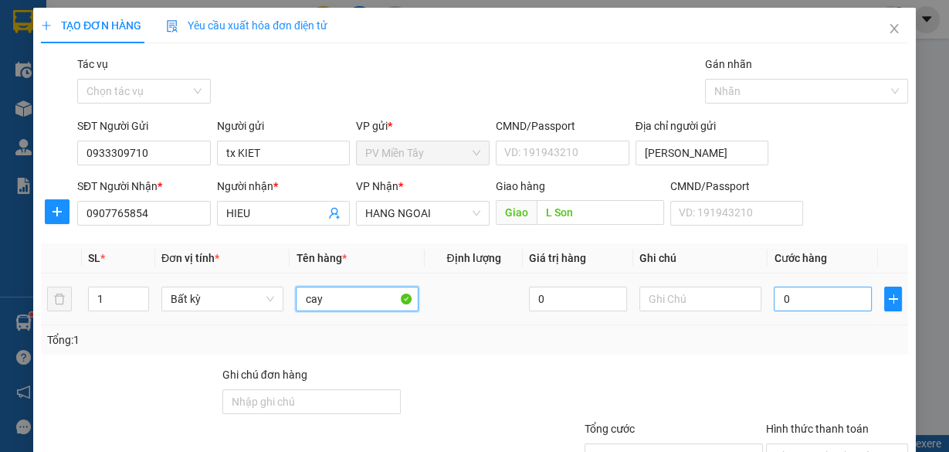
type input "cay"
click at [806, 300] on input "0" at bounding box center [823, 299] width 98 height 25
type input "4"
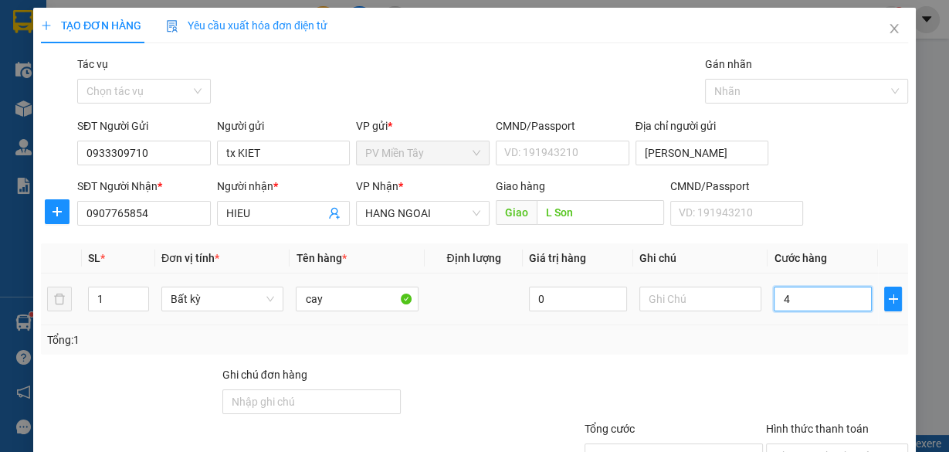
type input "40"
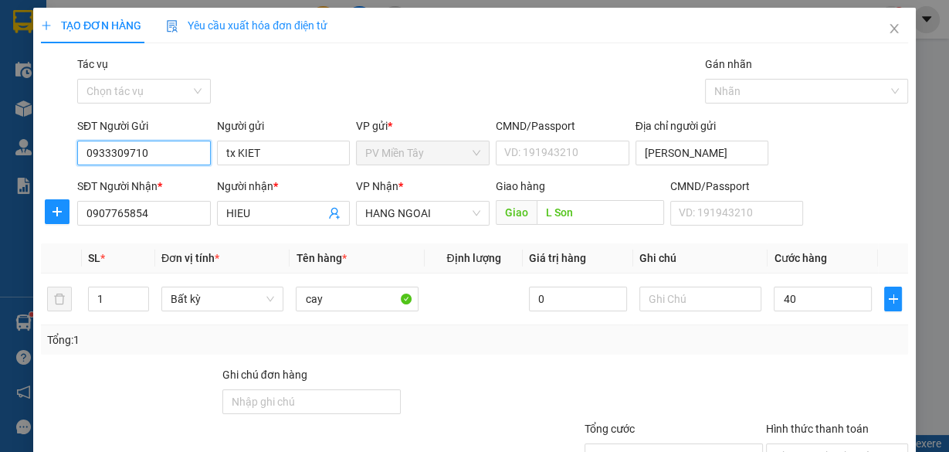
type input "40.000"
click at [178, 158] on input "0933309710" at bounding box center [144, 153] width 134 height 25
click at [693, 151] on input "[PERSON_NAME]" at bounding box center [703, 153] width 134 height 25
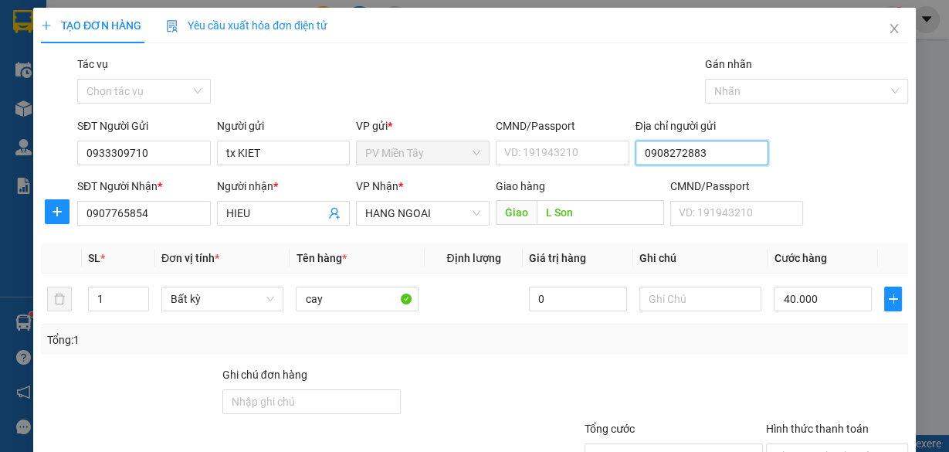
type input "0908272883"
click at [777, 362] on div "Transit Pickup Surcharge Ids Transit Deliver Surcharge Ids Transit Deliver Surc…" at bounding box center [474, 299] width 867 height 486
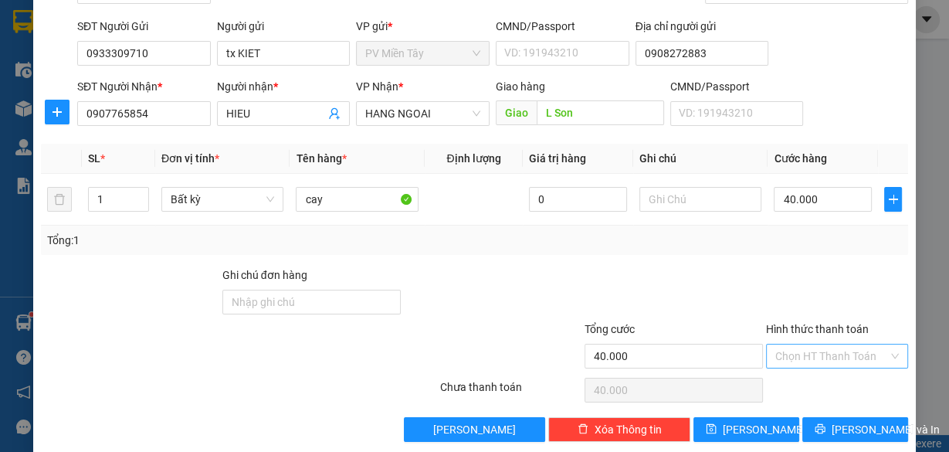
scroll to position [117, 0]
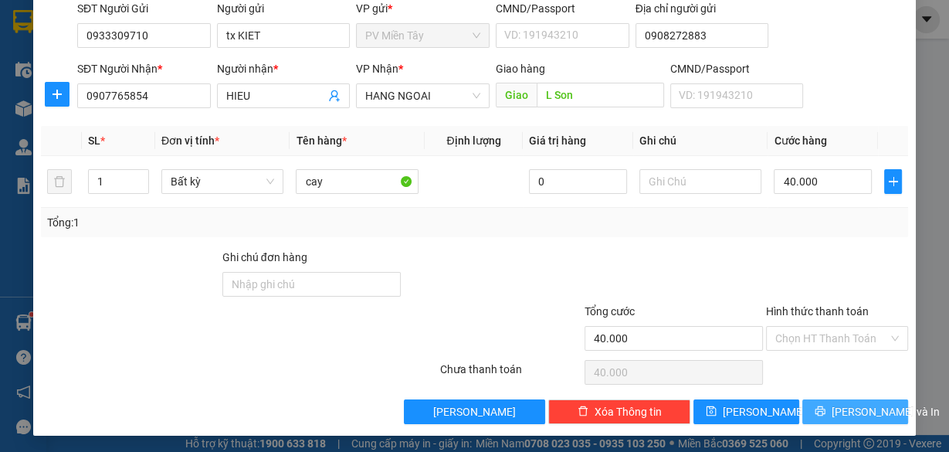
click at [847, 405] on span "[PERSON_NAME] và In" at bounding box center [886, 411] width 108 height 17
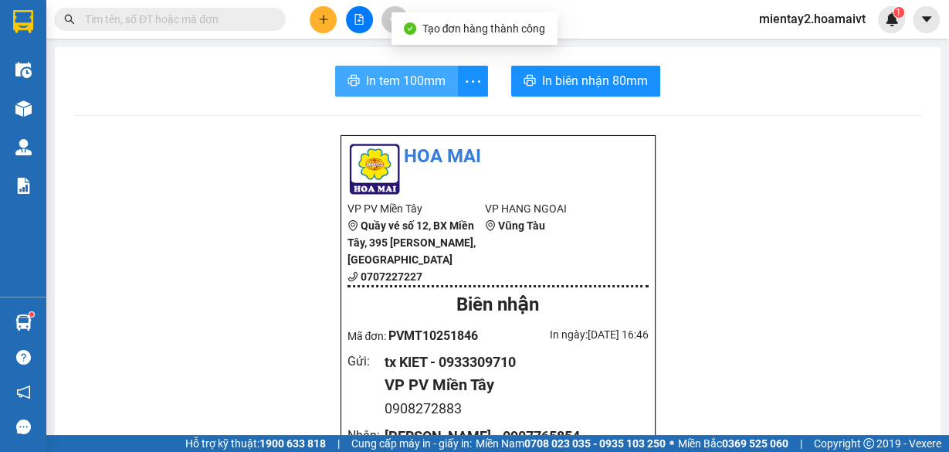
click at [421, 75] on span "In tem 100mm" at bounding box center [406, 80] width 80 height 19
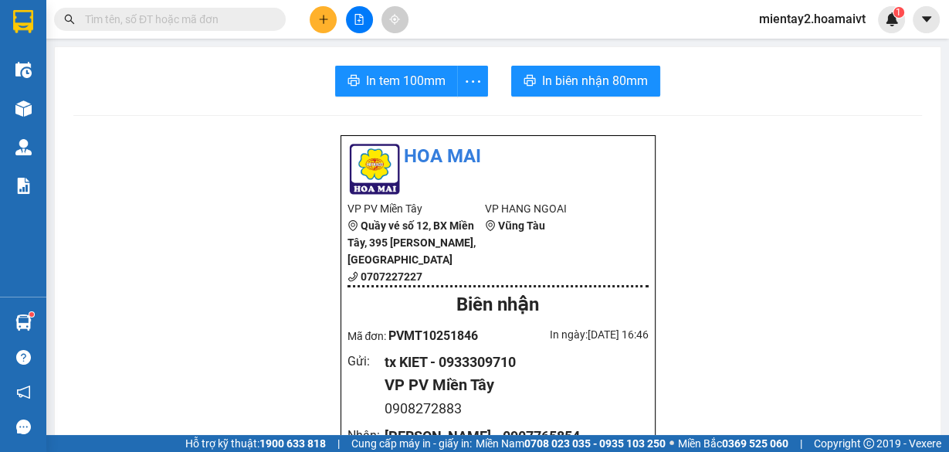
click at [324, 25] on button at bounding box center [323, 19] width 27 height 27
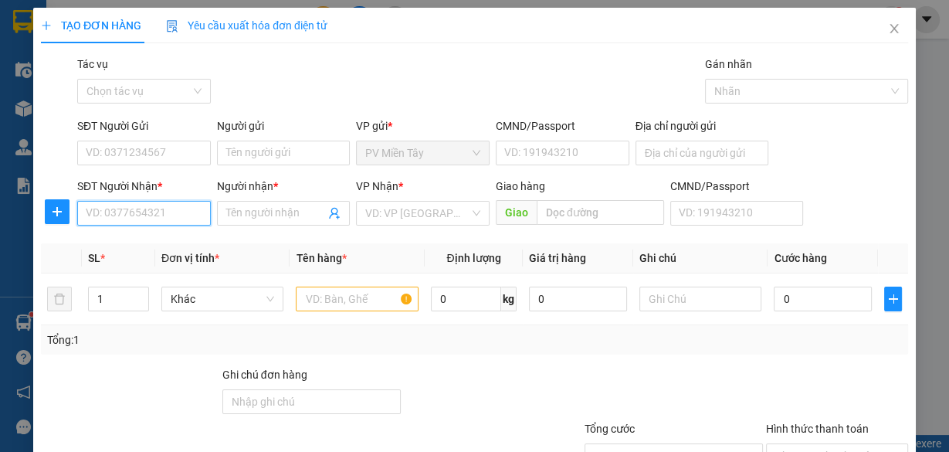
click at [154, 218] on input "SĐT Người Nhận *" at bounding box center [144, 213] width 134 height 25
click at [127, 212] on input "0969172.28" at bounding box center [144, 213] width 134 height 25
type input "0969172028"
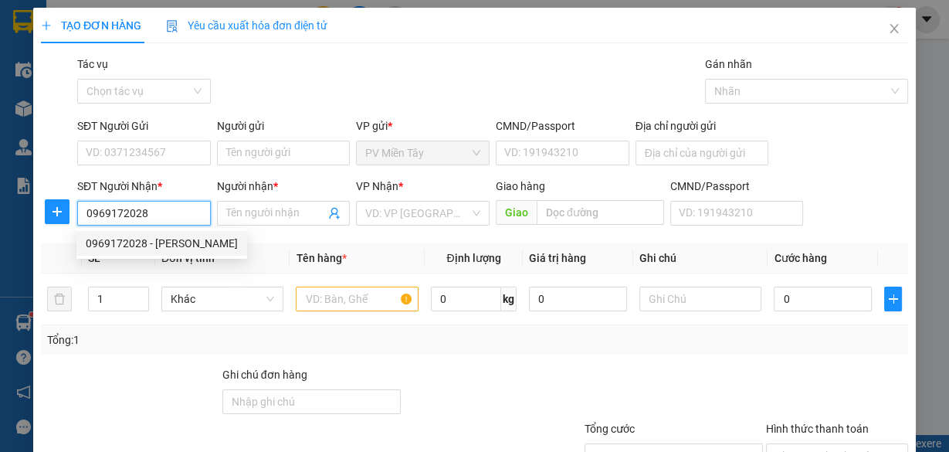
click at [165, 241] on div "0969172028 - [PERSON_NAME]" at bounding box center [162, 243] width 152 height 17
type input "[PERSON_NAME]"
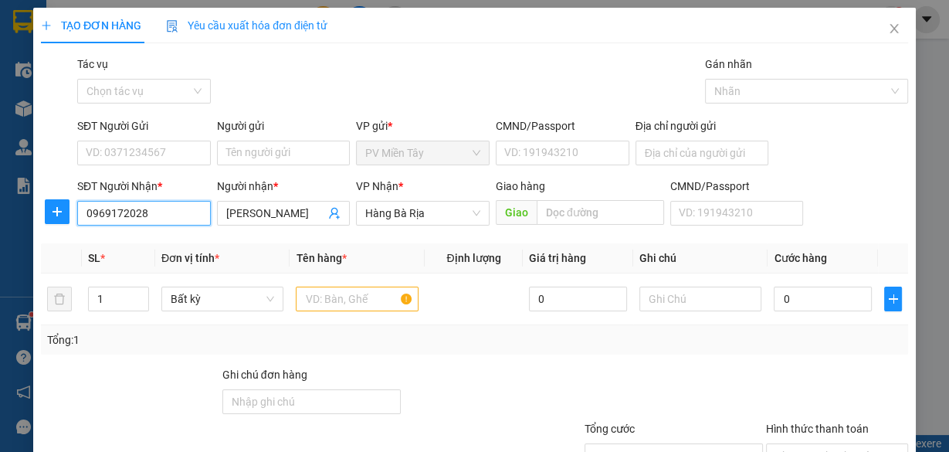
click at [181, 217] on input "0969172028" at bounding box center [144, 213] width 134 height 25
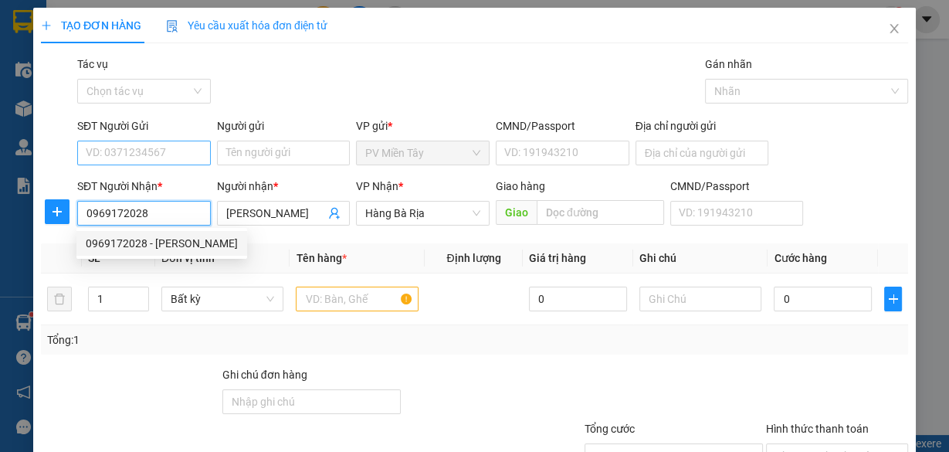
type input "0969172028"
click at [195, 148] on input "SĐT Người Gửi" at bounding box center [144, 153] width 134 height 25
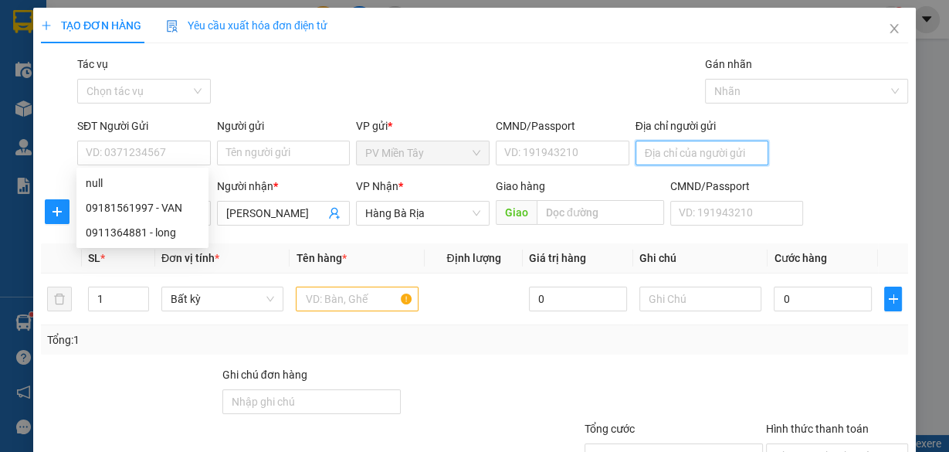
click at [688, 158] on input "Địa chỉ người gửi" at bounding box center [703, 153] width 134 height 25
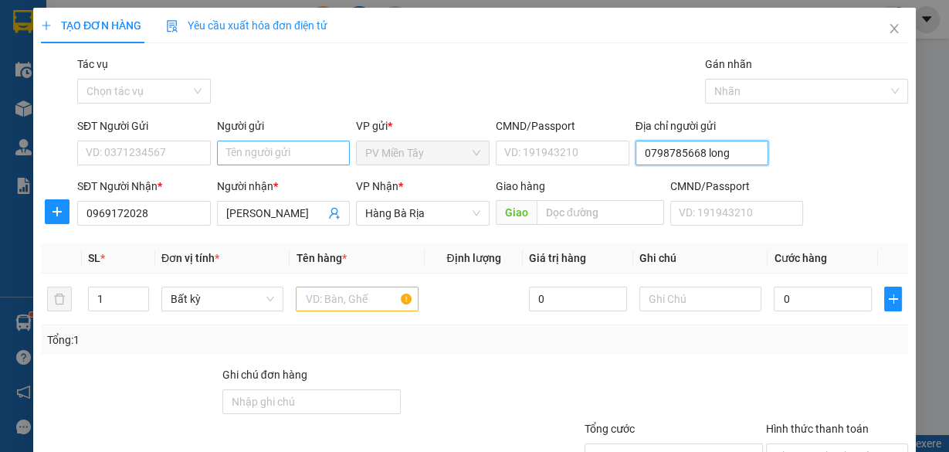
type input "0798785668 long"
click at [300, 158] on input "Người gửi" at bounding box center [284, 153] width 134 height 25
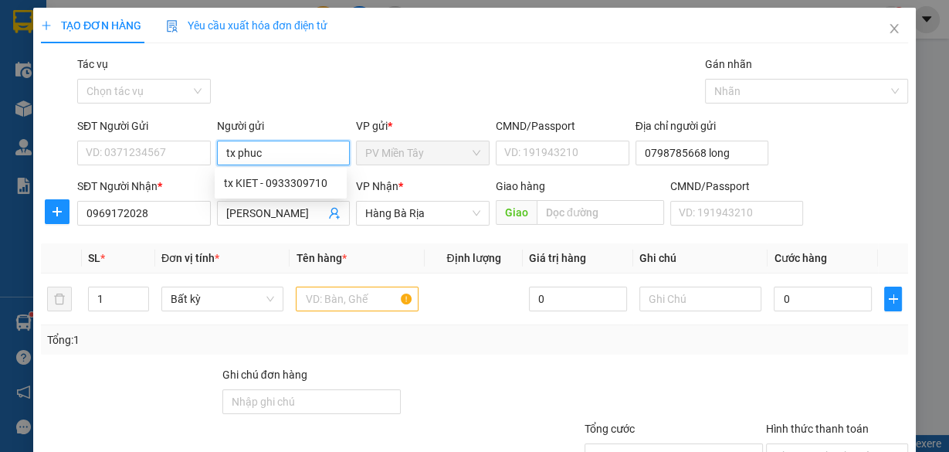
type input "tx phuc b"
click at [289, 182] on div "tx Phuc b - 0909906085" at bounding box center [281, 183] width 114 height 17
type input "0909906085"
type input "tx Phuc b"
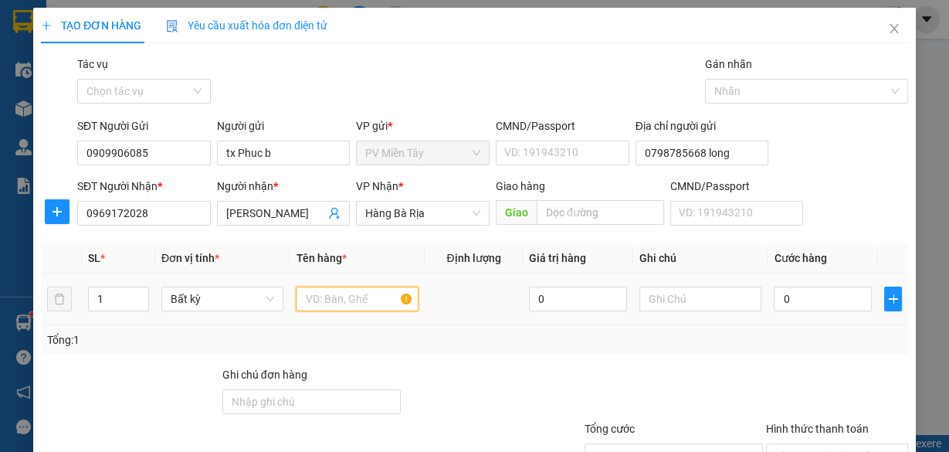
click at [333, 290] on input "text" at bounding box center [357, 299] width 123 height 25
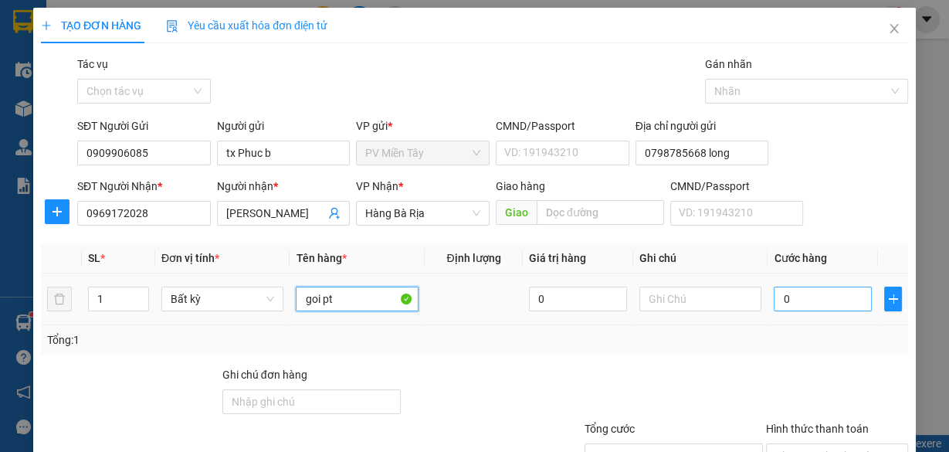
type input "goi pt"
click at [787, 303] on input "0" at bounding box center [823, 299] width 98 height 25
type input "4"
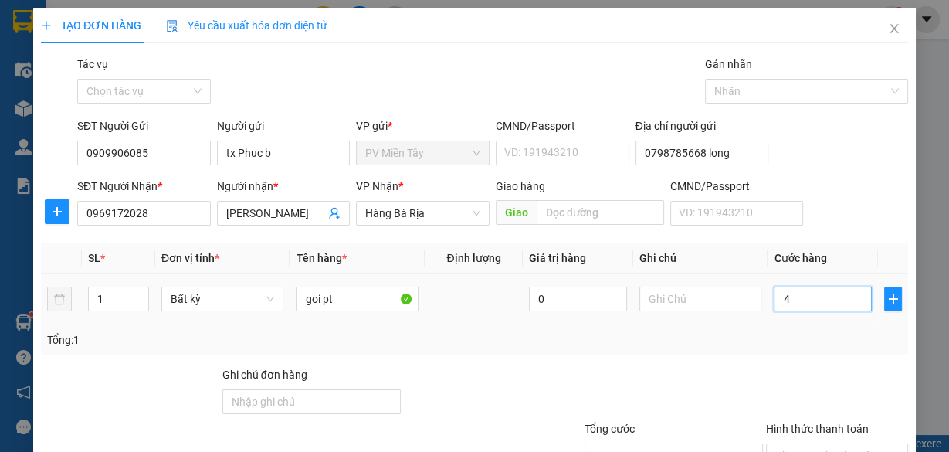
type input "40"
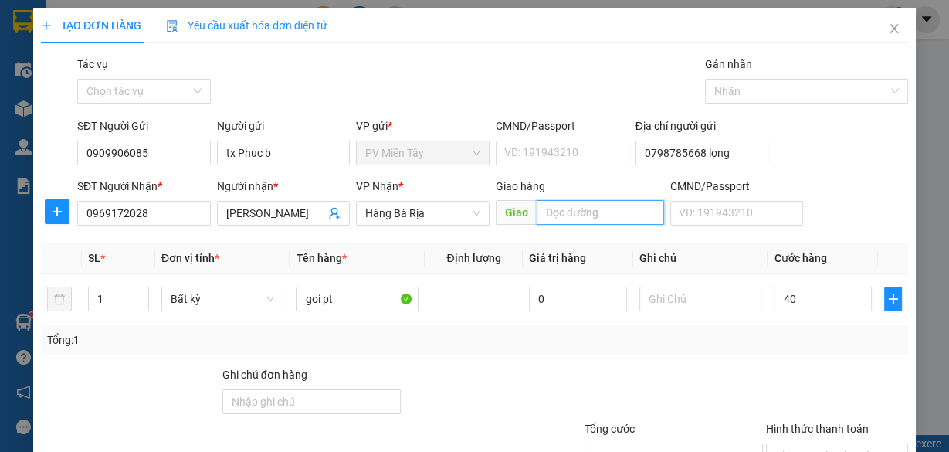
type input "40.000"
click at [625, 218] on input "text" at bounding box center [600, 212] width 127 height 25
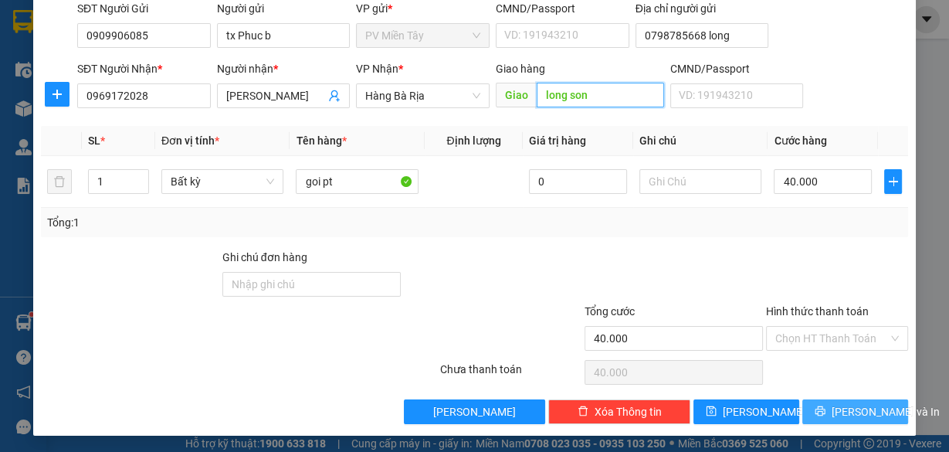
type input "long son"
click at [847, 410] on span "[PERSON_NAME] và In" at bounding box center [886, 411] width 108 height 17
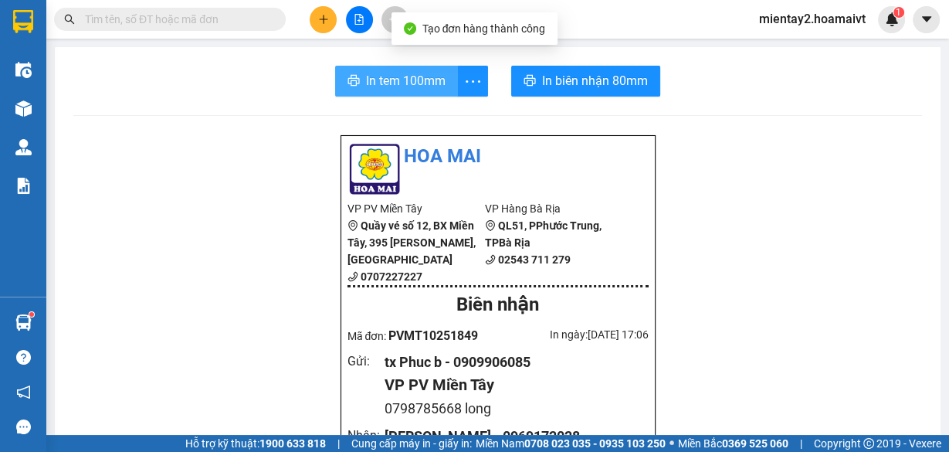
click at [416, 90] on button "In tem 100mm" at bounding box center [396, 81] width 123 height 31
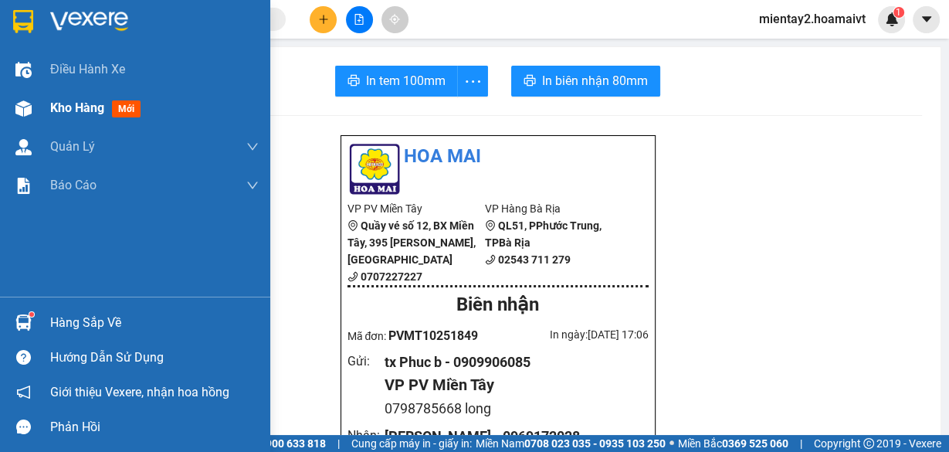
click at [67, 105] on span "Kho hàng" at bounding box center [77, 107] width 54 height 15
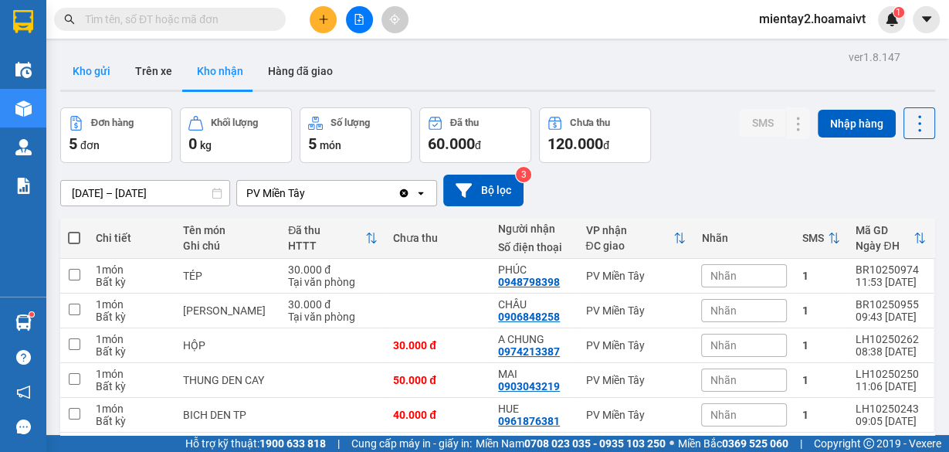
click at [96, 67] on button "Kho gửi" at bounding box center [91, 71] width 63 height 37
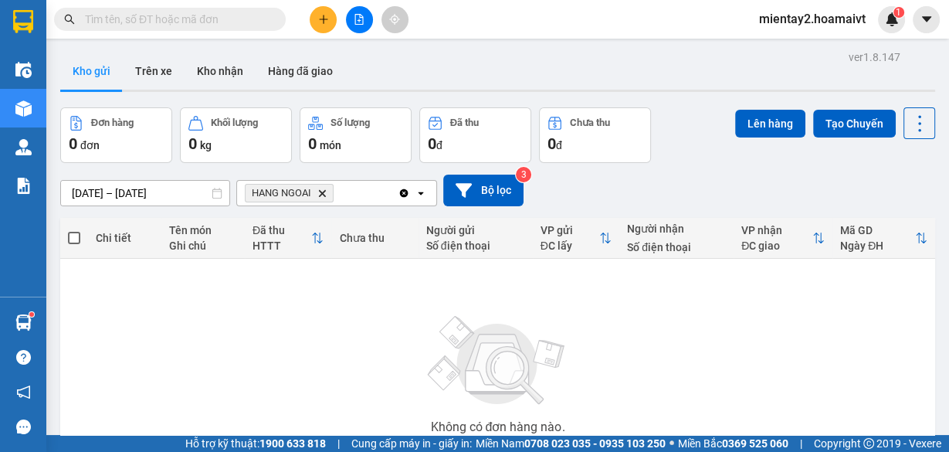
click at [327, 195] on icon "Delete" at bounding box center [321, 192] width 9 height 9
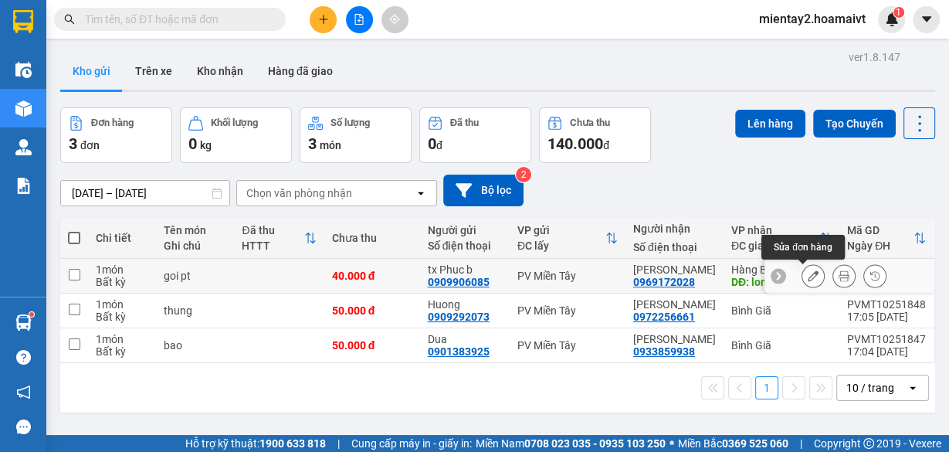
click at [808, 274] on icon at bounding box center [813, 275] width 11 height 11
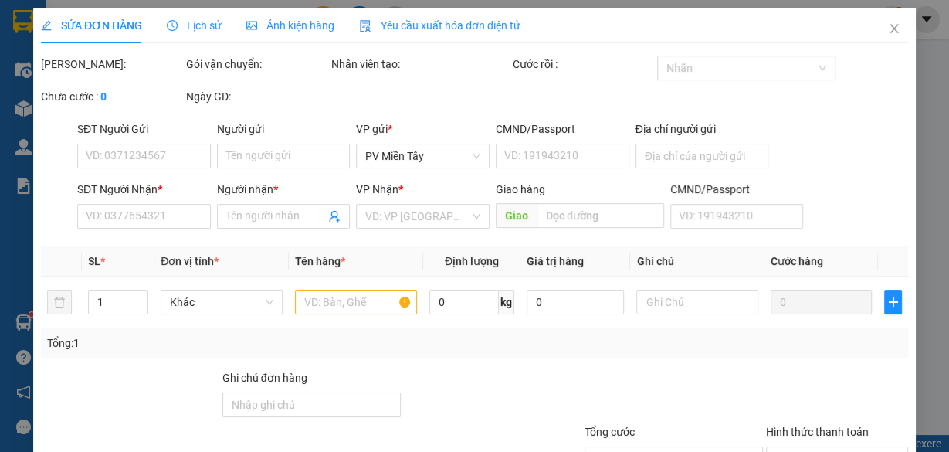
type input "0909906085"
type input "tx Phuc b"
type input "0798785668 long"
type input "0969172028"
type input "[PERSON_NAME]"
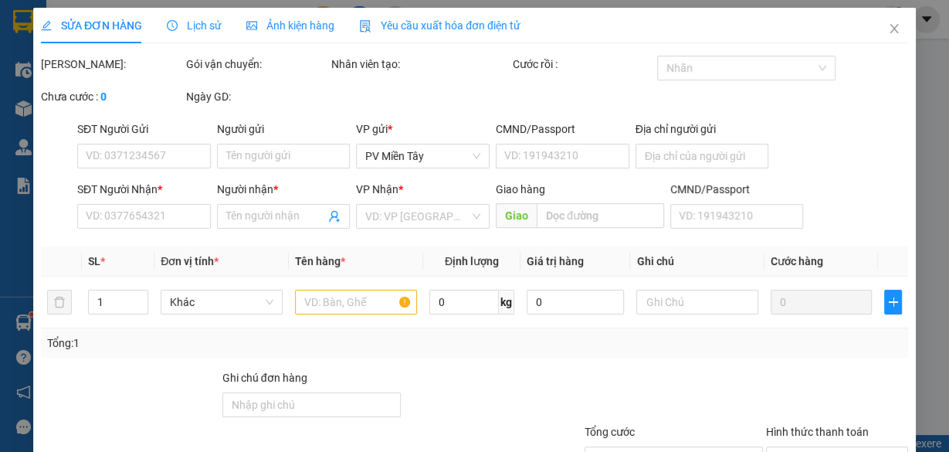
type input "long son"
type input "40.000"
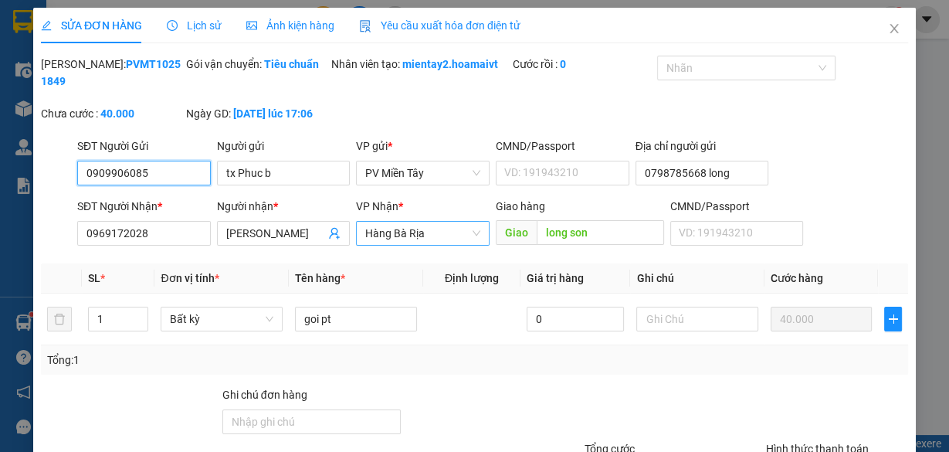
click at [411, 233] on span "Hàng Bà Rịa" at bounding box center [422, 233] width 115 height 23
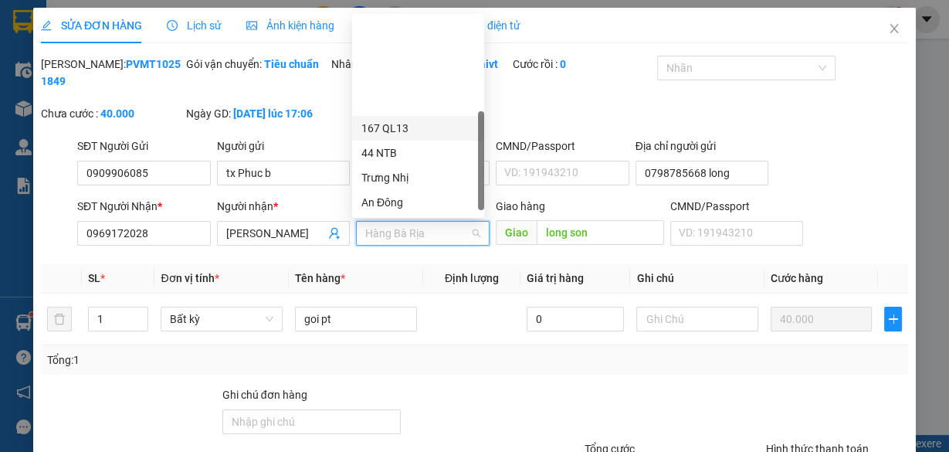
scroll to position [124, 0]
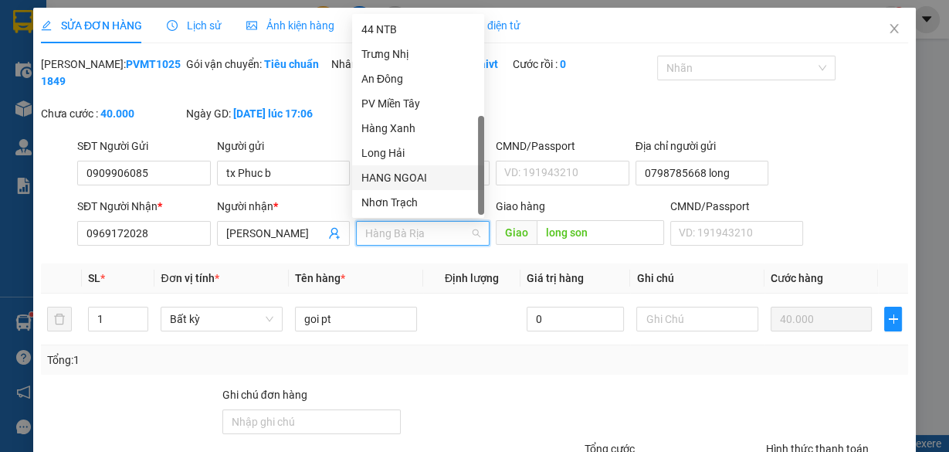
click at [420, 170] on div "HANG NGOAI" at bounding box center [419, 177] width 114 height 17
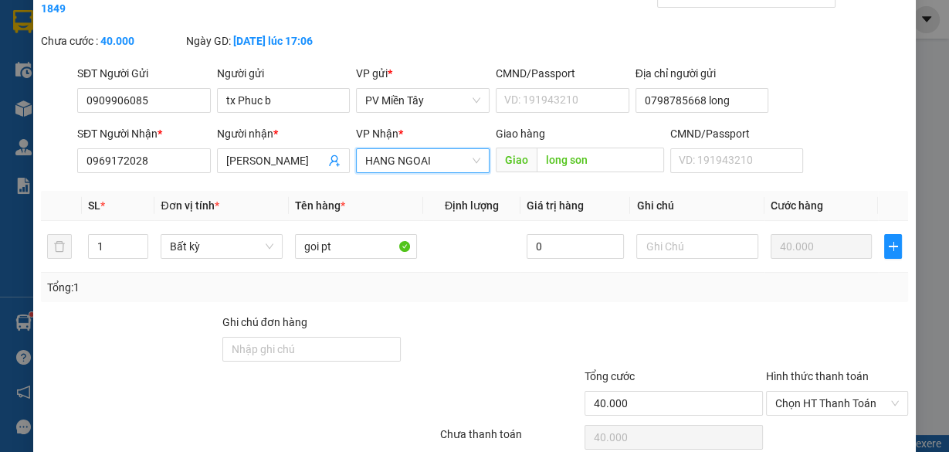
scroll to position [138, 0]
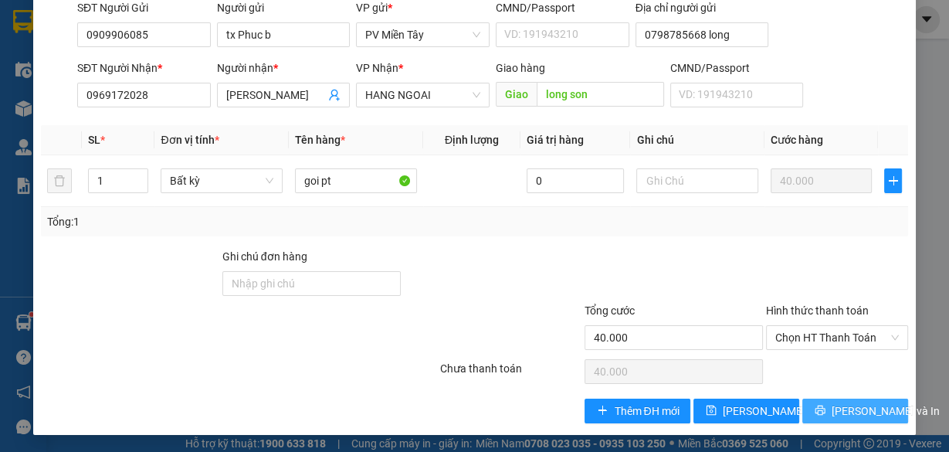
click at [833, 403] on span "[PERSON_NAME] và In" at bounding box center [886, 410] width 108 height 17
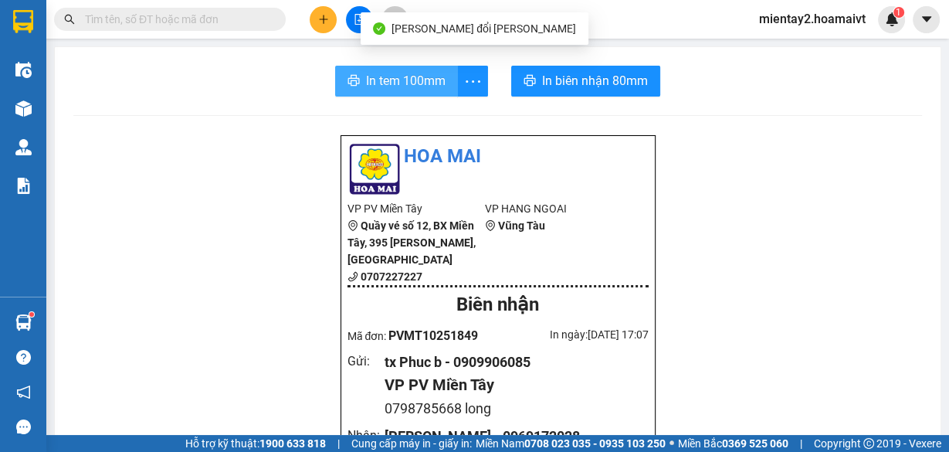
click at [414, 82] on span "In tem 100mm" at bounding box center [406, 80] width 80 height 19
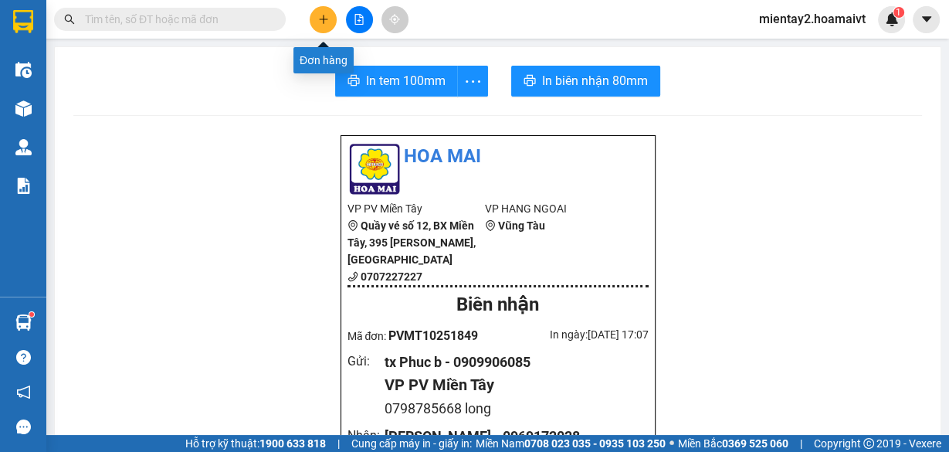
click at [322, 15] on icon "plus" at bounding box center [323, 19] width 11 height 11
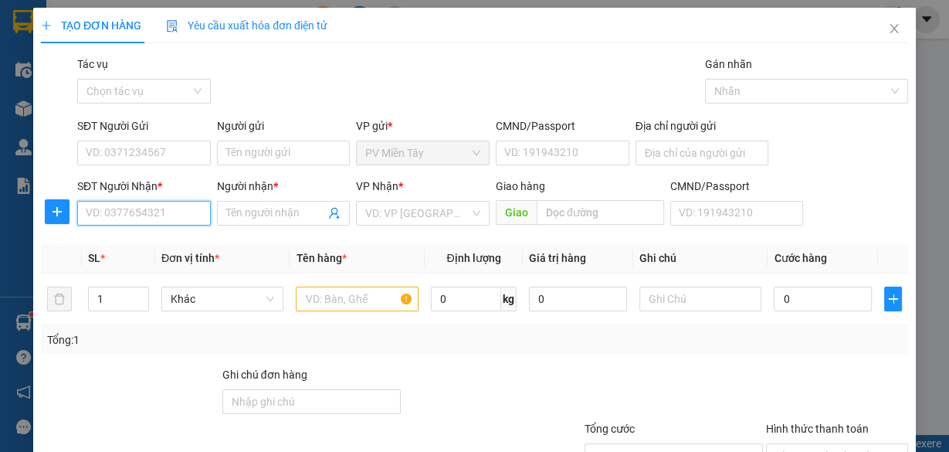
click at [157, 208] on input "SĐT Người Nhận *" at bounding box center [144, 213] width 134 height 25
type input "0977423629"
click at [137, 235] on div "0977423629 - NGÀ" at bounding box center [143, 243] width 114 height 17
type input "0908227904 [PERSON_NAME]"
type input "NGÀ"
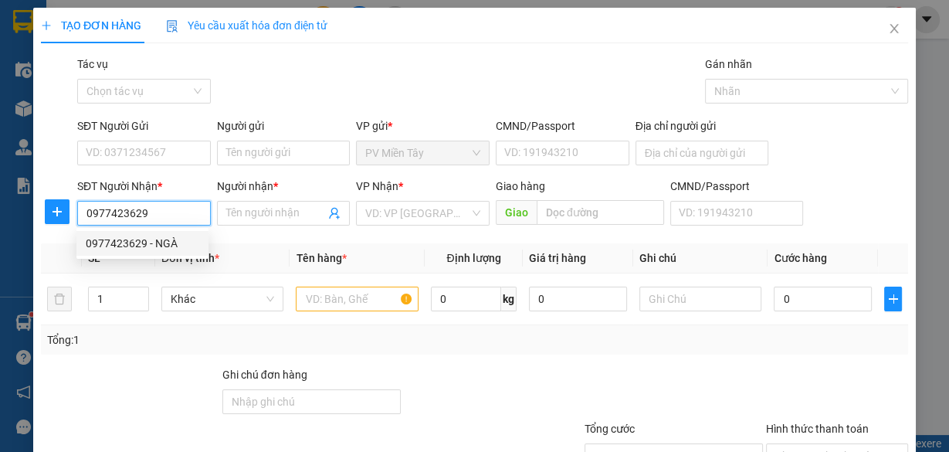
type input "Cai Mep"
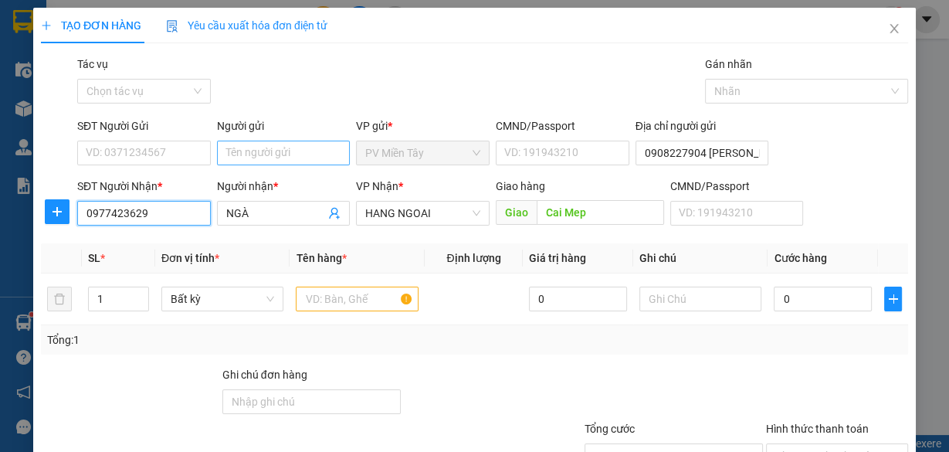
type input "0977423629"
click at [315, 152] on input "Người gửi" at bounding box center [284, 153] width 134 height 25
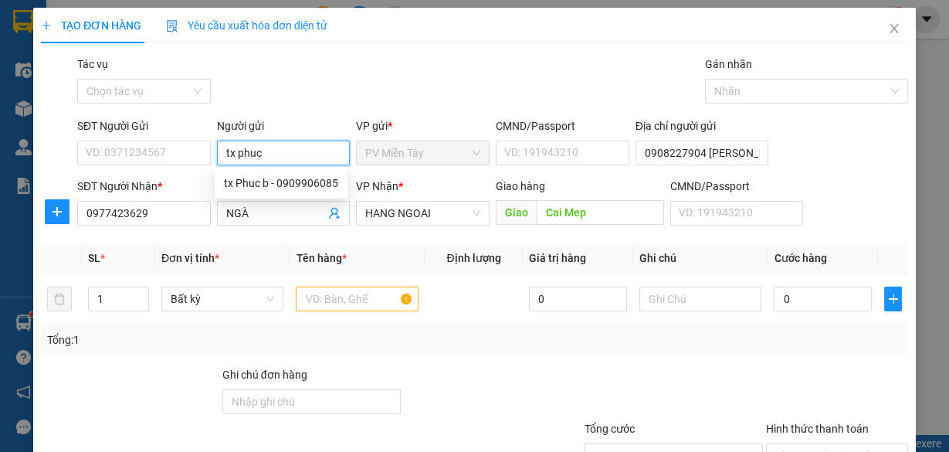
type input "tx phuc b"
click at [294, 178] on div "tx Phuc b - 0909906085" at bounding box center [281, 183] width 114 height 17
type input "0909906085"
type input "tx Phuc b"
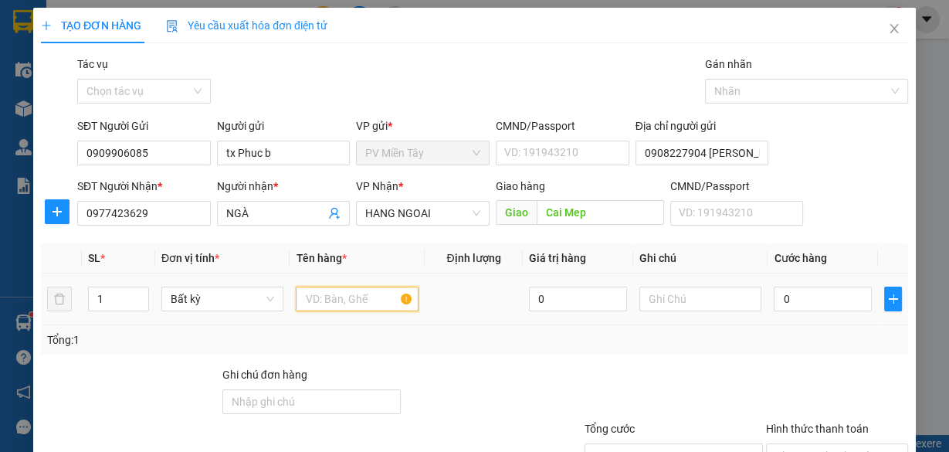
click at [327, 296] on input "text" at bounding box center [357, 299] width 123 height 25
click at [357, 302] on input "text" at bounding box center [357, 299] width 123 height 25
type input "a"
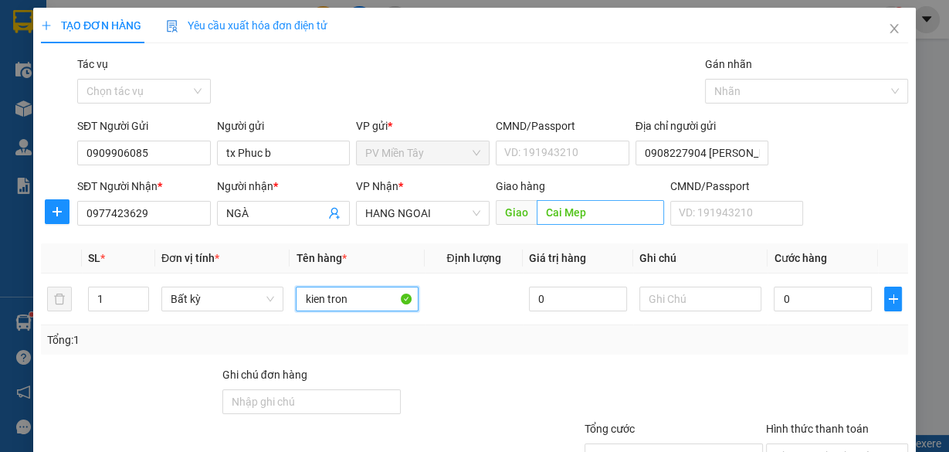
type input "kien tron"
click at [562, 214] on input "Cai Mep" at bounding box center [600, 212] width 127 height 25
type input "nt [PERSON_NAME]"
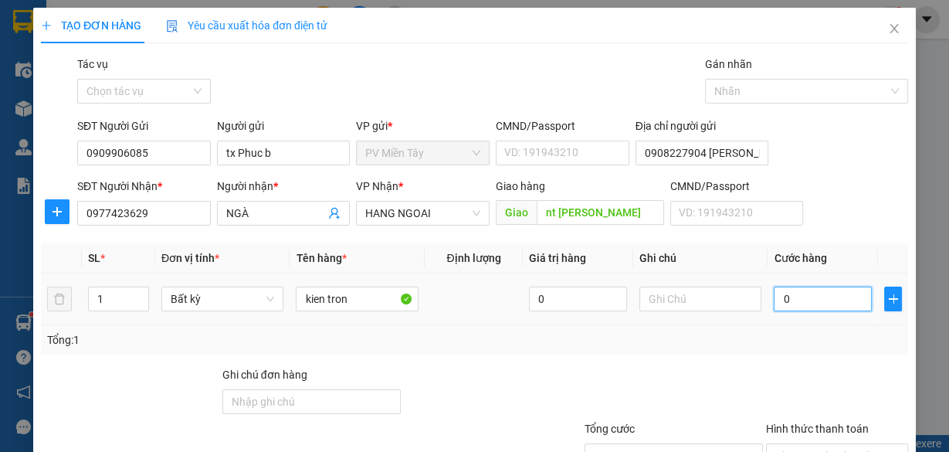
click at [793, 295] on input "0" at bounding box center [823, 299] width 98 height 25
type input "4"
type input "40"
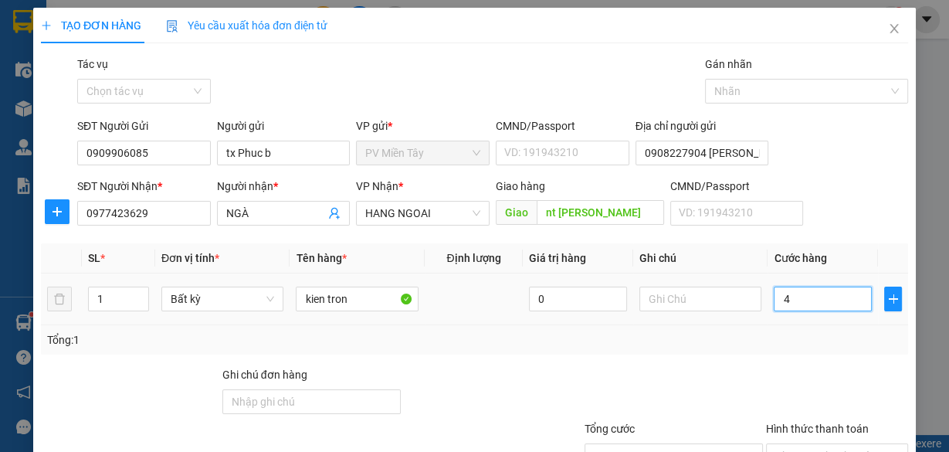
type input "40"
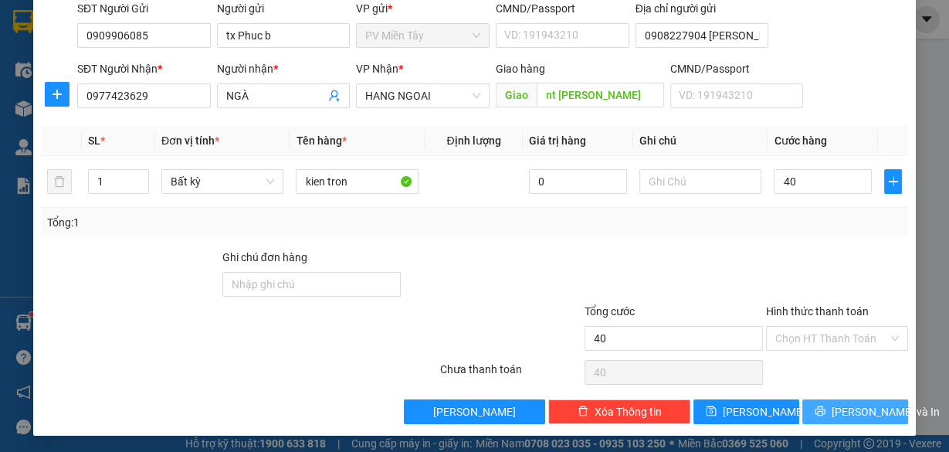
type input "40.000"
click at [848, 412] on span "[PERSON_NAME] và In" at bounding box center [886, 411] width 108 height 17
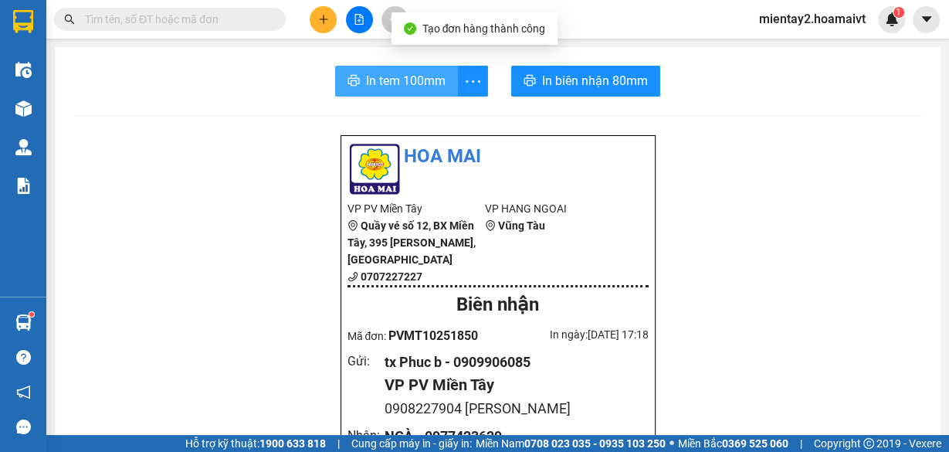
click at [412, 84] on span "In tem 100mm" at bounding box center [406, 80] width 80 height 19
